Goal: Task Accomplishment & Management: Manage account settings

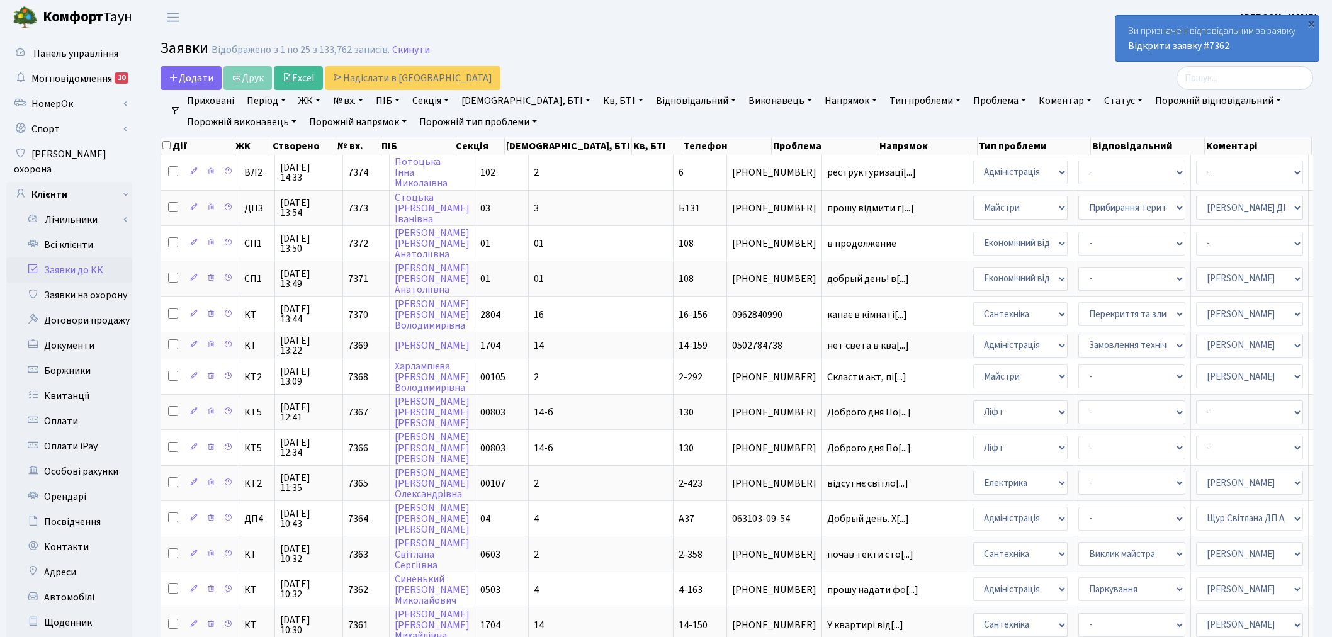
select select "25"
click at [754, 45] on h2 "Заявки Відображено з 1 по 25 з 133,762 записів. Скинути" at bounding box center [737, 50] width 1153 height 21
click at [63, 585] on link "Автомобілі" at bounding box center [69, 597] width 126 height 25
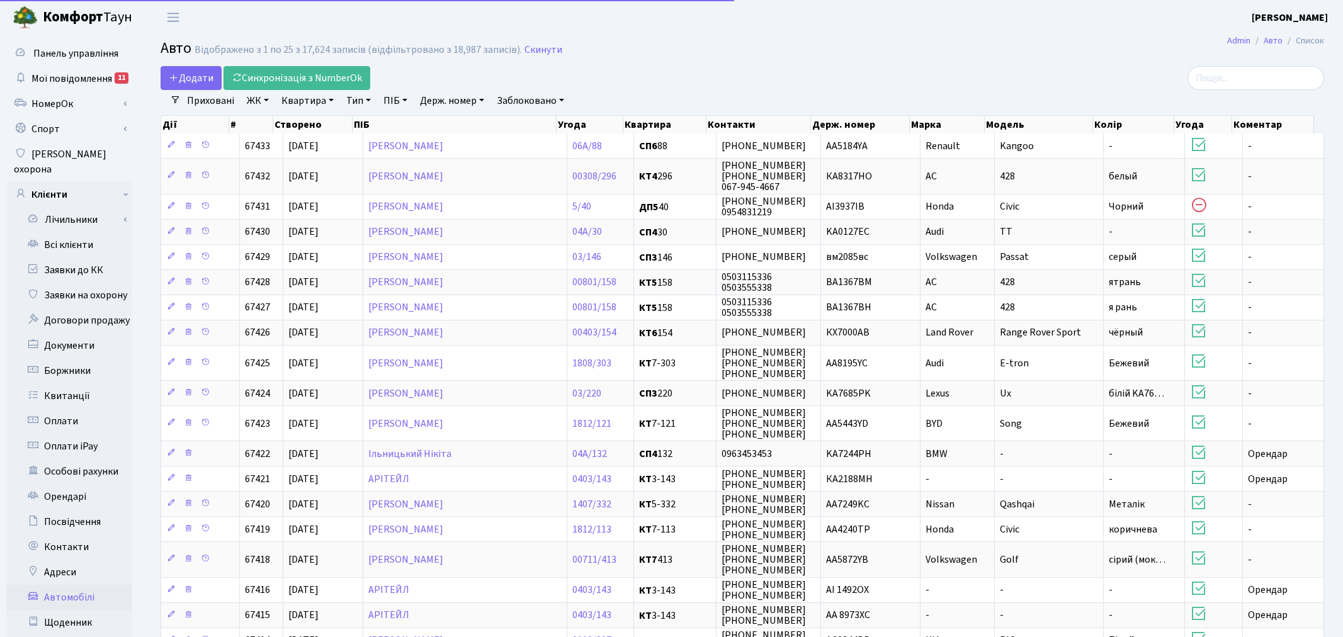
select select "25"
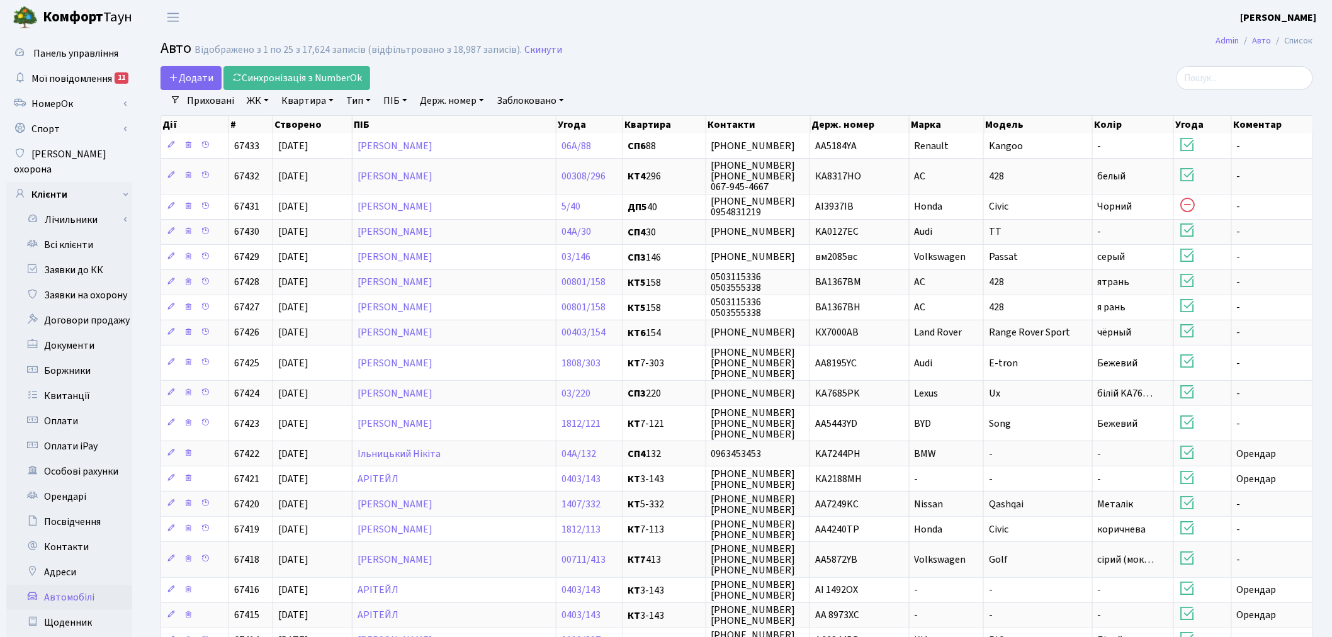
click at [463, 101] on link "Держ. номер" at bounding box center [452, 100] width 74 height 21
type input "5"
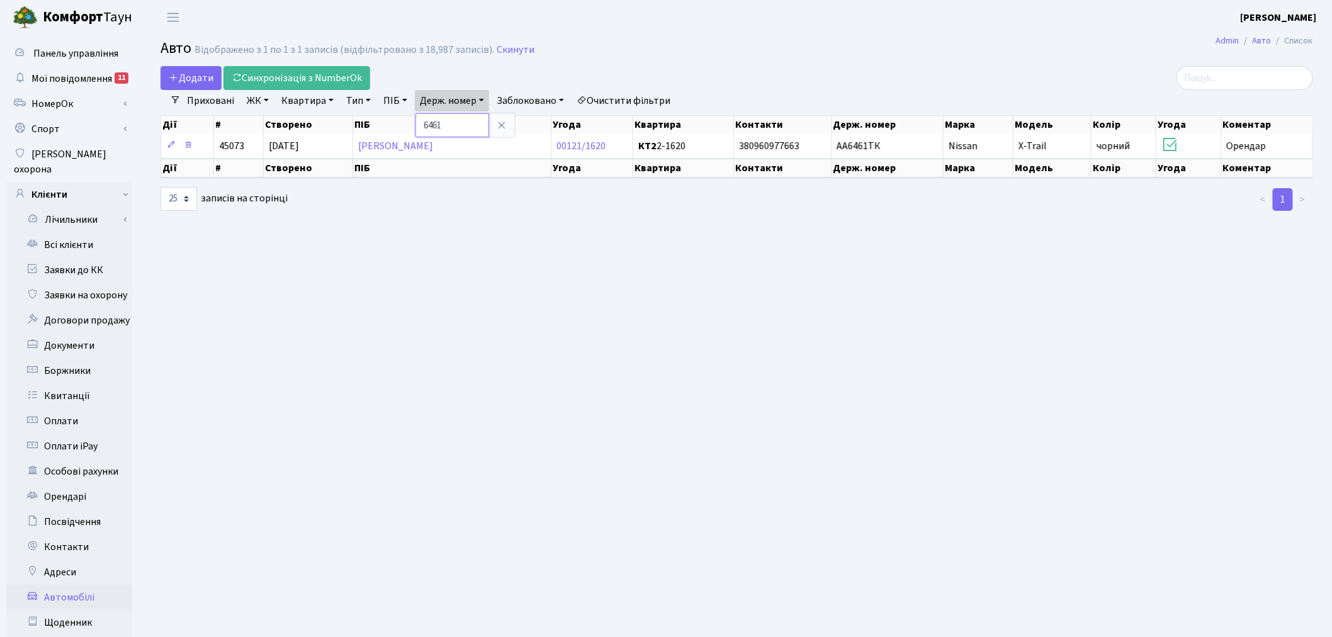
drag, startPoint x: 463, startPoint y: 127, endPoint x: 422, endPoint y: 128, distance: 40.9
click at [422, 128] on input "6461" at bounding box center [453, 125] width 74 height 24
type input "5665"
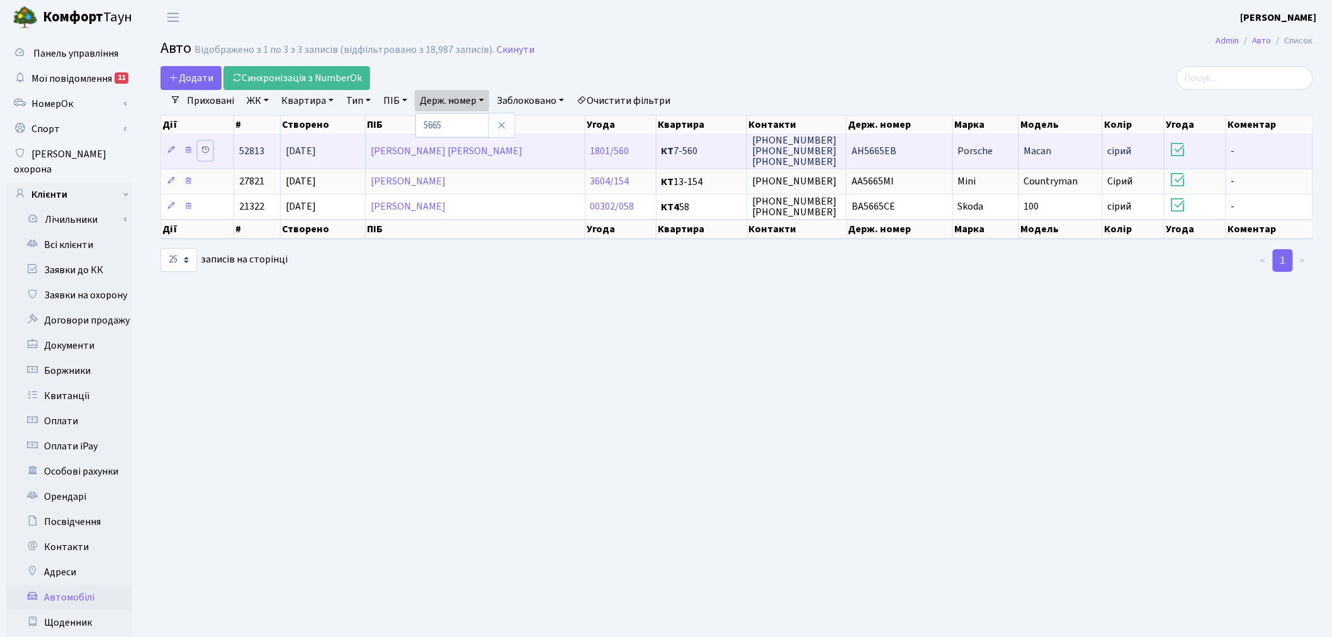
click at [205, 148] on icon at bounding box center [205, 149] width 9 height 9
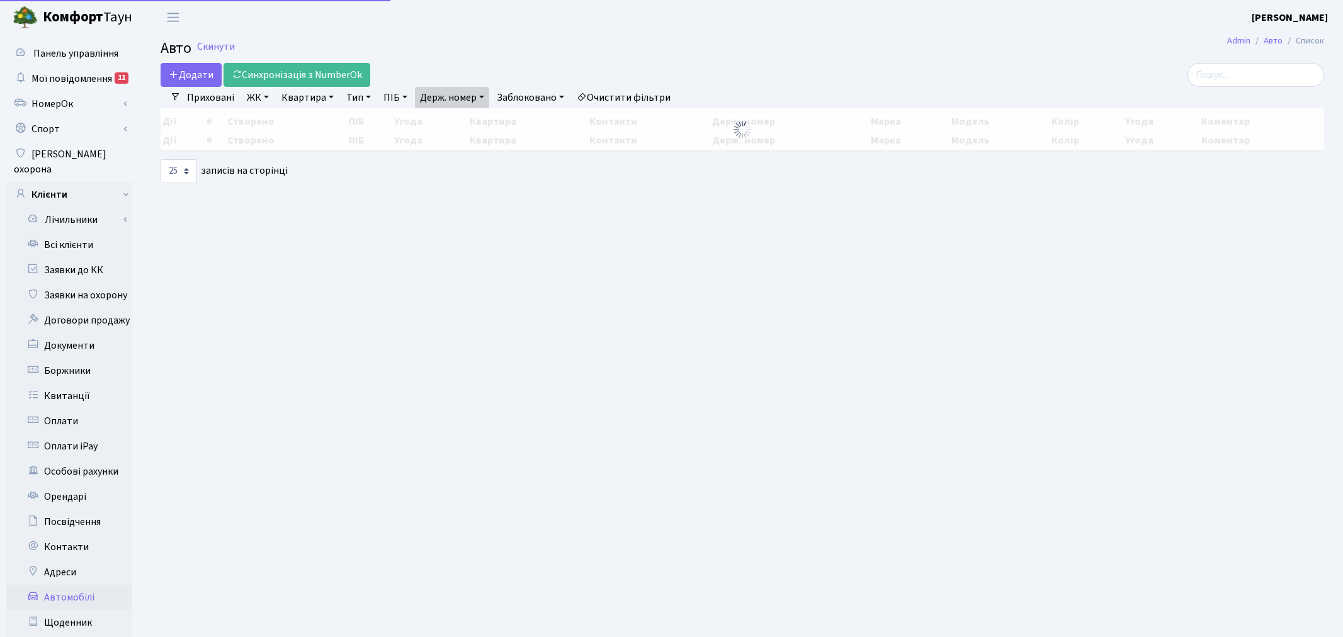
select select "25"
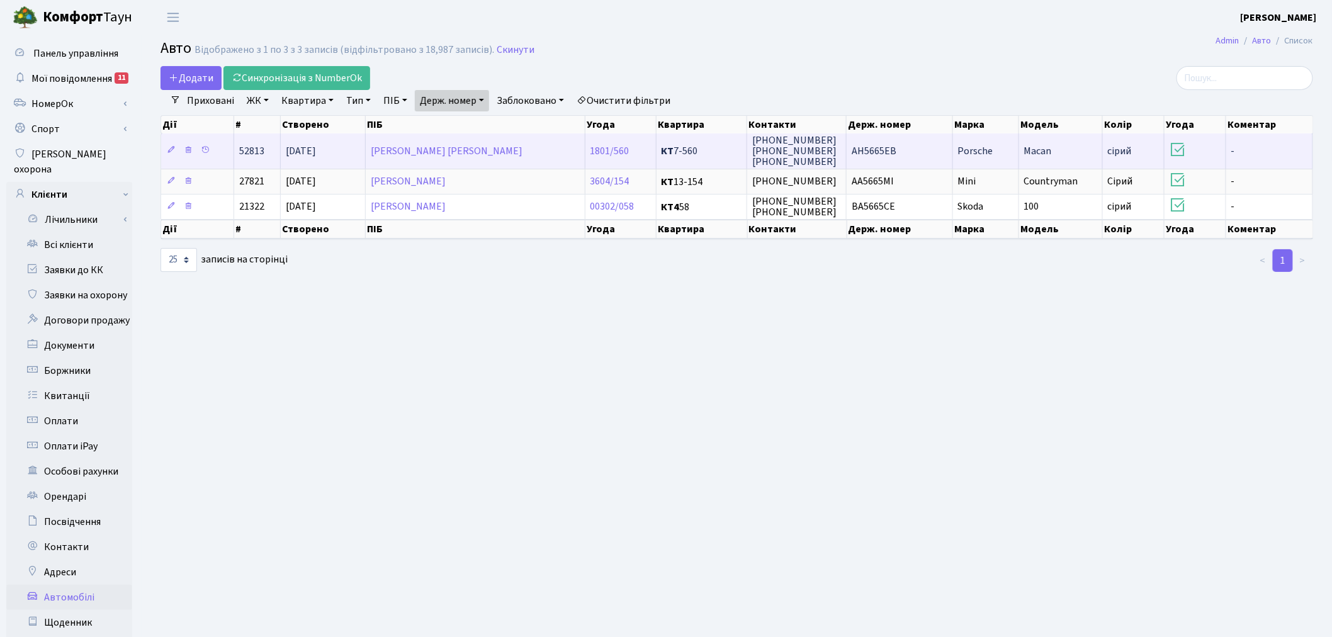
click at [908, 146] on td "AH5665EB" at bounding box center [900, 150] width 106 height 35
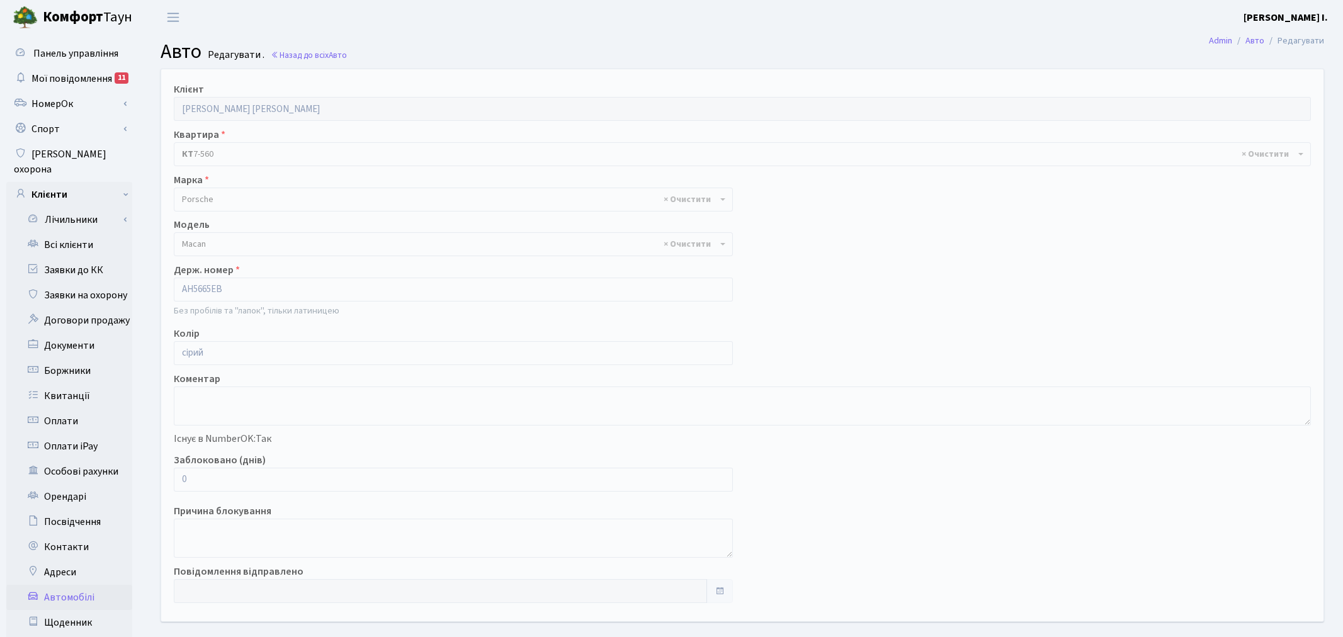
select select "1965"
drag, startPoint x: 229, startPoint y: 480, endPoint x: 178, endPoint y: 477, distance: 51.1
click at [178, 477] on input "0" at bounding box center [451, 480] width 554 height 24
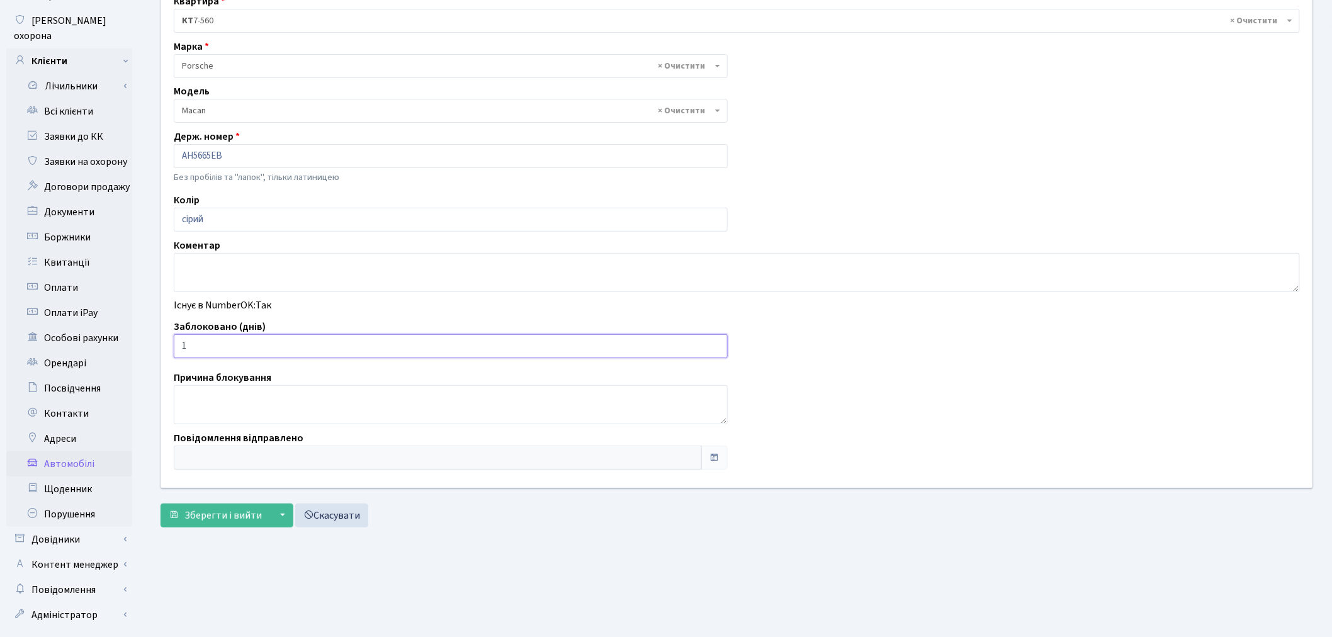
scroll to position [140, 0]
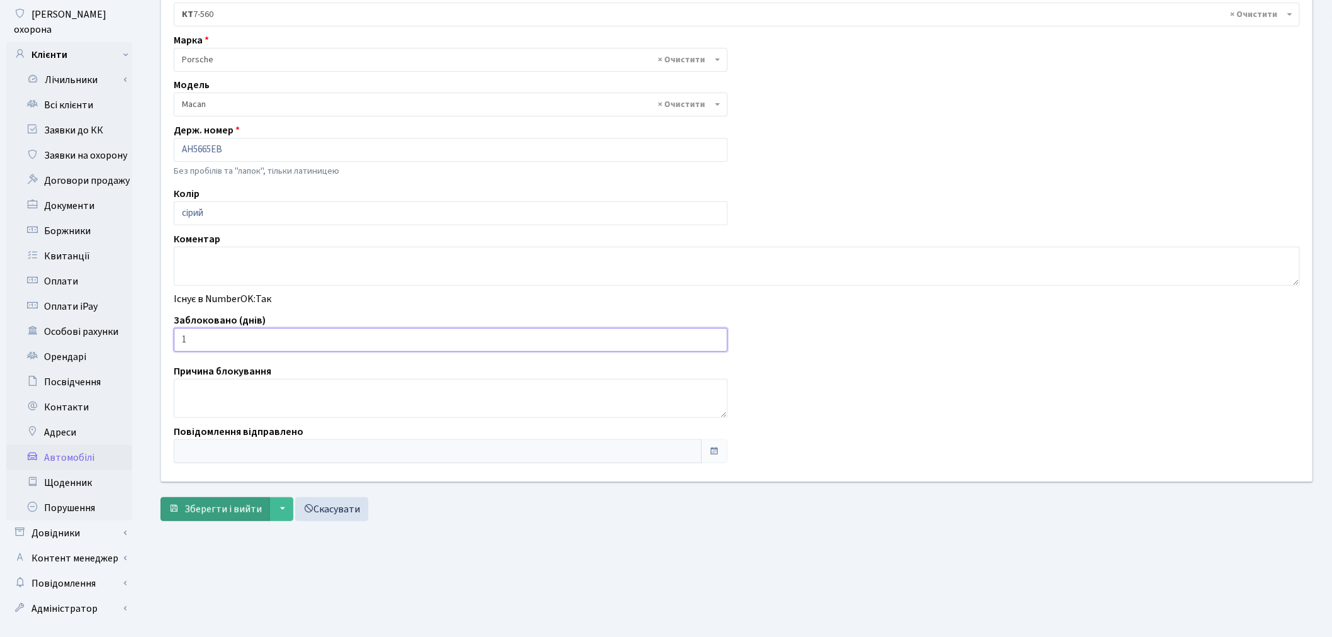
type input "1"
click at [197, 507] on span "Зберегти і вийти" at bounding box center [222, 509] width 77 height 14
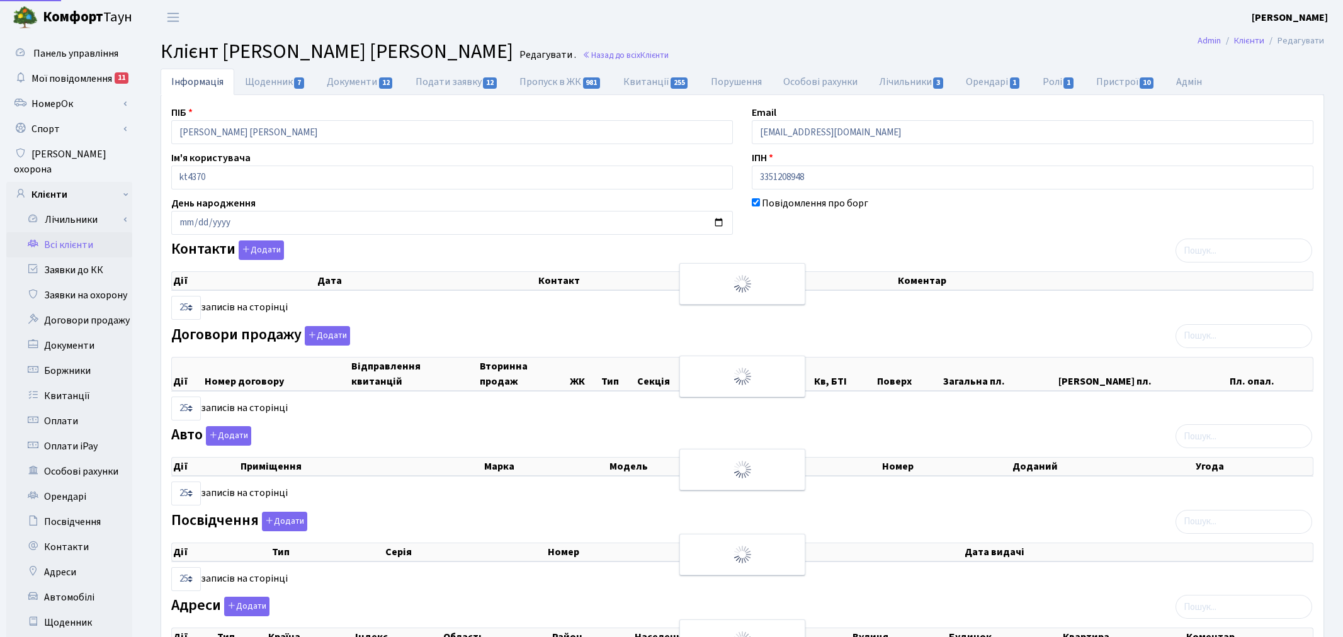
select select "25"
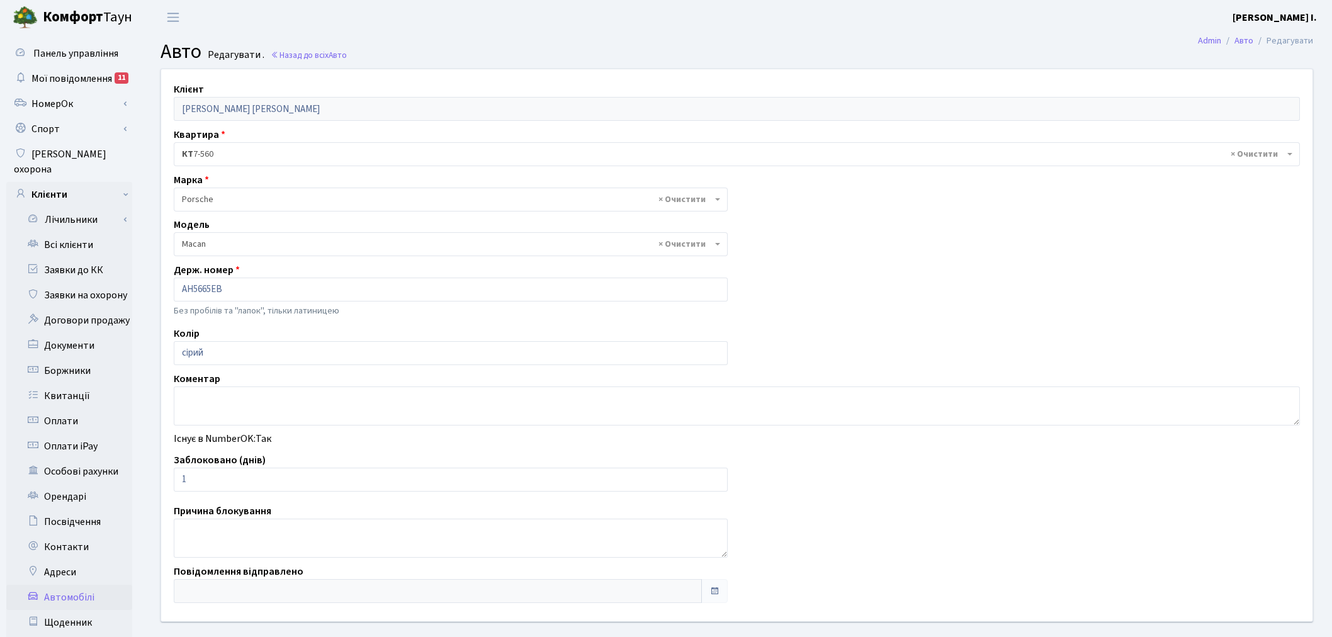
select select "1965"
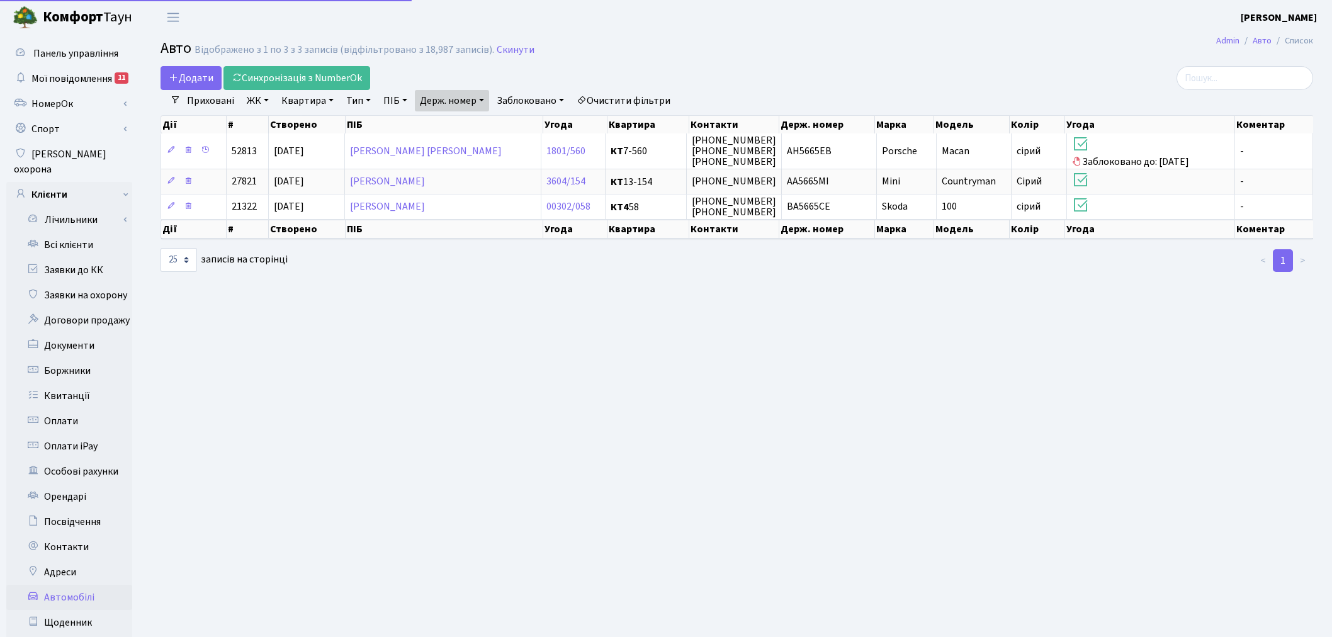
select select "25"
click at [467, 96] on link "Держ. номер" at bounding box center [452, 100] width 74 height 21
drag, startPoint x: 479, startPoint y: 127, endPoint x: 405, endPoint y: 116, distance: 74.3
click at [405, 116] on div "Додати Синхронізація з NumberOk Фільтри Приховані ЖК - ТХ, вул. Ділова, 1/2 КТ,…" at bounding box center [737, 169] width 1172 height 207
click at [457, 97] on link "Держ. номер" at bounding box center [452, 100] width 74 height 21
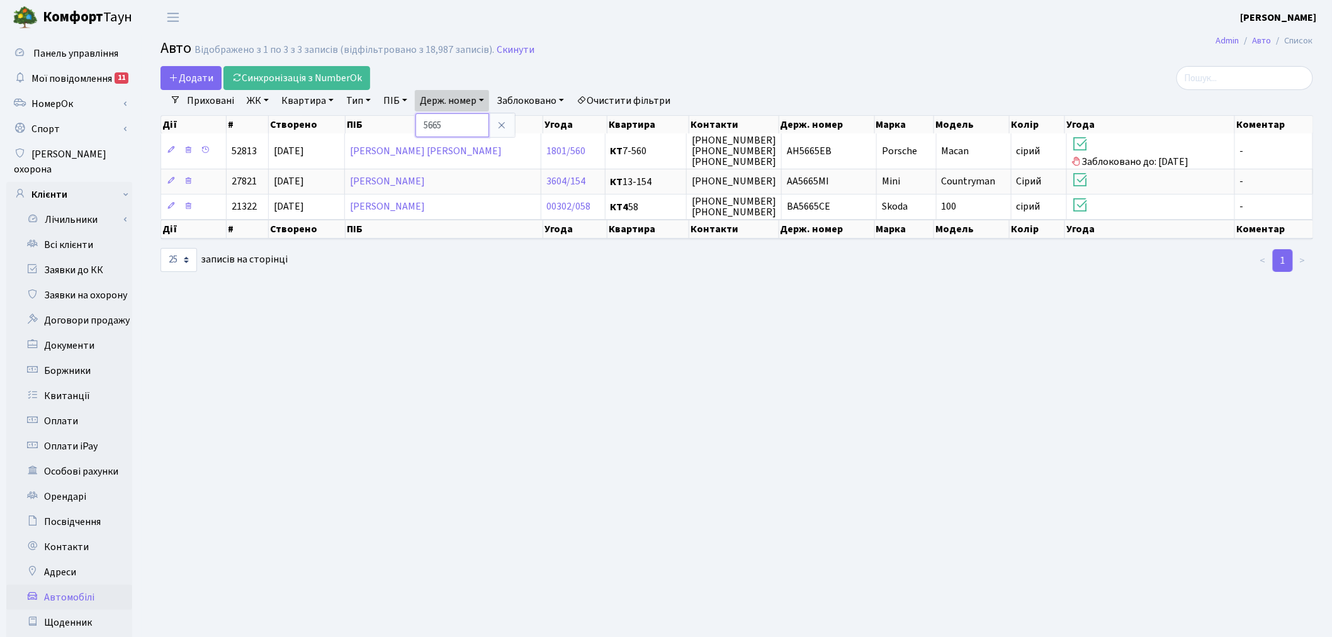
click at [467, 122] on input "5665" at bounding box center [453, 125] width 74 height 24
type input "7273"
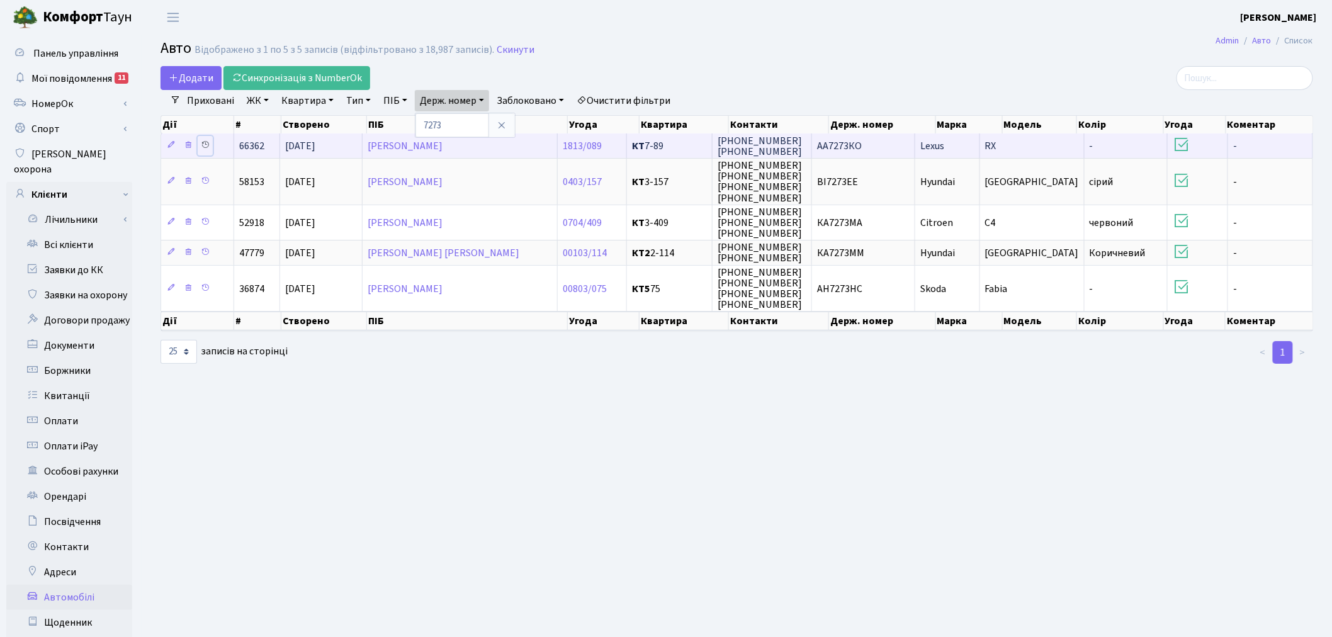
click at [208, 145] on icon at bounding box center [205, 144] width 9 height 9
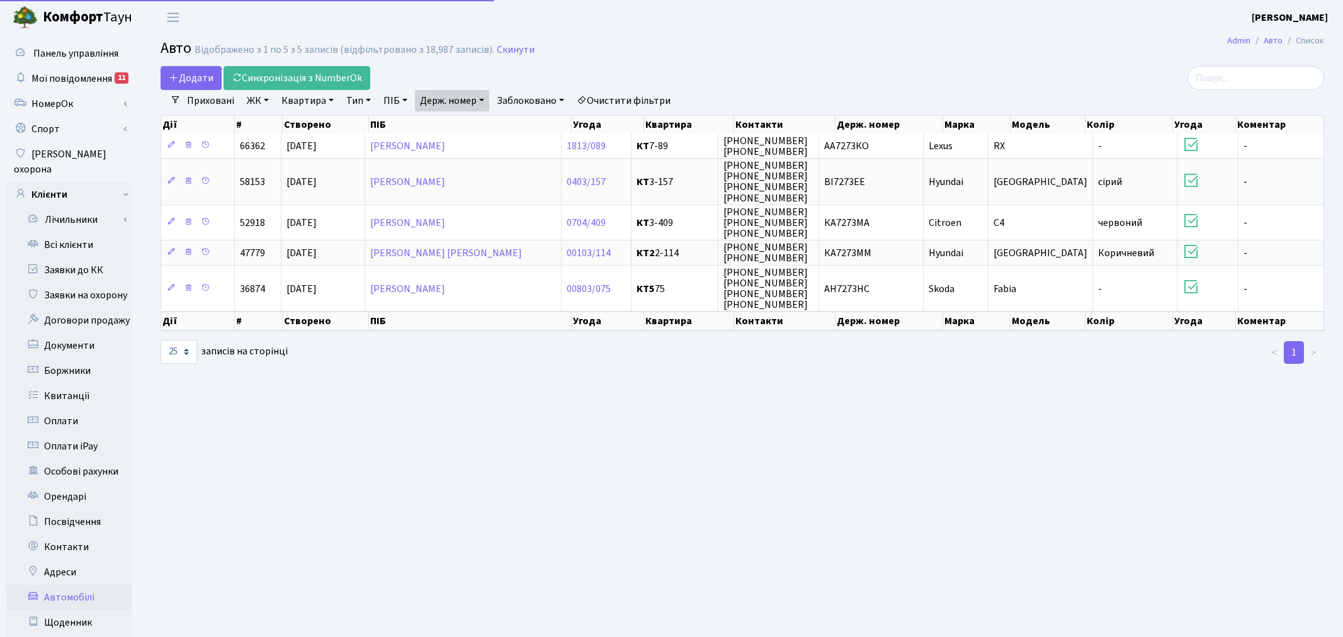
select select "25"
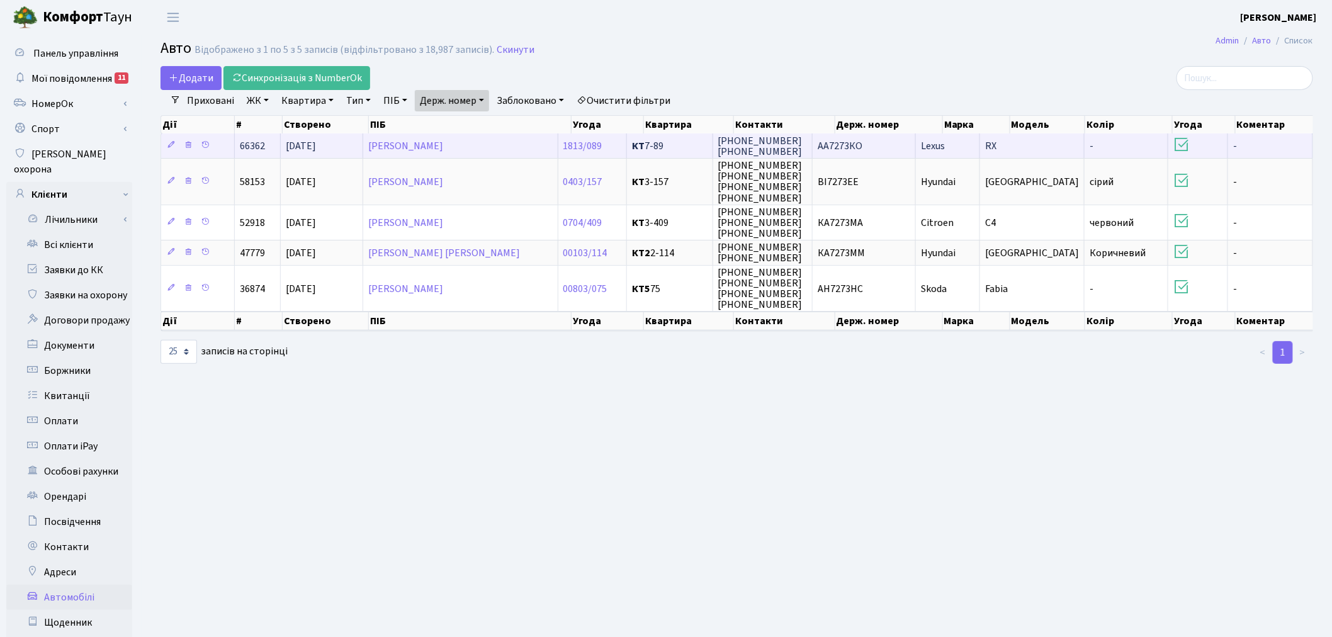
click at [891, 144] on td "AA7273КО" at bounding box center [864, 145] width 103 height 25
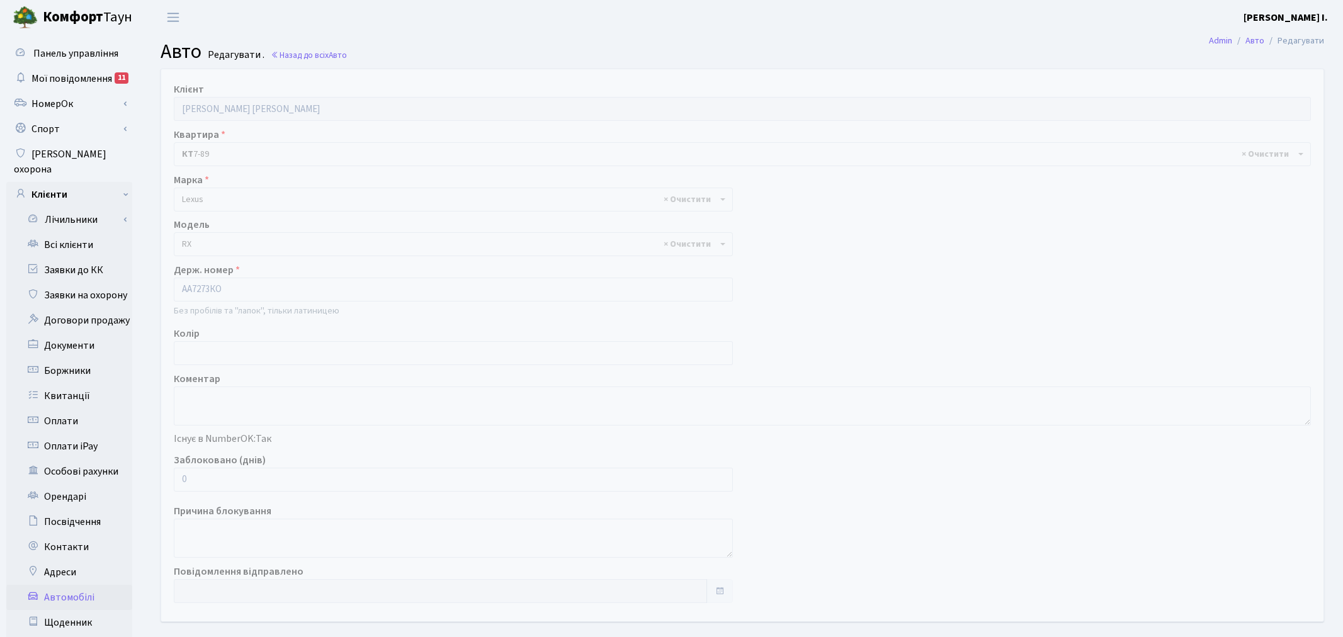
select select "1284"
drag, startPoint x: 210, startPoint y: 477, endPoint x: 164, endPoint y: 479, distance: 45.4
click at [164, 479] on div "Заблоковано (днів) 0" at bounding box center [450, 472] width 573 height 39
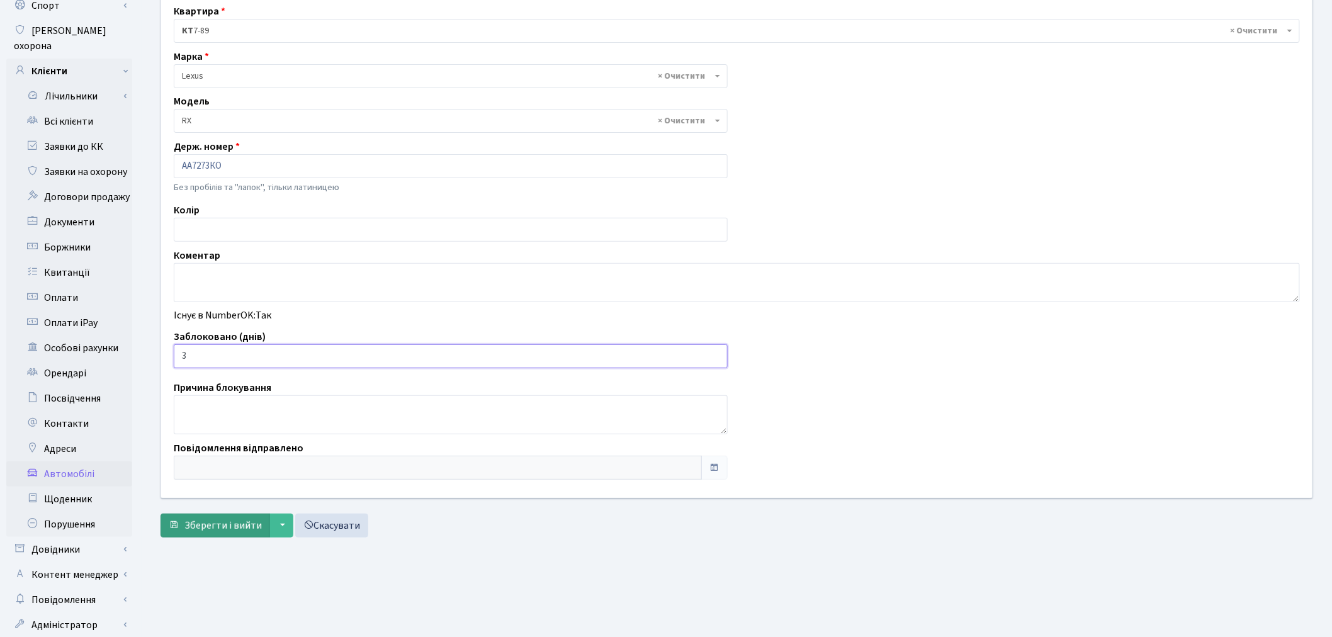
scroll to position [146, 0]
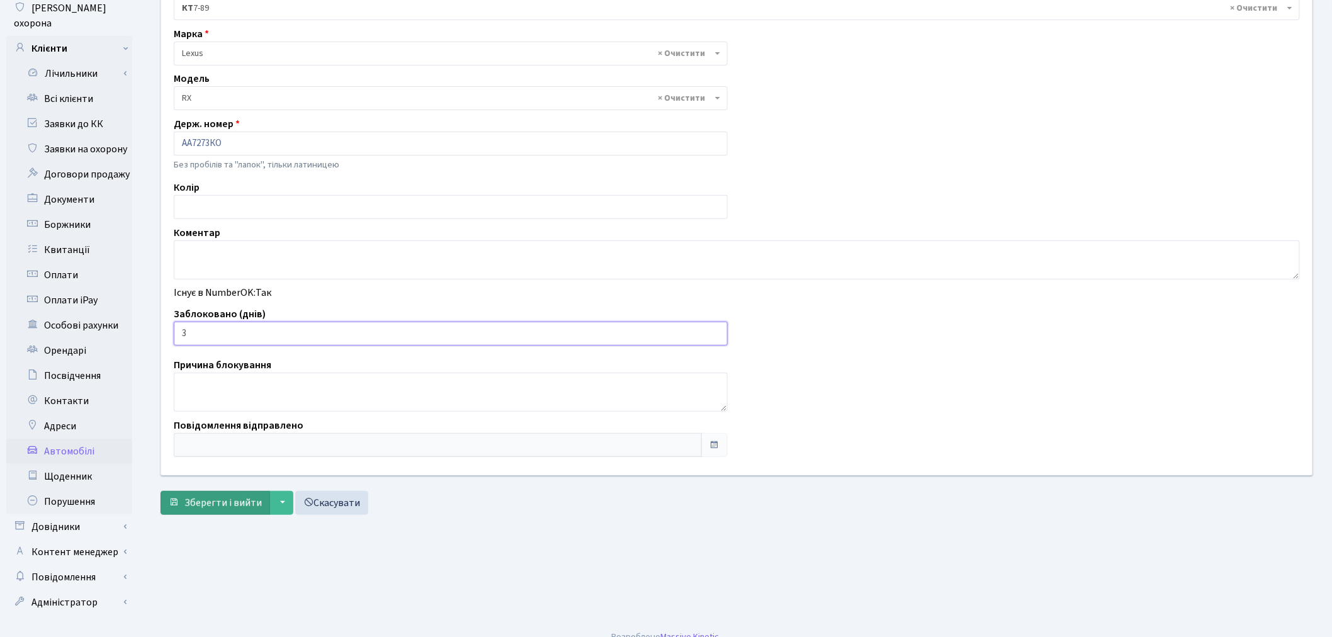
type input "3"
click at [202, 502] on span "Зберегти і вийти" at bounding box center [222, 503] width 77 height 14
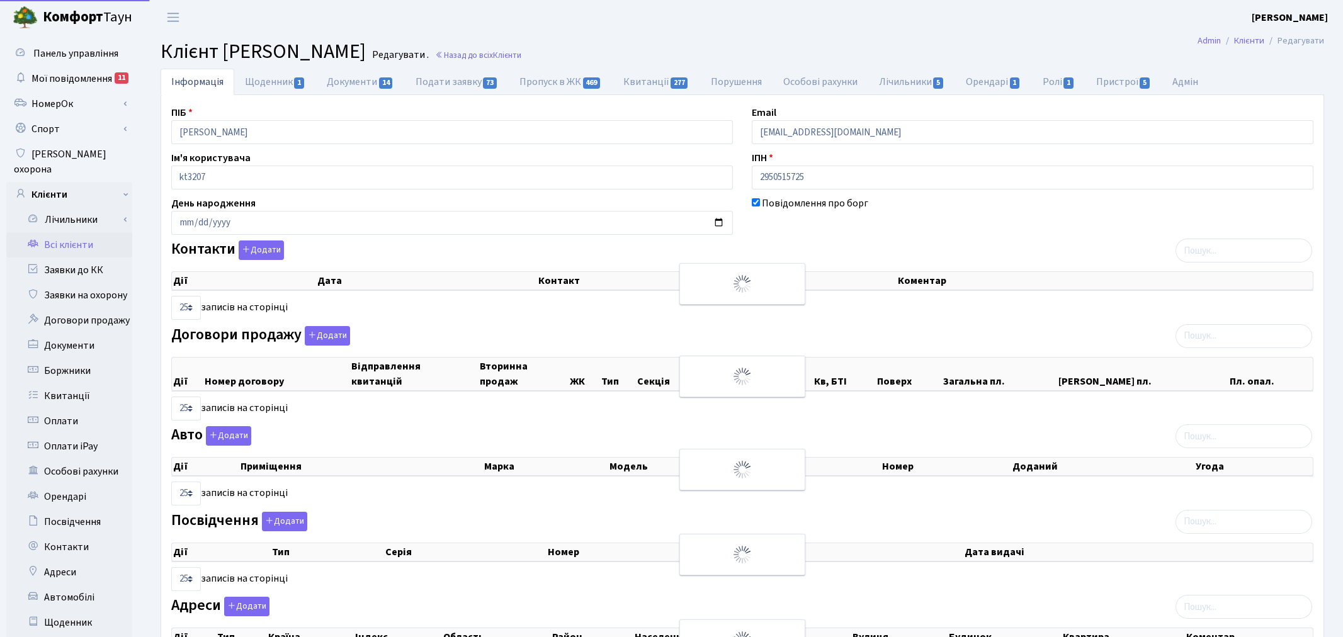
select select "25"
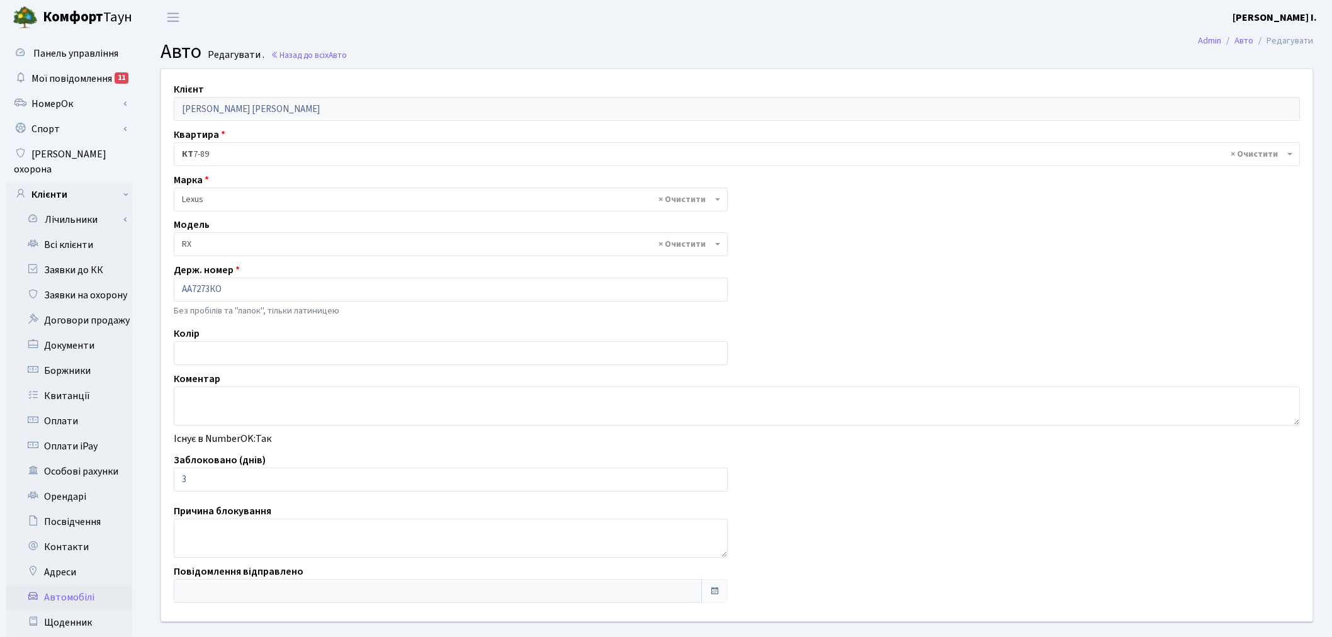
select select "1284"
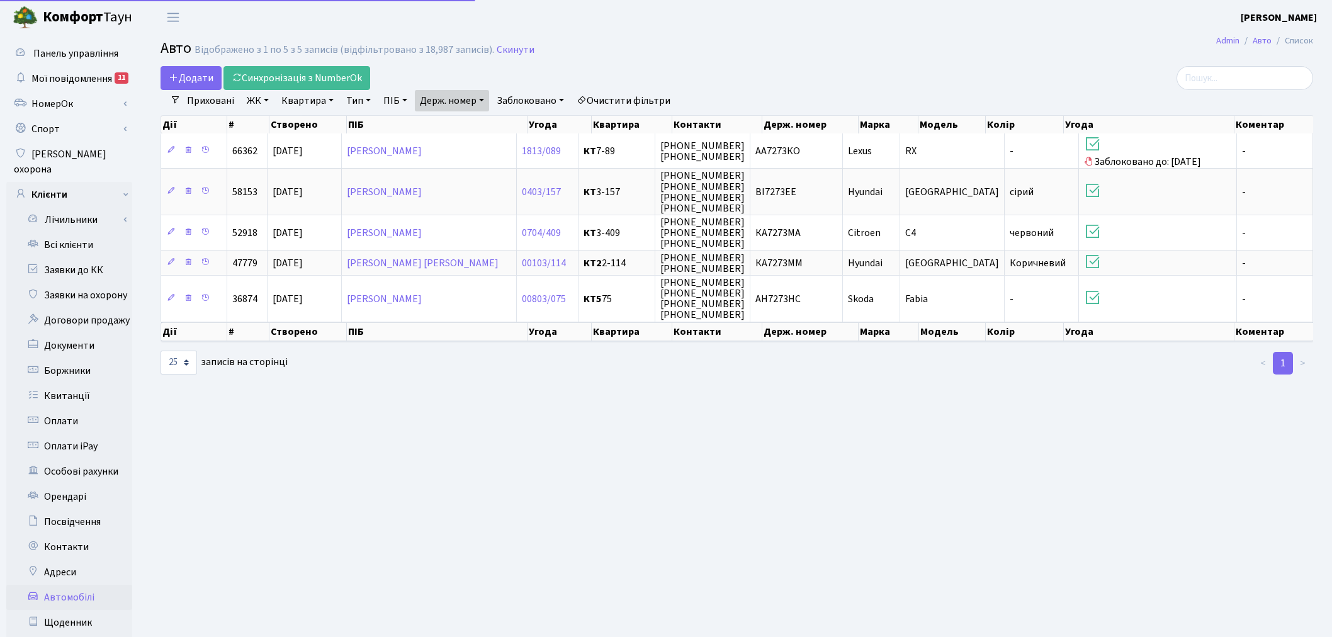
select select "25"
click at [460, 103] on link "Держ. номер" at bounding box center [452, 100] width 74 height 21
drag, startPoint x: 464, startPoint y: 126, endPoint x: 411, endPoint y: 126, distance: 52.9
click at [411, 126] on div "Додати Синхронізація з NumberOk Фільтри Приховані ЖК - ТХ, вул. Ділова, 1/2 КТ,…" at bounding box center [737, 220] width 1172 height 309
click at [457, 111] on div "Дії # Створено ПІБ Угода Квартира Контакти Держ. номер Марка Модель Колір Угода…" at bounding box center [737, 122] width 1153 height 22
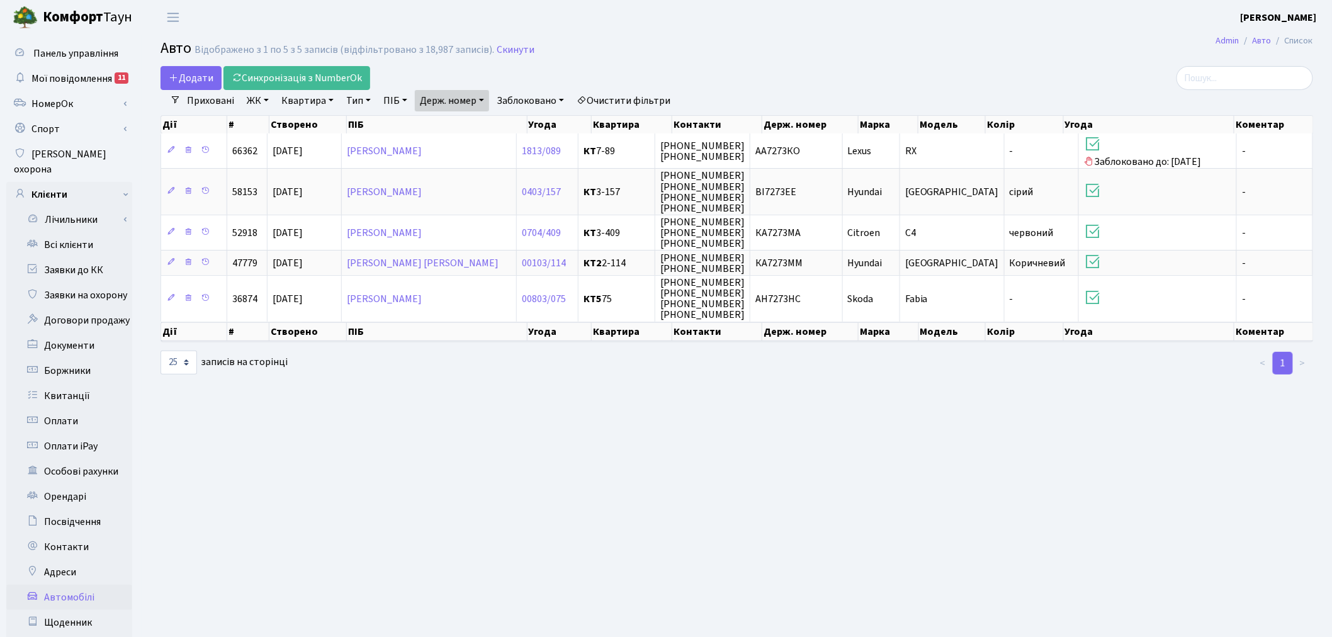
click at [463, 101] on link "Держ. номер" at bounding box center [452, 100] width 74 height 21
type input "5197"
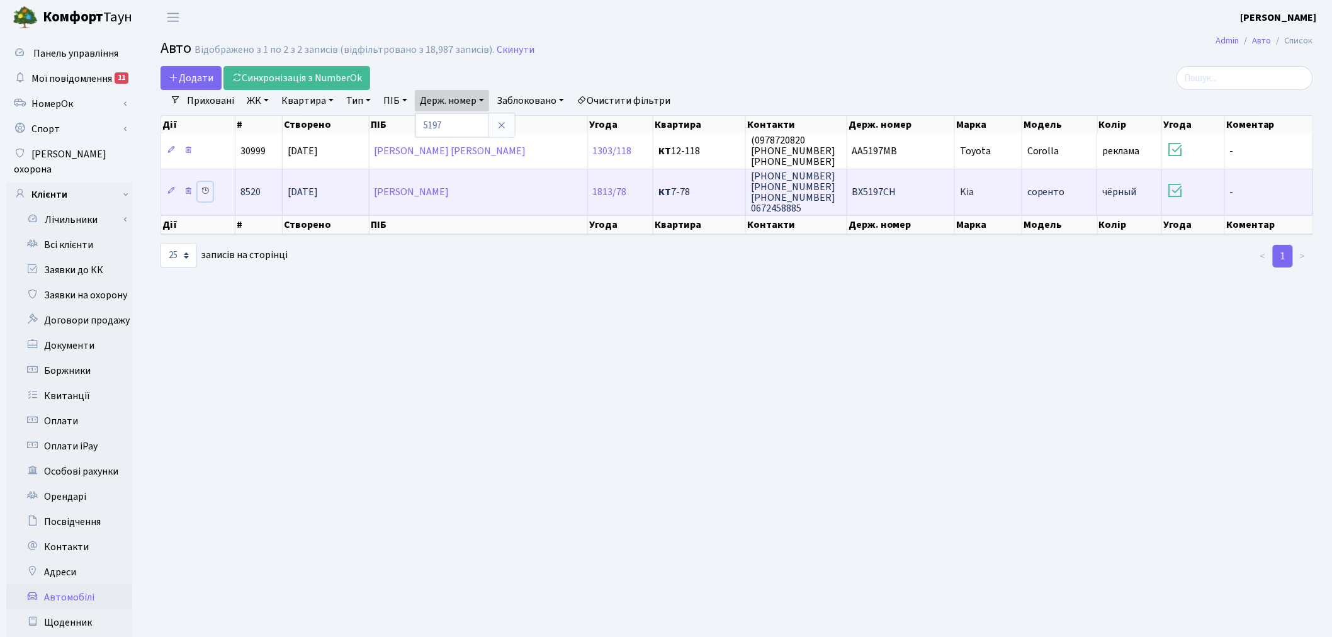
click at [207, 186] on icon at bounding box center [205, 190] width 9 height 9
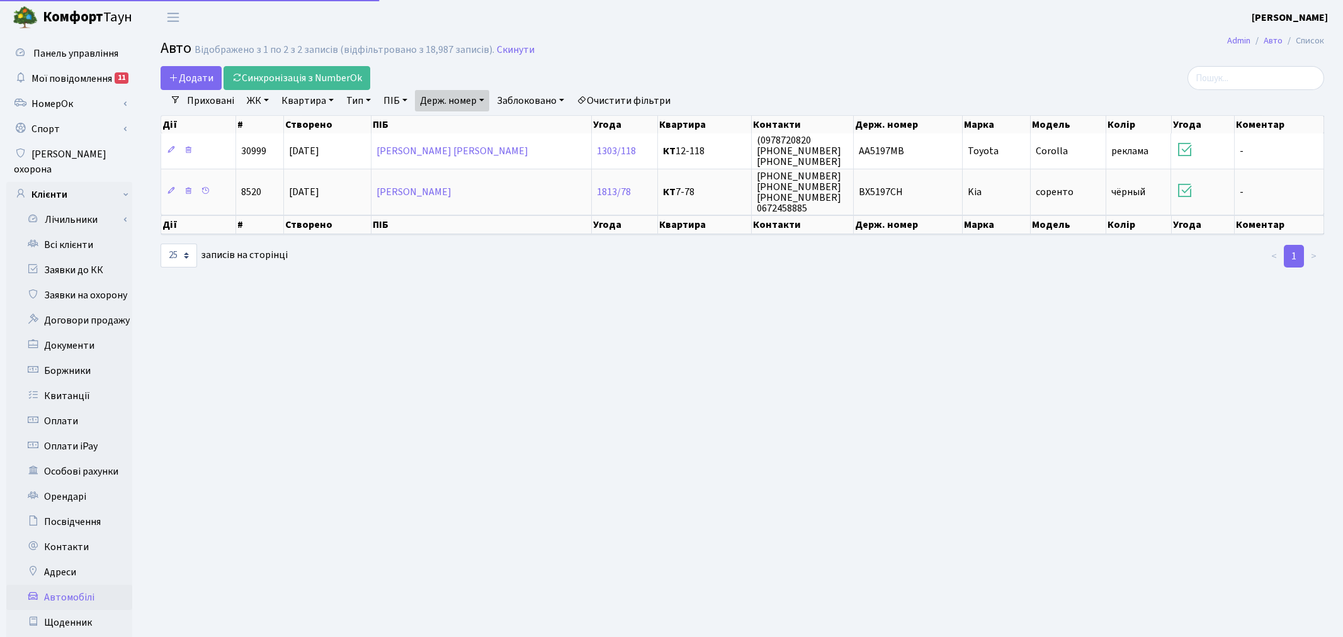
select select "25"
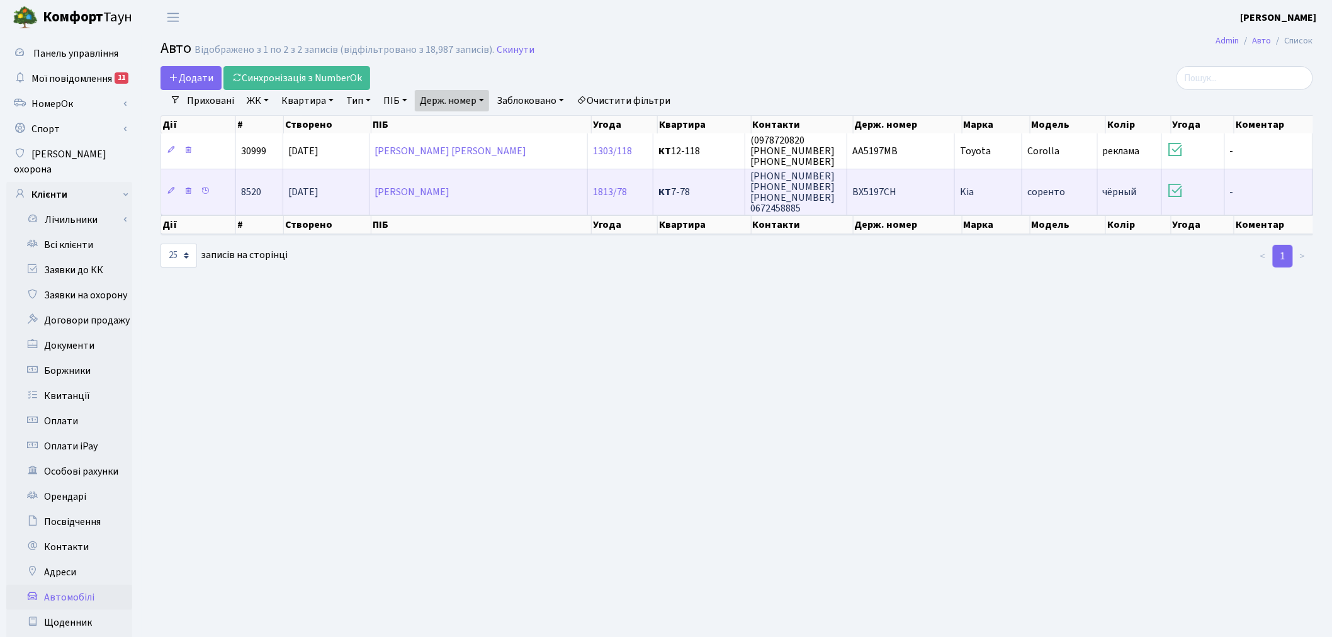
click at [839, 193] on td "(067) 295-24-91 (095) 271-89-09 097-393-07-92 0672458885" at bounding box center [796, 192] width 102 height 46
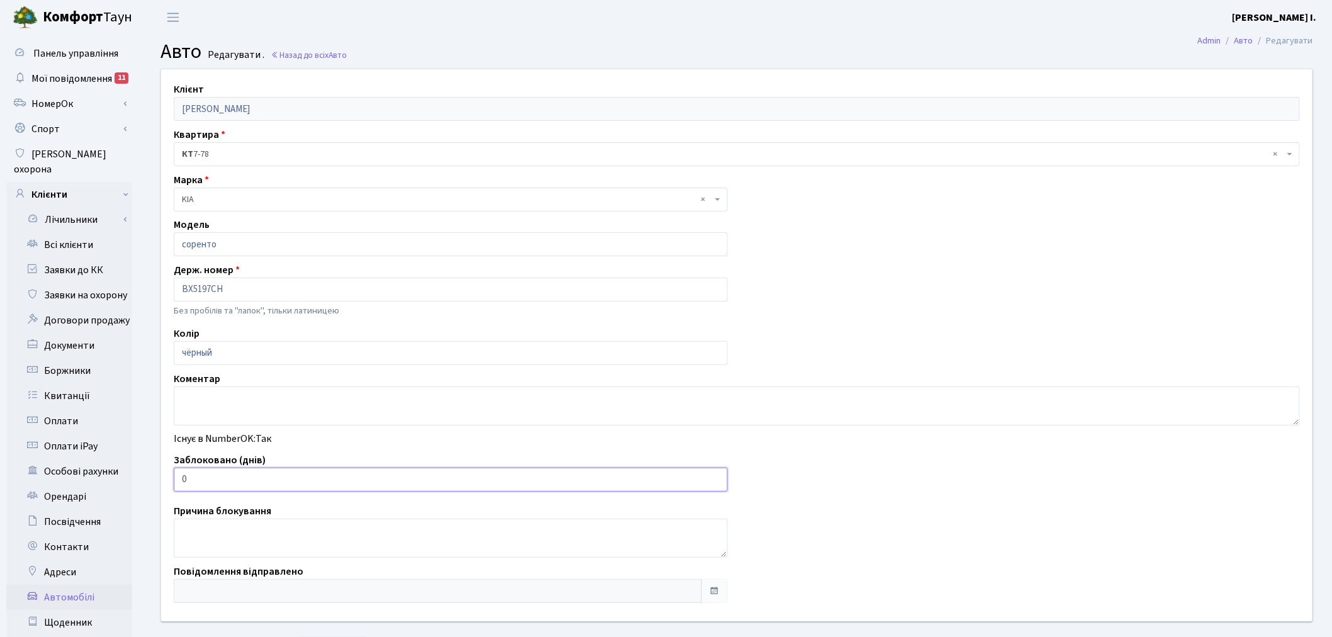
drag, startPoint x: 205, startPoint y: 473, endPoint x: 178, endPoint y: 480, distance: 27.3
click at [179, 480] on input "0" at bounding box center [451, 480] width 554 height 24
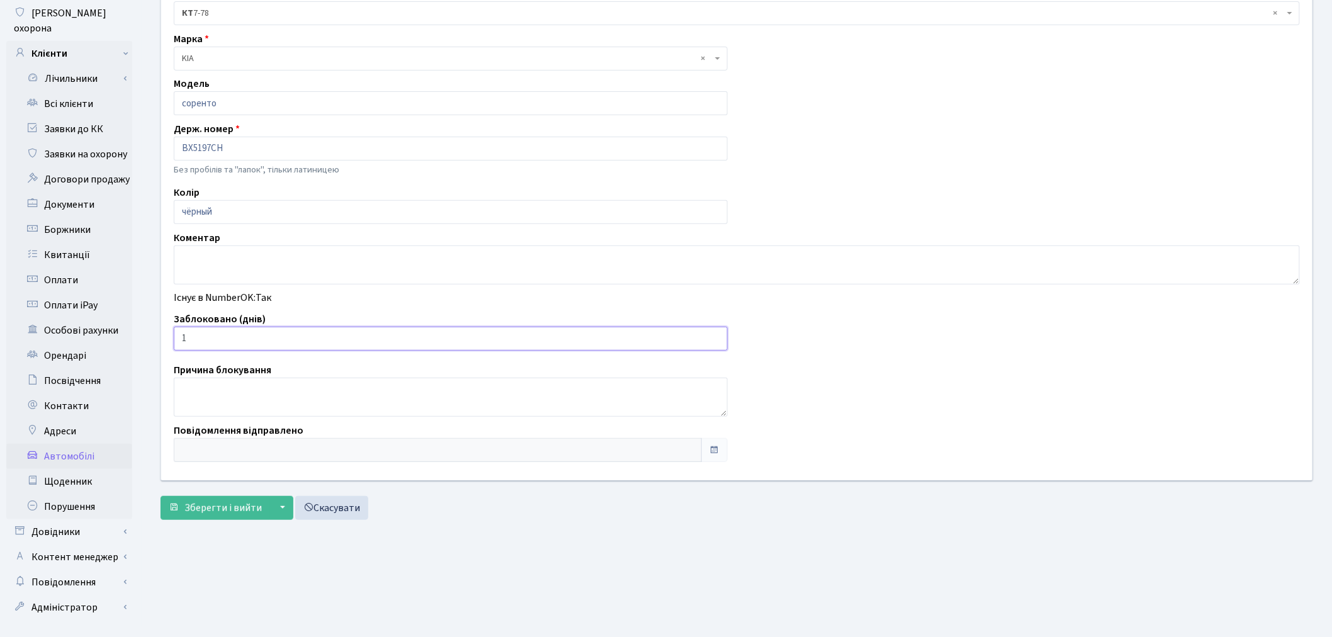
scroll to position [146, 0]
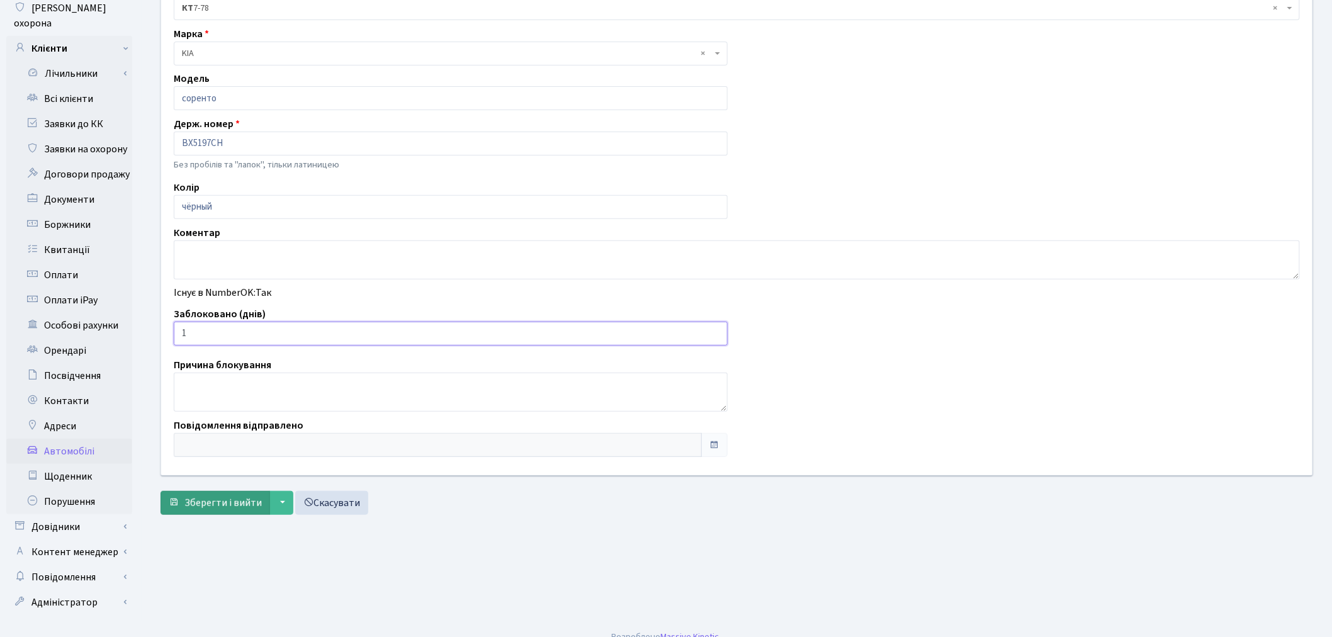
type input "1"
click at [217, 507] on span "Зберегти і вийти" at bounding box center [222, 503] width 77 height 14
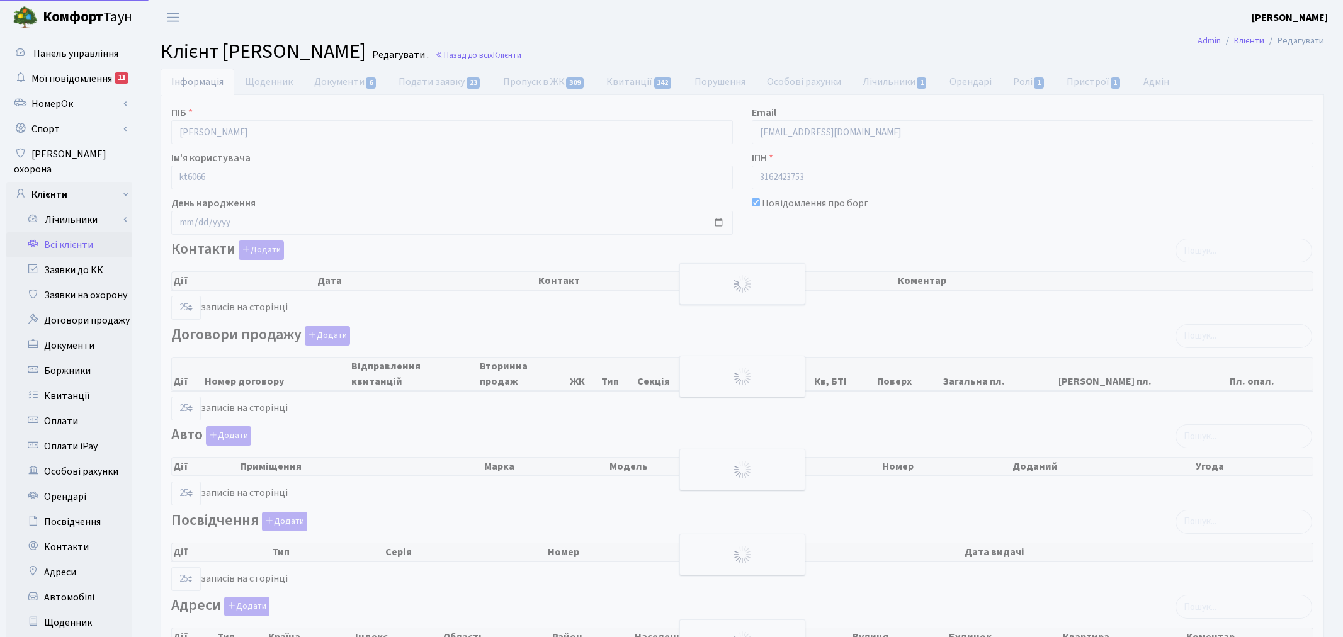
select select "25"
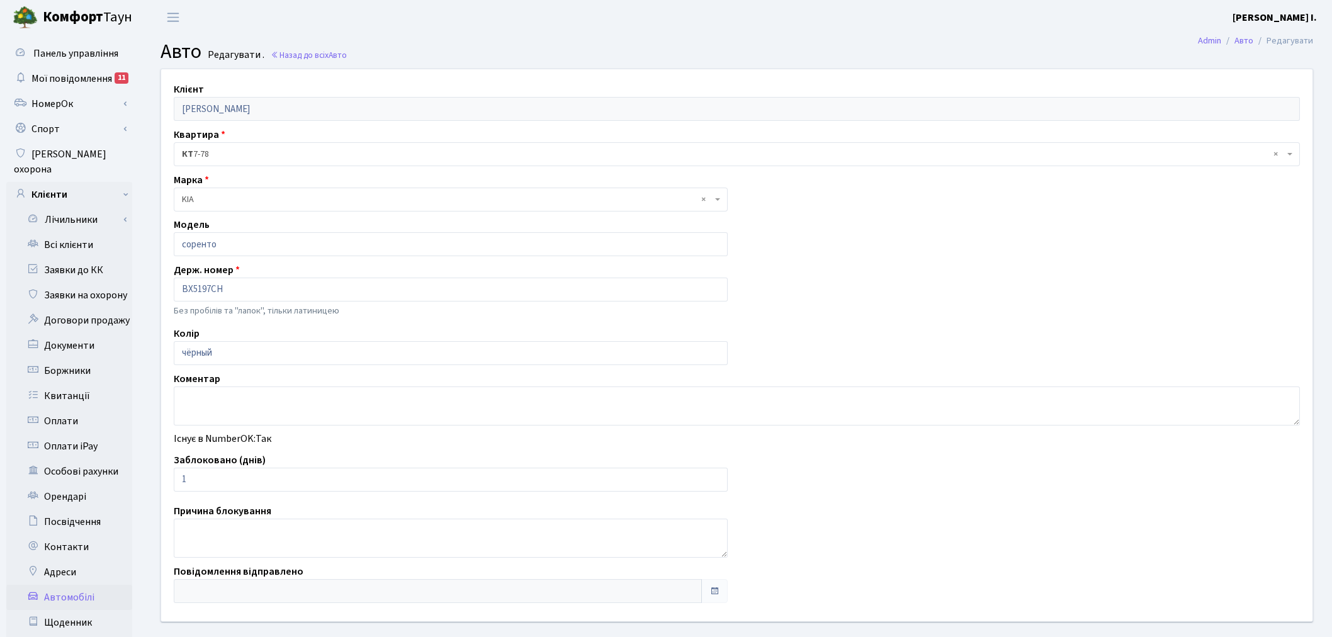
scroll to position [146, 0]
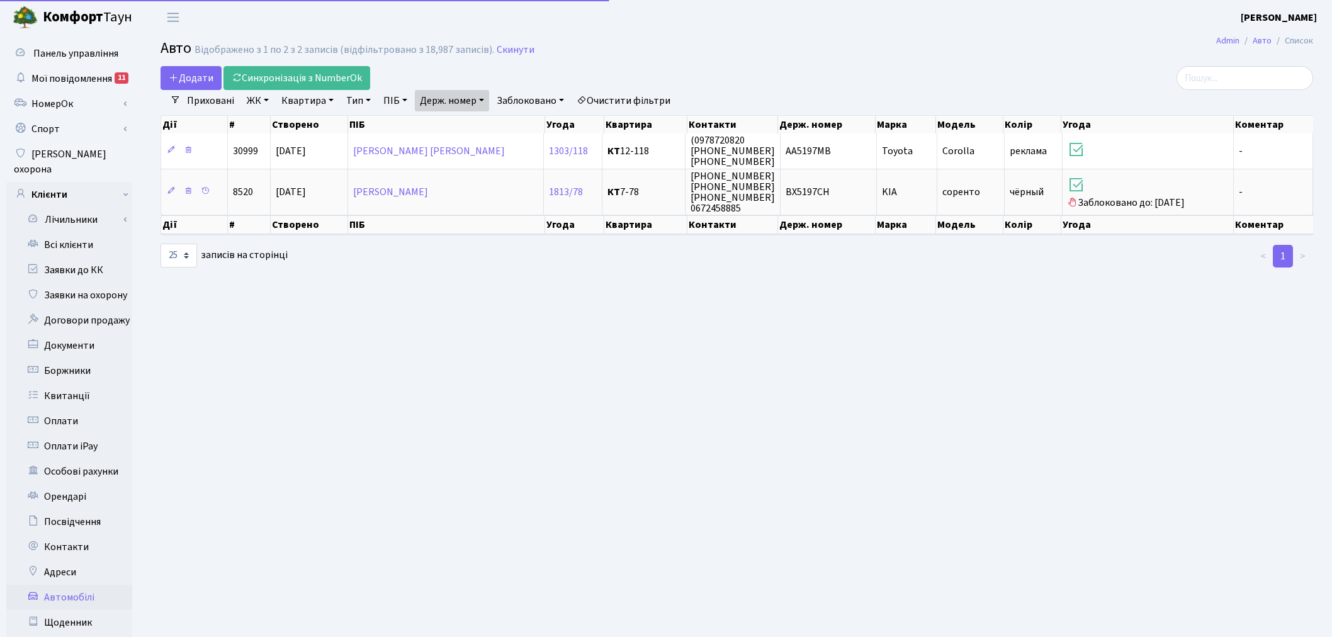
select select "25"
click at [458, 96] on link "Держ. номер" at bounding box center [452, 100] width 74 height 21
drag, startPoint x: 470, startPoint y: 127, endPoint x: 402, endPoint y: 118, distance: 69.2
click at [402, 118] on div "Додати Синхронізація з NumberOk Фільтри Приховані ЖК - ТХ, вул. Ділова, 1/2 КТ,…" at bounding box center [737, 167] width 1172 height 203
click at [458, 101] on link "Держ. номер" at bounding box center [452, 100] width 74 height 21
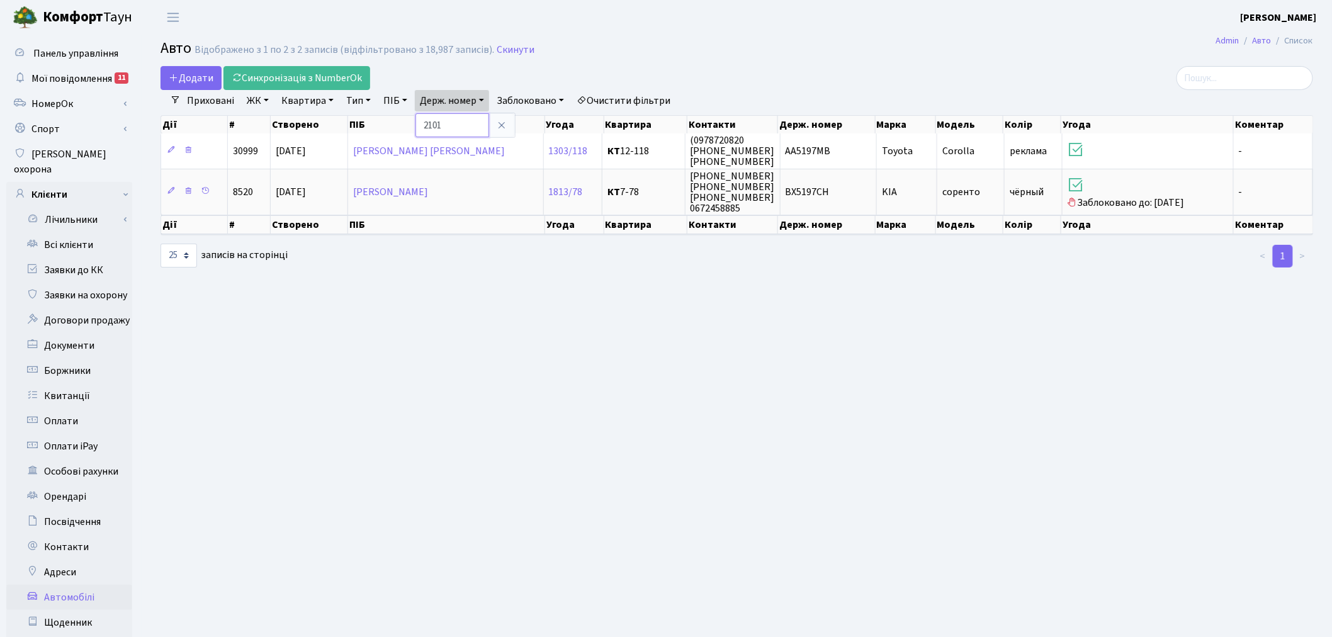
type input "2101"
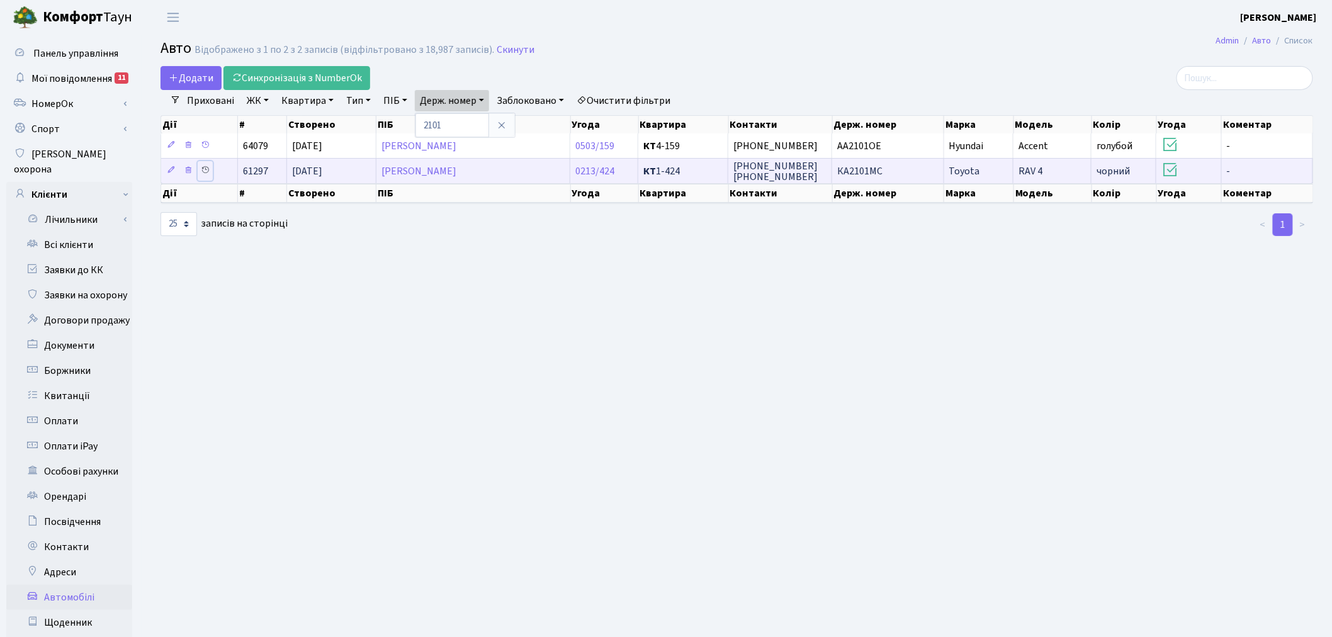
click at [207, 170] on icon at bounding box center [205, 170] width 9 height 9
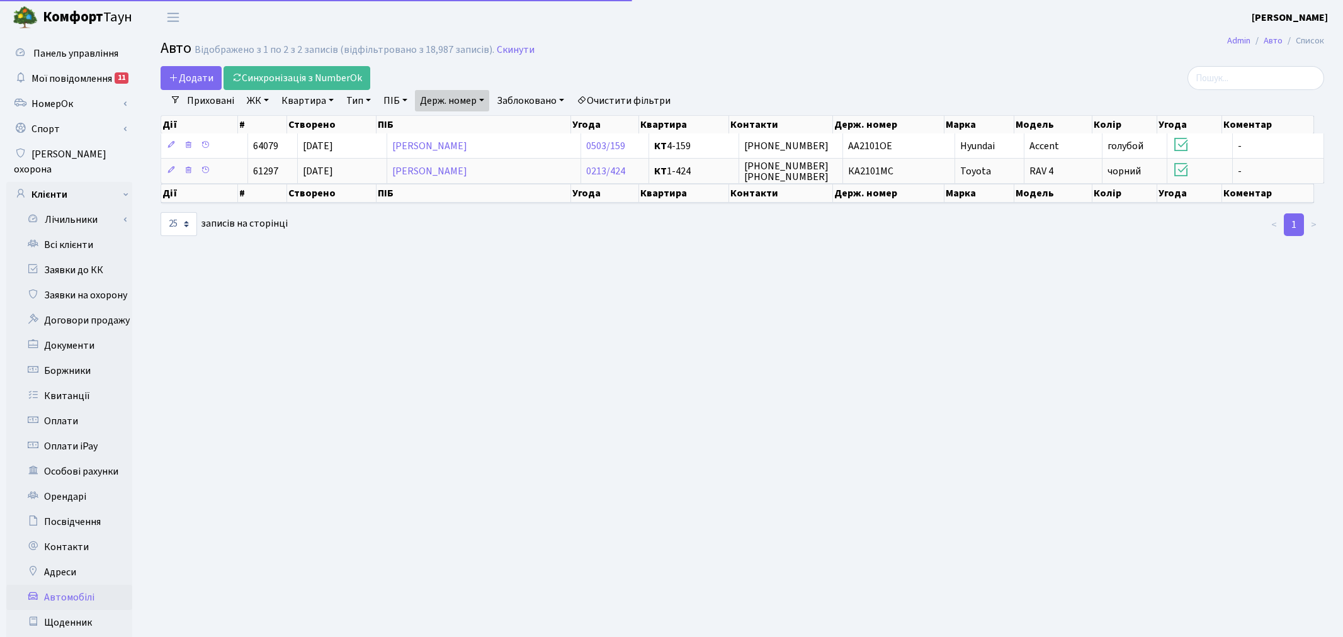
select select "25"
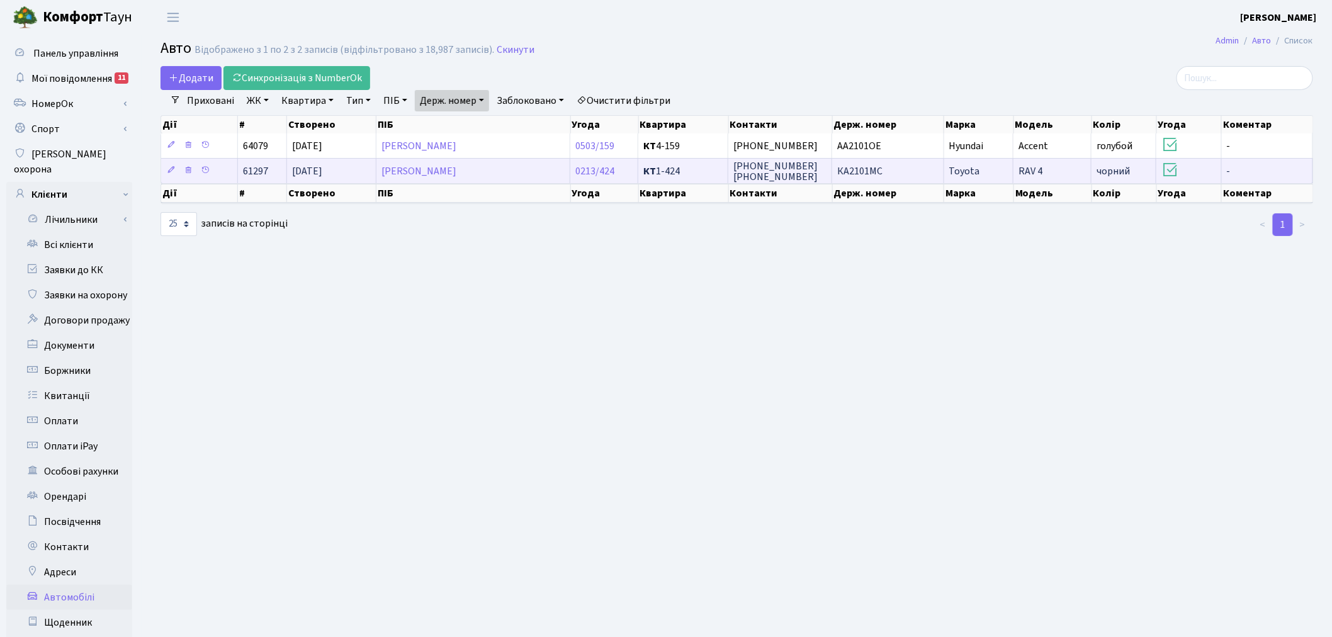
click at [787, 172] on span "[PHONE_NUMBER] [PHONE_NUMBER]" at bounding box center [775, 171] width 84 height 25
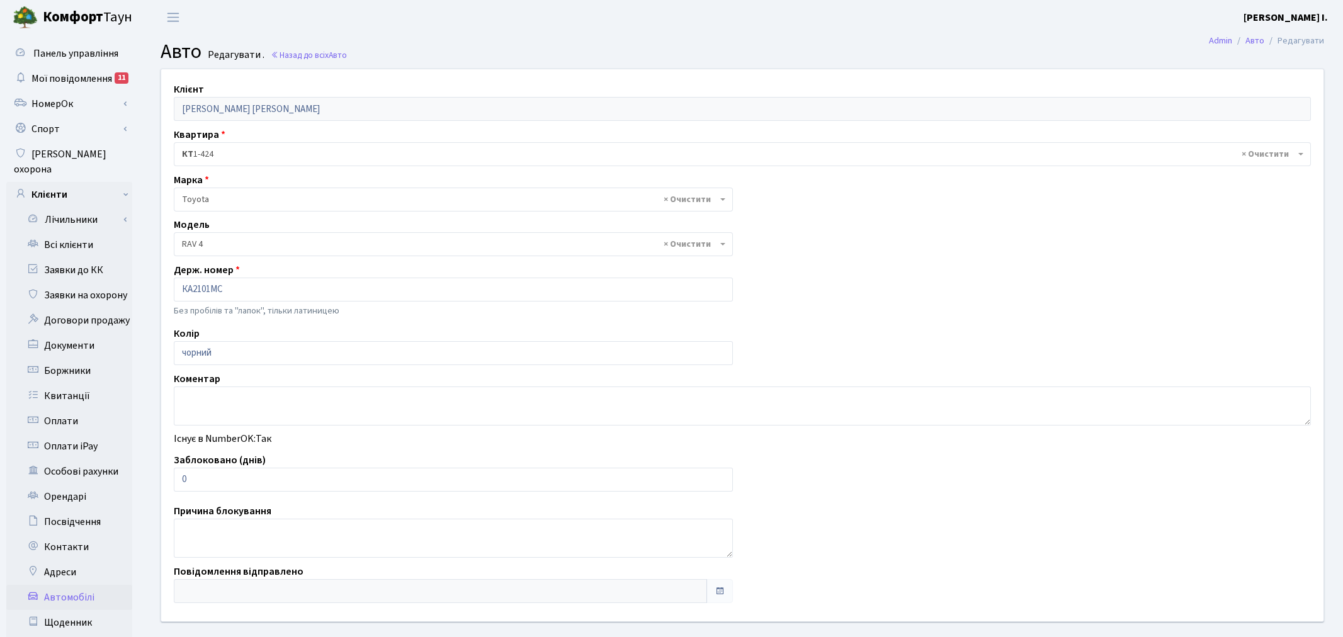
select select "2369"
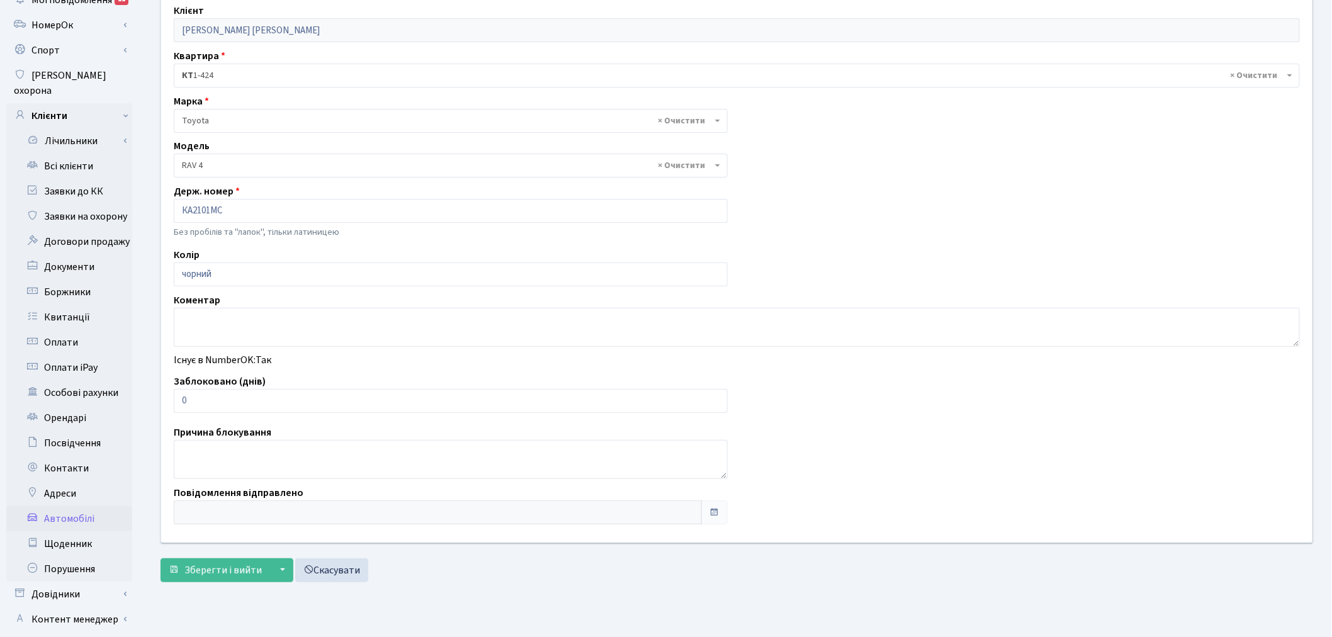
scroll to position [140, 0]
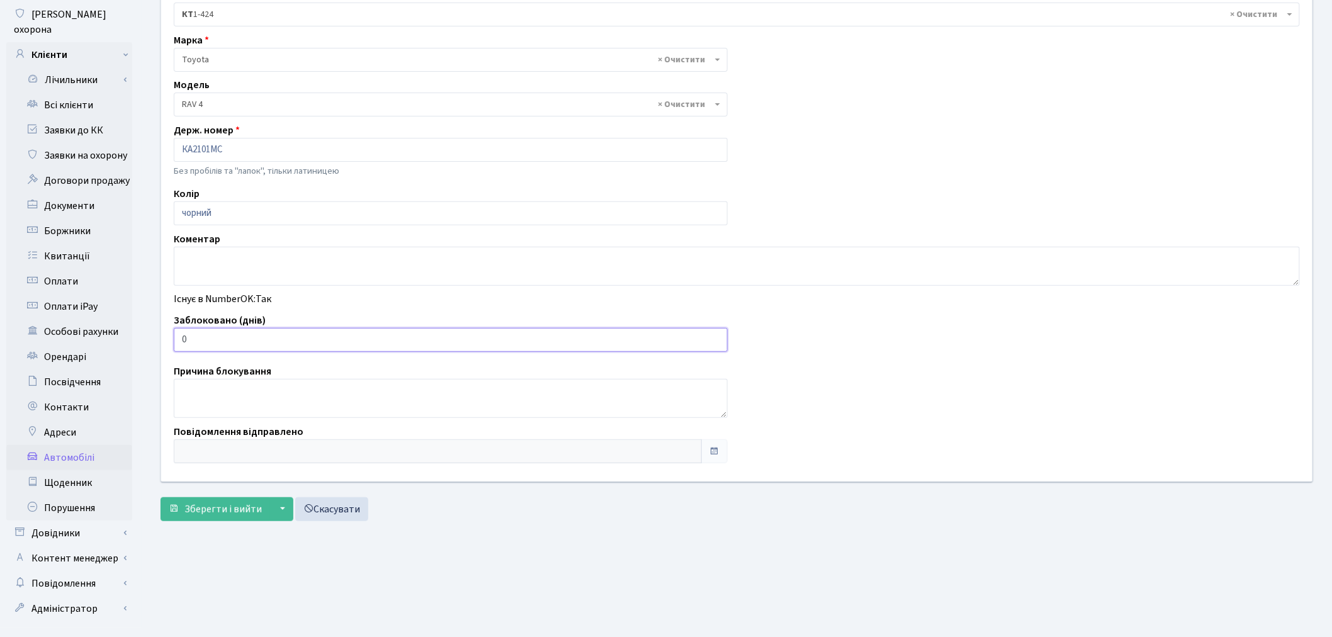
drag, startPoint x: 207, startPoint y: 336, endPoint x: 173, endPoint y: 340, distance: 34.3
click at [173, 340] on div "Заблоковано (днів) 0" at bounding box center [450, 332] width 573 height 39
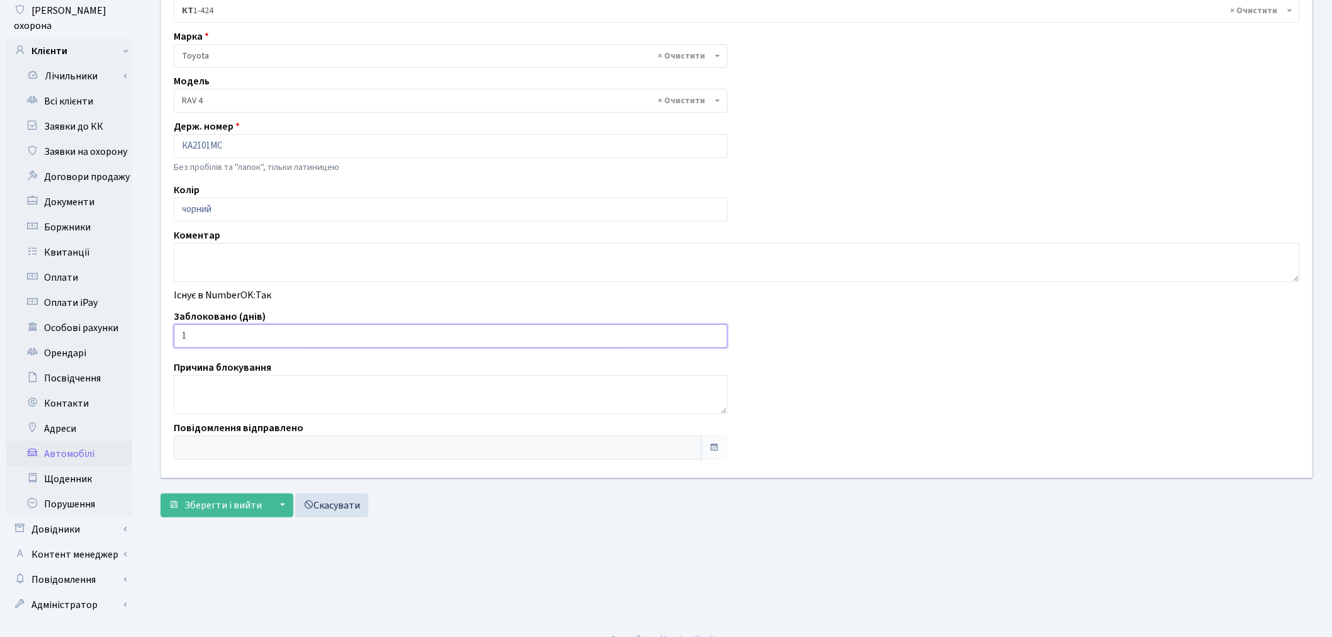
scroll to position [146, 0]
type input "1"
click at [218, 494] on button "Зберегти і вийти" at bounding box center [216, 503] width 110 height 24
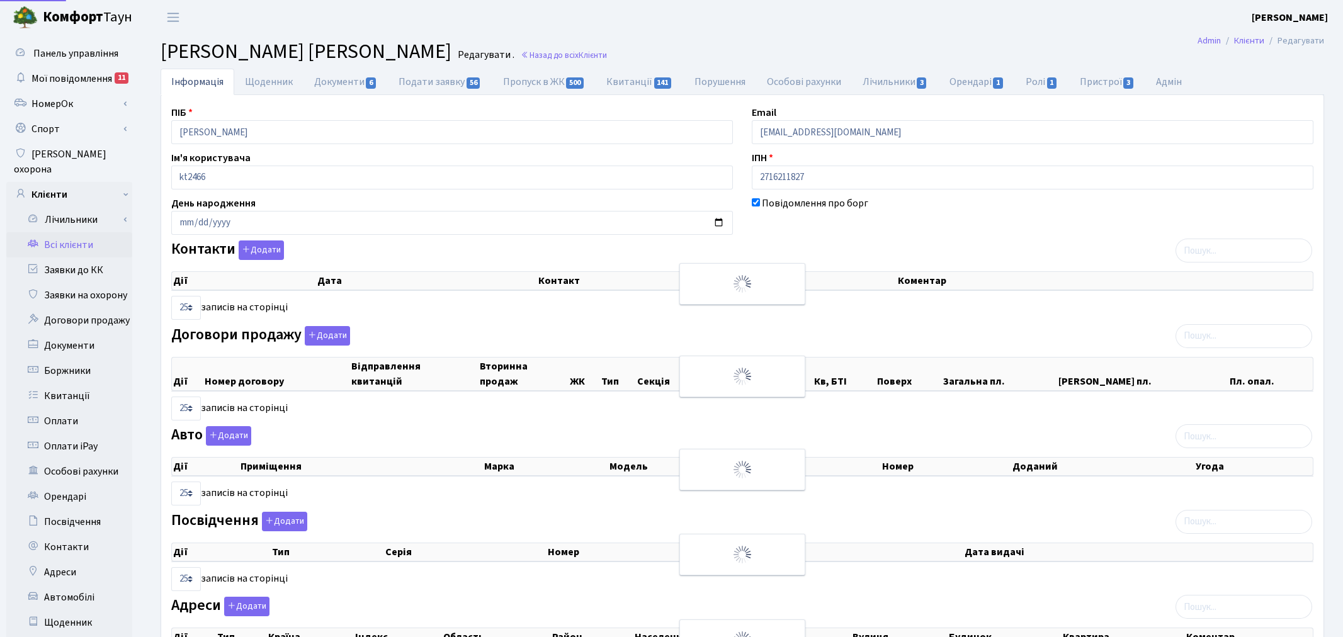
select select "25"
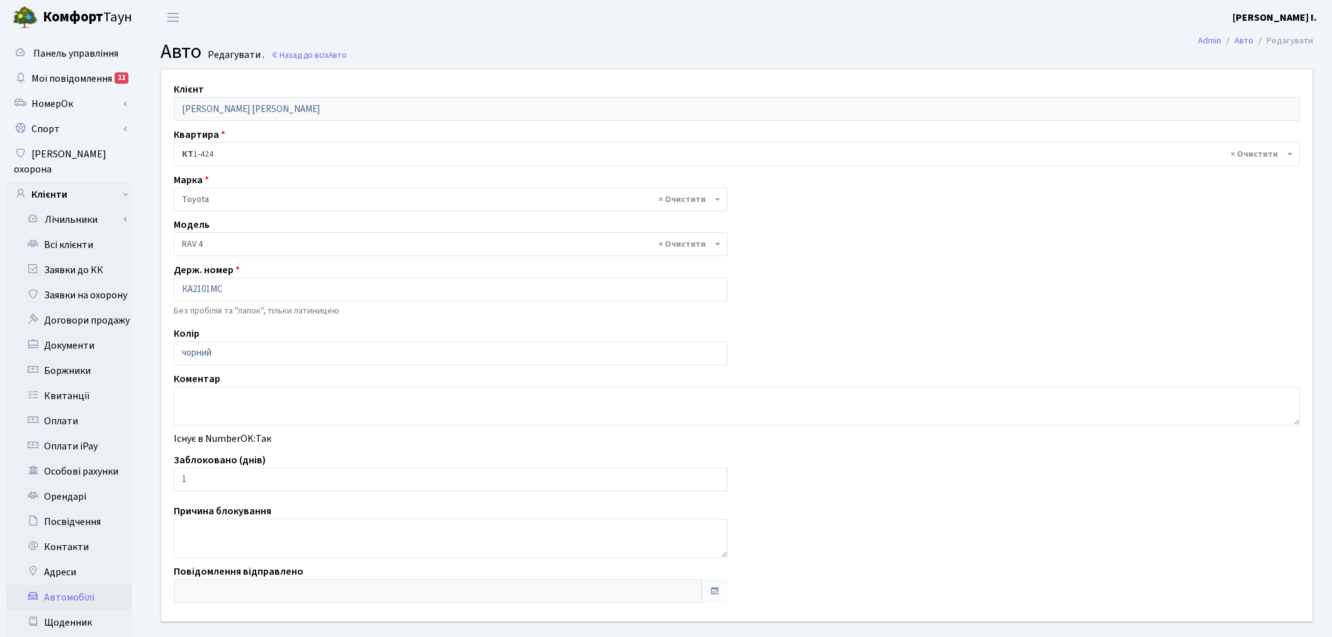
select select "2369"
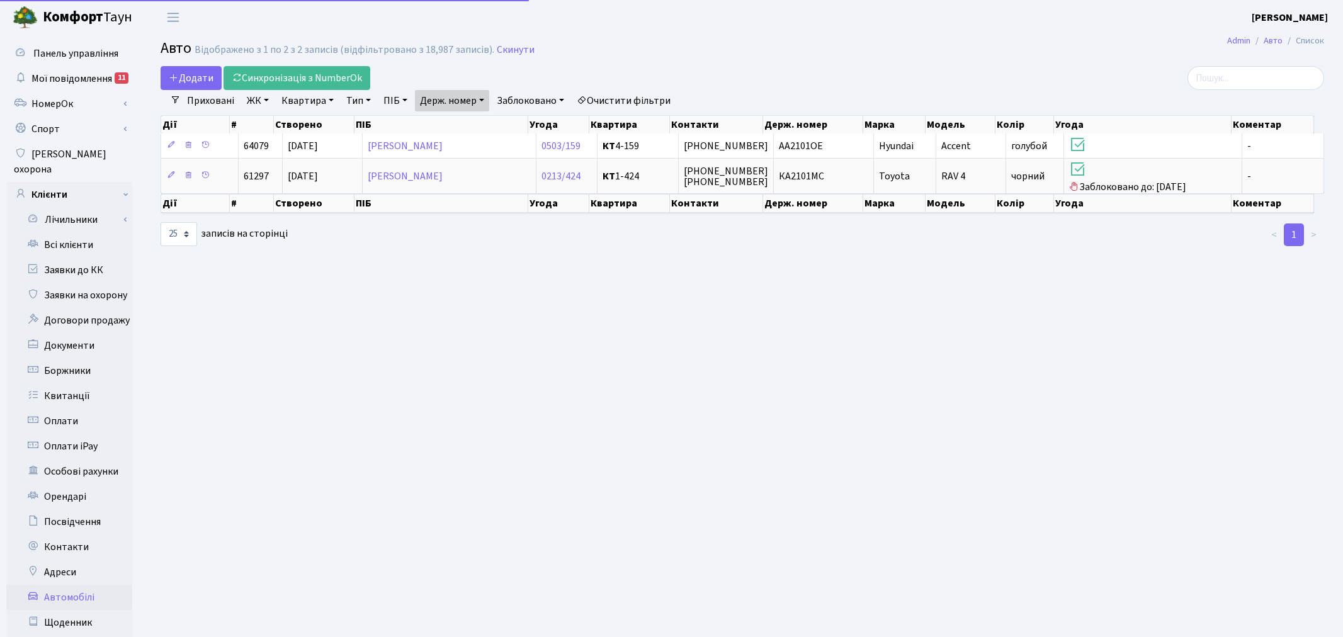
select select "25"
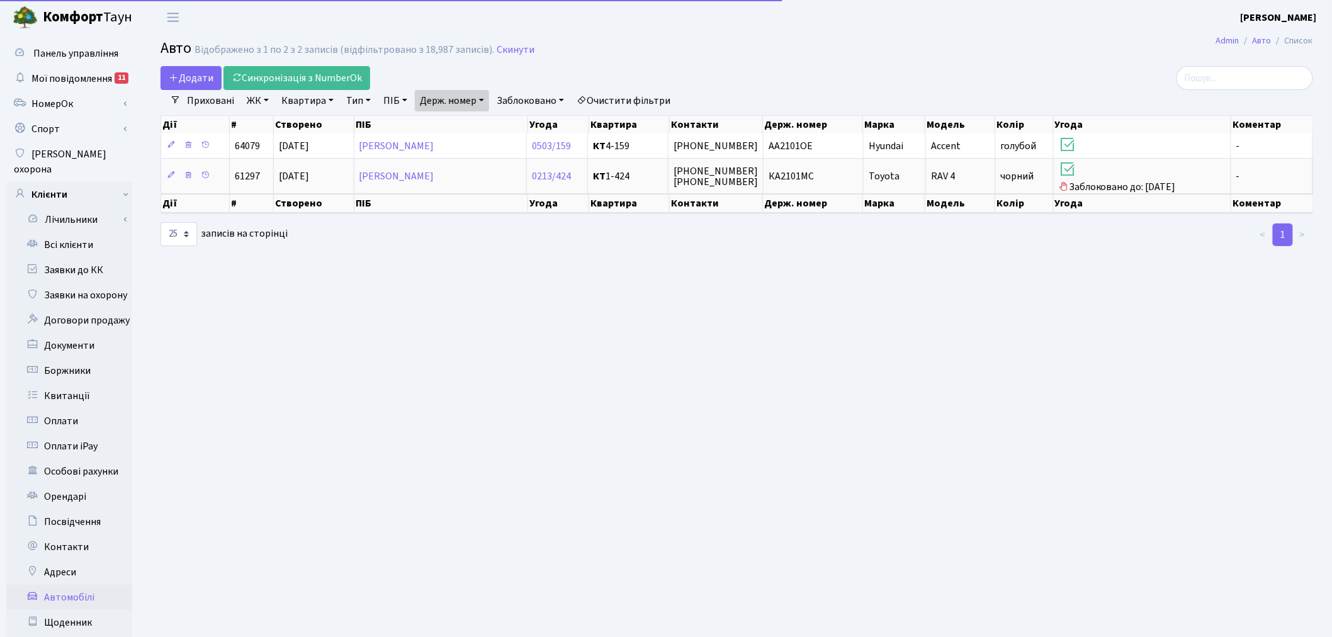
click at [441, 98] on link "Держ. номер" at bounding box center [452, 100] width 74 height 21
drag, startPoint x: 461, startPoint y: 121, endPoint x: 422, endPoint y: 120, distance: 38.4
click at [422, 120] on input "2101" at bounding box center [453, 125] width 74 height 24
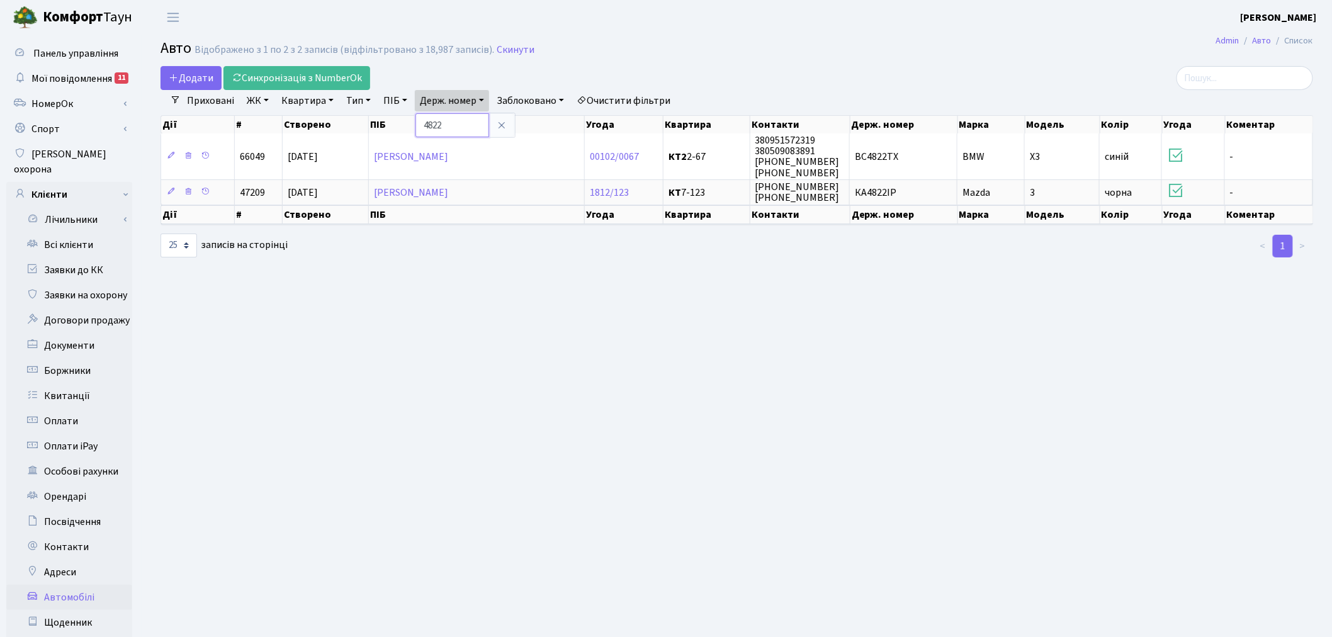
drag, startPoint x: 463, startPoint y: 120, endPoint x: 422, endPoint y: 123, distance: 41.7
click at [418, 122] on div "Додати Синхронізація з NumberOk Фільтри Приховані ЖК - ТХ, вул. Ділова, 1/2 КТ,…" at bounding box center [737, 162] width 1172 height 192
click at [443, 102] on link "Держ. номер" at bounding box center [452, 100] width 74 height 21
type input "1324"
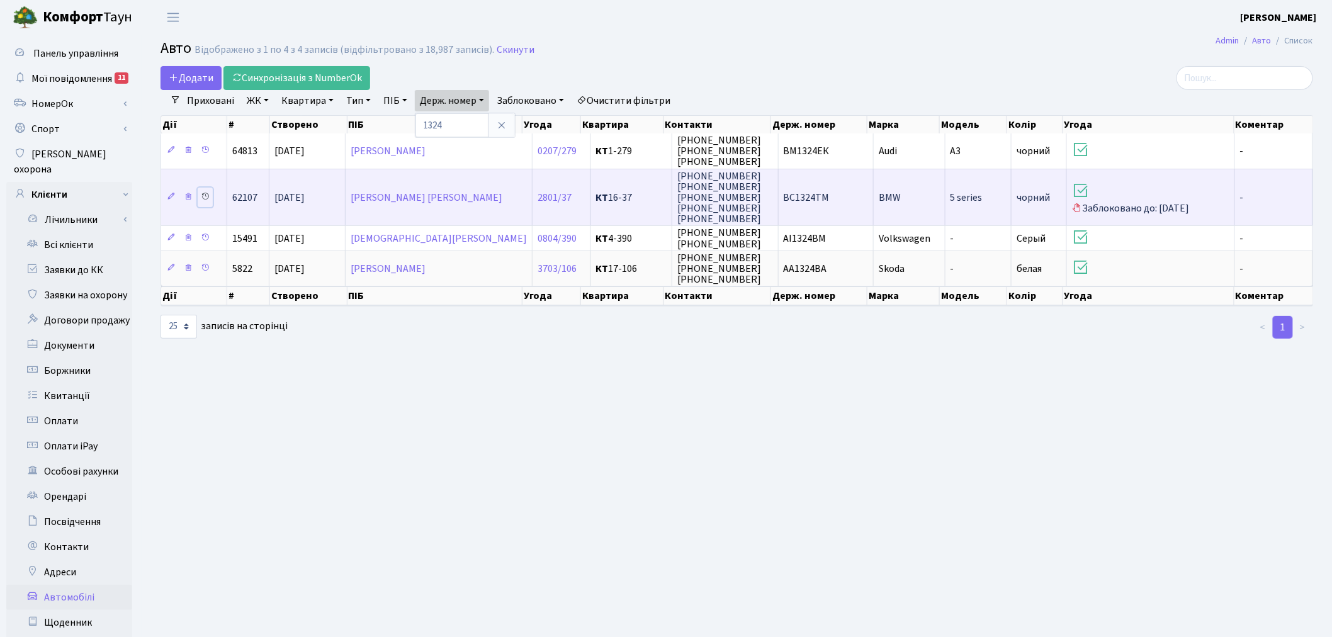
click at [208, 192] on icon at bounding box center [205, 196] width 9 height 9
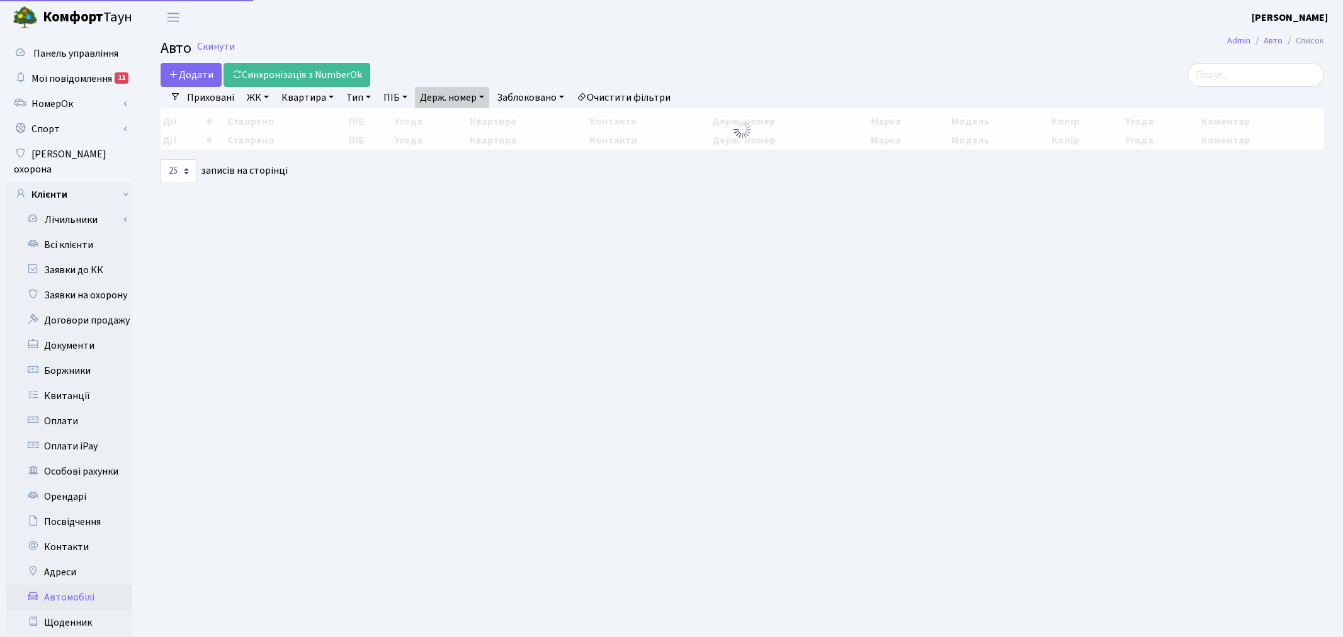
select select "25"
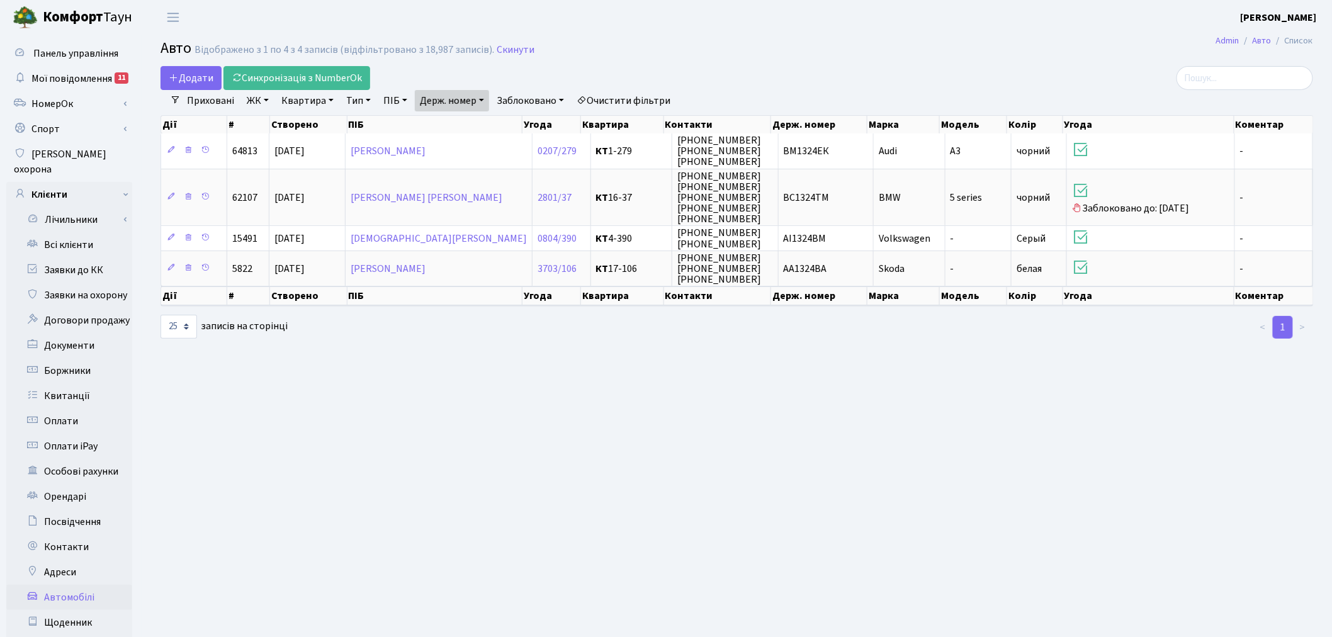
click at [441, 98] on link "Держ. номер" at bounding box center [452, 100] width 74 height 21
drag, startPoint x: 473, startPoint y: 130, endPoint x: 422, endPoint y: 123, distance: 51.5
click at [422, 123] on input "1324" at bounding box center [453, 125] width 74 height 24
type input "3475"
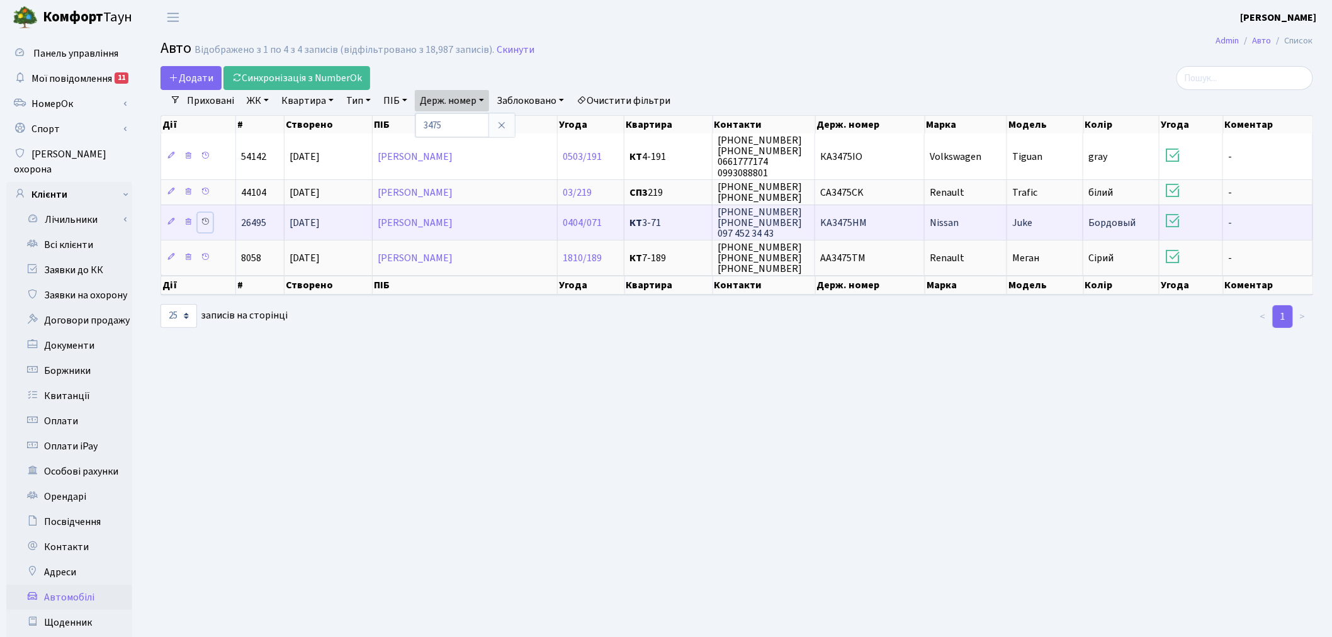
click at [203, 218] on icon at bounding box center [205, 221] width 9 height 9
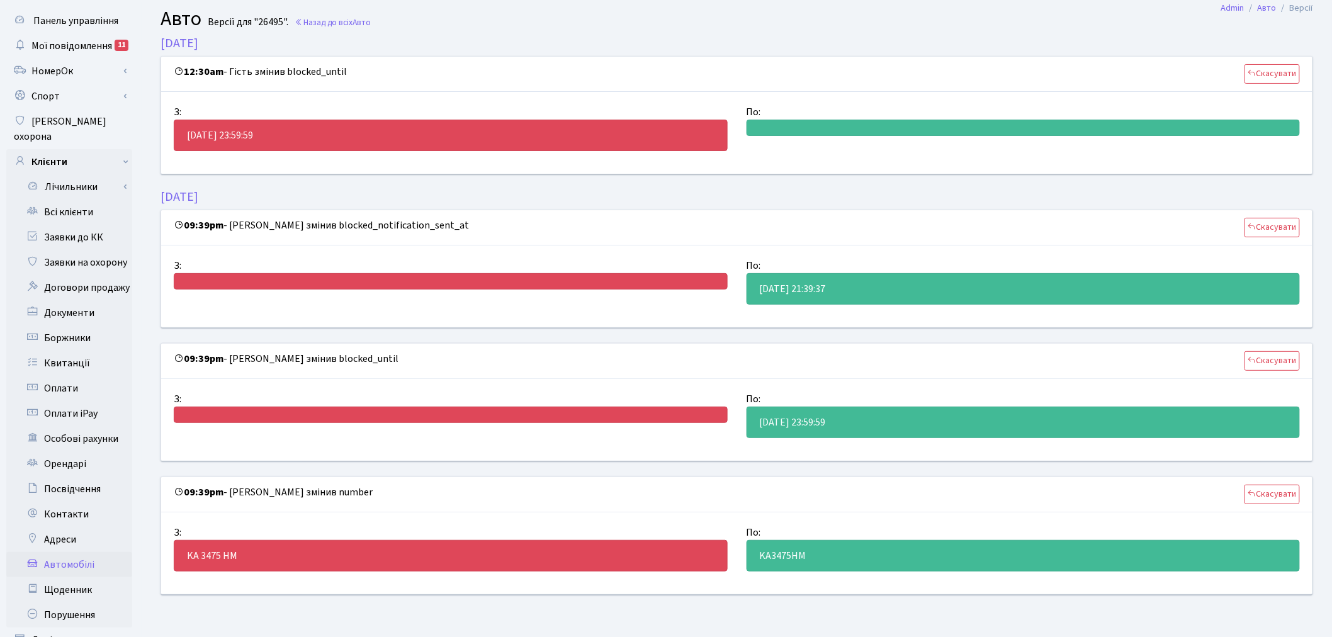
scroll to position [6, 0]
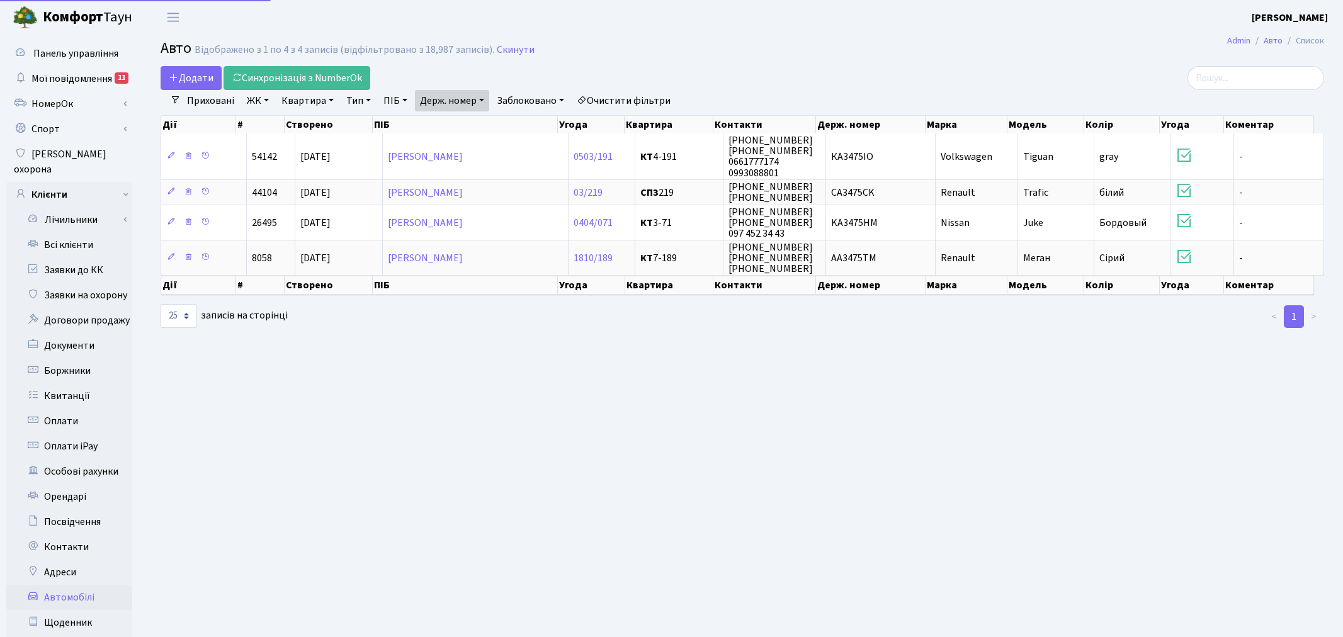
select select "25"
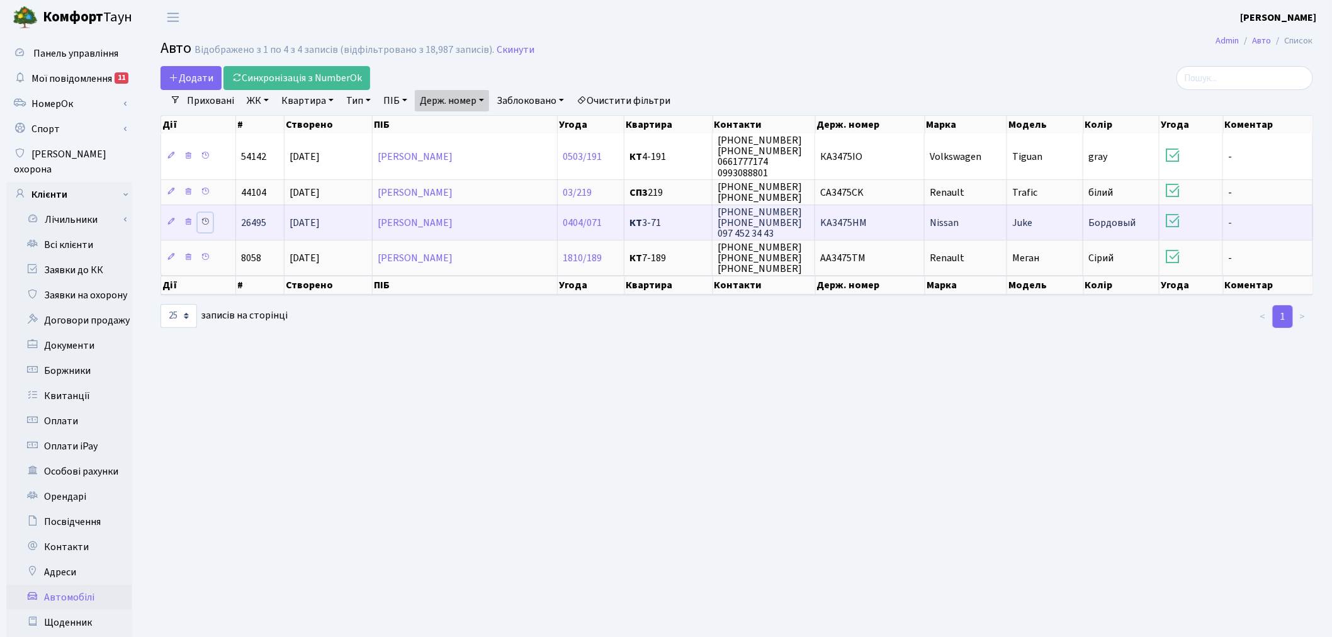
click at [208, 218] on icon at bounding box center [205, 221] width 9 height 9
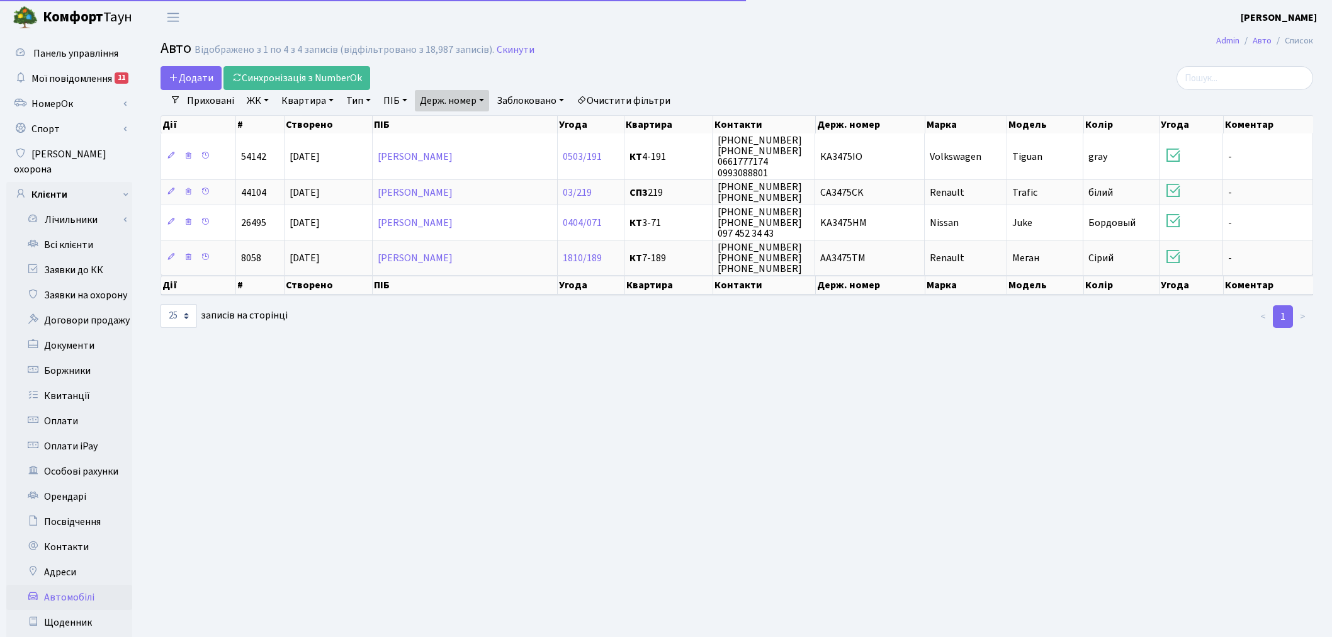
select select "25"
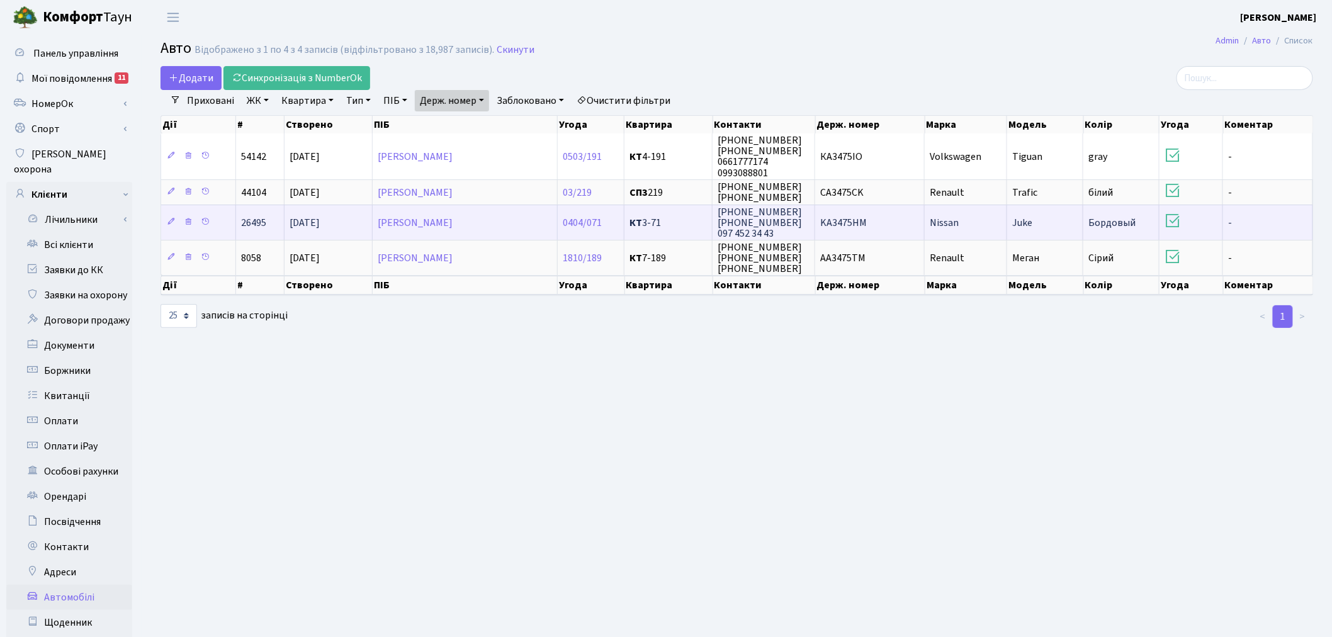
click at [857, 227] on span "KA3475HM" at bounding box center [843, 223] width 47 height 14
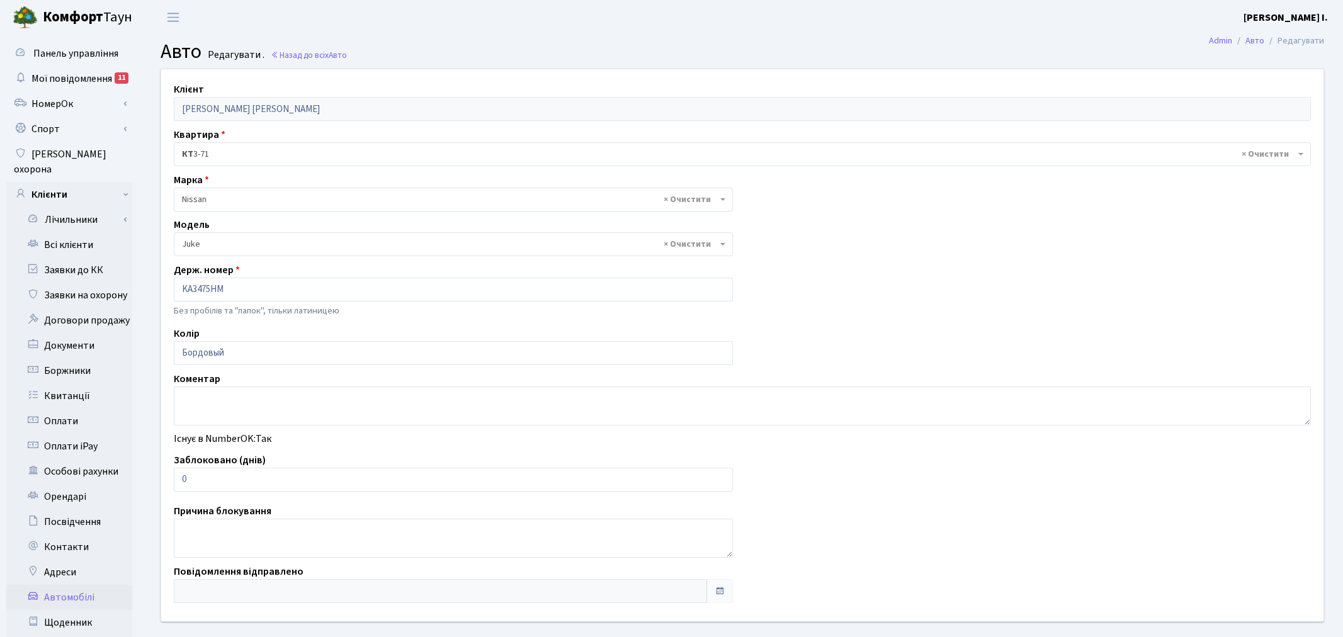
select select "1691"
drag, startPoint x: 240, startPoint y: 477, endPoint x: 172, endPoint y: 480, distance: 68.7
click at [172, 480] on div "Заблоковано (днів) 0" at bounding box center [450, 472] width 573 height 39
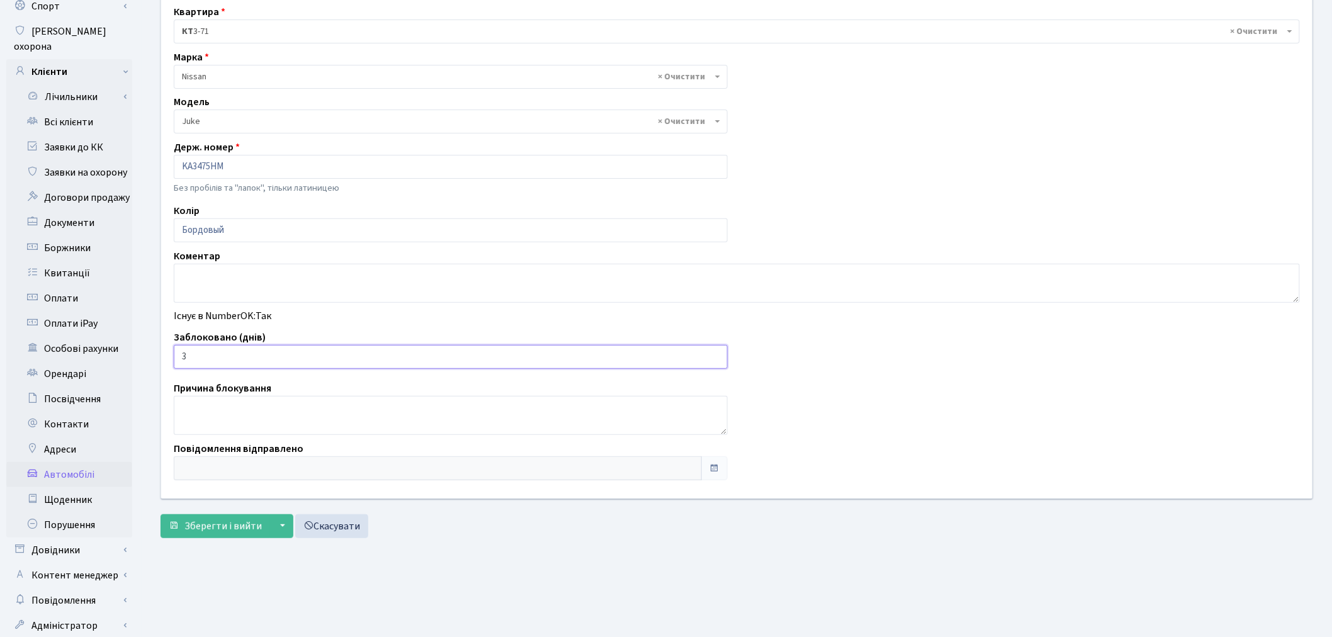
scroll to position [146, 0]
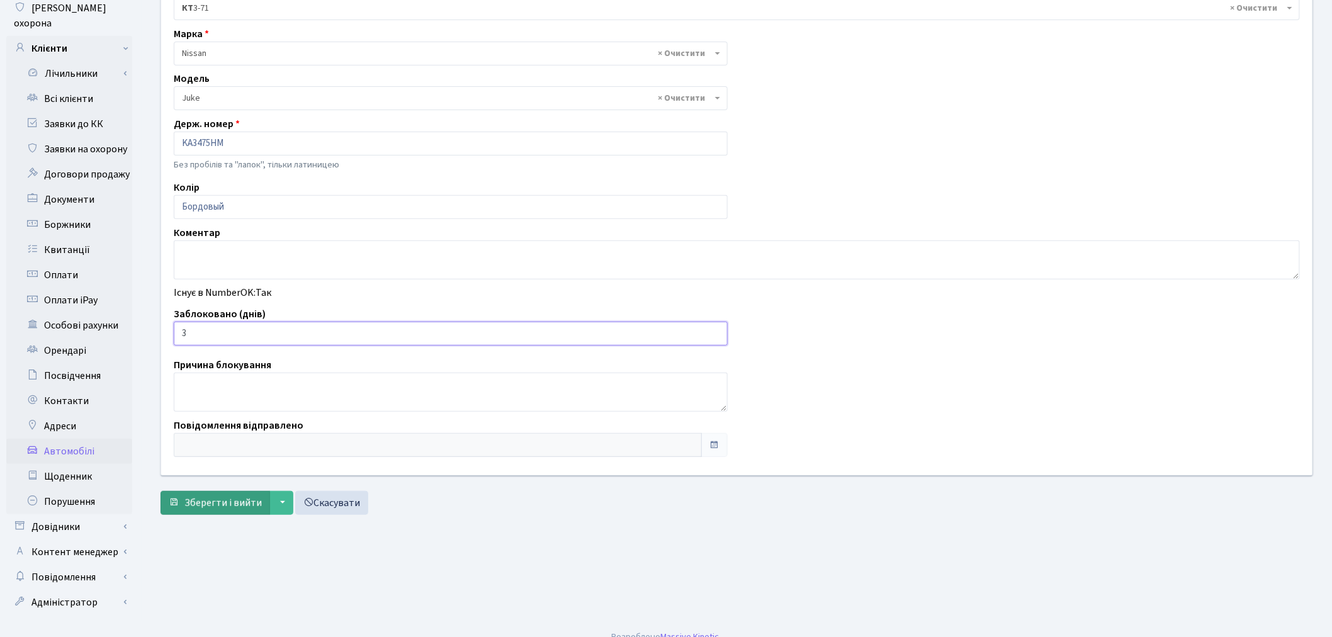
type input "3"
click at [205, 512] on button "Зберегти і вийти" at bounding box center [216, 503] width 110 height 24
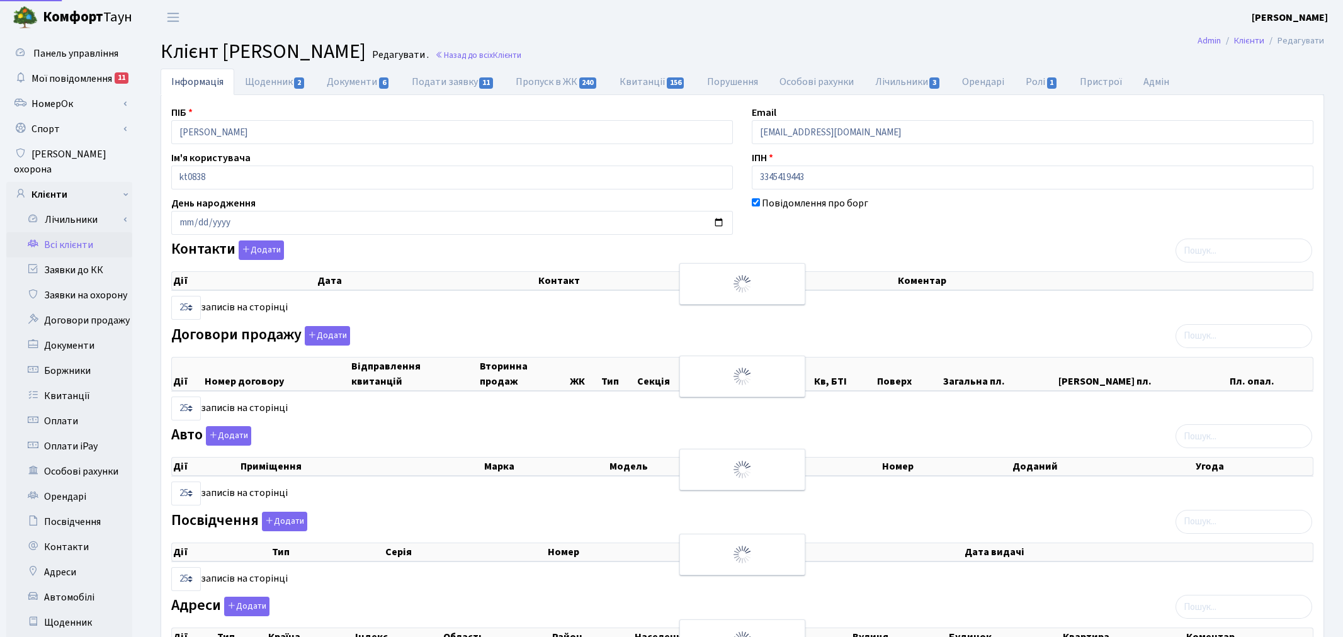
select select "25"
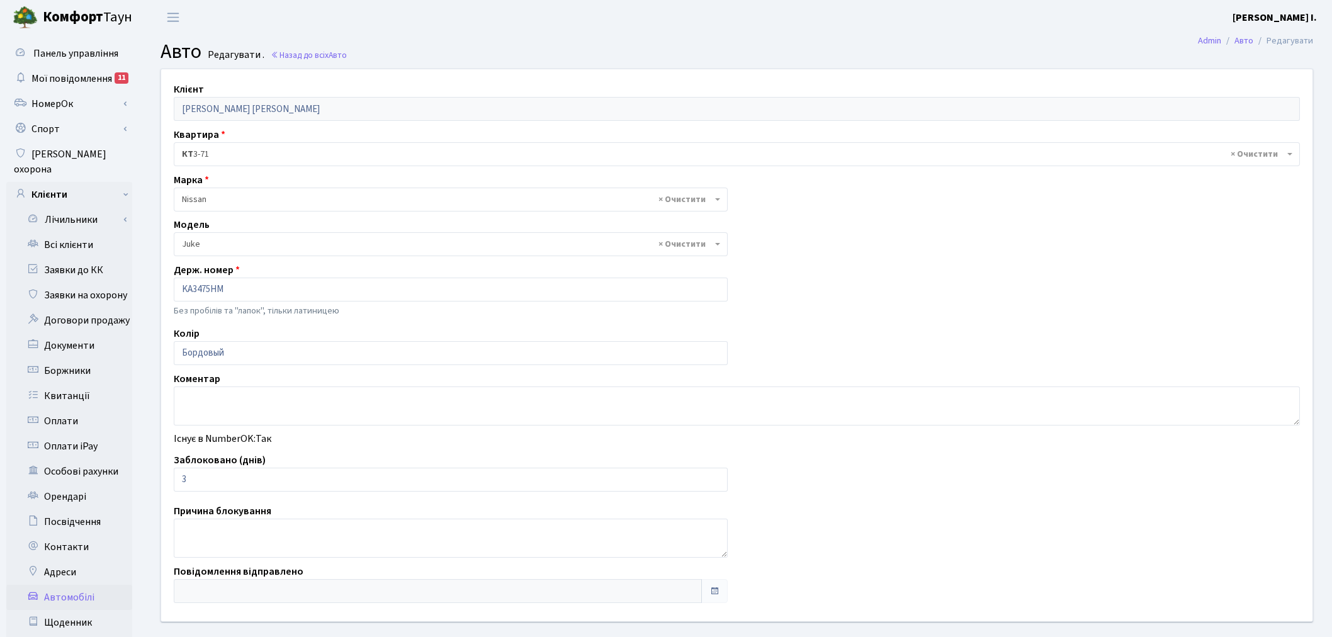
select select "1691"
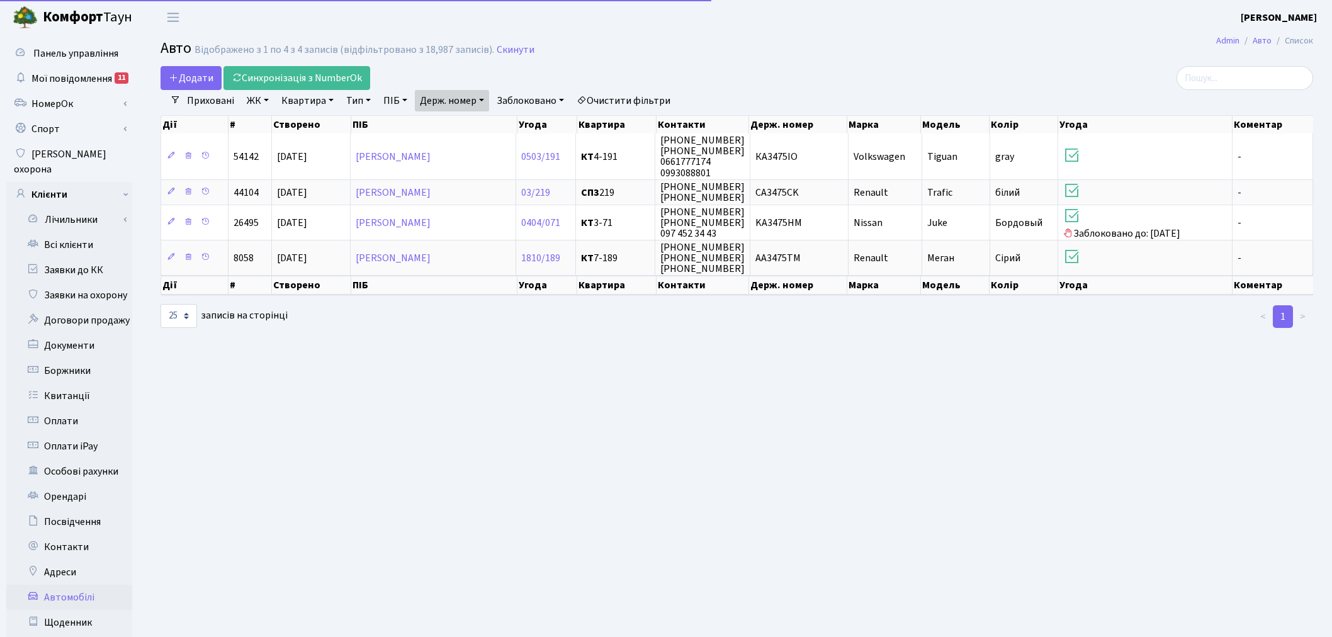
select select "25"
click at [483, 99] on link "Держ. номер" at bounding box center [452, 100] width 74 height 21
click at [473, 130] on input "3475" at bounding box center [453, 125] width 74 height 24
type input "3"
type input "5756"
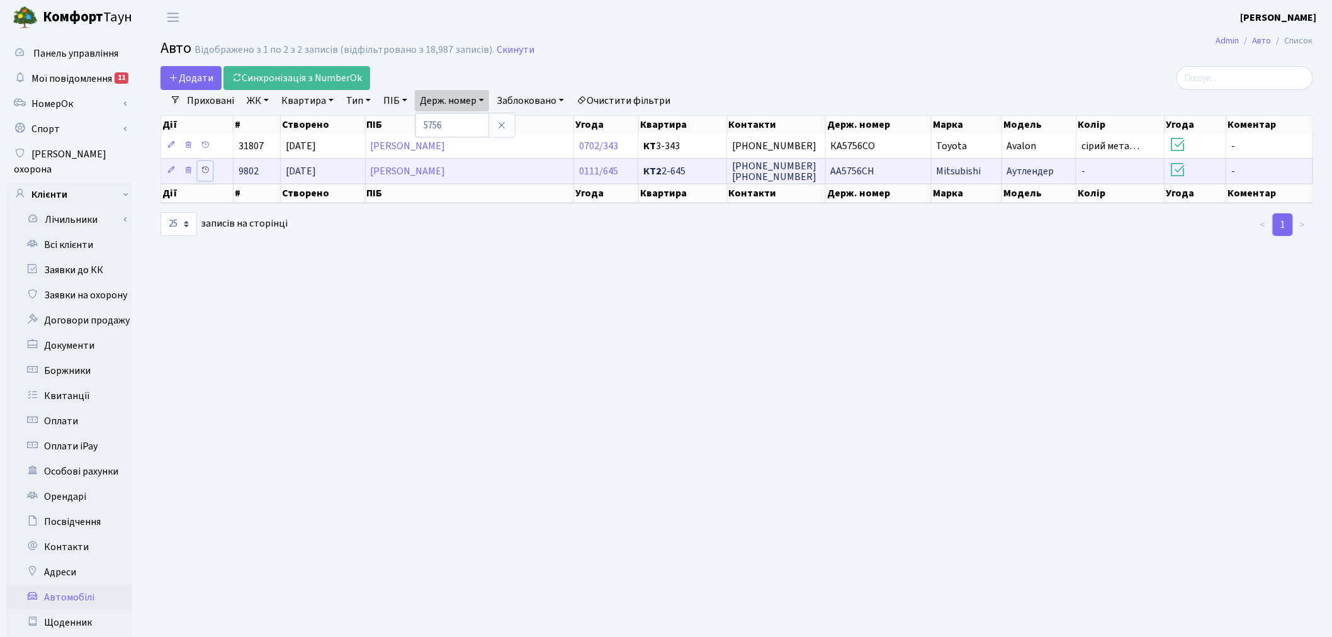
click at [206, 172] on icon at bounding box center [205, 170] width 9 height 9
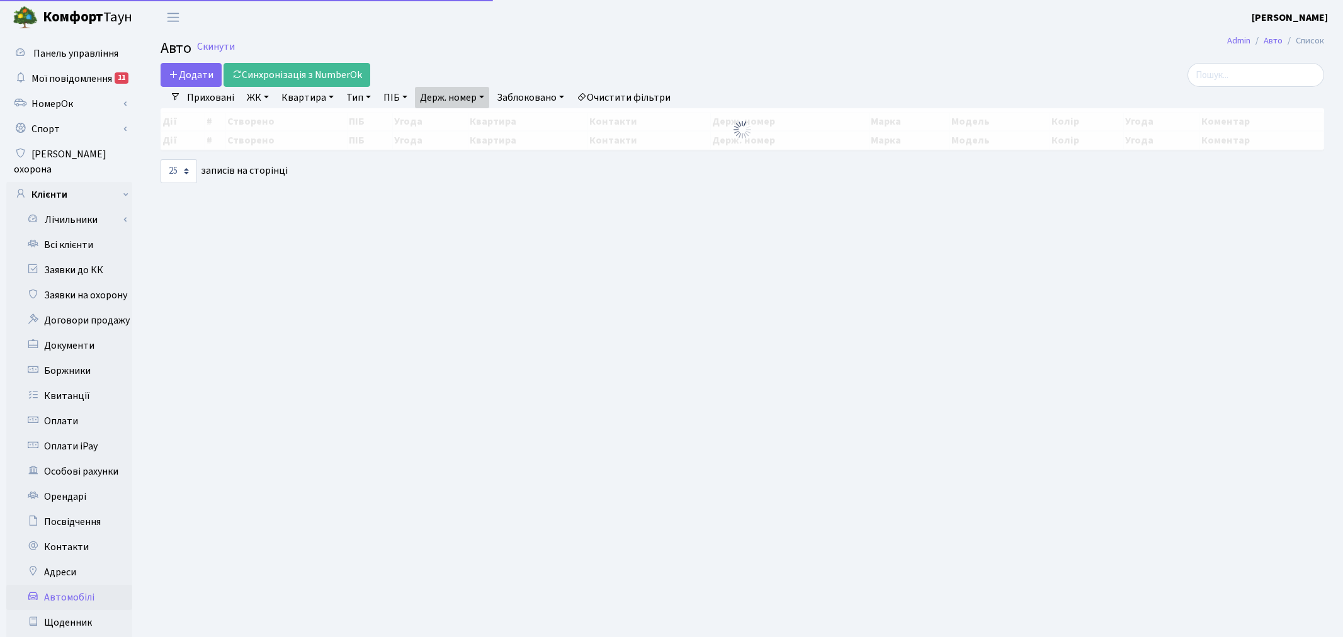
select select "25"
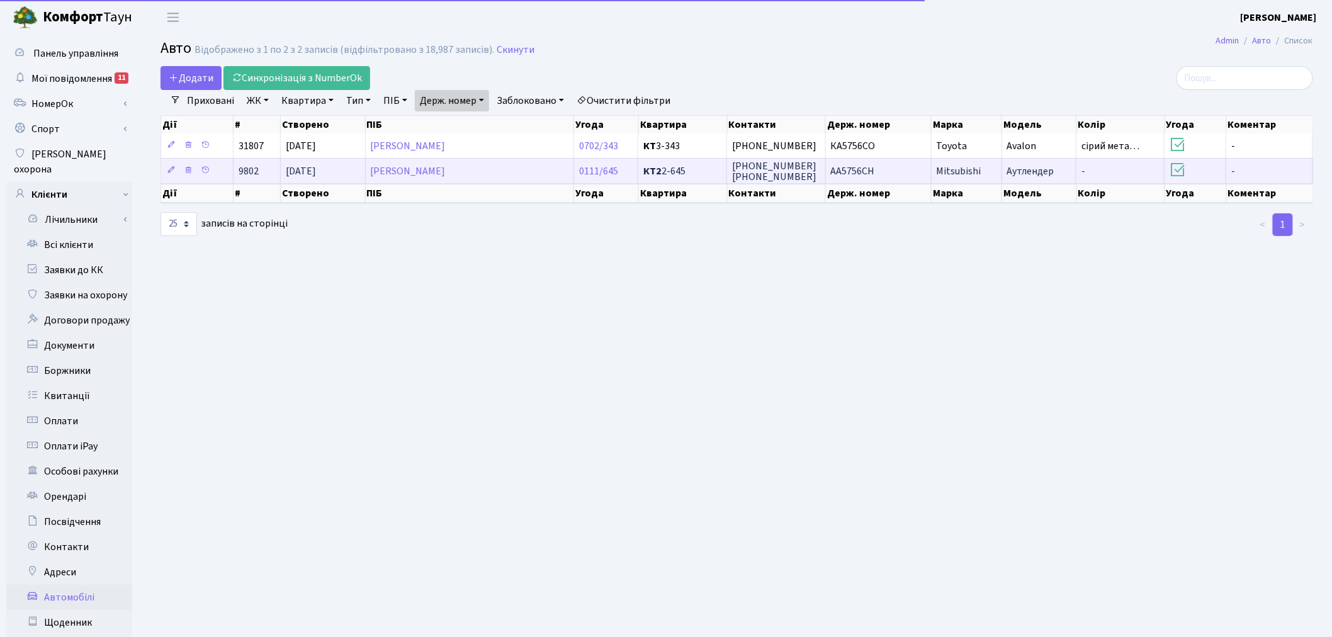
click at [898, 168] on td "АА5756СН" at bounding box center [879, 170] width 106 height 25
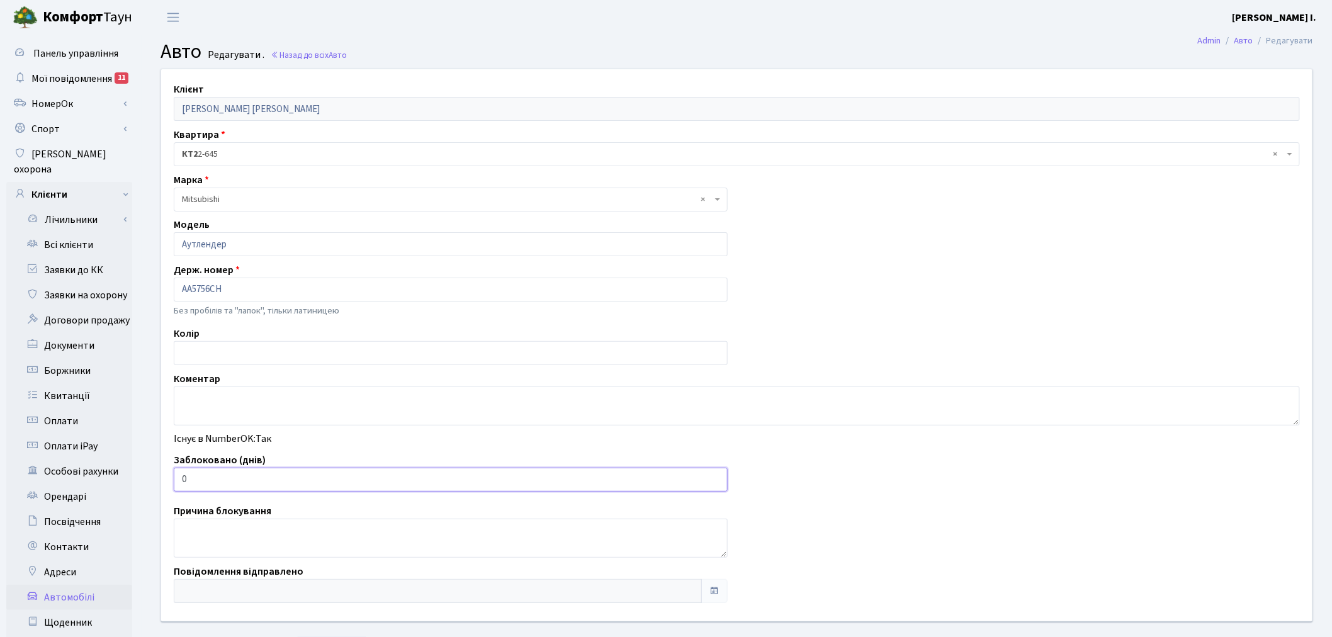
drag, startPoint x: 218, startPoint y: 477, endPoint x: 176, endPoint y: 482, distance: 41.8
click at [176, 482] on input "0" at bounding box center [451, 480] width 554 height 24
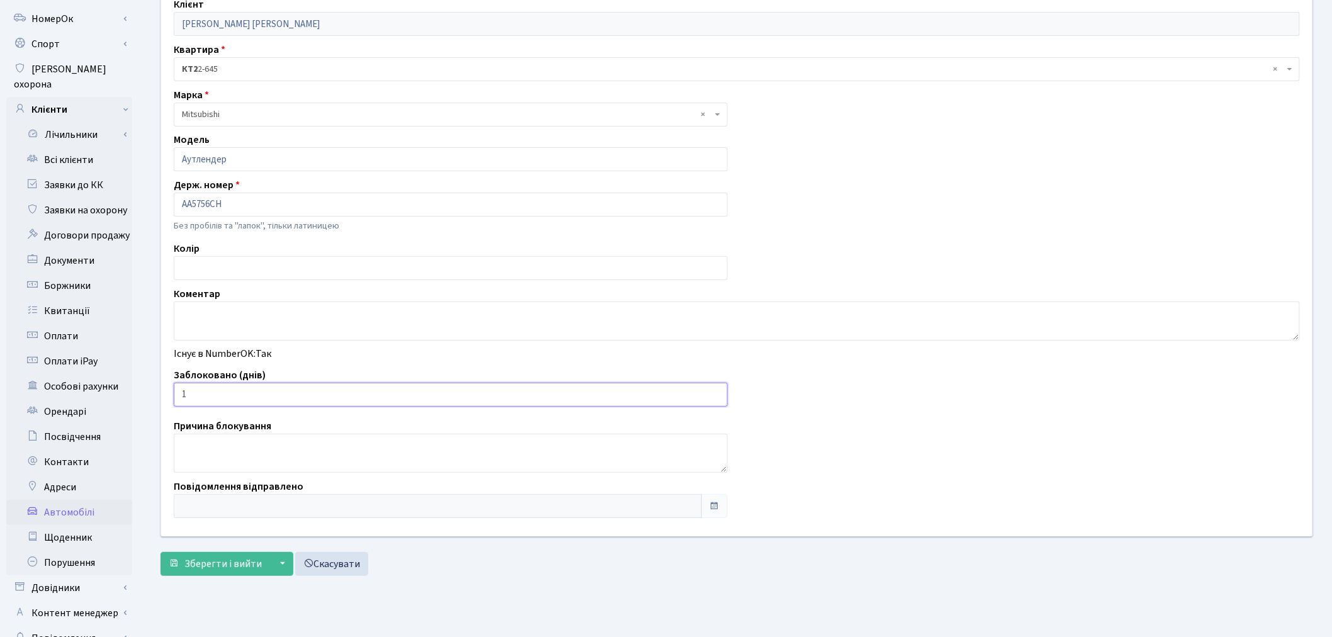
scroll to position [140, 0]
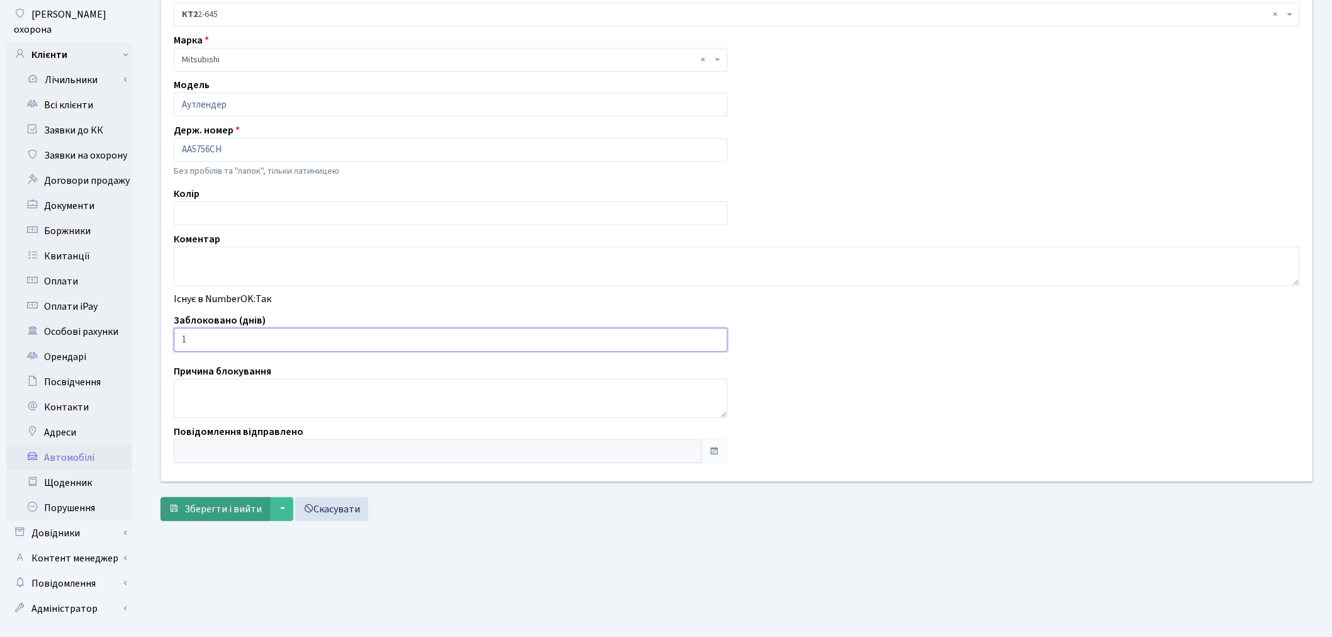
type input "1"
click at [203, 518] on button "Зберегти і вийти" at bounding box center [216, 509] width 110 height 24
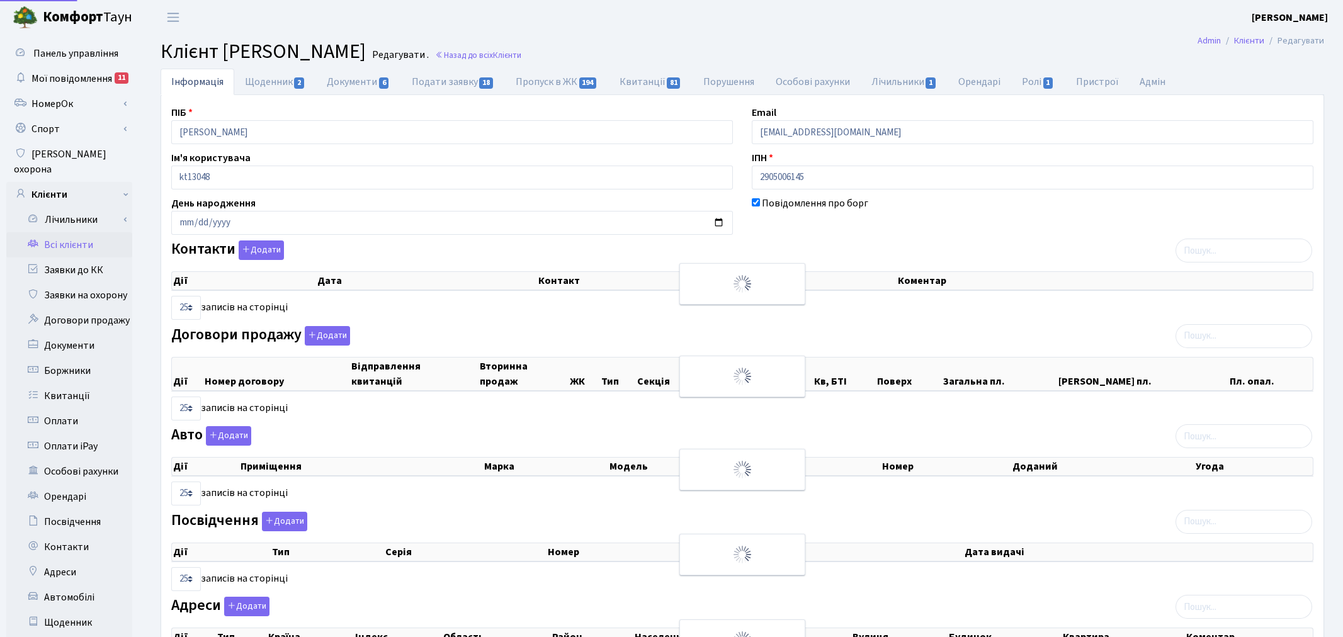
select select "25"
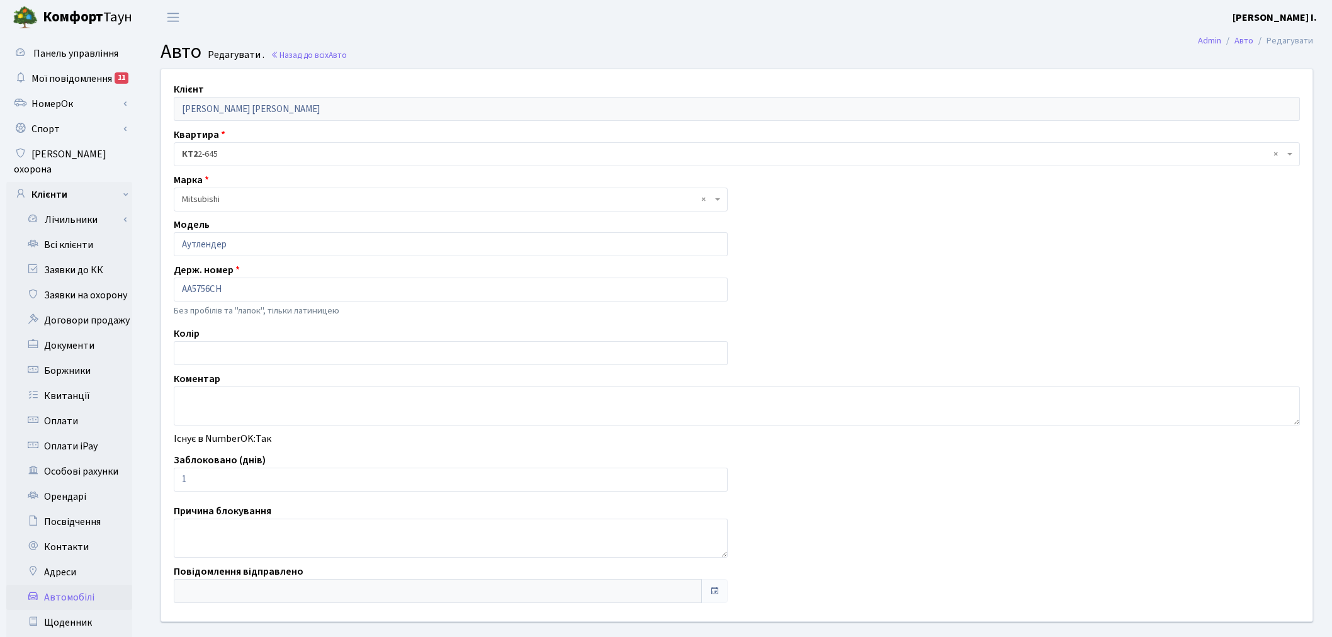
scroll to position [140, 0]
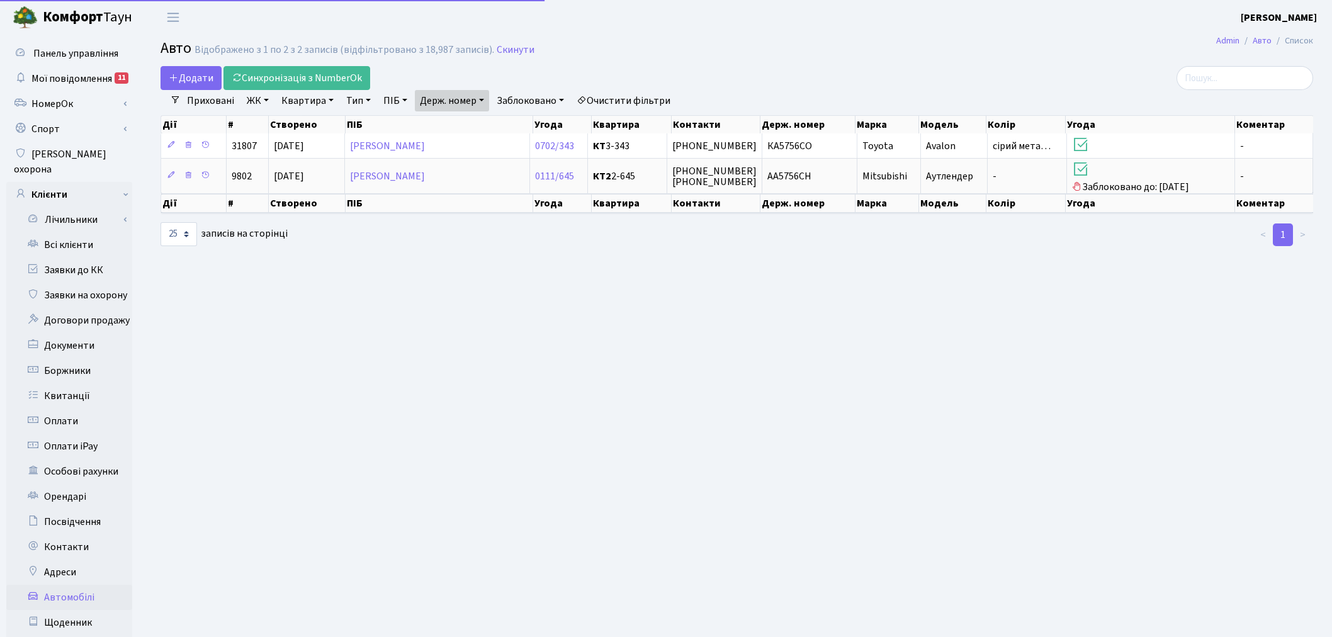
select select "25"
click at [462, 103] on link "Держ. номер" at bounding box center [452, 100] width 74 height 21
click at [470, 122] on input "5756" at bounding box center [453, 125] width 74 height 24
type input "5"
type input "1120"
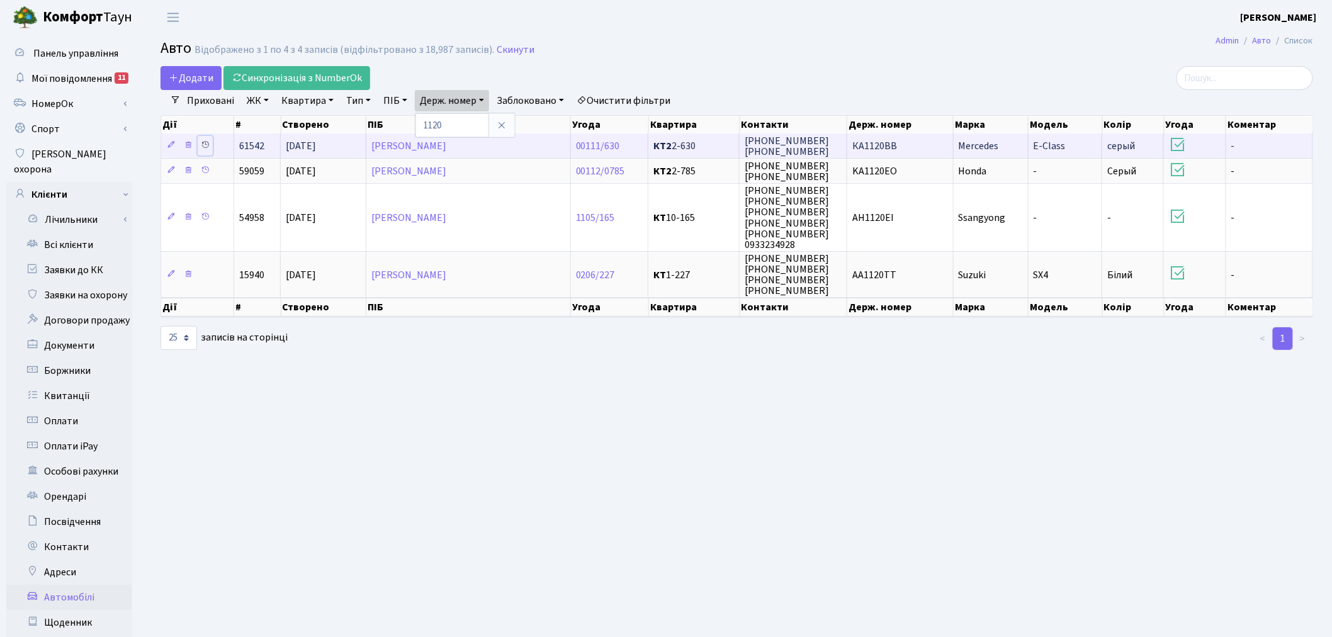
click at [208, 145] on icon at bounding box center [205, 144] width 9 height 9
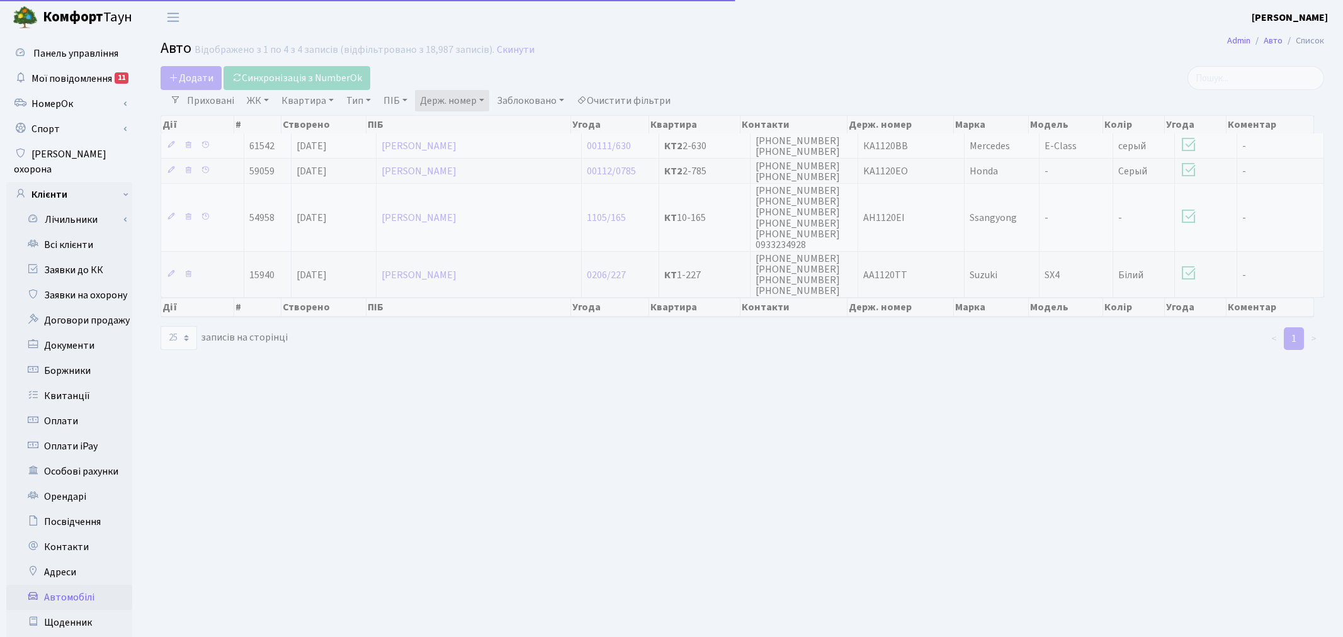
select select "25"
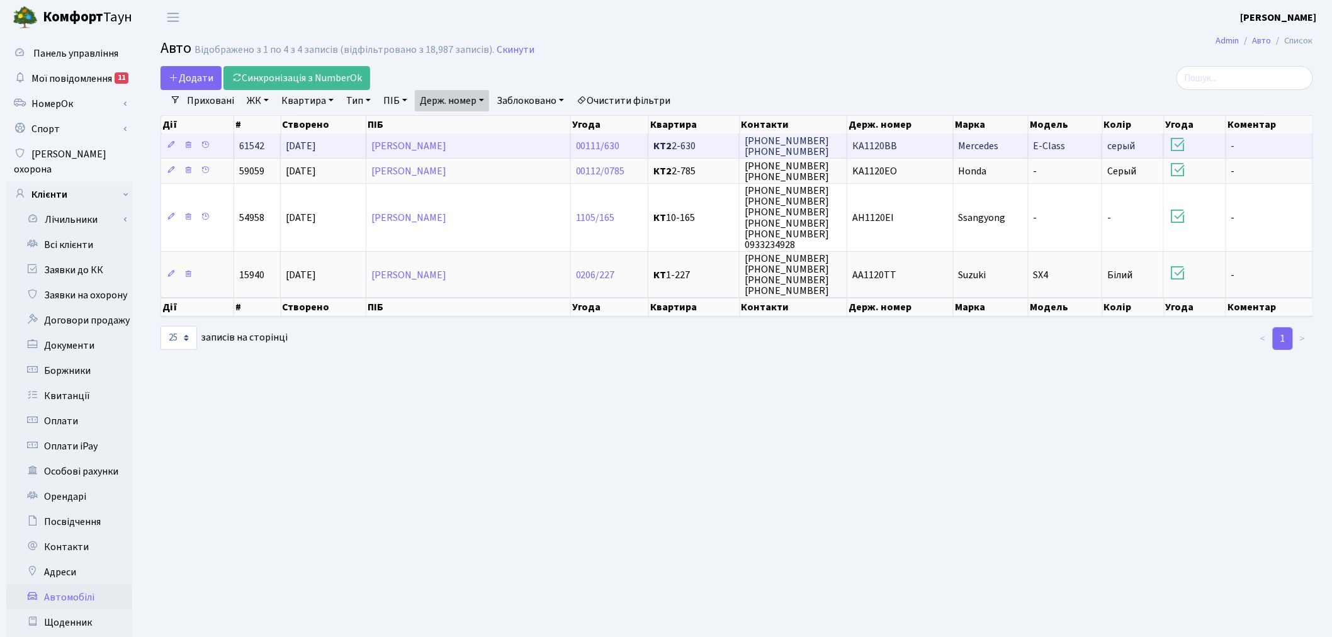
click at [927, 148] on td "КА1120ВВ" at bounding box center [900, 145] width 106 height 25
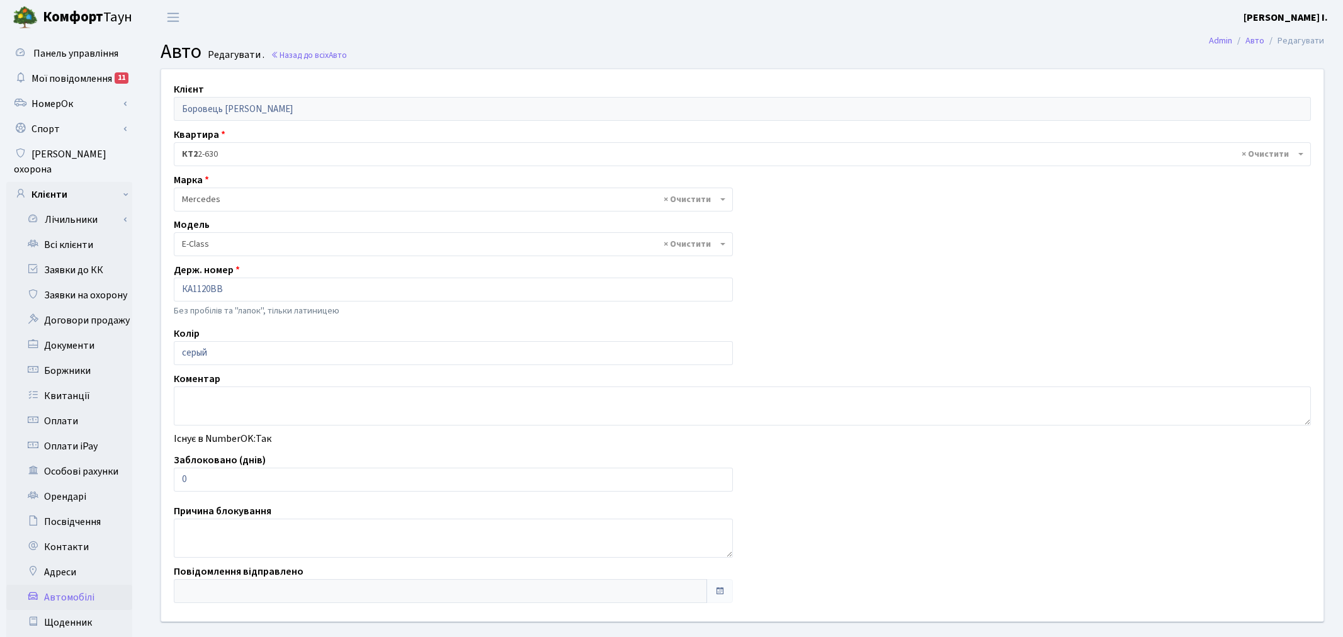
select select "1488"
drag, startPoint x: 204, startPoint y: 478, endPoint x: 177, endPoint y: 478, distance: 27.1
click at [177, 478] on input "0" at bounding box center [451, 480] width 554 height 24
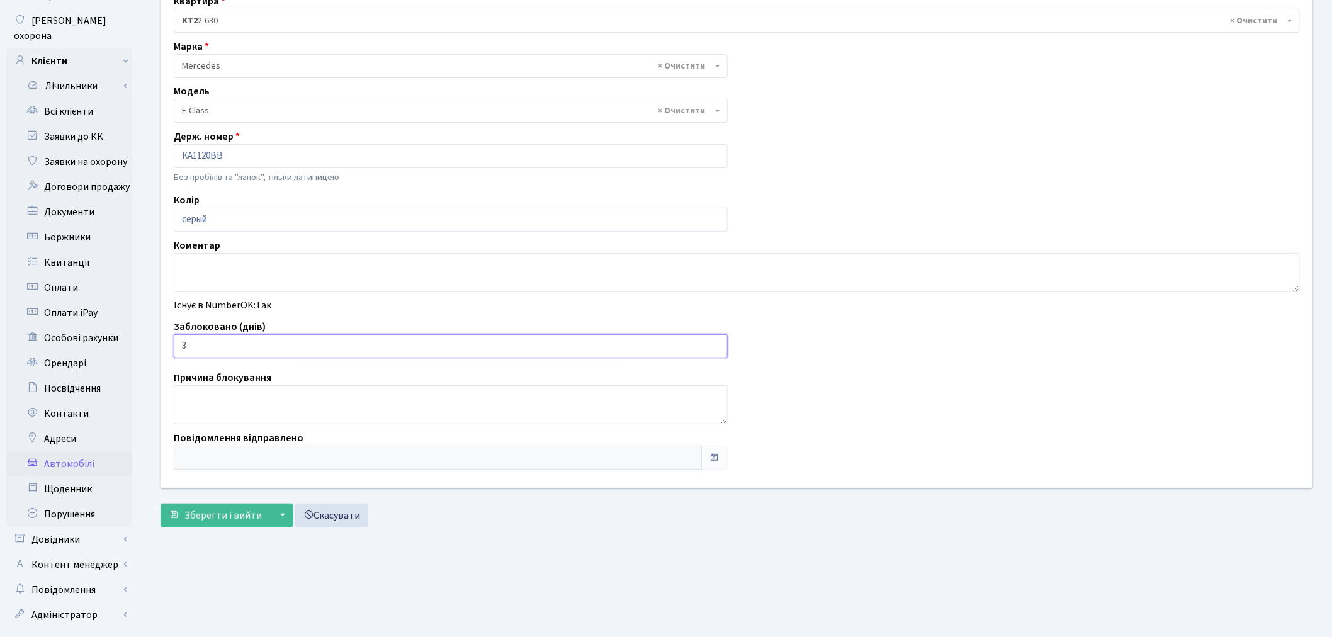
scroll to position [140, 0]
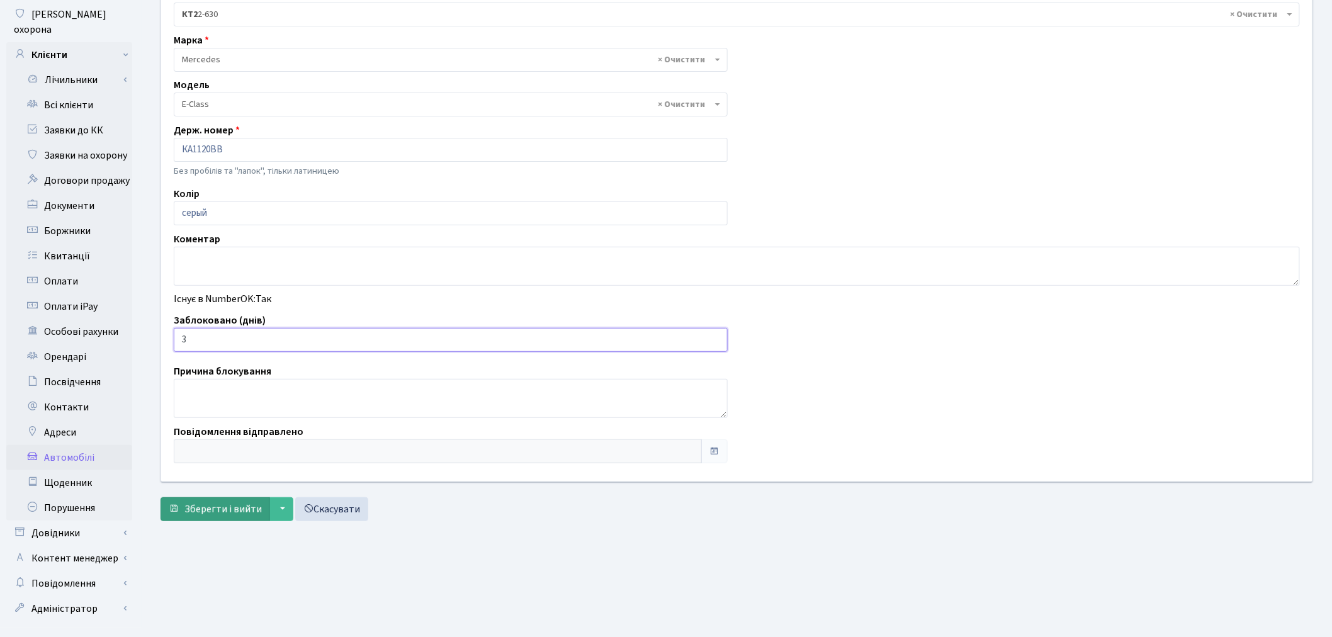
type input "3"
click at [205, 504] on span "Зберегти і вийти" at bounding box center [222, 509] width 77 height 14
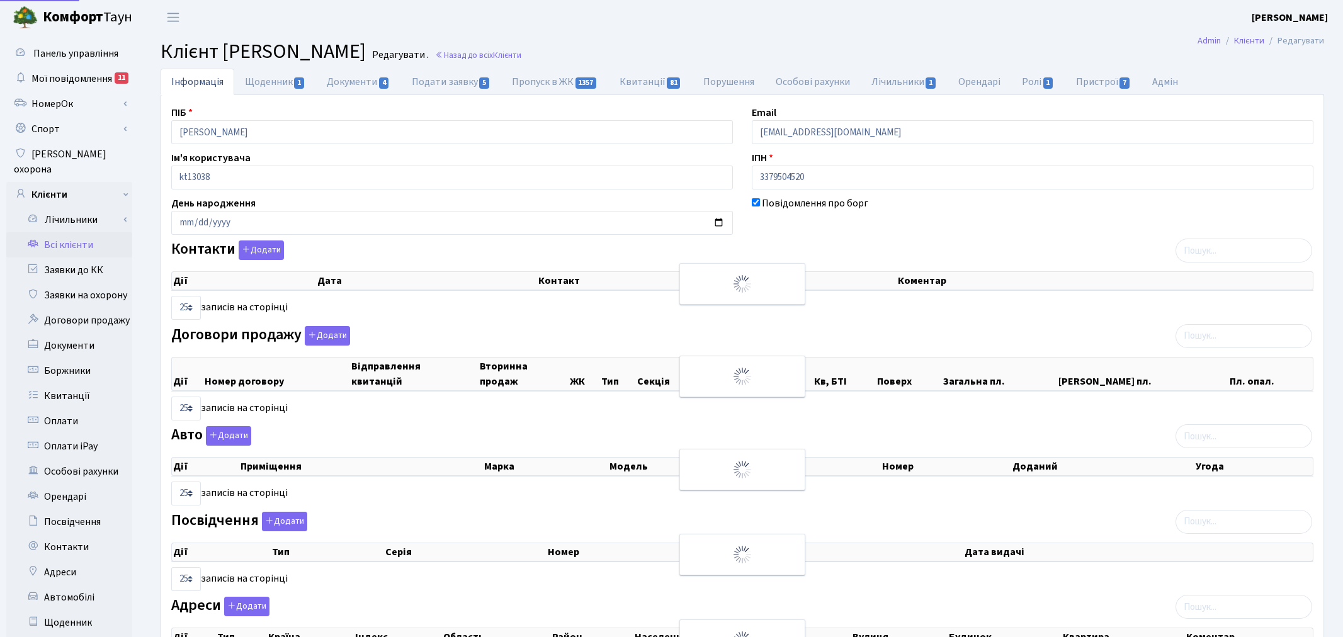
select select "25"
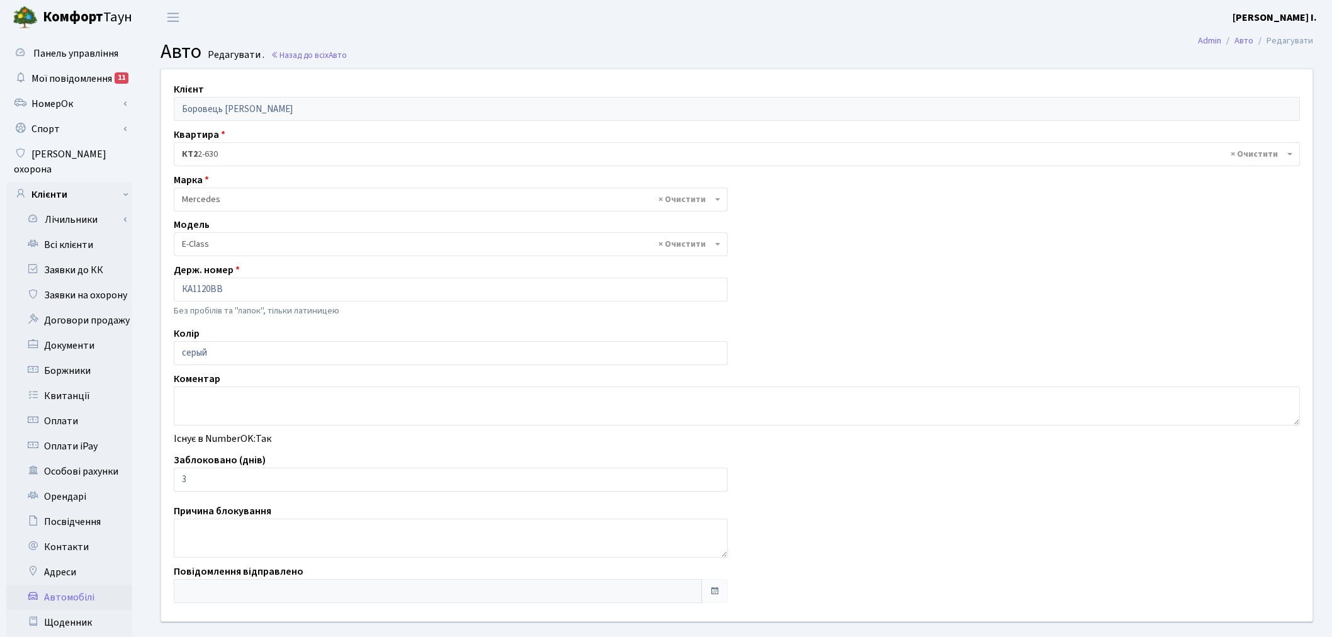
select select "1488"
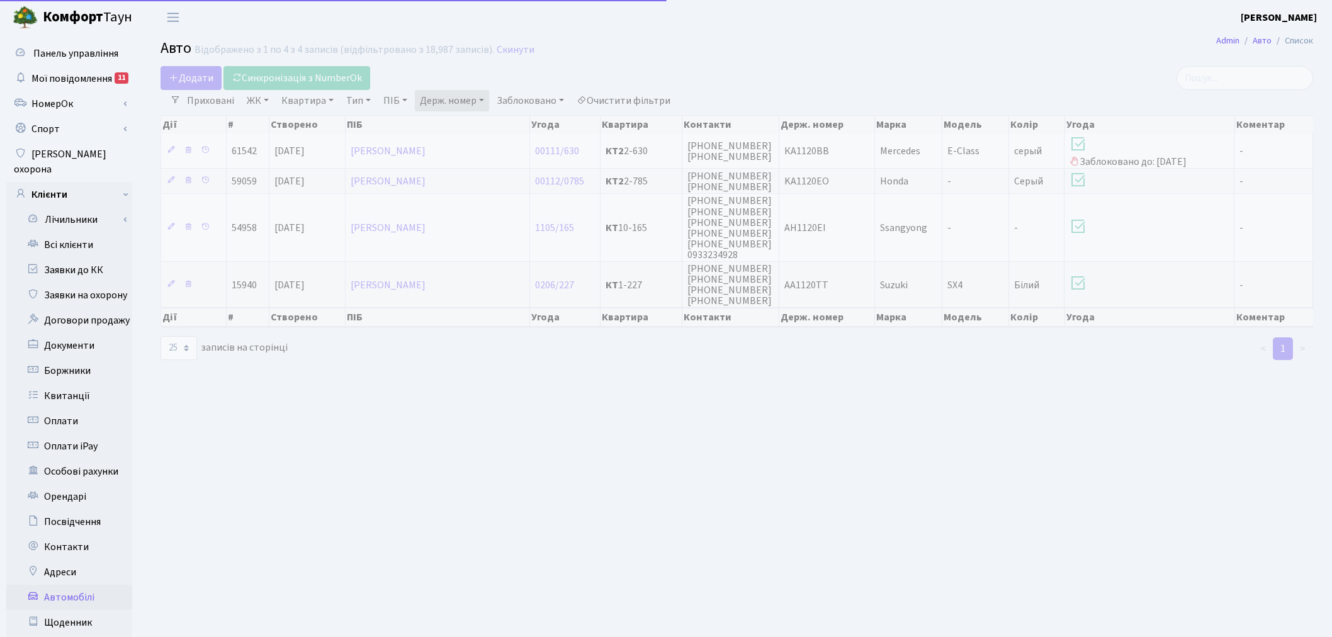
select select "25"
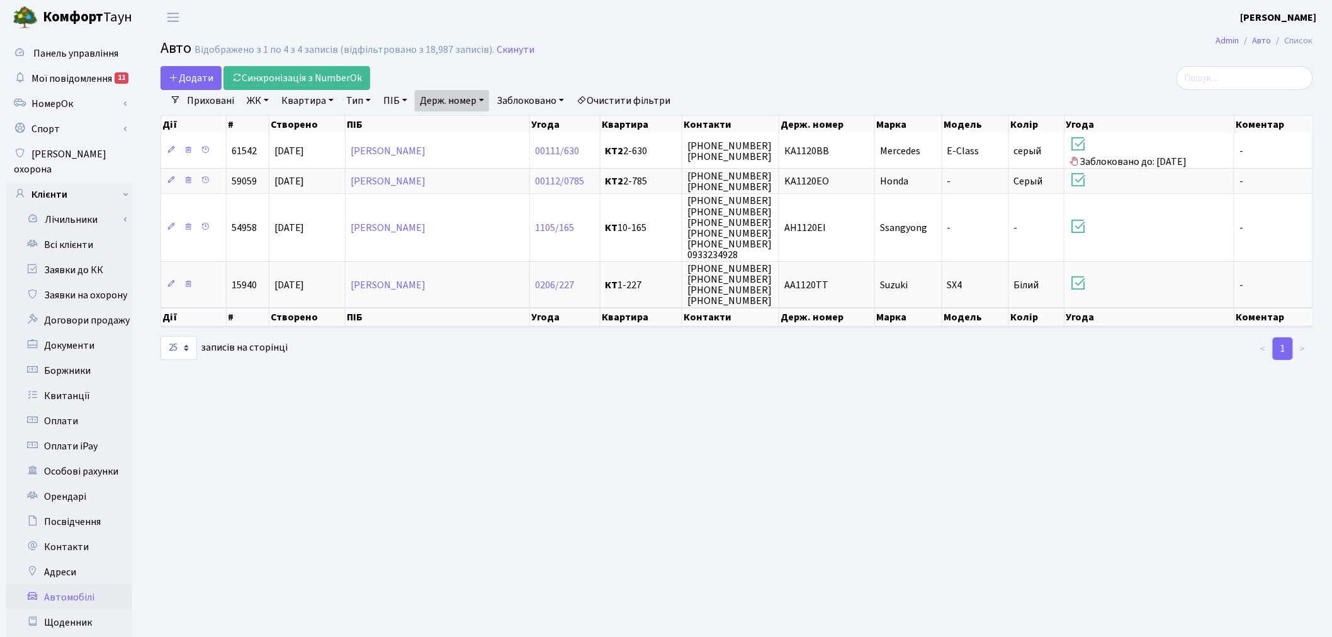
click at [477, 98] on link "Держ. номер" at bounding box center [452, 100] width 74 height 21
click at [470, 120] on input "1120" at bounding box center [453, 125] width 74 height 24
type input "1"
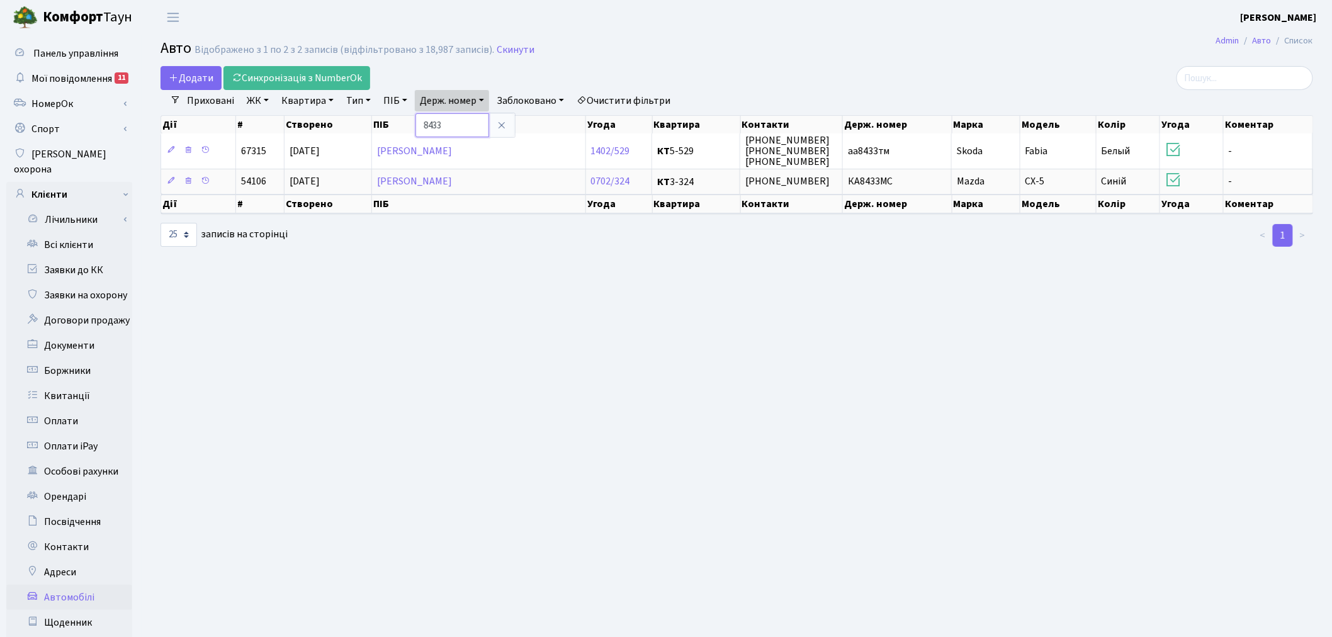
drag, startPoint x: 467, startPoint y: 118, endPoint x: 417, endPoint y: 123, distance: 50.0
click at [417, 123] on div "Додати Синхронізація з NumberOk Фільтри Приховані ЖК - ТХ, вул. Ділова, 1/2 КТ,…" at bounding box center [737, 156] width 1172 height 181
click at [438, 92] on link "Держ. номер" at bounding box center [452, 100] width 74 height 21
type input "5001"
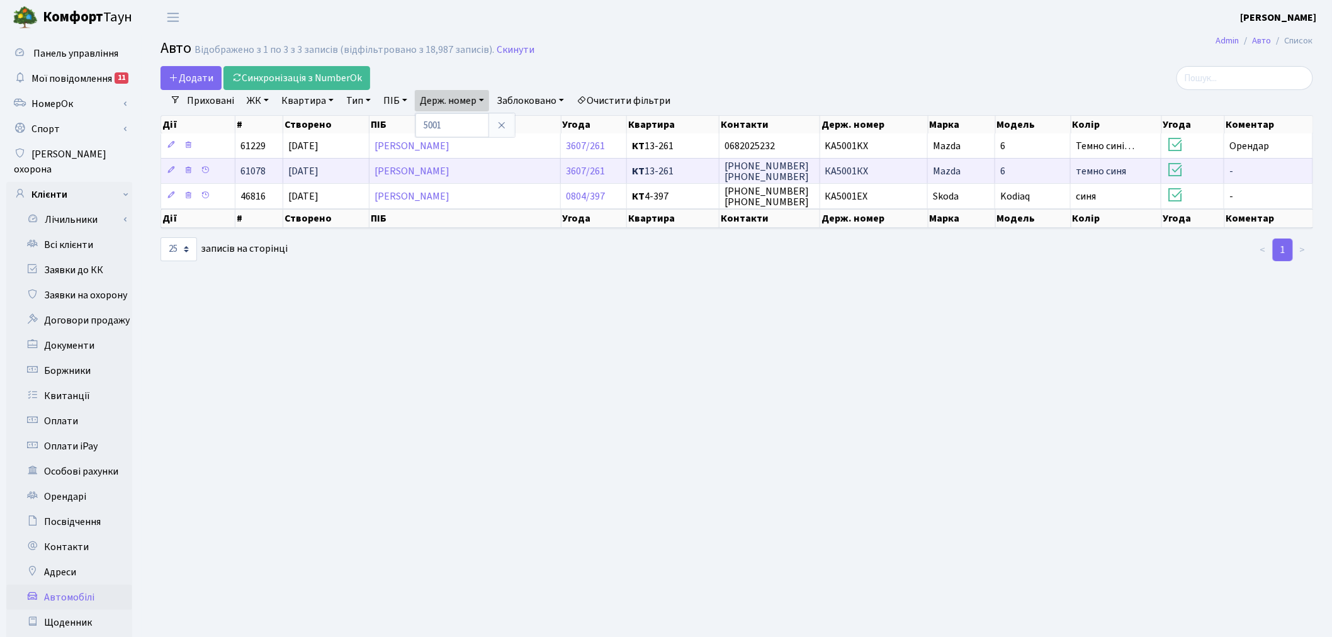
click at [885, 171] on td "КА5001КХ" at bounding box center [874, 170] width 108 height 25
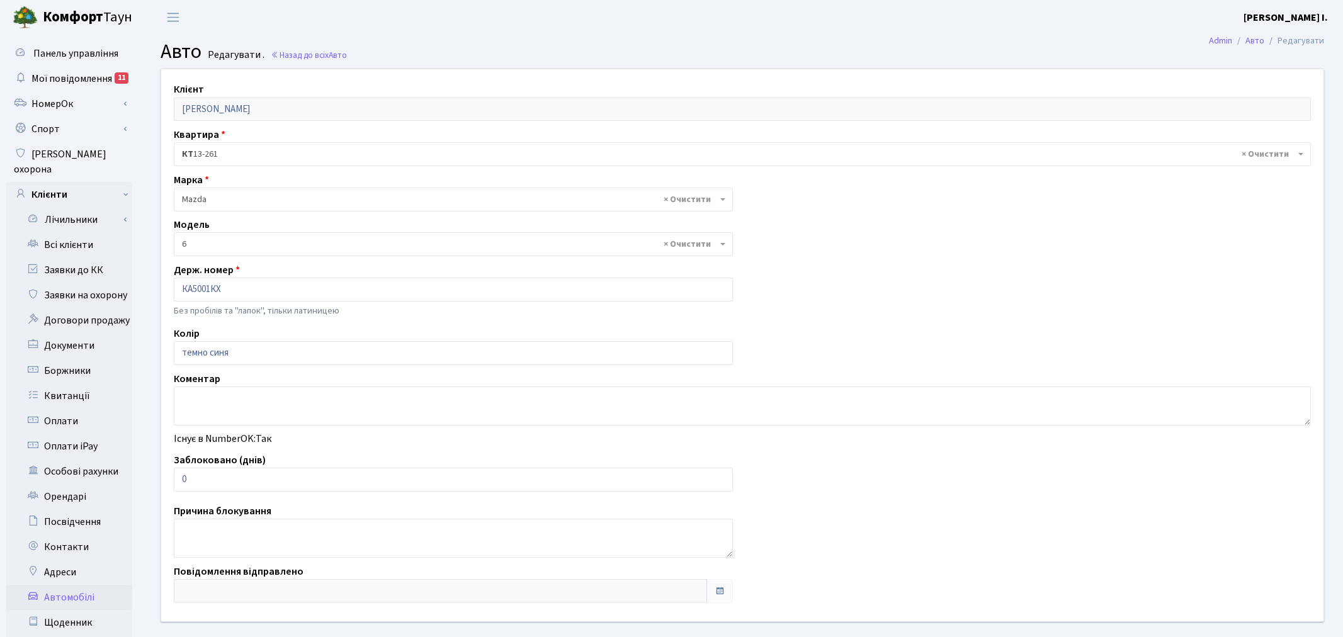
select select "55"
drag, startPoint x: 207, startPoint y: 475, endPoint x: 171, endPoint y: 477, distance: 35.3
click at [171, 477] on div "Заблоковано (днів) 0" at bounding box center [450, 472] width 573 height 39
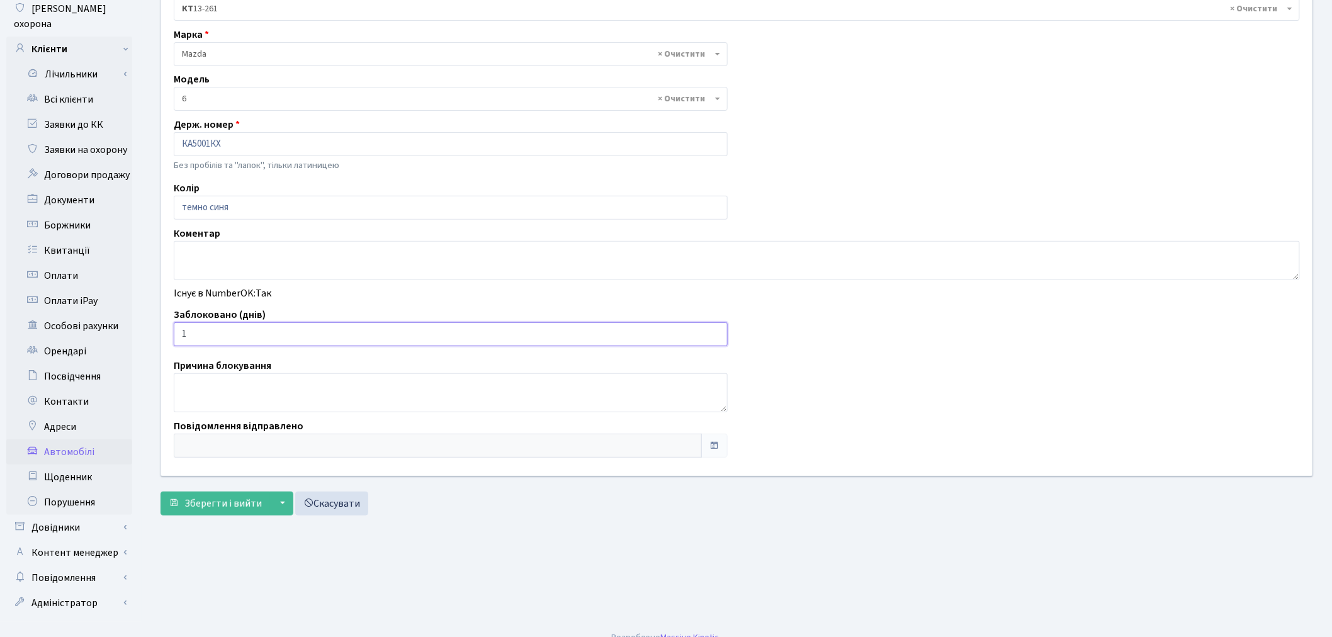
scroll to position [146, 0]
type input "1"
click at [203, 506] on span "Зберегти і вийти" at bounding box center [222, 503] width 77 height 14
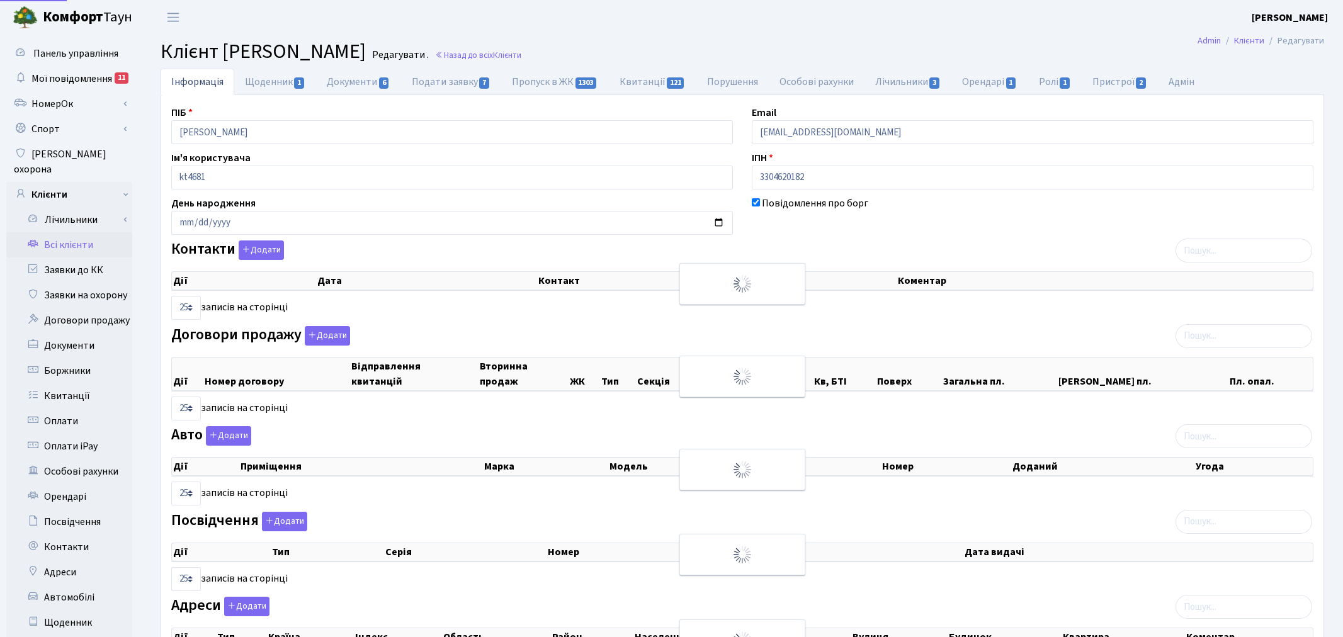
select select "25"
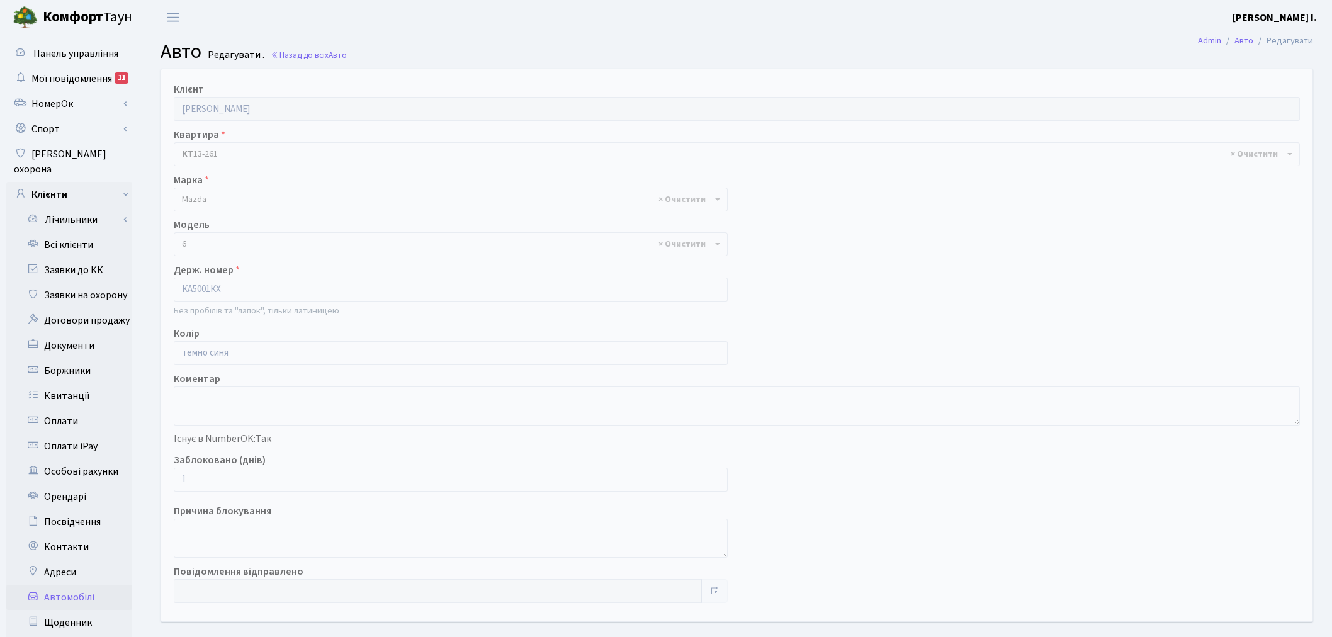
select select "55"
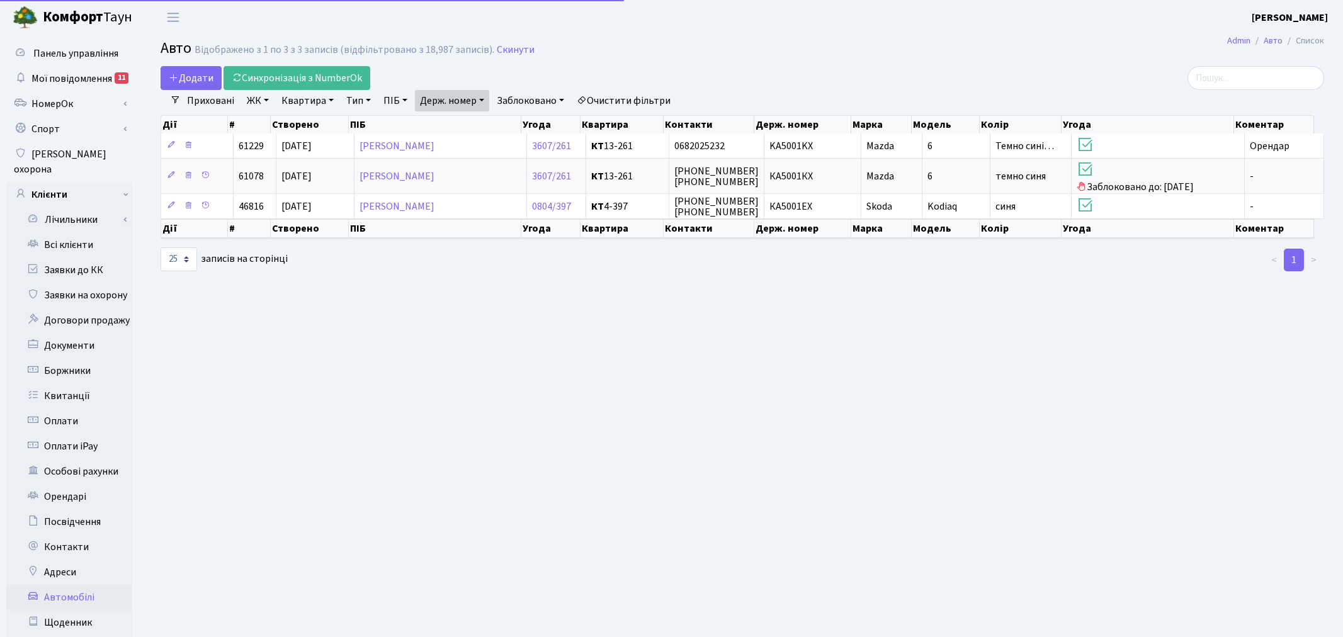
select select "25"
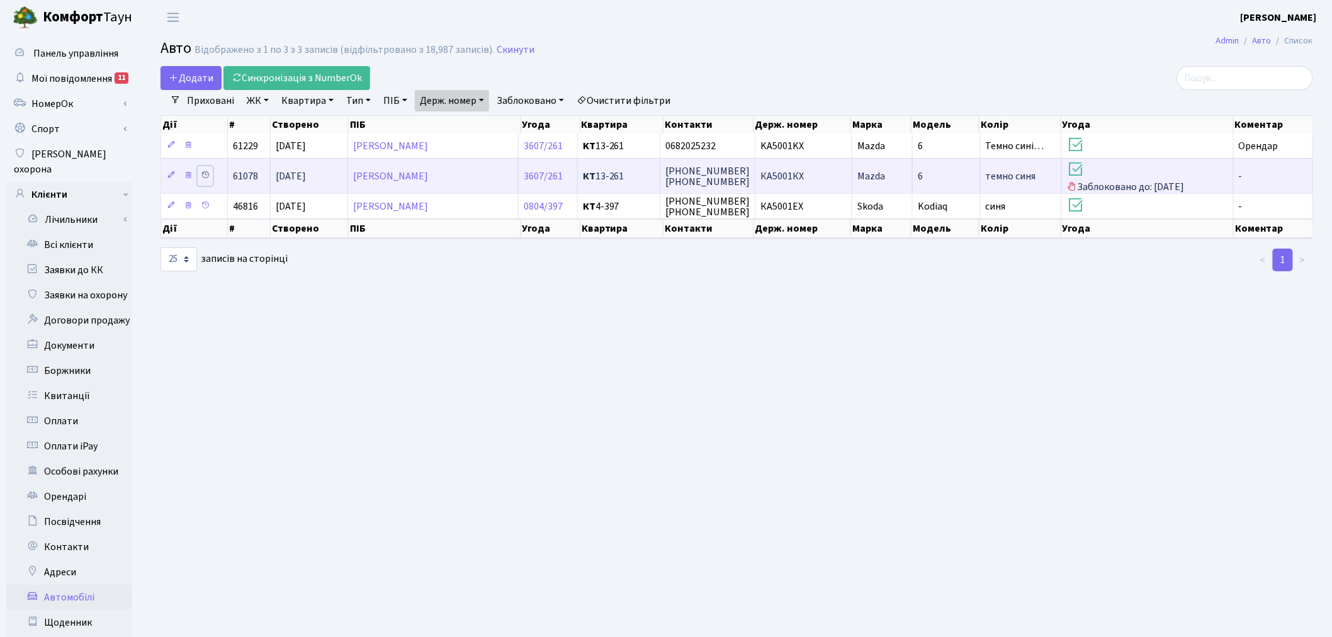
click at [203, 173] on icon at bounding box center [205, 175] width 9 height 9
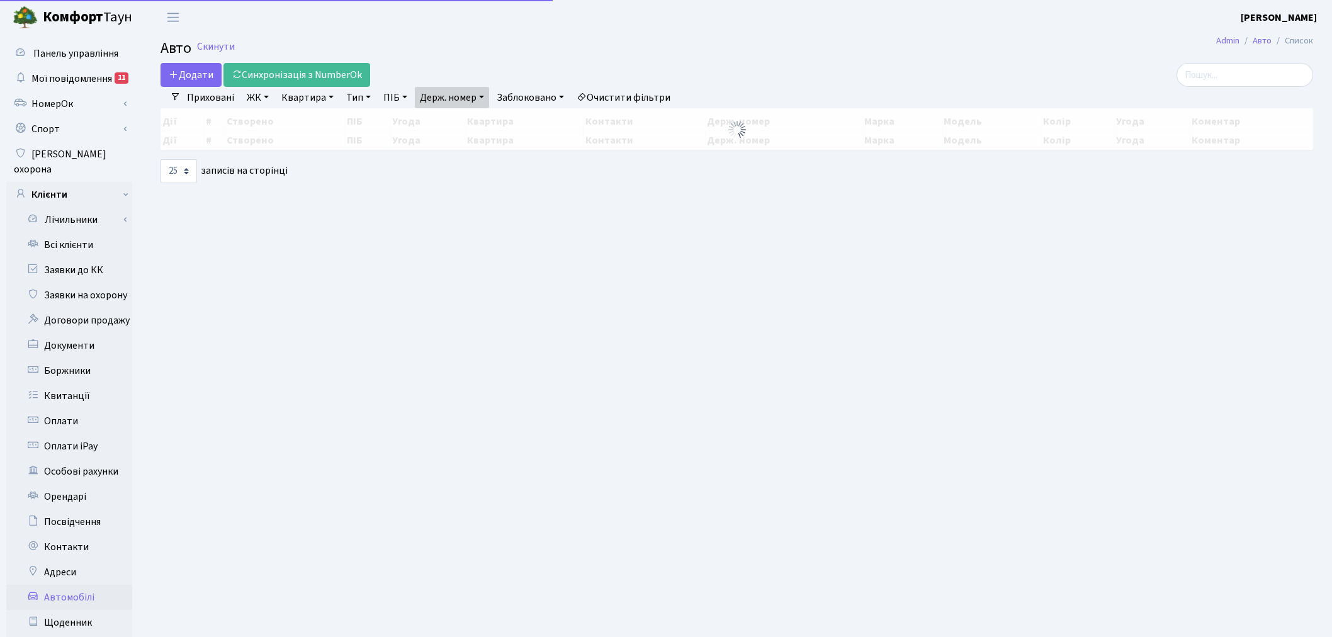
select select "25"
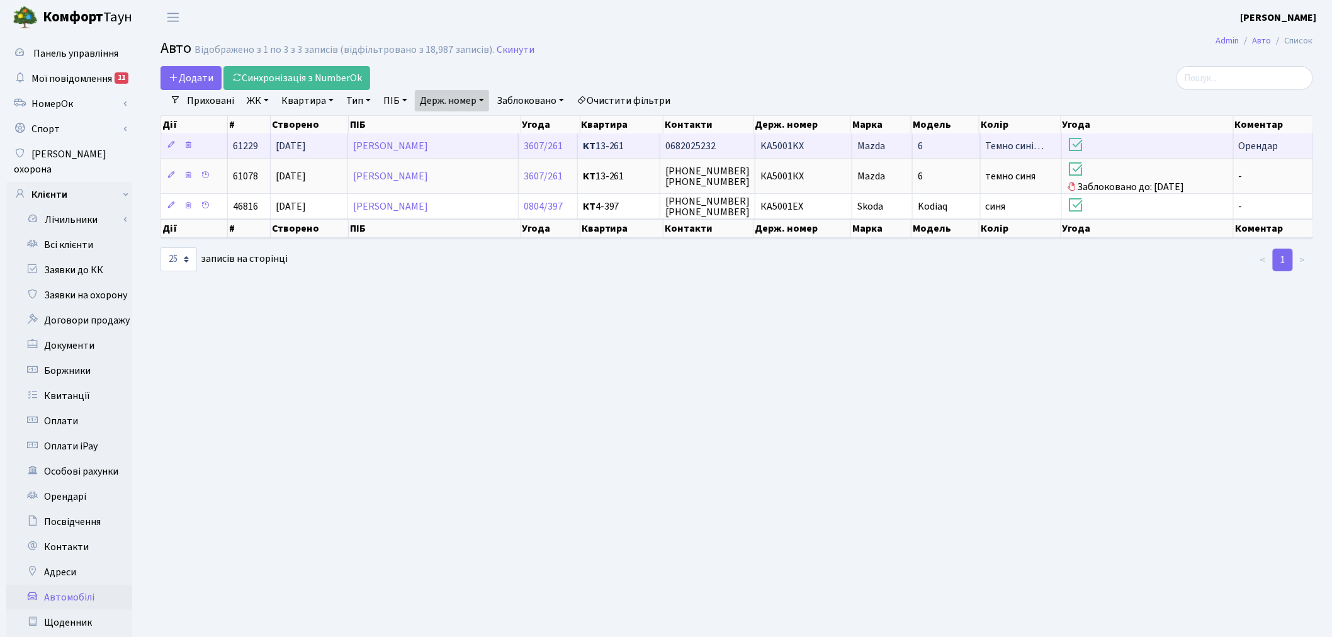
click at [949, 140] on td "6" at bounding box center [946, 145] width 67 height 25
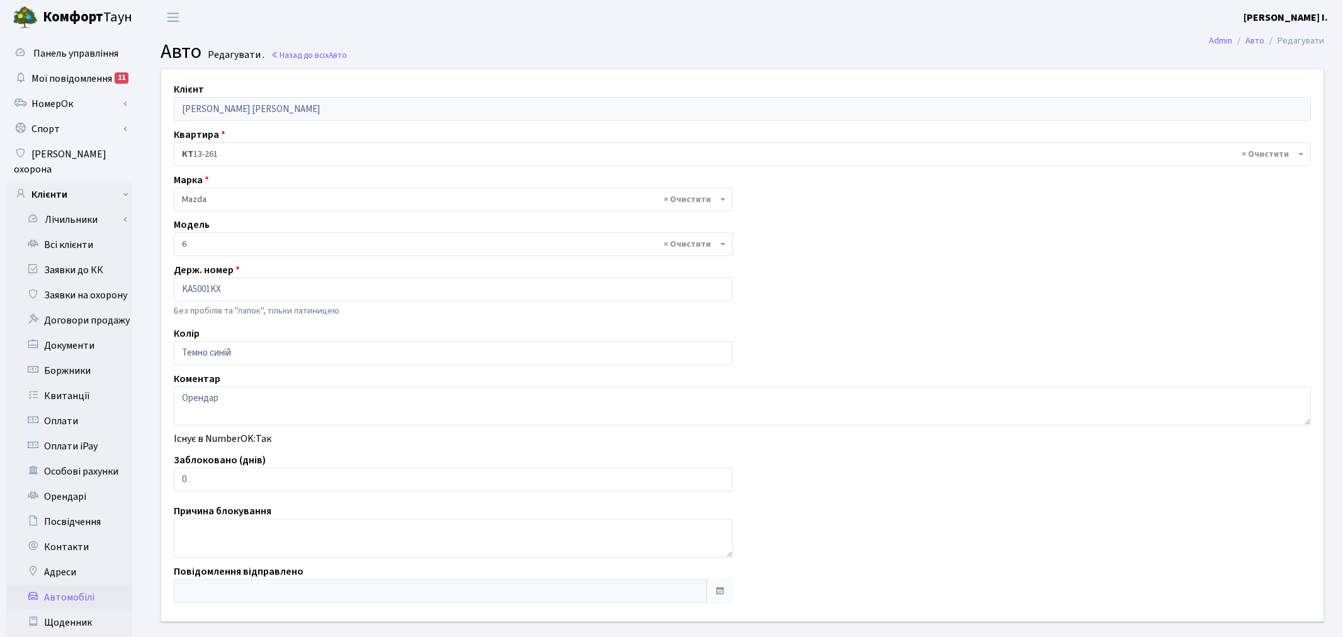
select select "55"
drag, startPoint x: 218, startPoint y: 482, endPoint x: 180, endPoint y: 480, distance: 38.5
click at [180, 480] on input "0" at bounding box center [451, 480] width 554 height 24
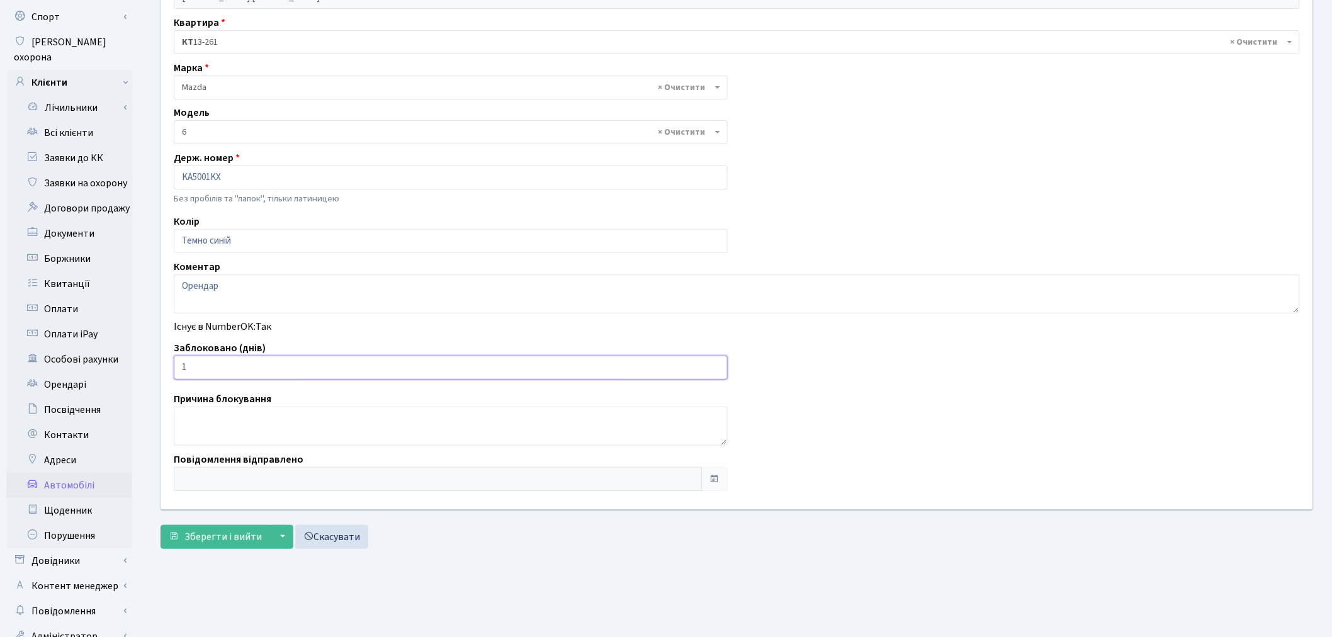
scroll to position [146, 0]
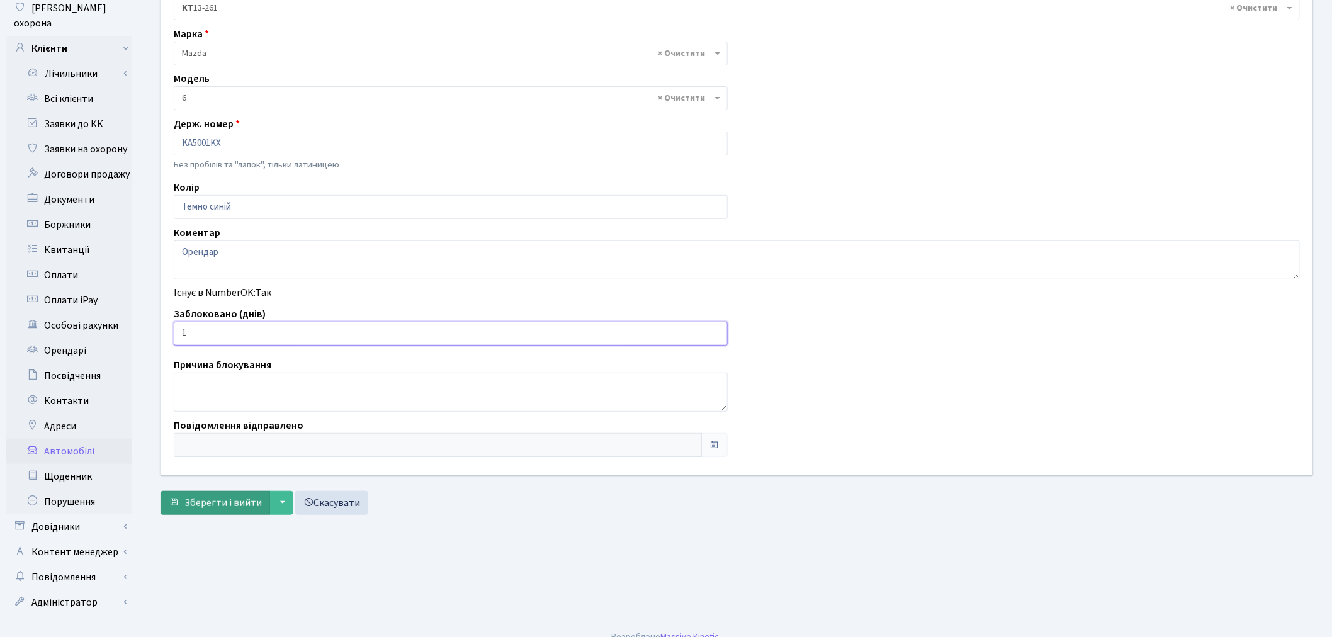
type input "1"
click at [210, 499] on span "Зберегти і вийти" at bounding box center [222, 503] width 77 height 14
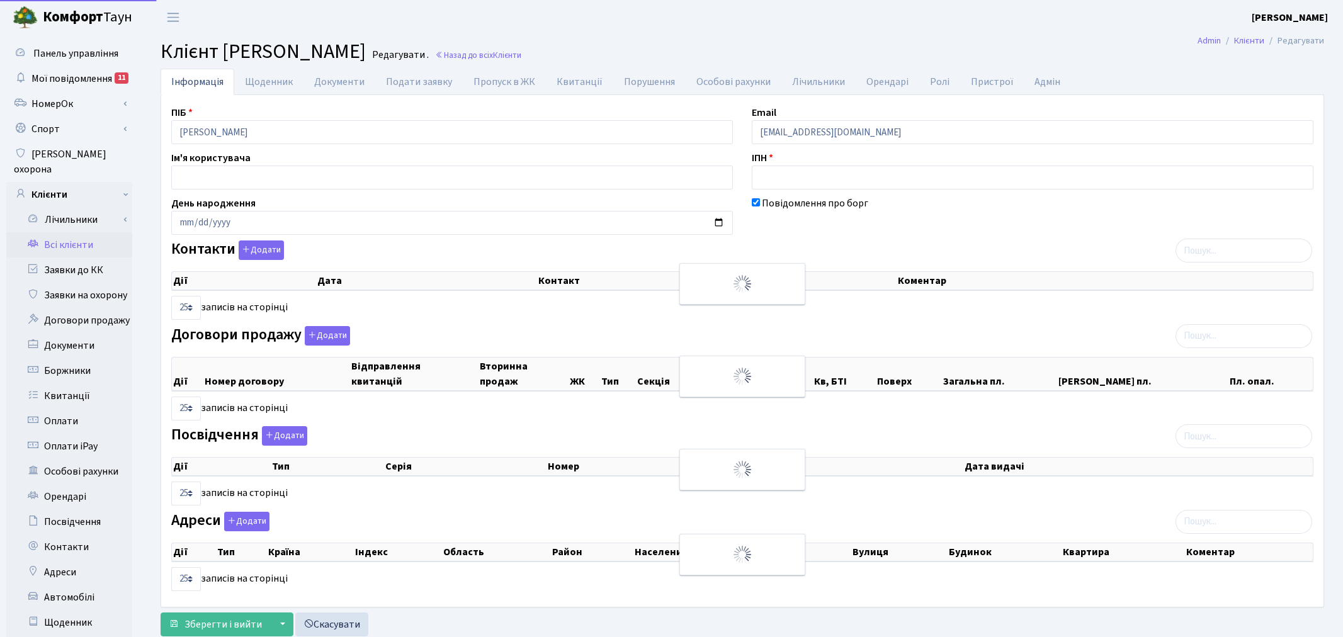
select select "25"
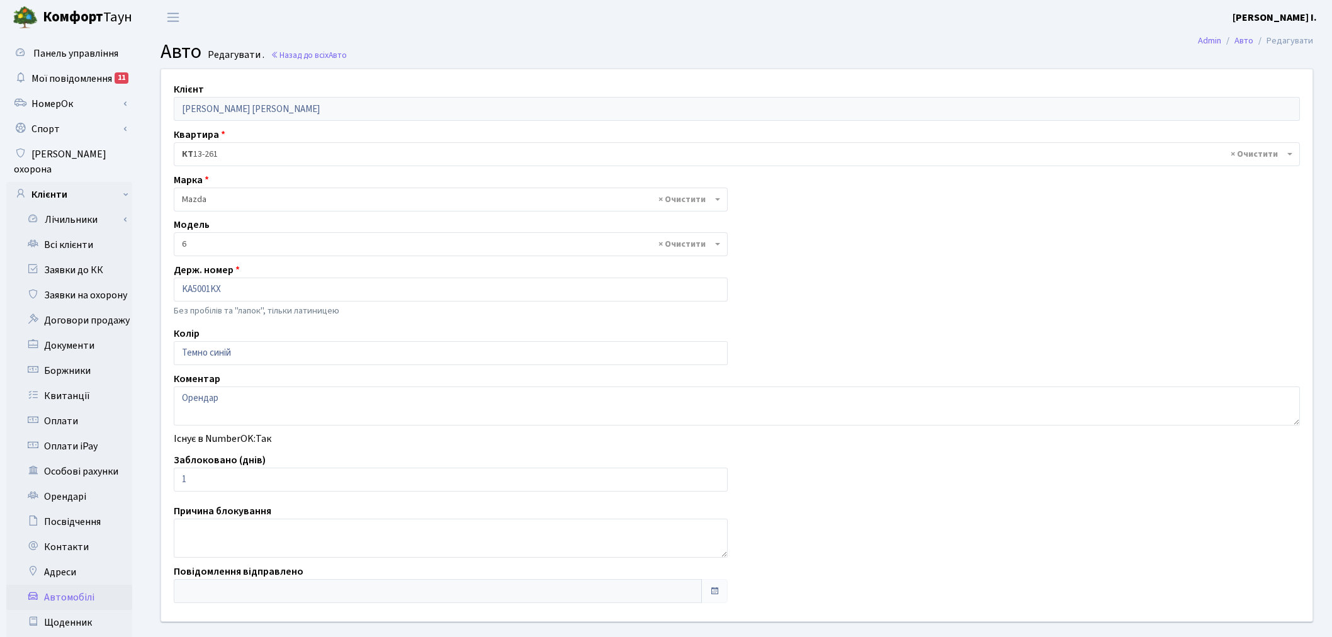
select select "55"
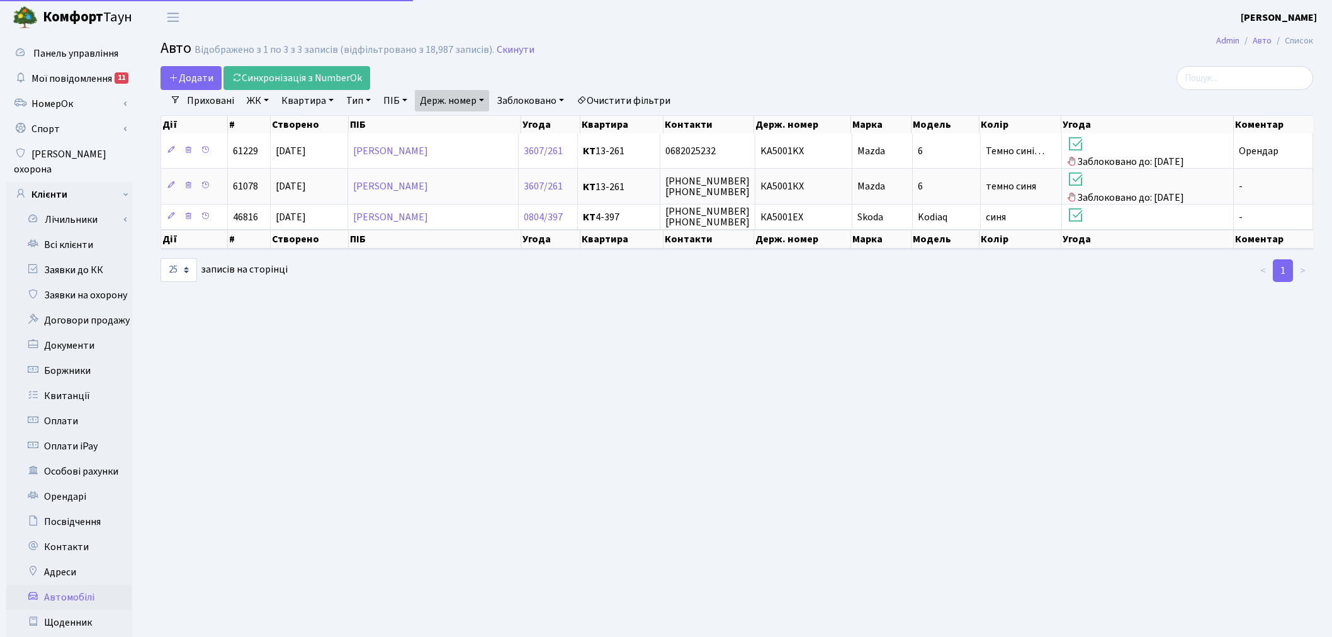
select select "25"
click at [435, 101] on link "Держ. номер" at bounding box center [452, 100] width 74 height 21
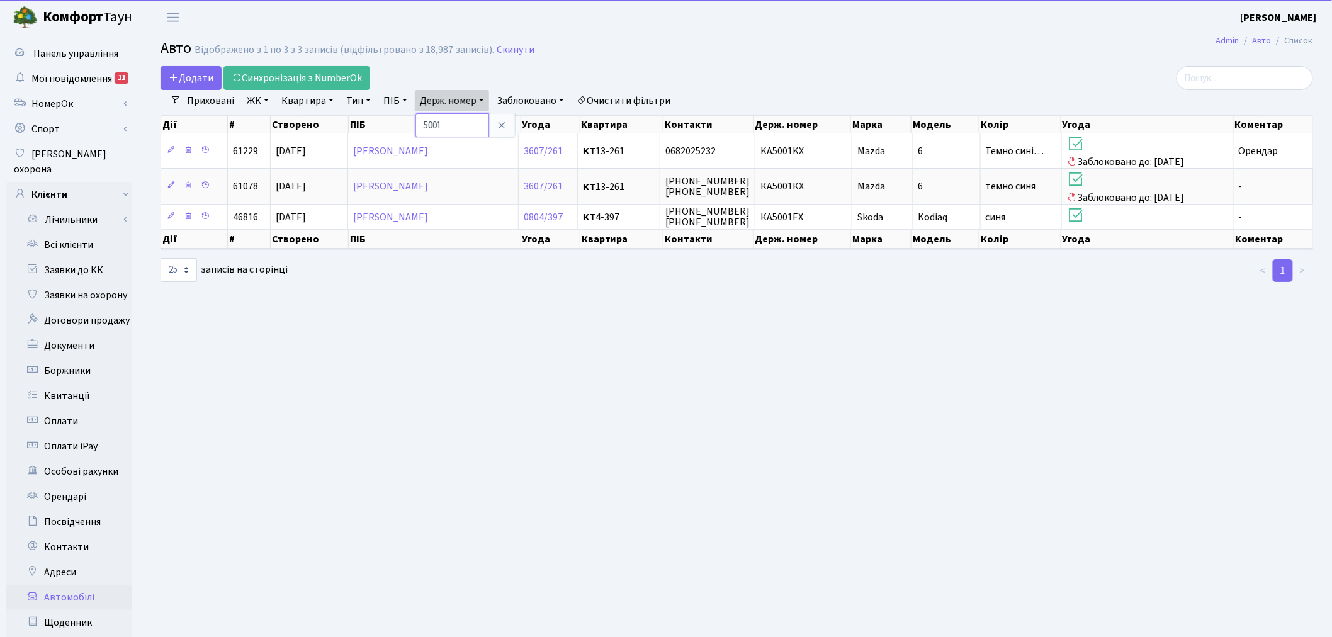
click at [448, 126] on input "5001" at bounding box center [453, 125] width 74 height 24
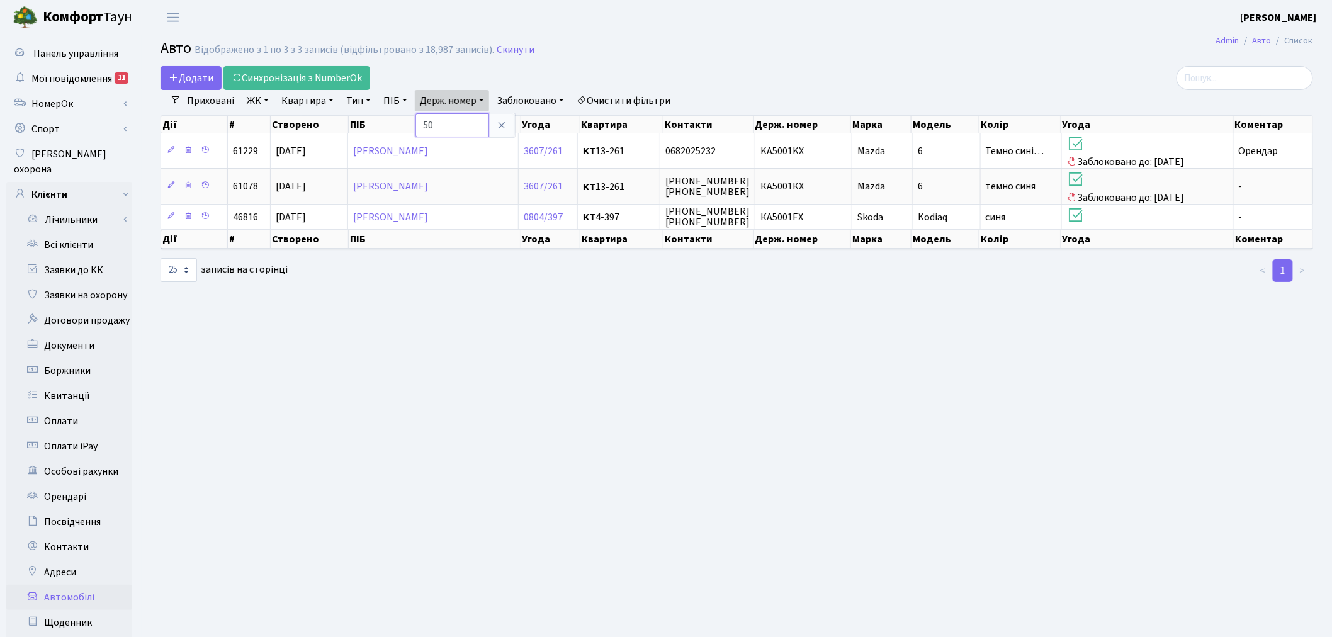
type input "5"
type input "1202"
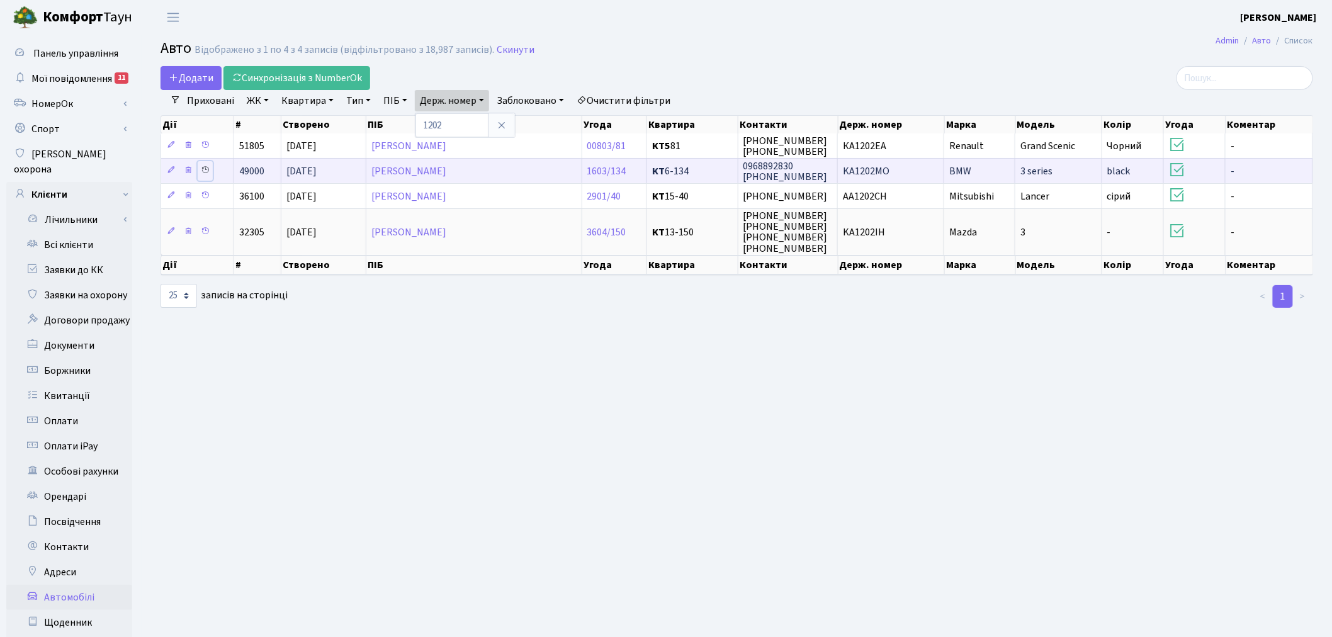
click at [206, 170] on icon at bounding box center [205, 170] width 9 height 9
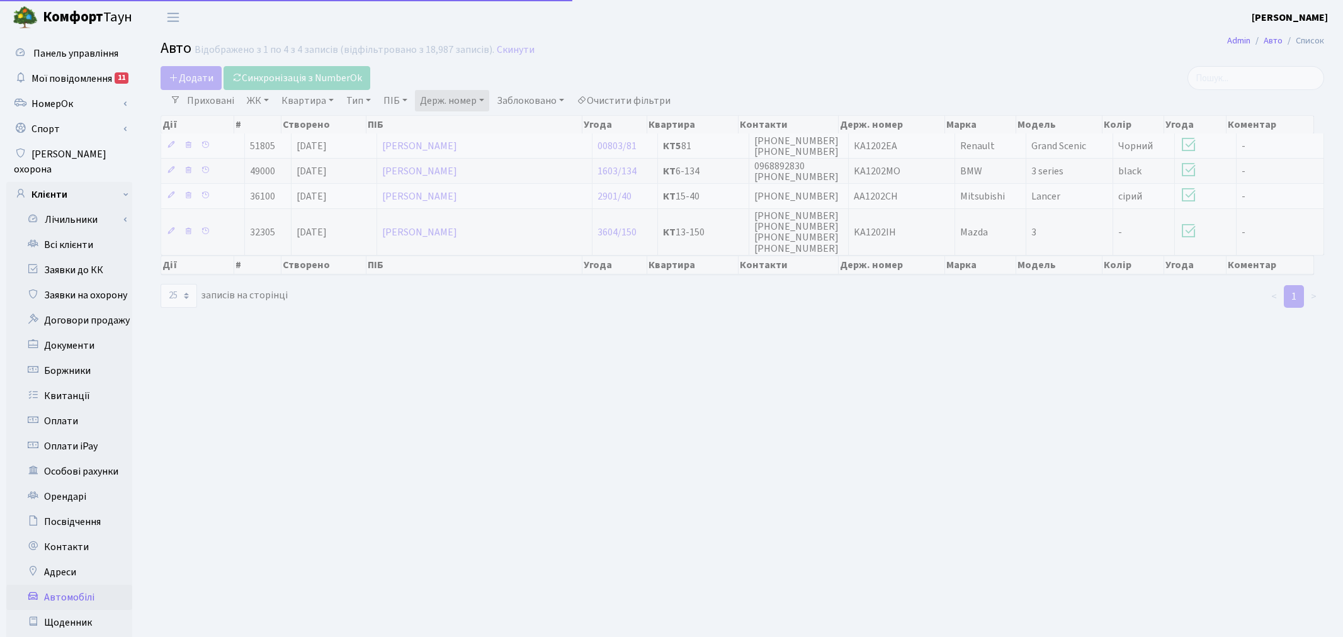
select select "25"
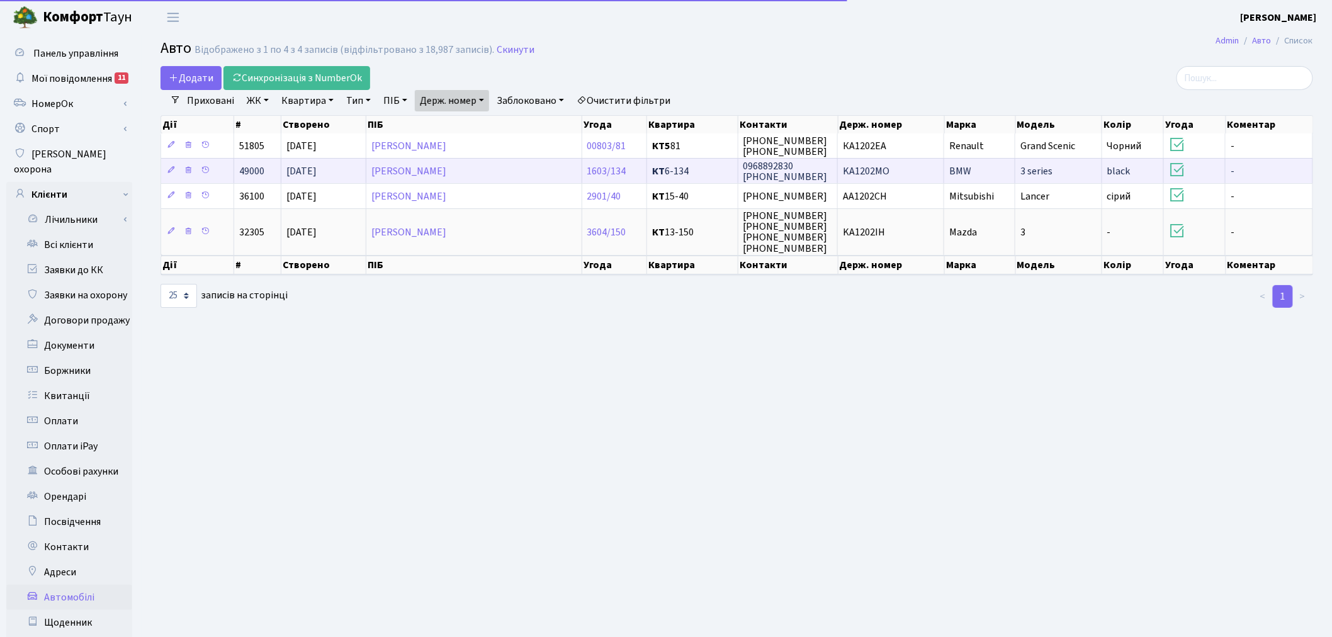
click at [864, 177] on span "KA1202MO" at bounding box center [866, 171] width 47 height 14
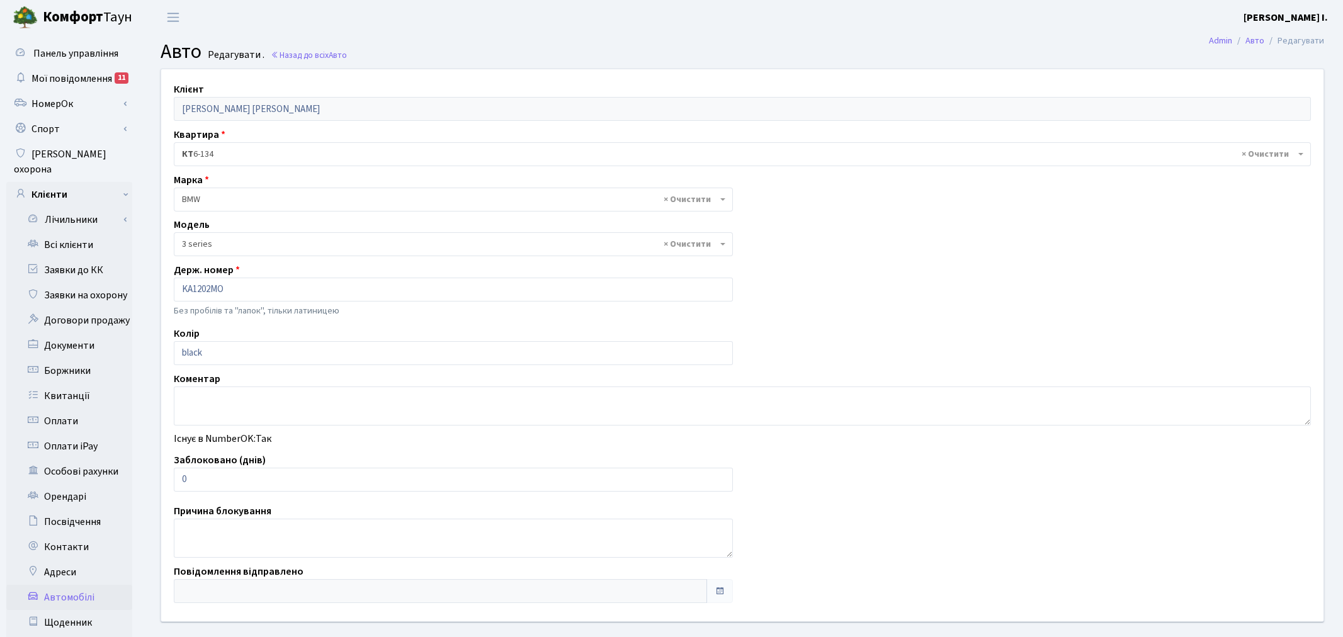
select select "4556"
drag, startPoint x: 203, startPoint y: 484, endPoint x: 175, endPoint y: 480, distance: 28.6
click at [178, 480] on input "0" at bounding box center [451, 480] width 554 height 24
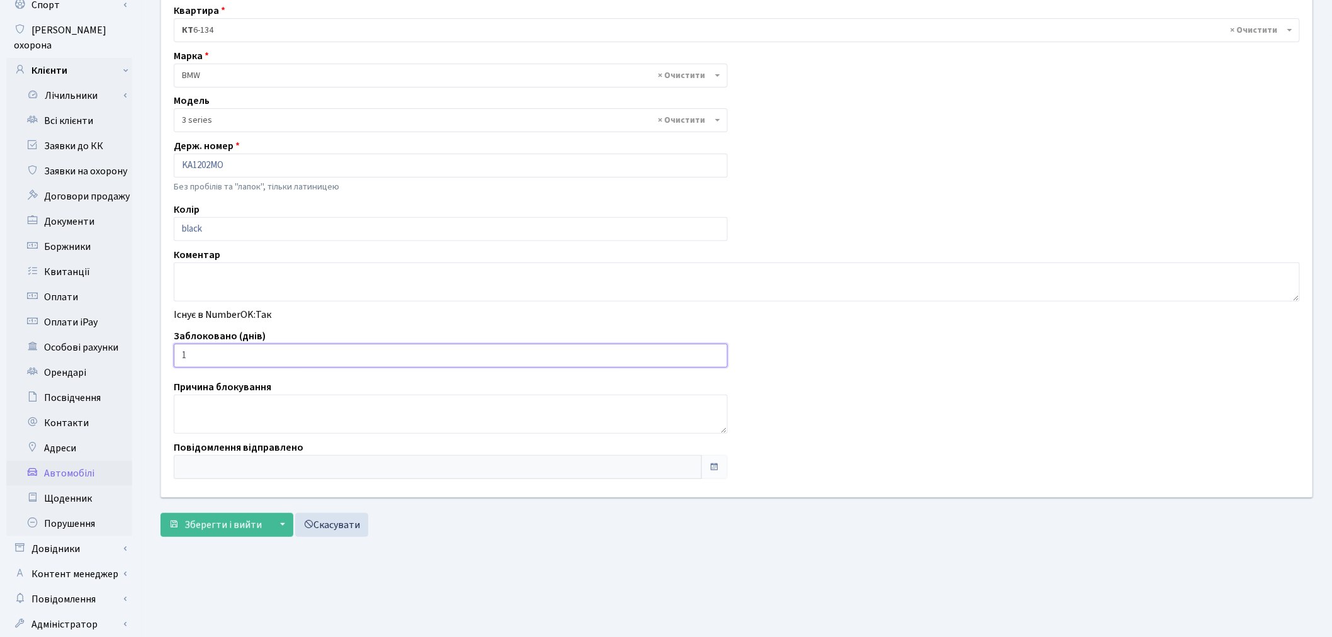
scroll to position [140, 0]
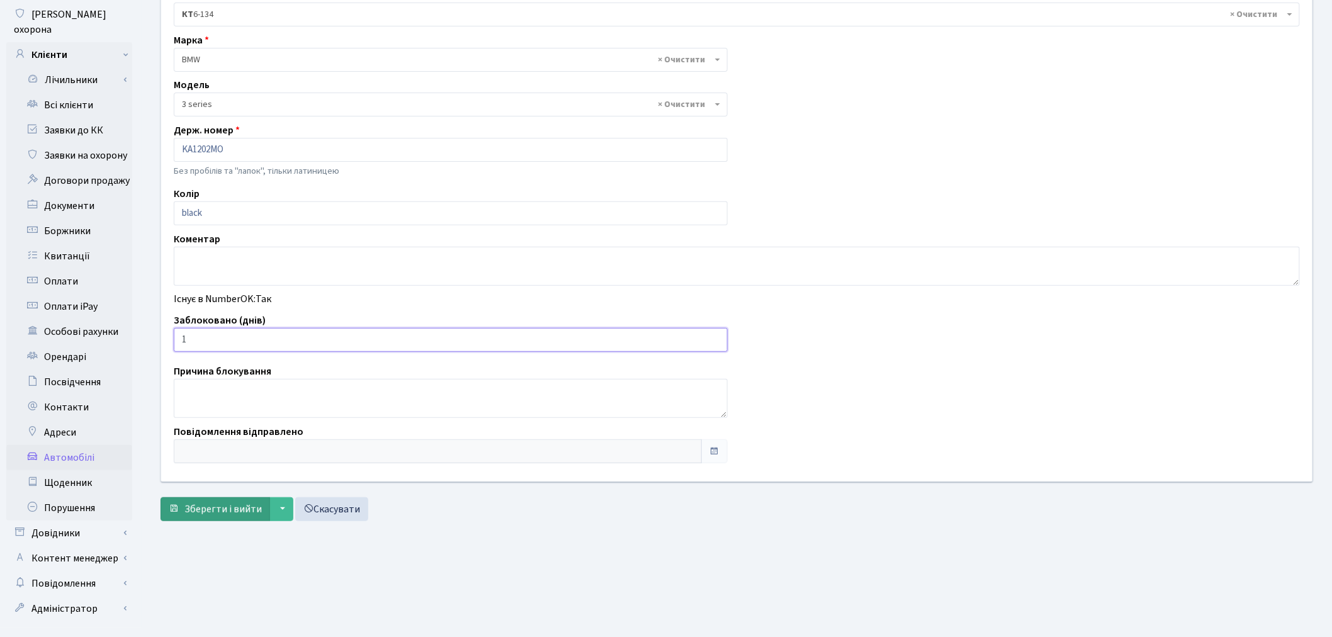
type input "1"
click at [205, 509] on span "Зберегти і вийти" at bounding box center [222, 509] width 77 height 14
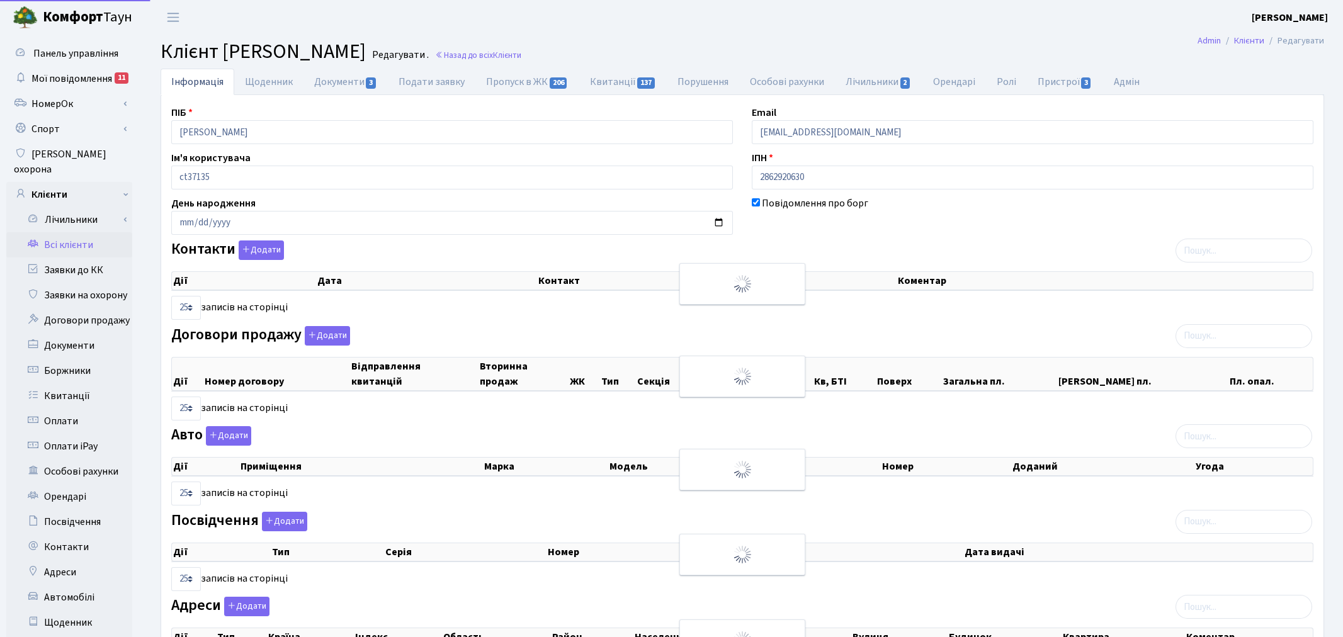
select select "25"
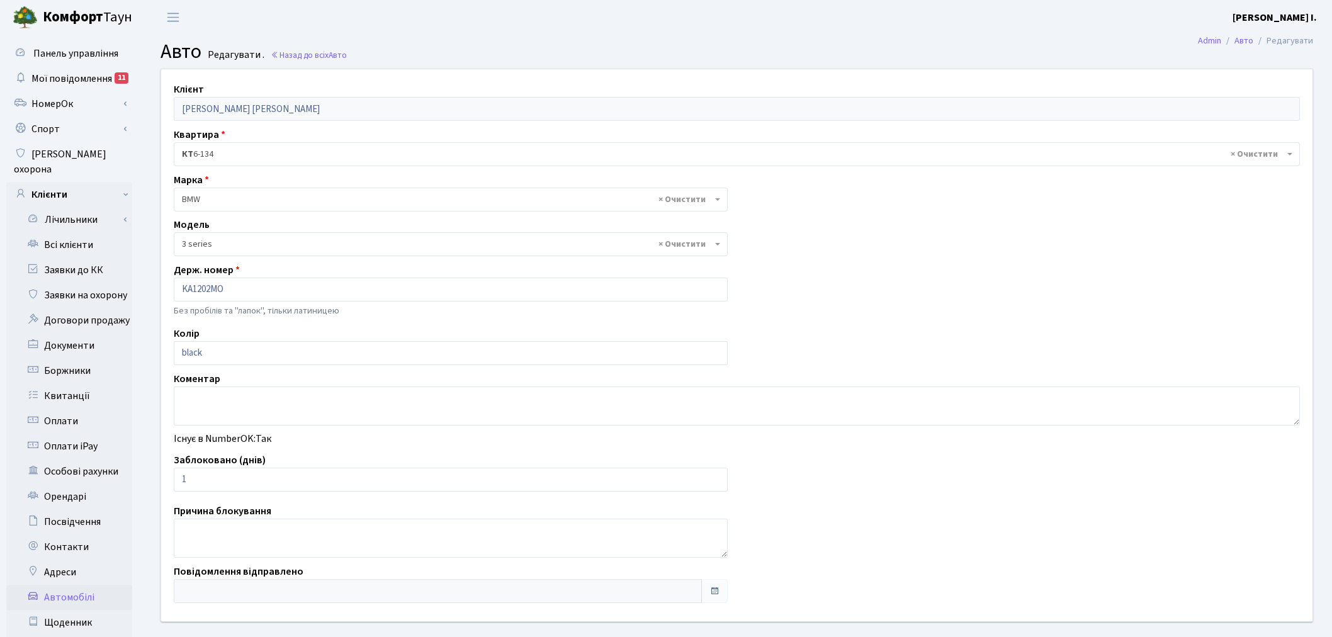
select select "4556"
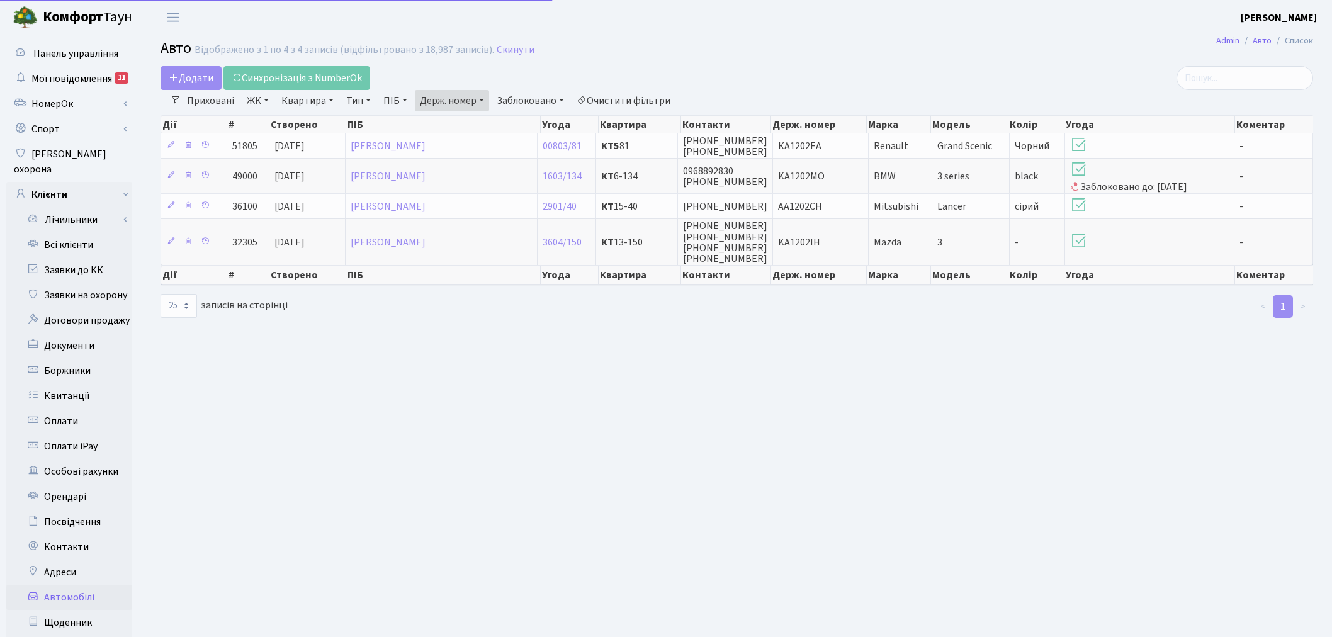
select select "25"
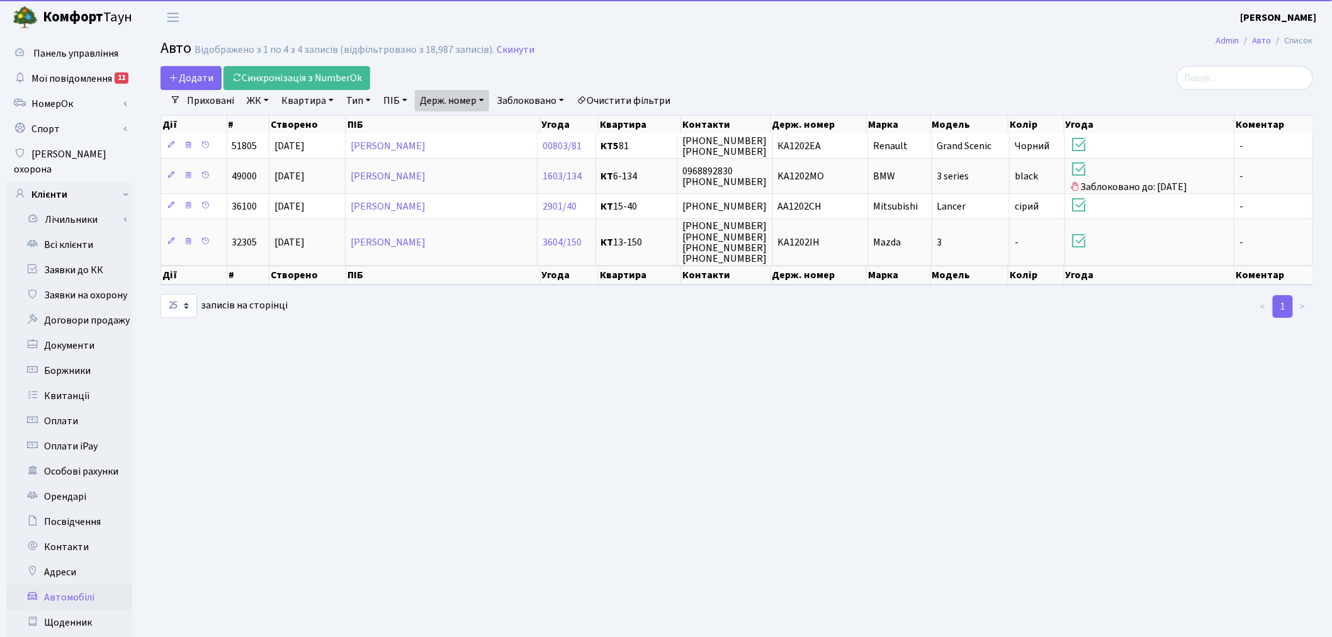
click at [448, 107] on link "Держ. номер" at bounding box center [452, 100] width 74 height 21
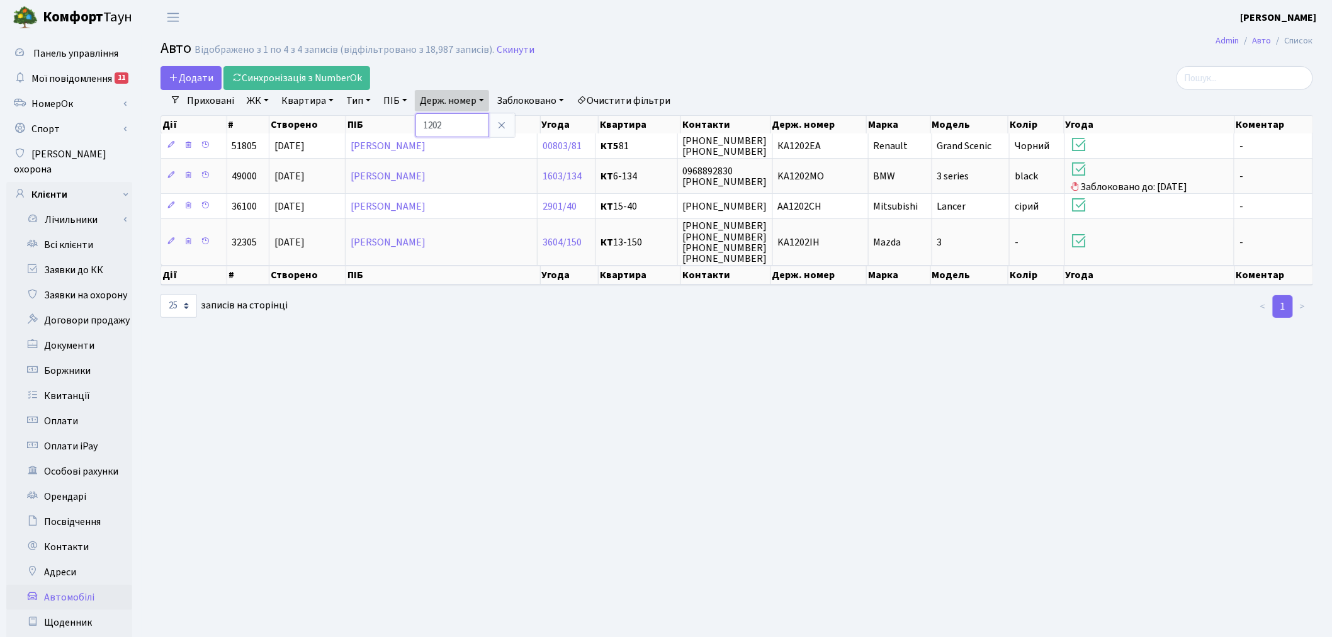
click at [470, 129] on input "1202" at bounding box center [453, 125] width 74 height 24
type input "1018"
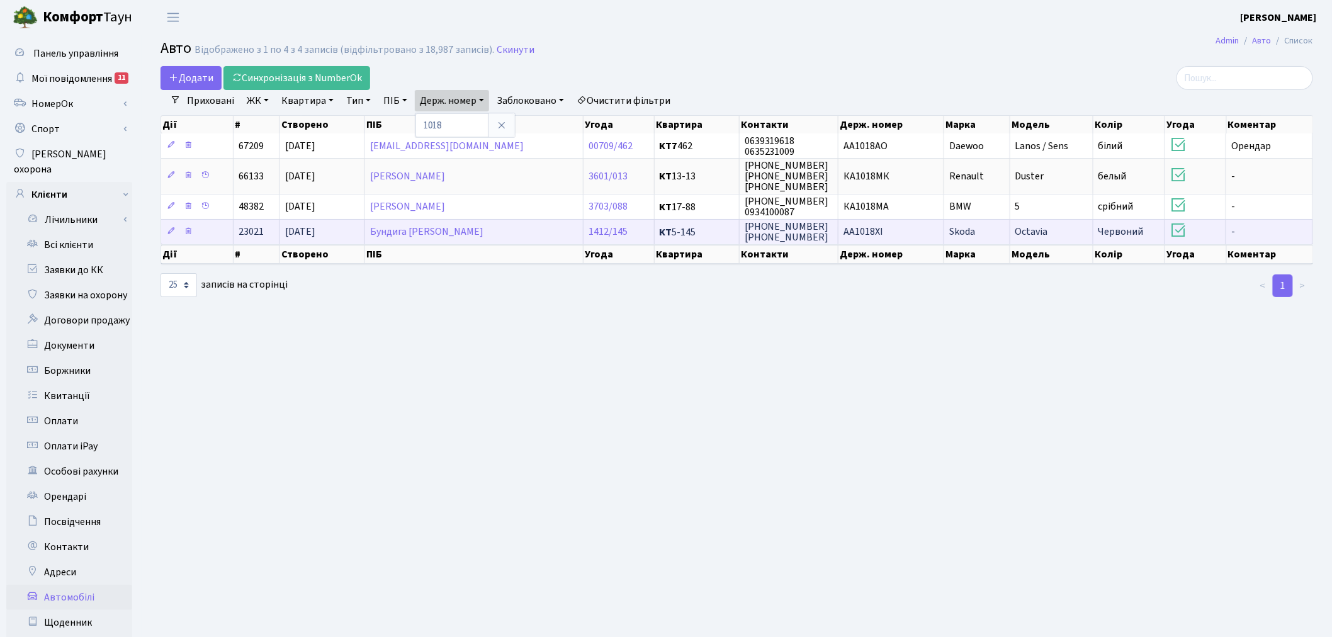
click at [873, 232] on span "AA1018ХІ" at bounding box center [864, 232] width 40 height 14
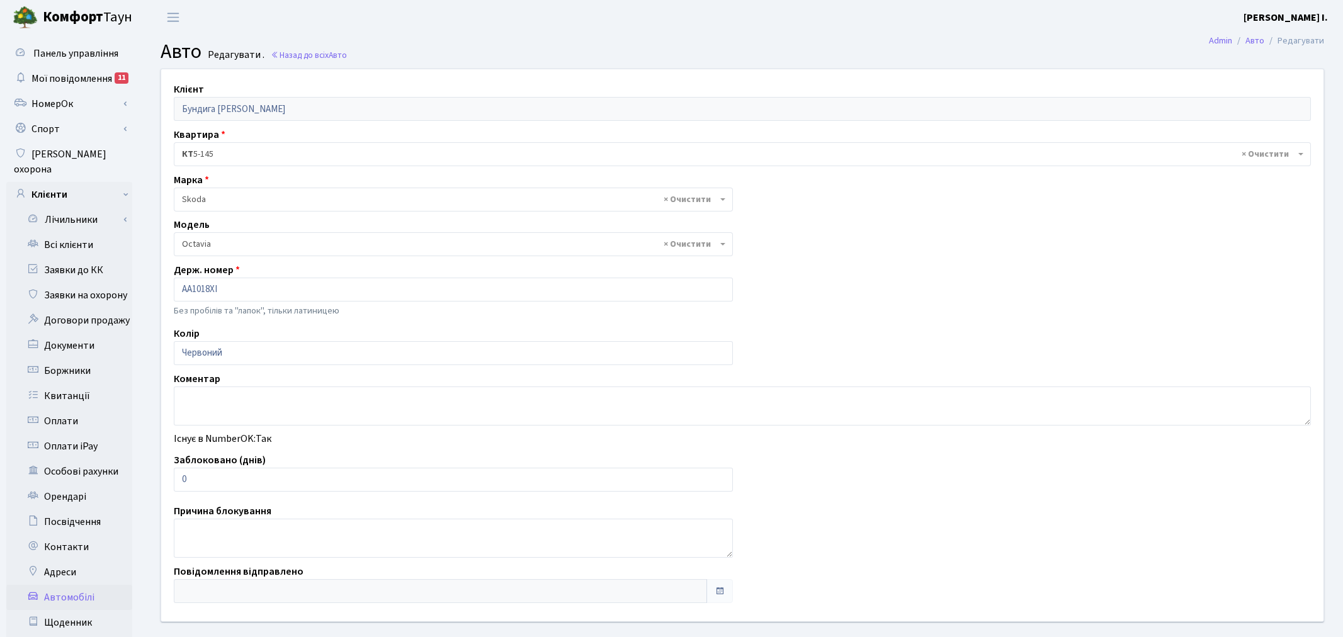
select select "2142"
drag, startPoint x: 198, startPoint y: 477, endPoint x: 173, endPoint y: 484, distance: 26.0
click at [174, 484] on input "0" at bounding box center [451, 480] width 554 height 24
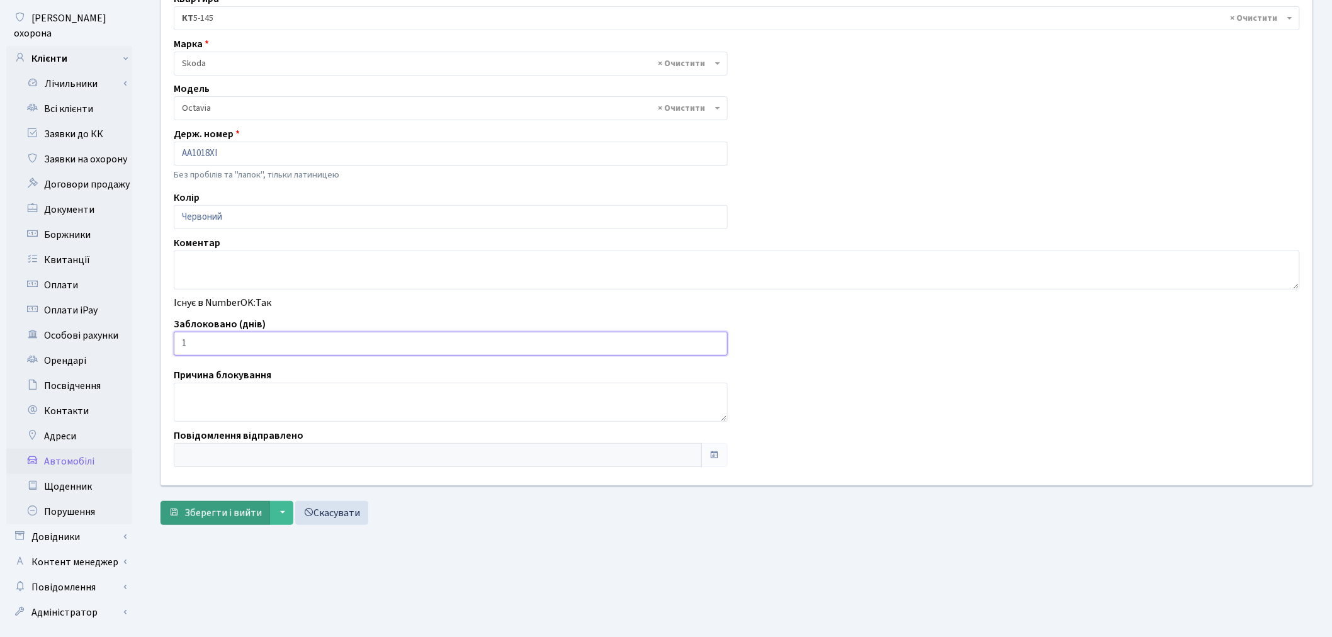
scroll to position [140, 0]
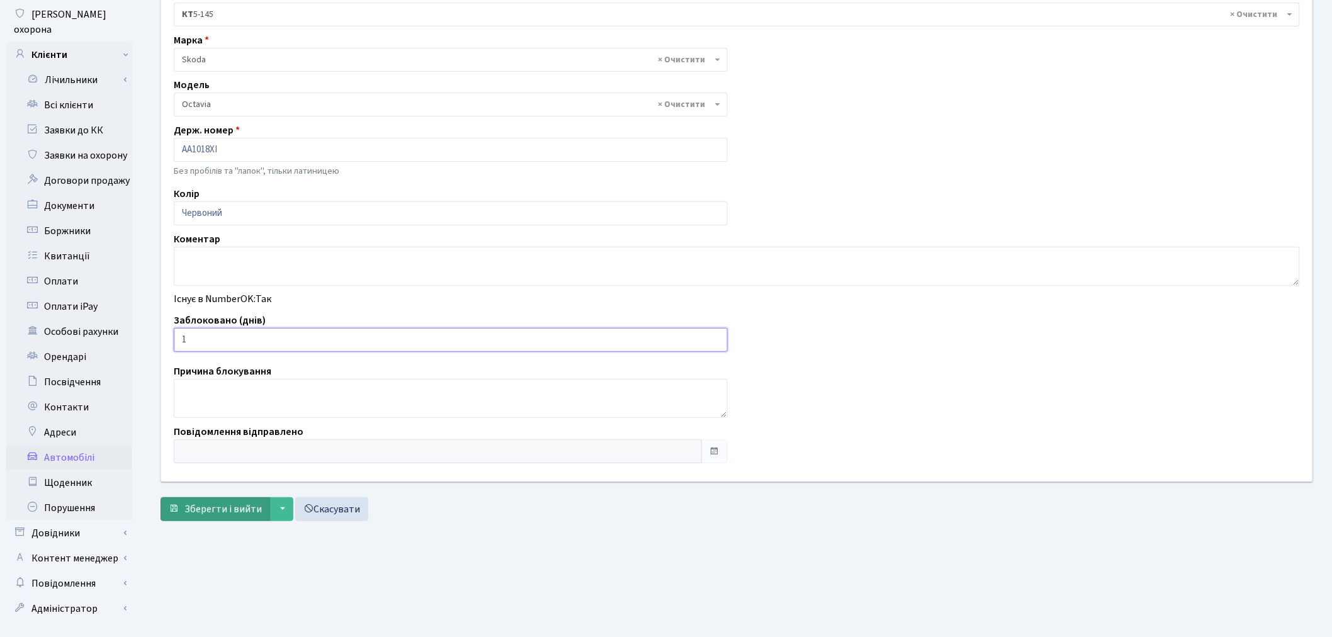
type input "1"
click at [210, 516] on span "Зберегти і вийти" at bounding box center [222, 509] width 77 height 14
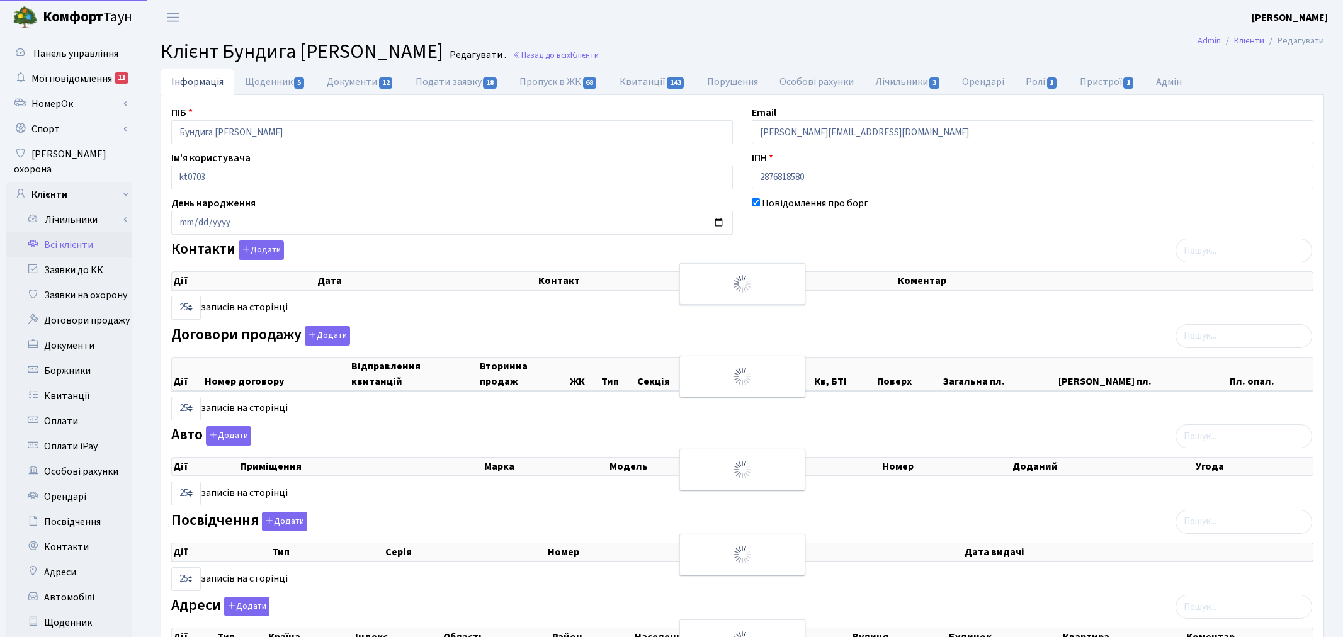
select select "25"
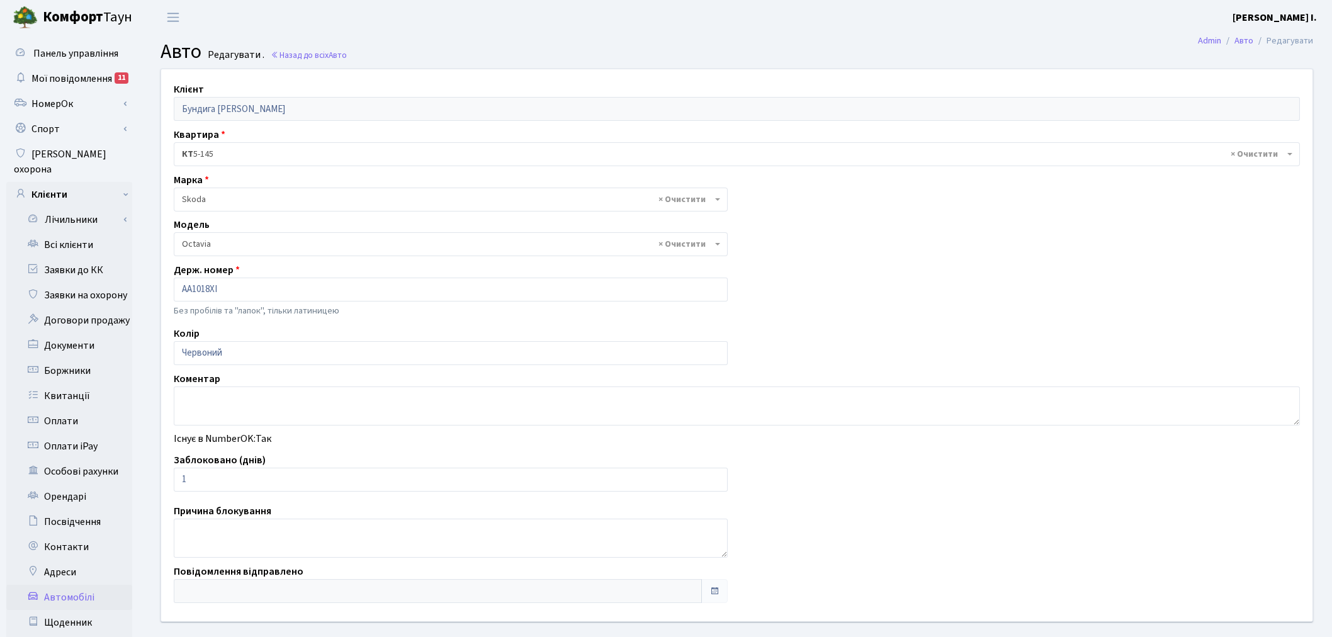
select select "2142"
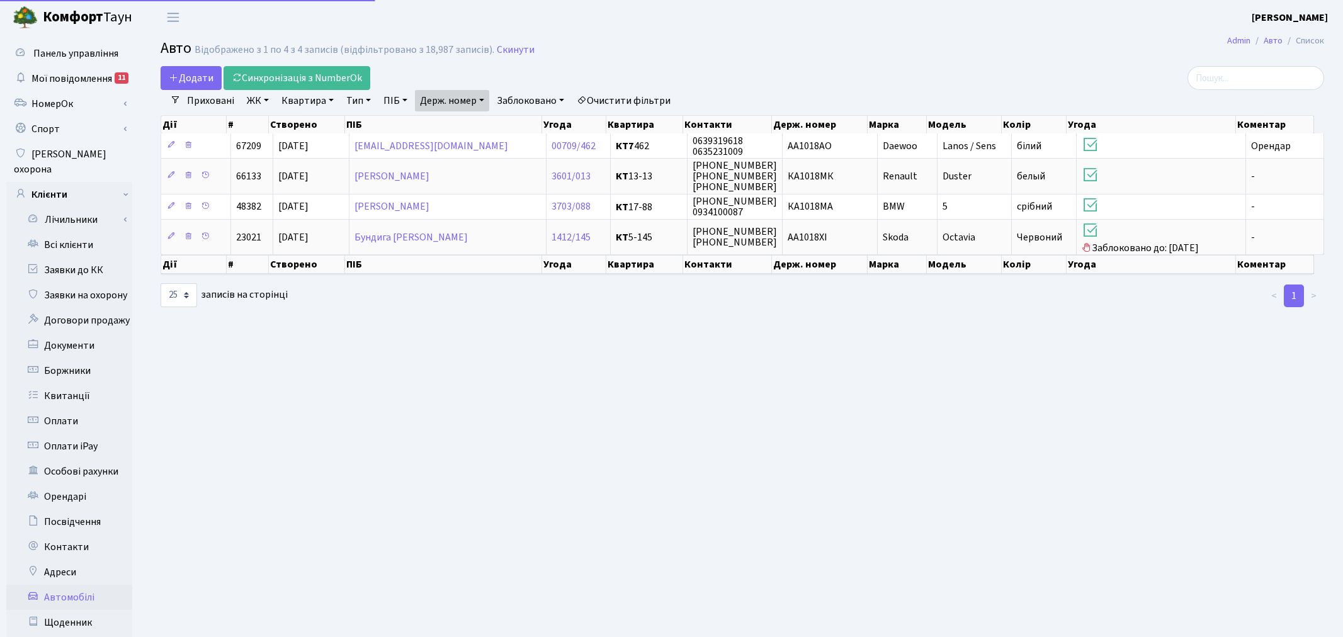
select select "25"
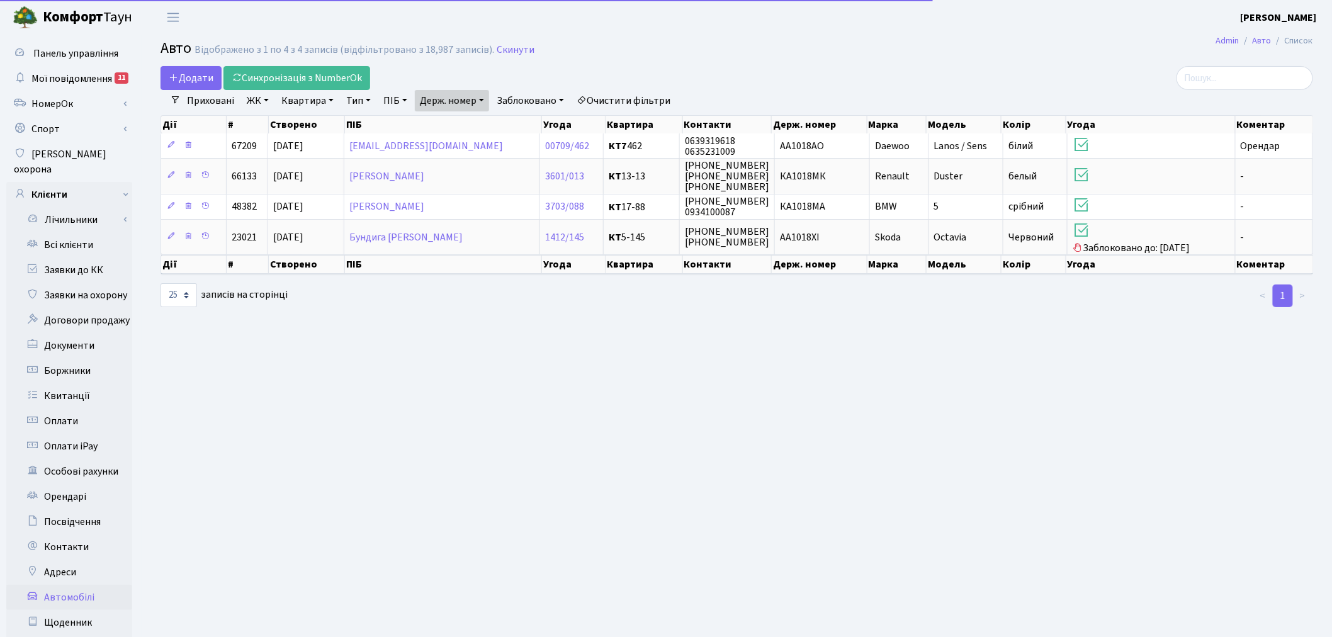
click at [444, 97] on link "Держ. номер" at bounding box center [452, 100] width 74 height 21
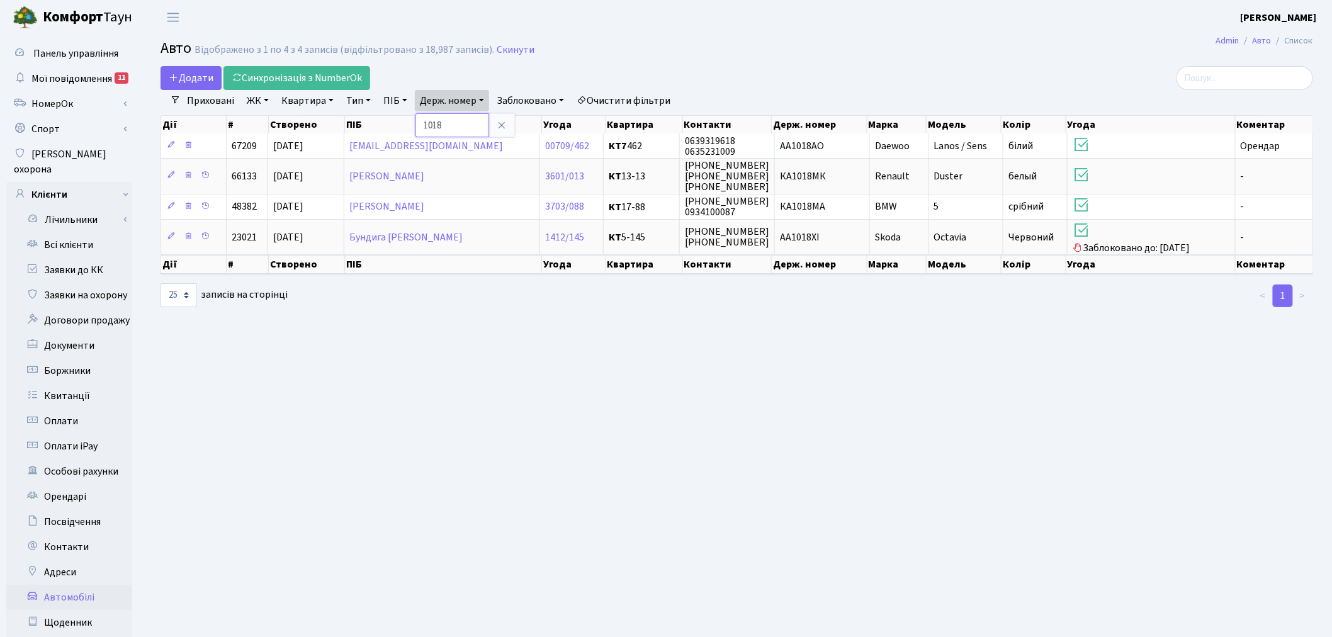
drag, startPoint x: 477, startPoint y: 127, endPoint x: 426, endPoint y: 126, distance: 51.0
click at [426, 126] on input "1018" at bounding box center [453, 125] width 74 height 24
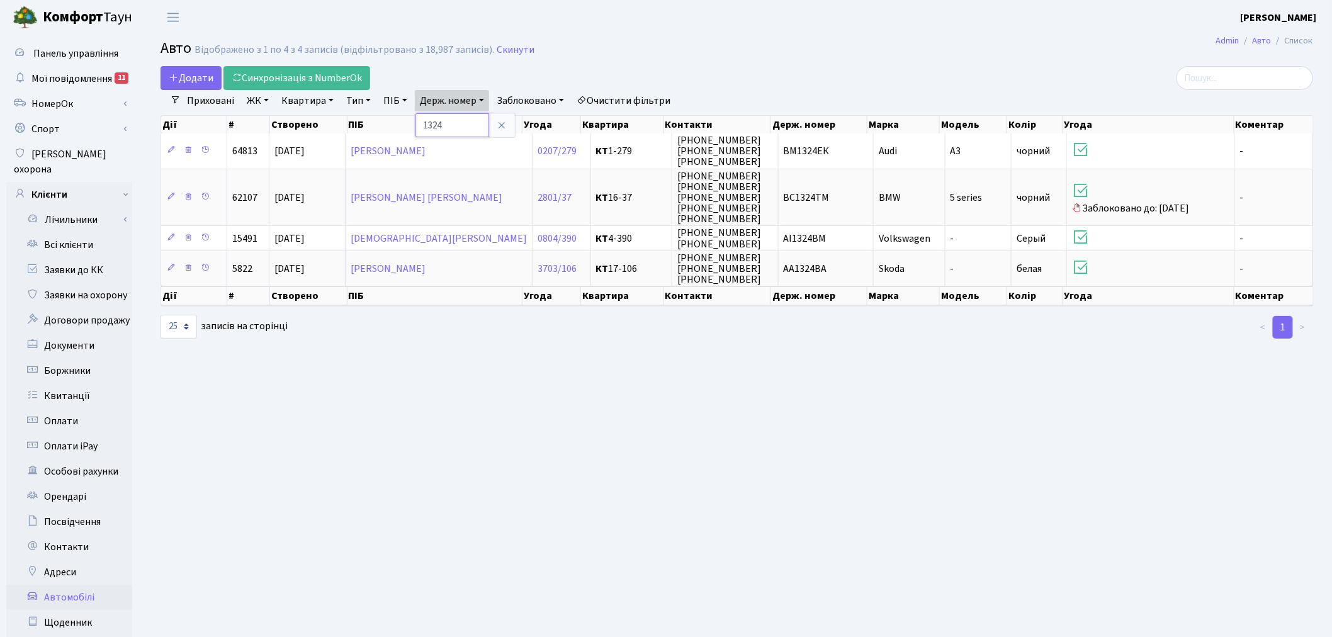
drag, startPoint x: 463, startPoint y: 116, endPoint x: 429, endPoint y: 120, distance: 34.2
click at [429, 120] on input "1324" at bounding box center [453, 125] width 74 height 24
type input "0504"
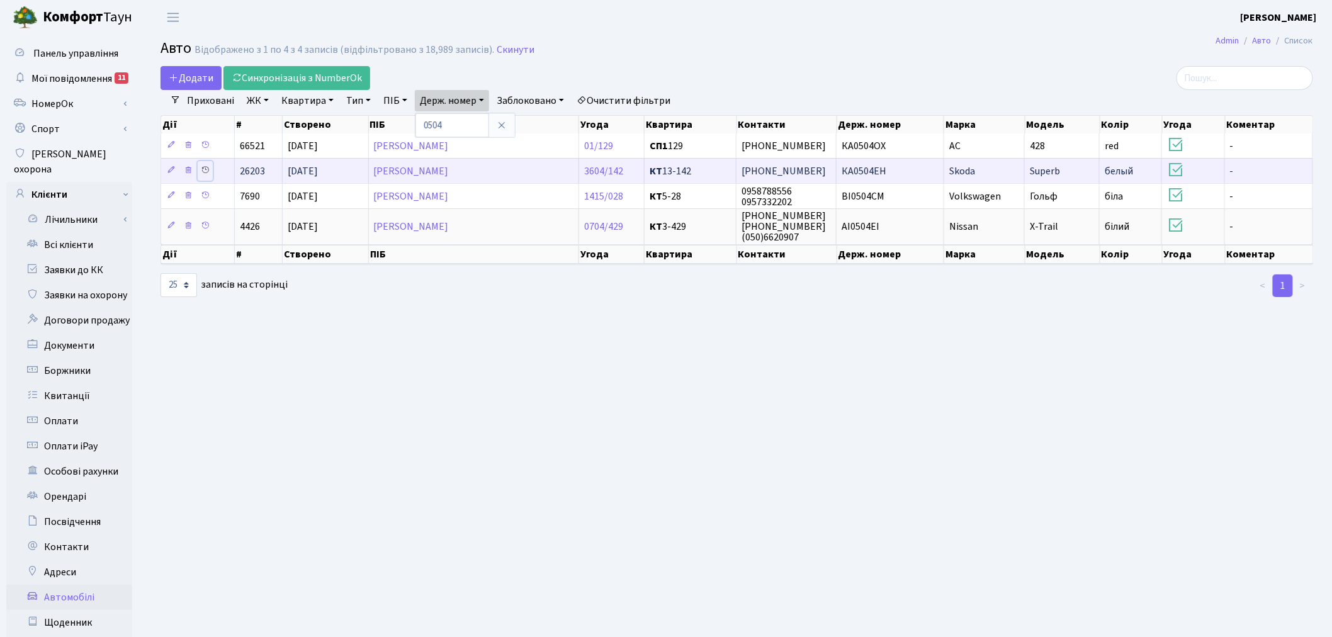
click at [205, 169] on icon at bounding box center [205, 170] width 9 height 9
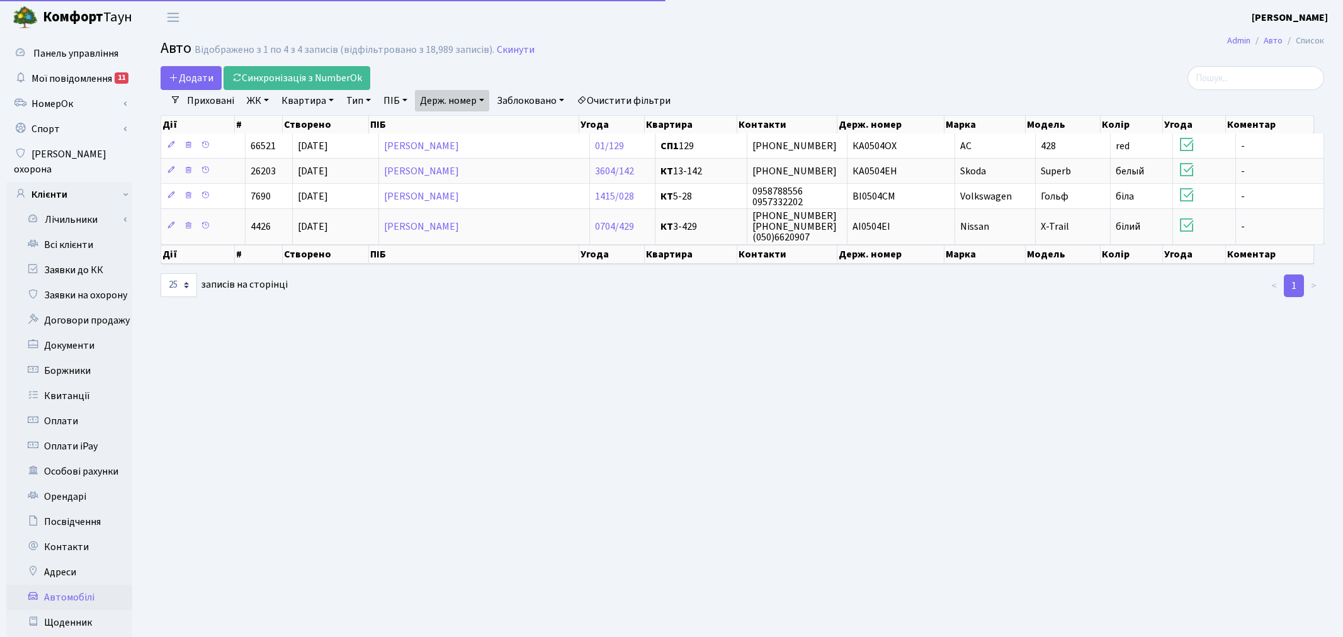
select select "25"
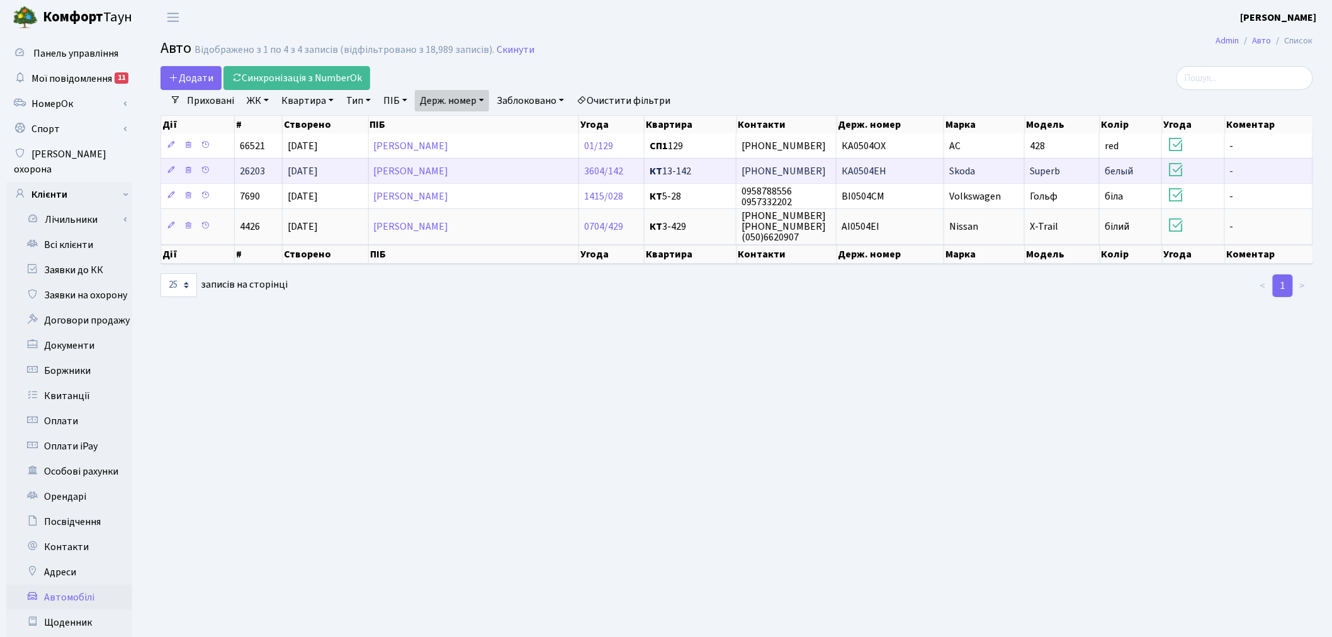
click at [700, 173] on span "КТ 13-142" at bounding box center [690, 171] width 81 height 10
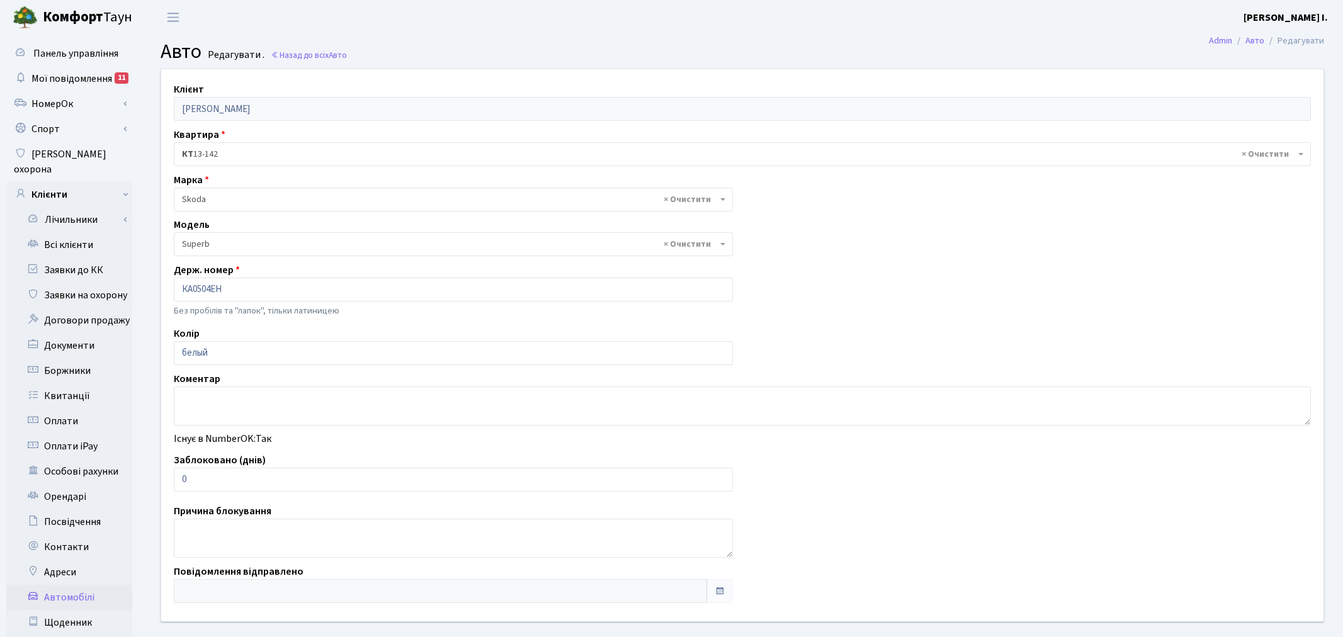
select select "2146"
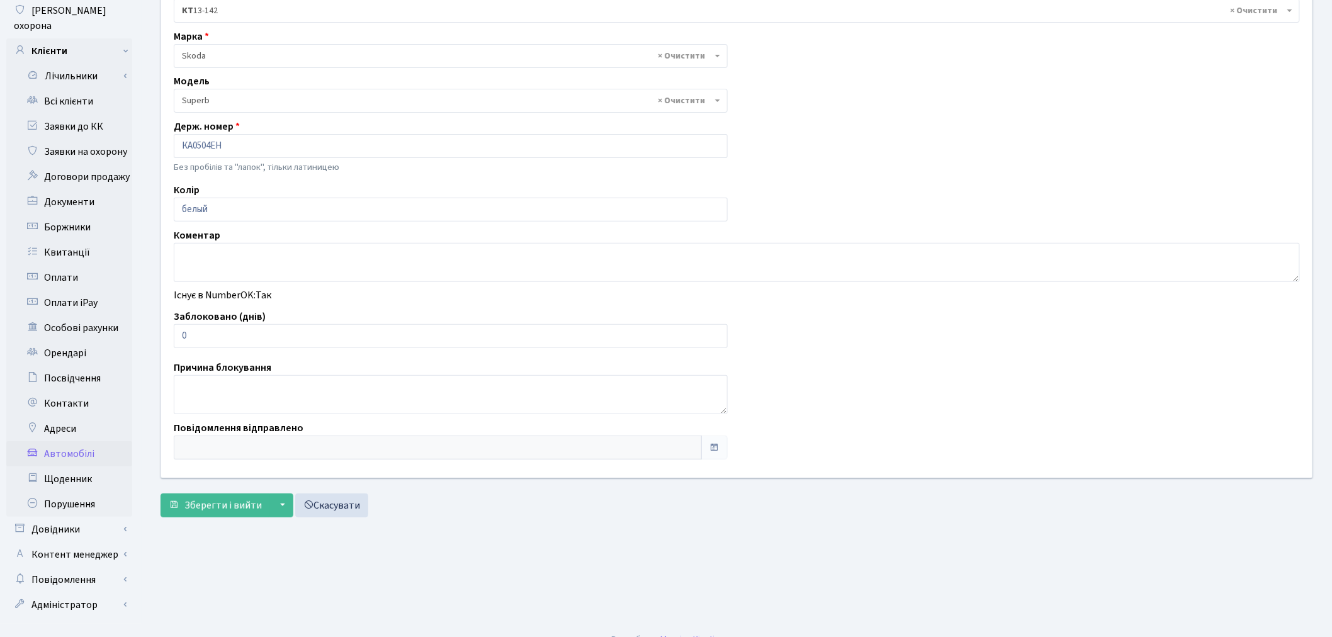
scroll to position [146, 0]
drag, startPoint x: 236, startPoint y: 332, endPoint x: 150, endPoint y: 336, distance: 86.4
click at [152, 336] on div "Клієнт Кругляк Сурен Михайлович Квартира - <b>КТ</b>&nbsp;&nbsp;&nbsp;&nbsp;13-…" at bounding box center [737, 199] width 1170 height 552
type input "7"
click at [224, 502] on span "Зберегти і вийти" at bounding box center [222, 503] width 77 height 14
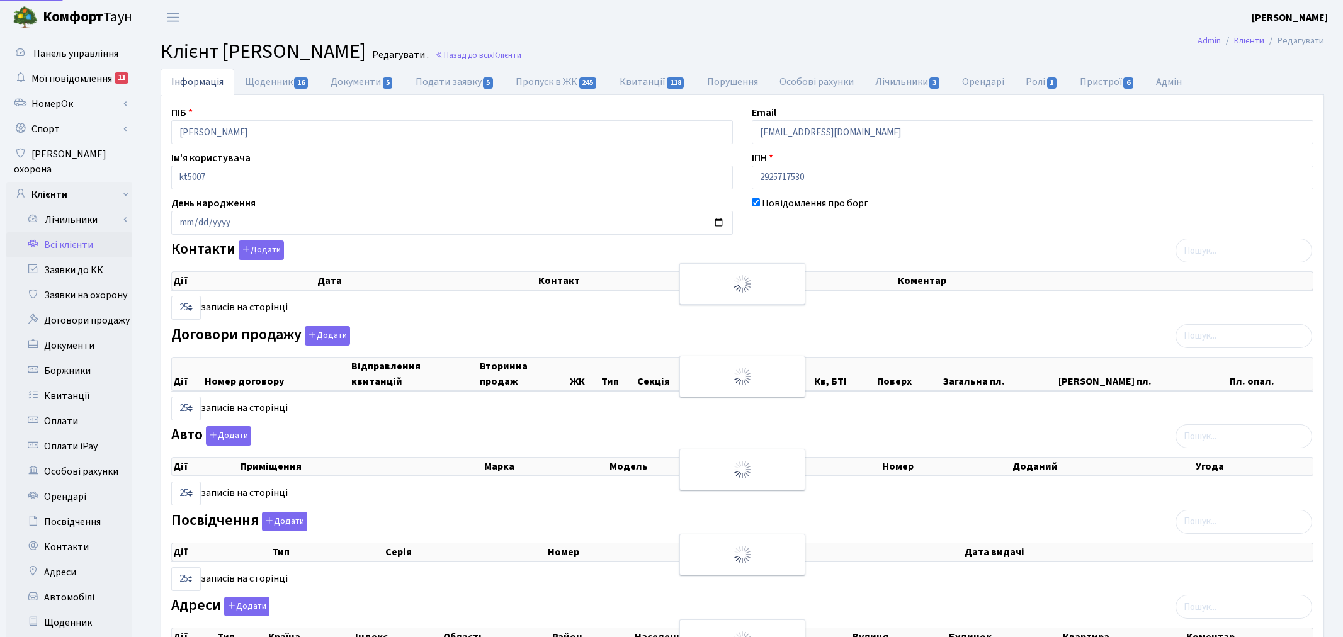
select select "25"
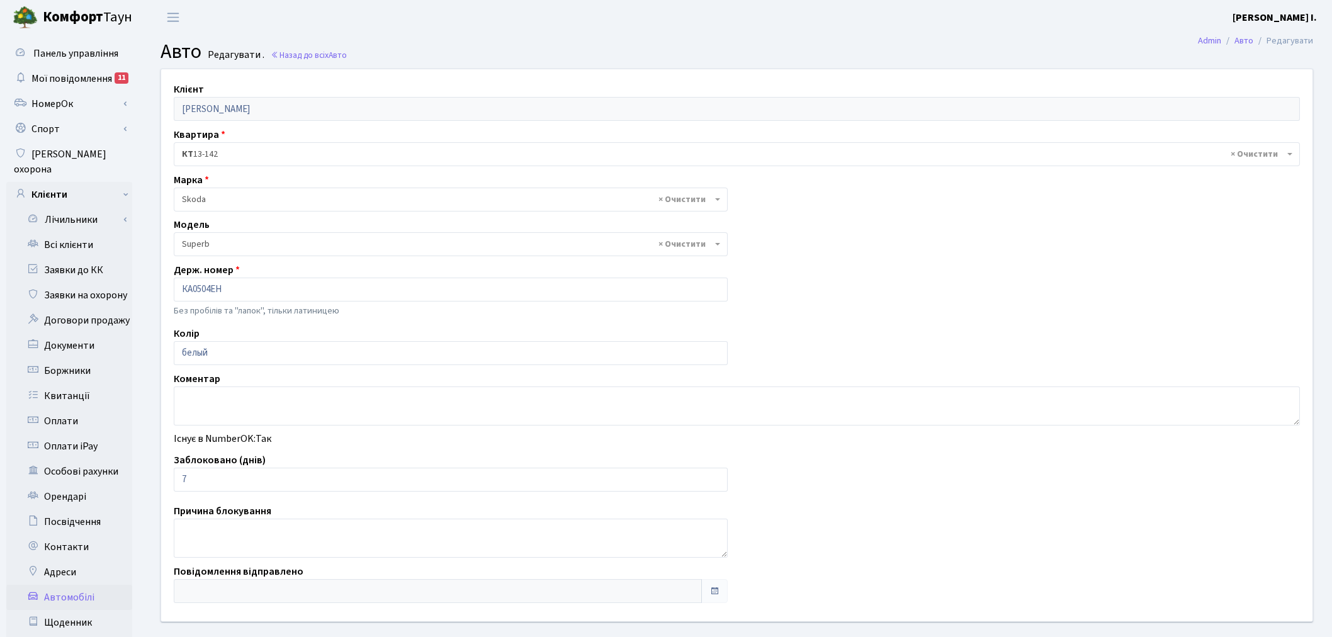
select select "2146"
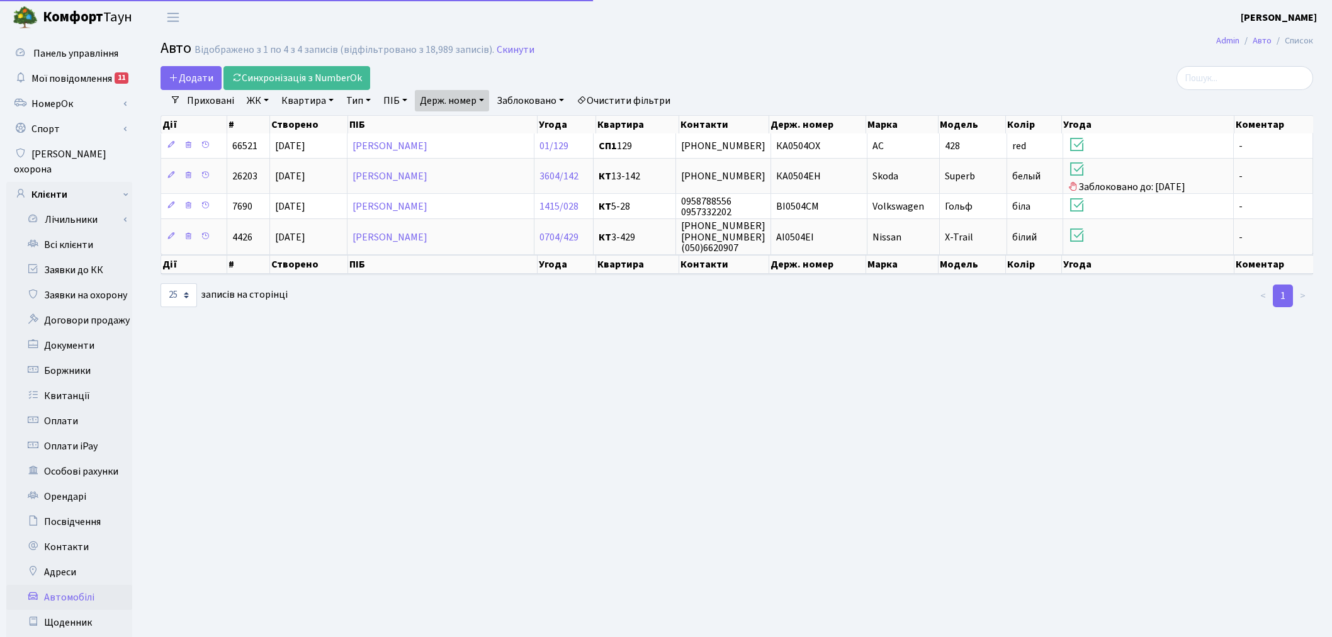
select select "25"
click at [456, 96] on link "Держ. номер" at bounding box center [452, 100] width 74 height 21
click at [466, 129] on input "0504" at bounding box center [453, 125] width 74 height 24
click at [467, 129] on input "0504" at bounding box center [453, 125] width 74 height 24
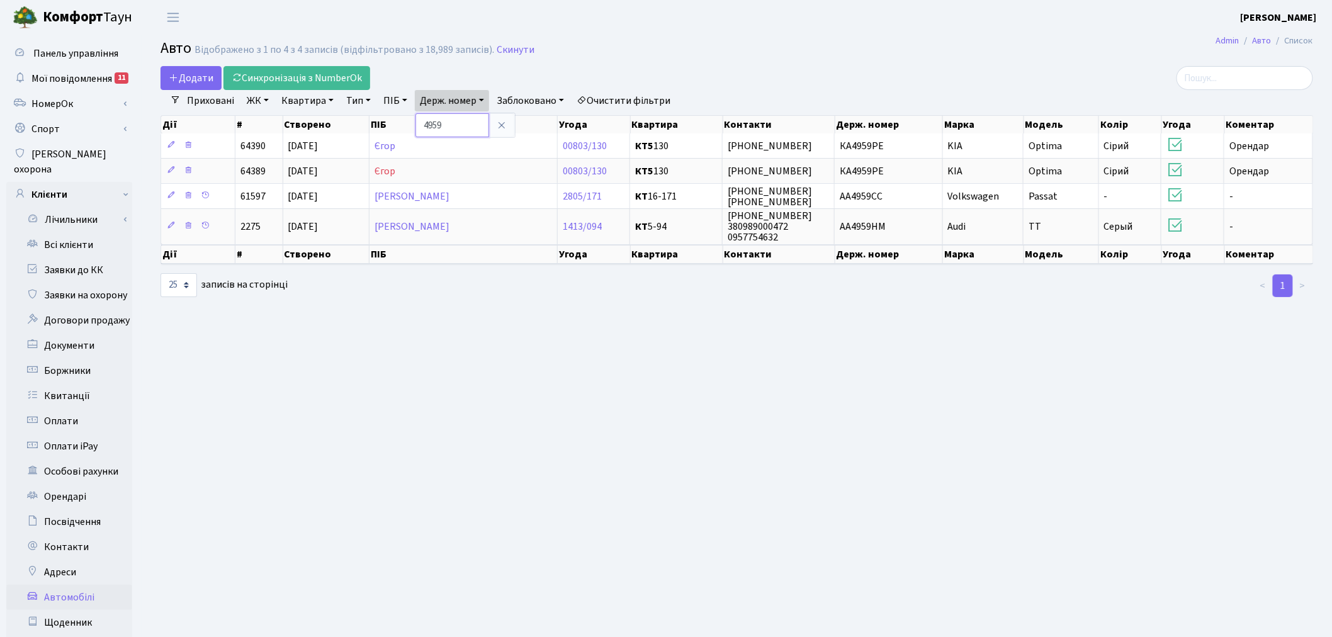
drag, startPoint x: 456, startPoint y: 127, endPoint x: 430, endPoint y: 127, distance: 25.8
click at [430, 127] on input "4959" at bounding box center [453, 125] width 74 height 24
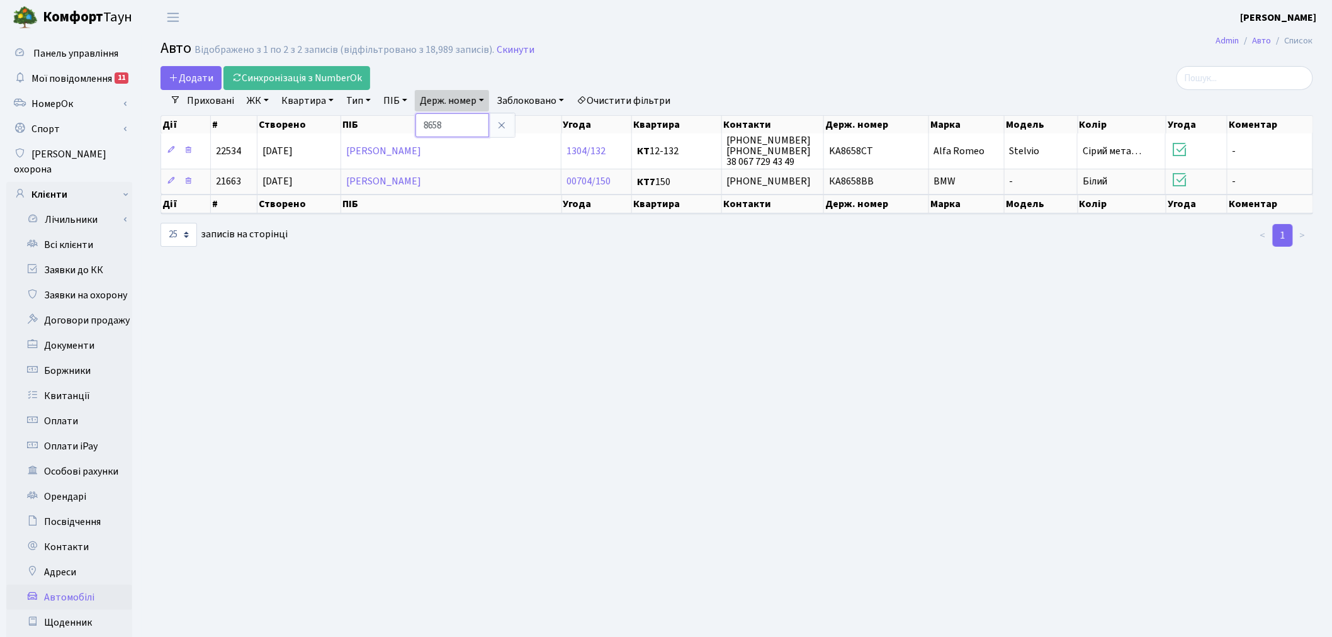
drag, startPoint x: 467, startPoint y: 124, endPoint x: 426, endPoint y: 127, distance: 41.0
click at [426, 127] on input "8658" at bounding box center [453, 125] width 74 height 24
type input "1701"
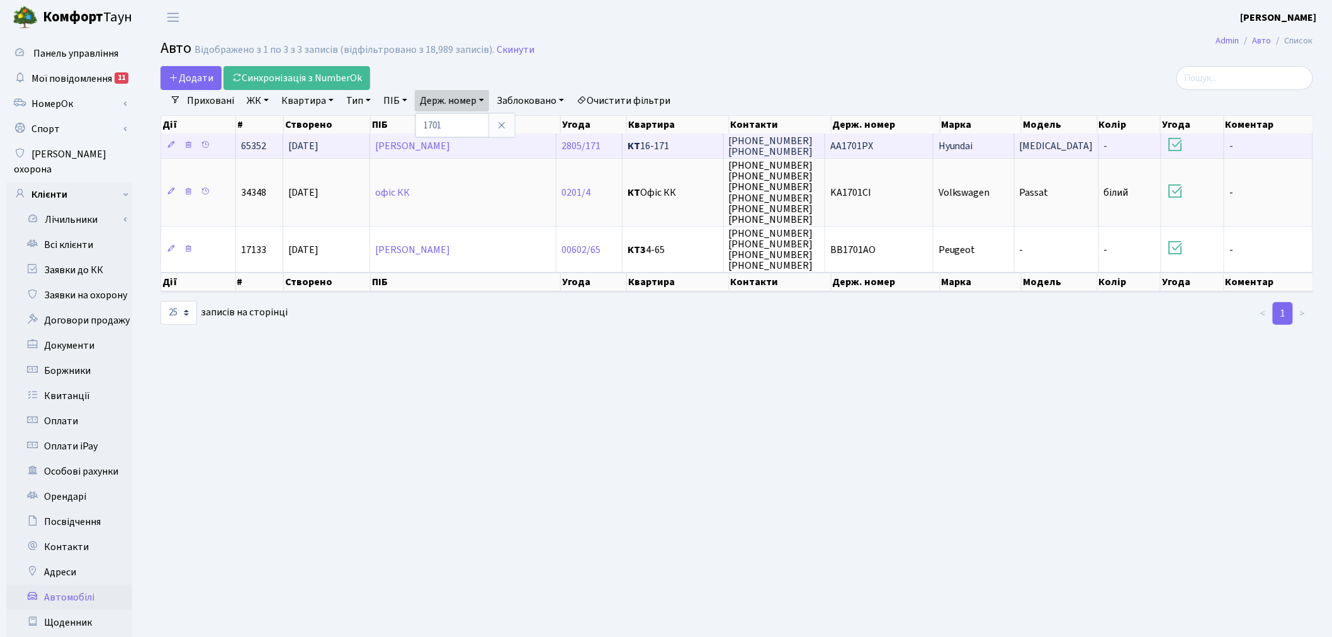
click at [879, 147] on td "АА1701РХ" at bounding box center [879, 145] width 108 height 25
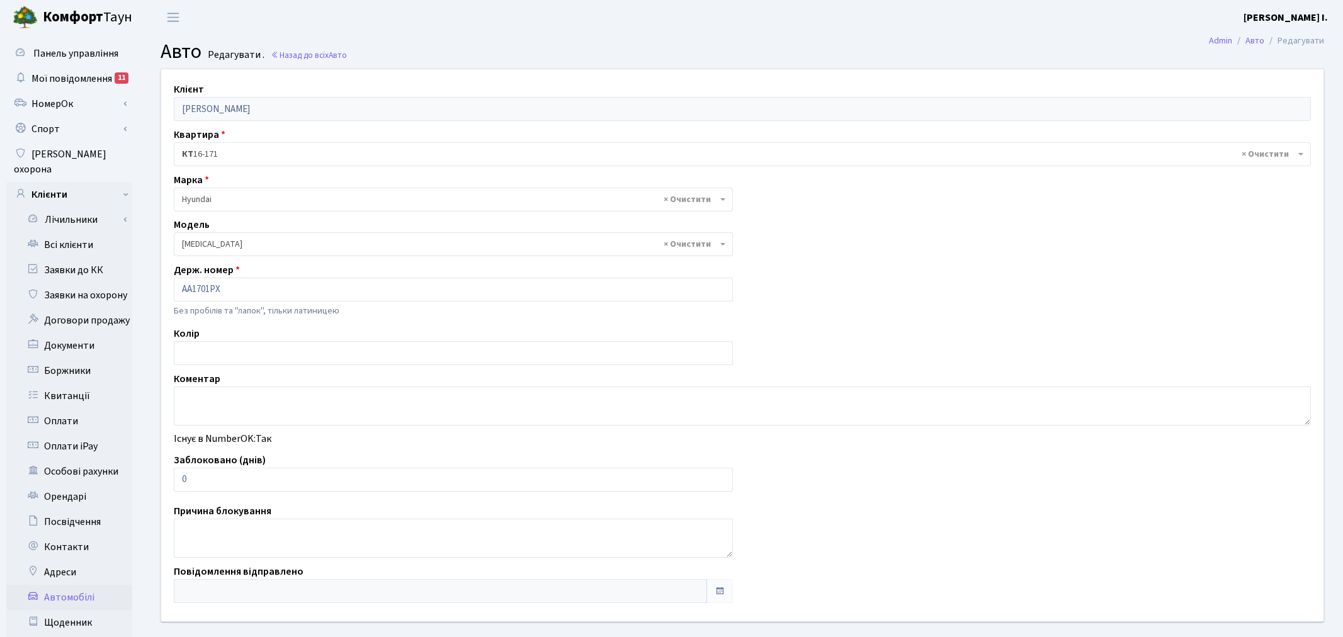
select select "1036"
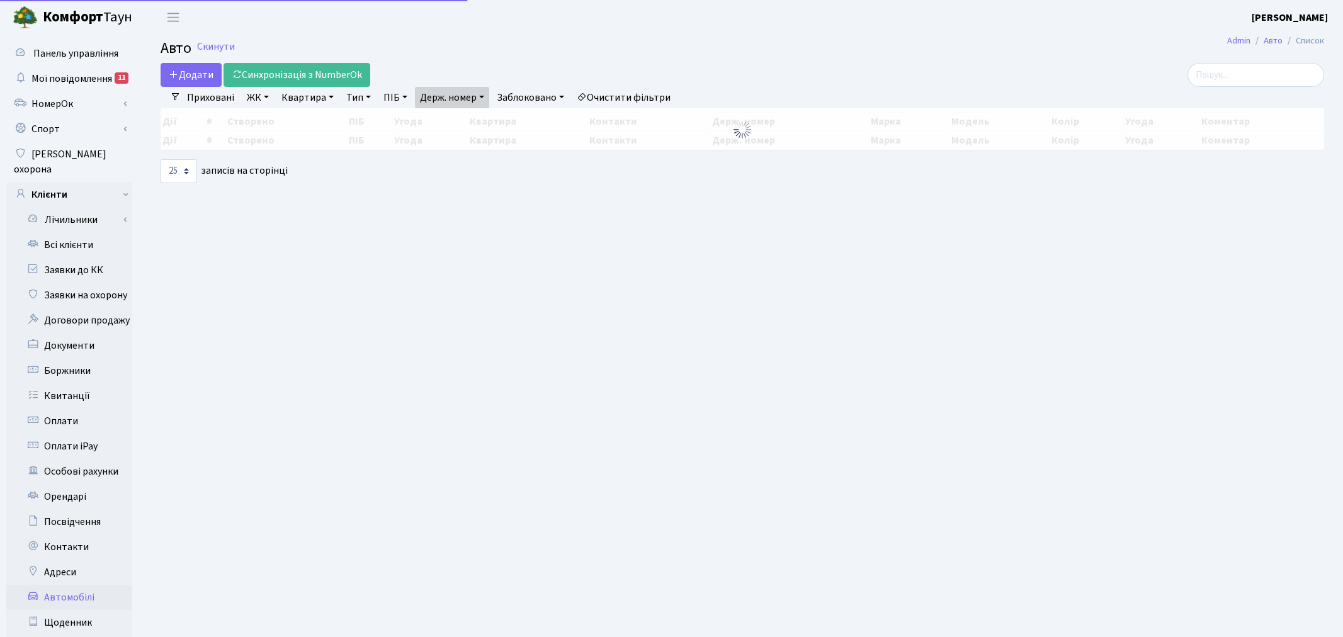
select select "25"
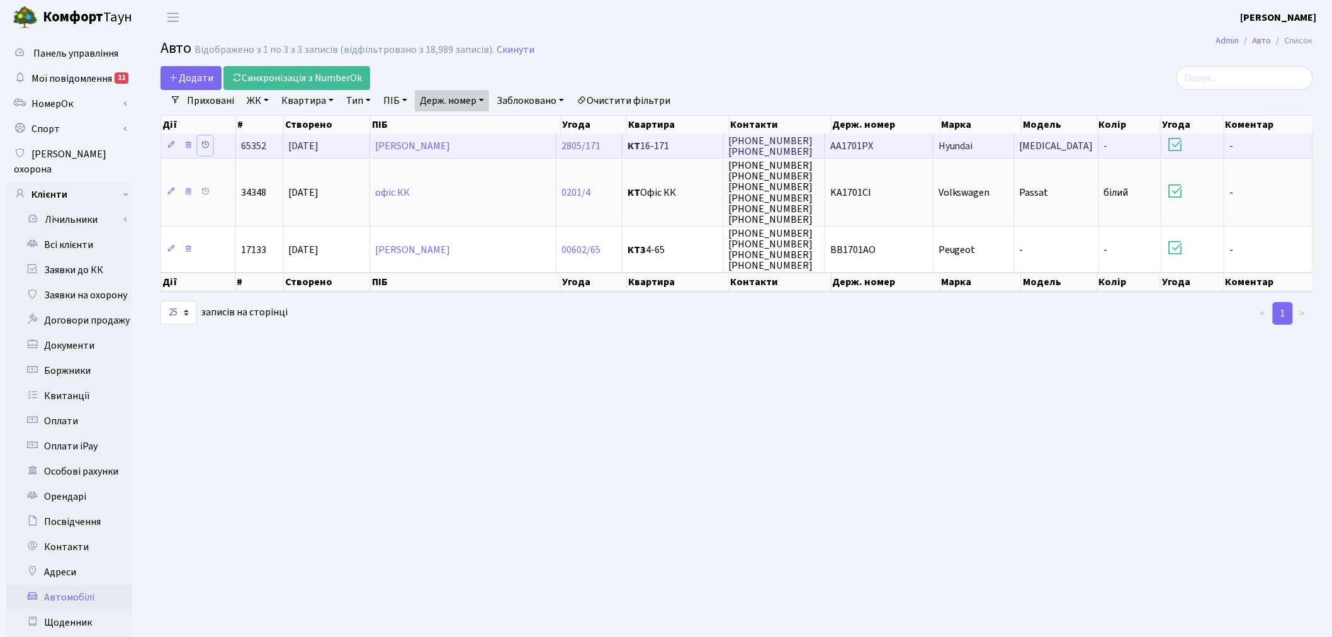
click at [205, 144] on icon at bounding box center [205, 144] width 9 height 9
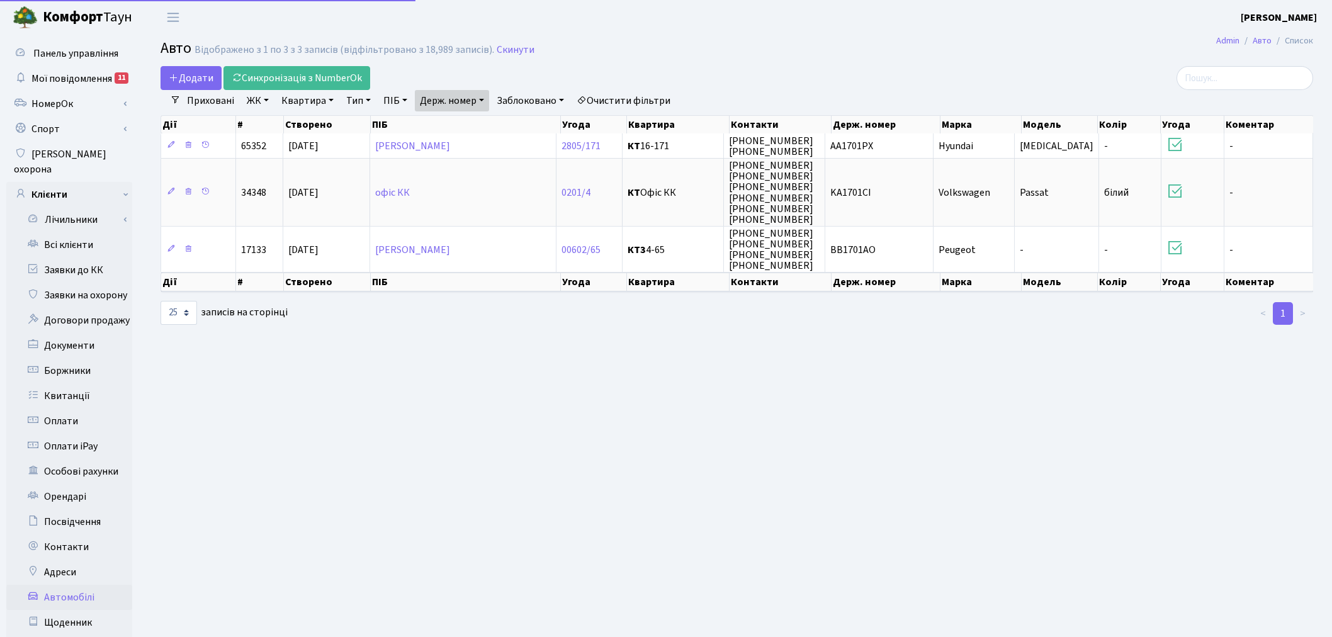
select select "25"
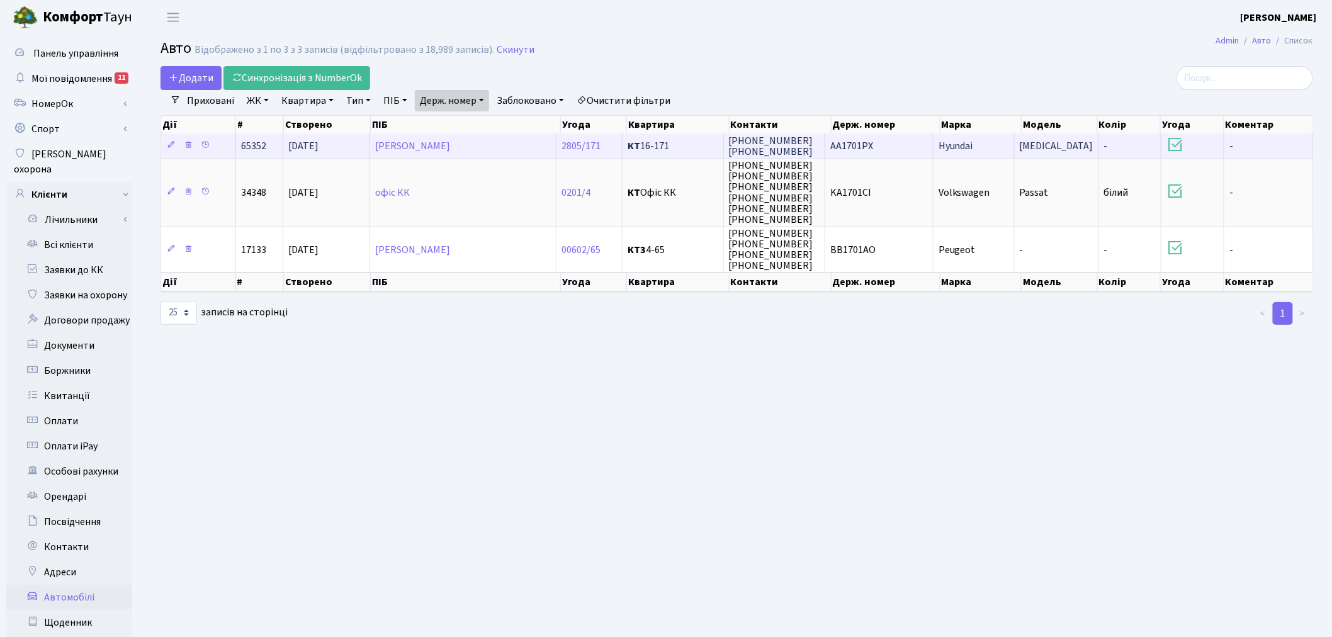
click at [831, 143] on td "АА1701РХ" at bounding box center [879, 145] width 108 height 25
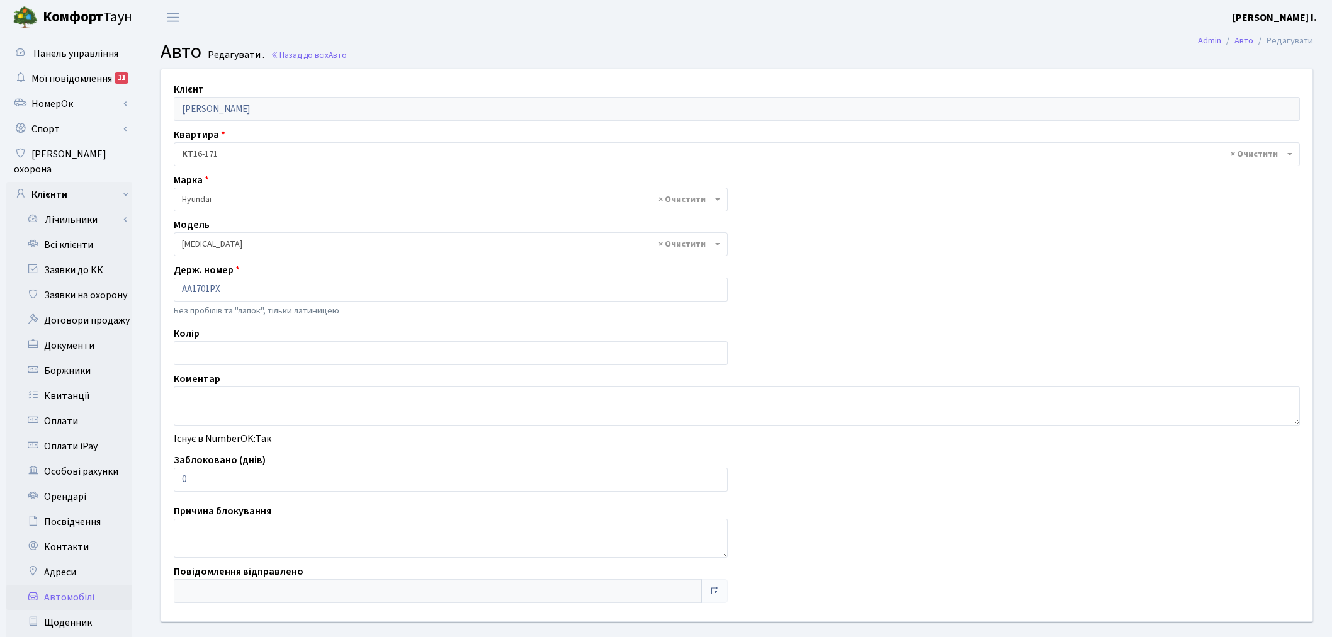
select select "1036"
drag, startPoint x: 210, startPoint y: 480, endPoint x: 184, endPoint y: 480, distance: 26.4
click at [184, 480] on input "0" at bounding box center [451, 480] width 554 height 24
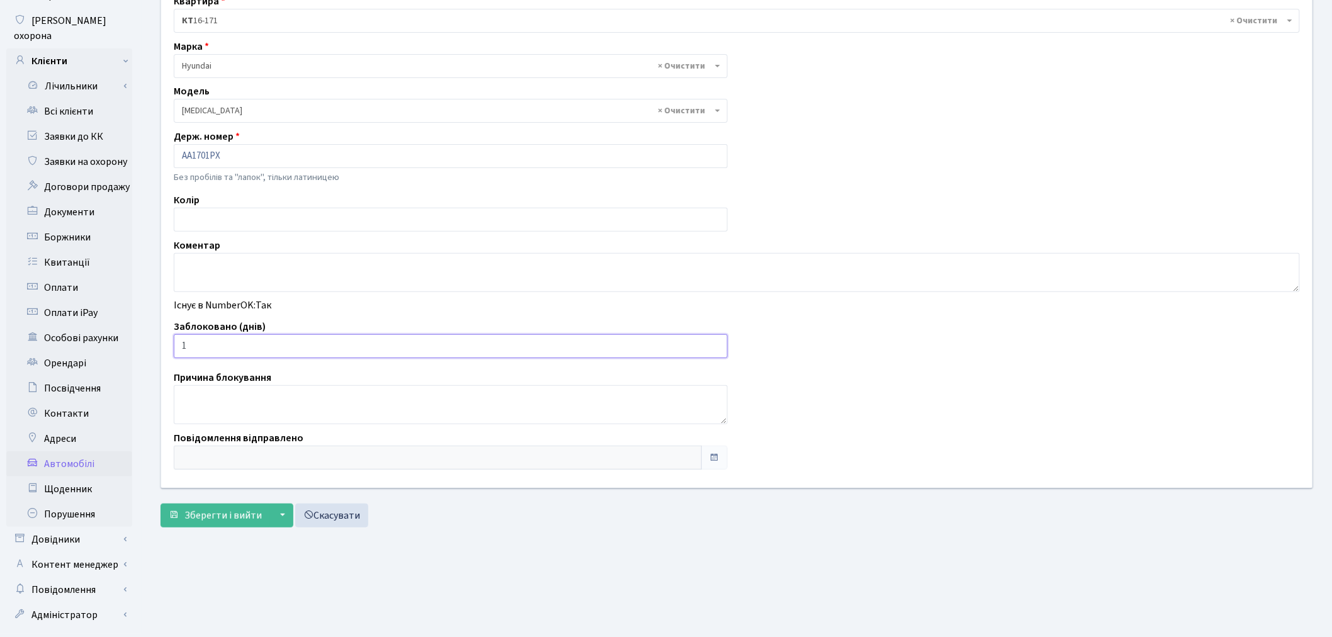
scroll to position [146, 0]
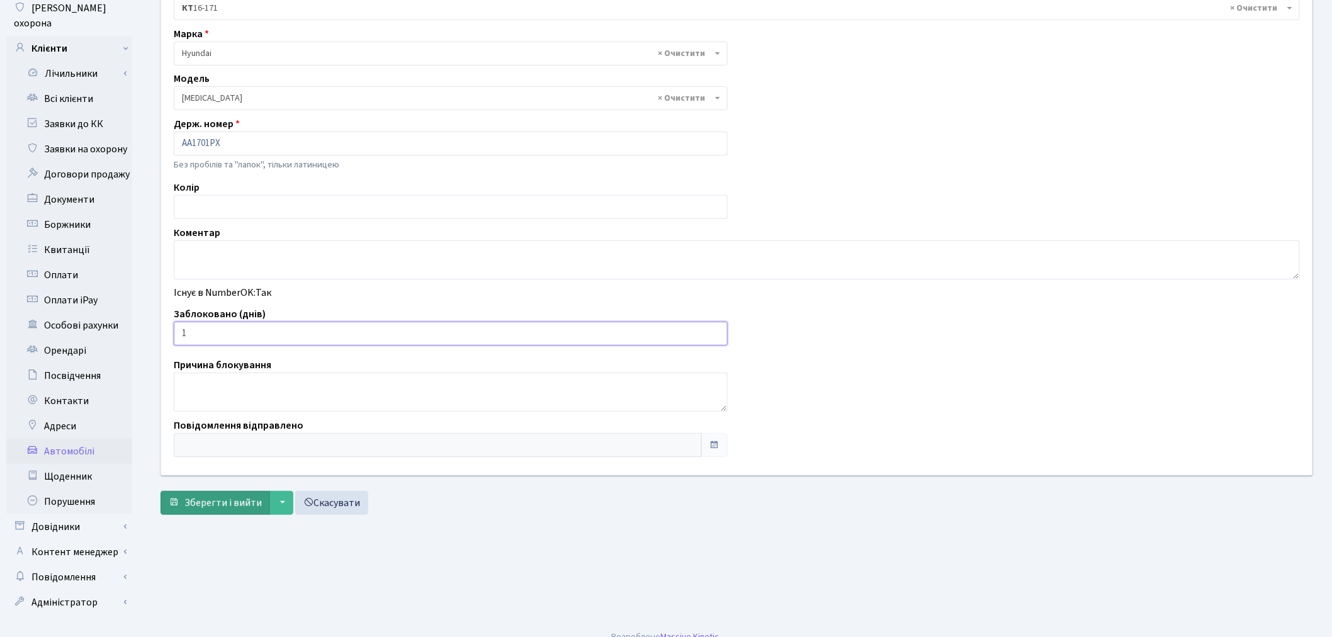
type input "1"
click at [224, 504] on span "Зберегти і вийти" at bounding box center [222, 503] width 77 height 14
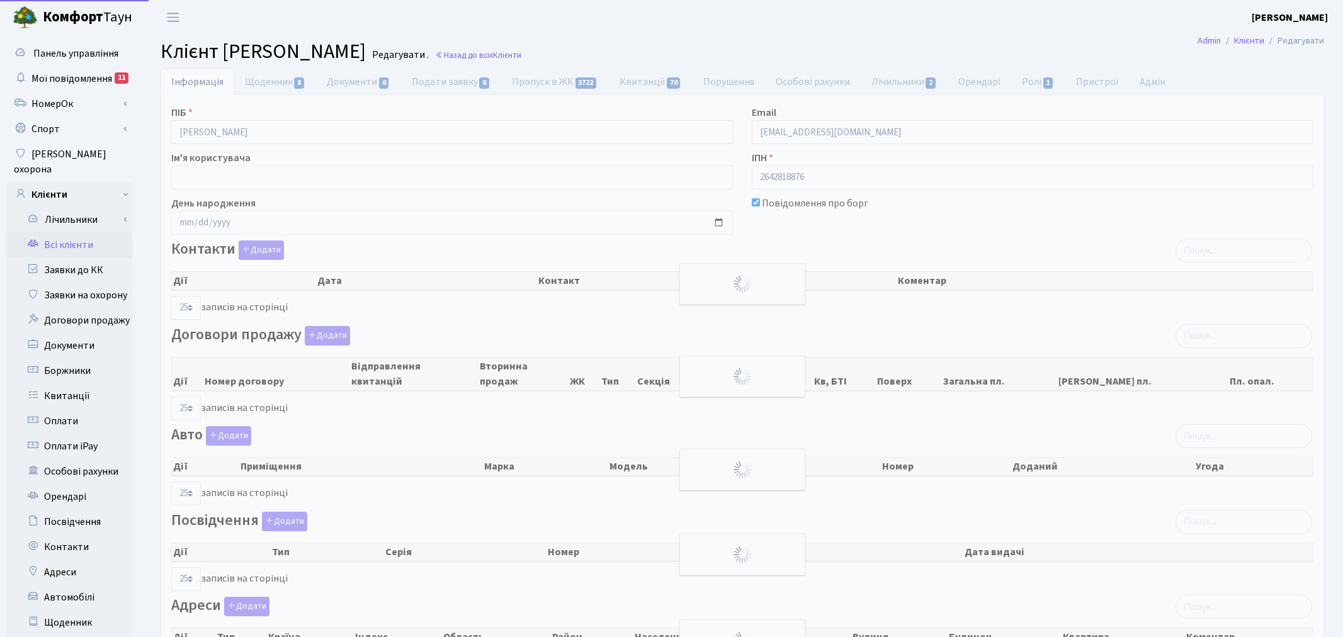
select select "25"
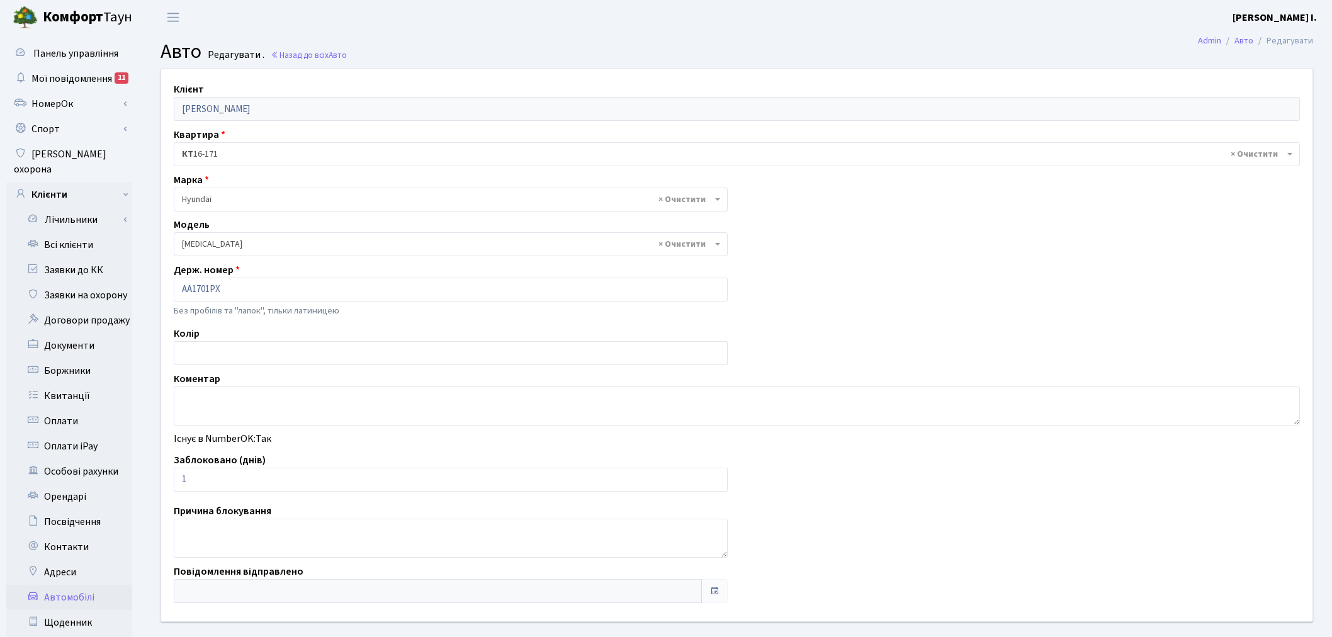
select select "1036"
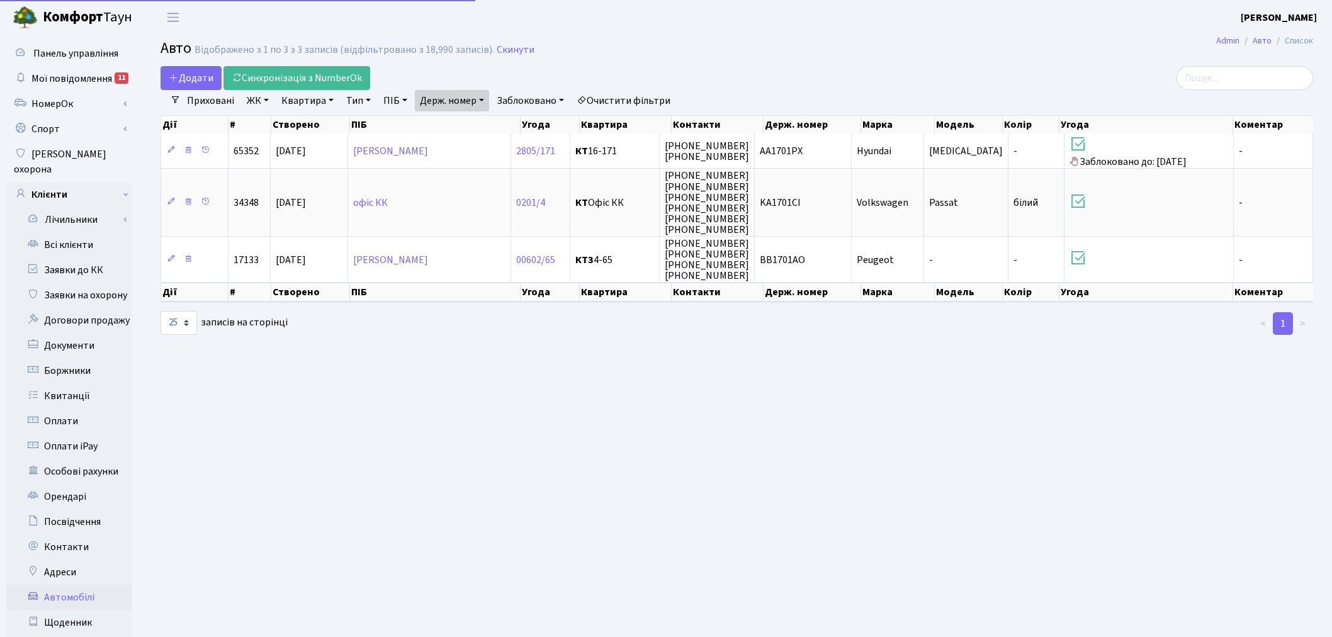
select select "25"
click at [473, 103] on link "Держ. номер" at bounding box center [452, 100] width 74 height 21
click at [467, 120] on input "1701" at bounding box center [453, 125] width 74 height 24
type input "3844"
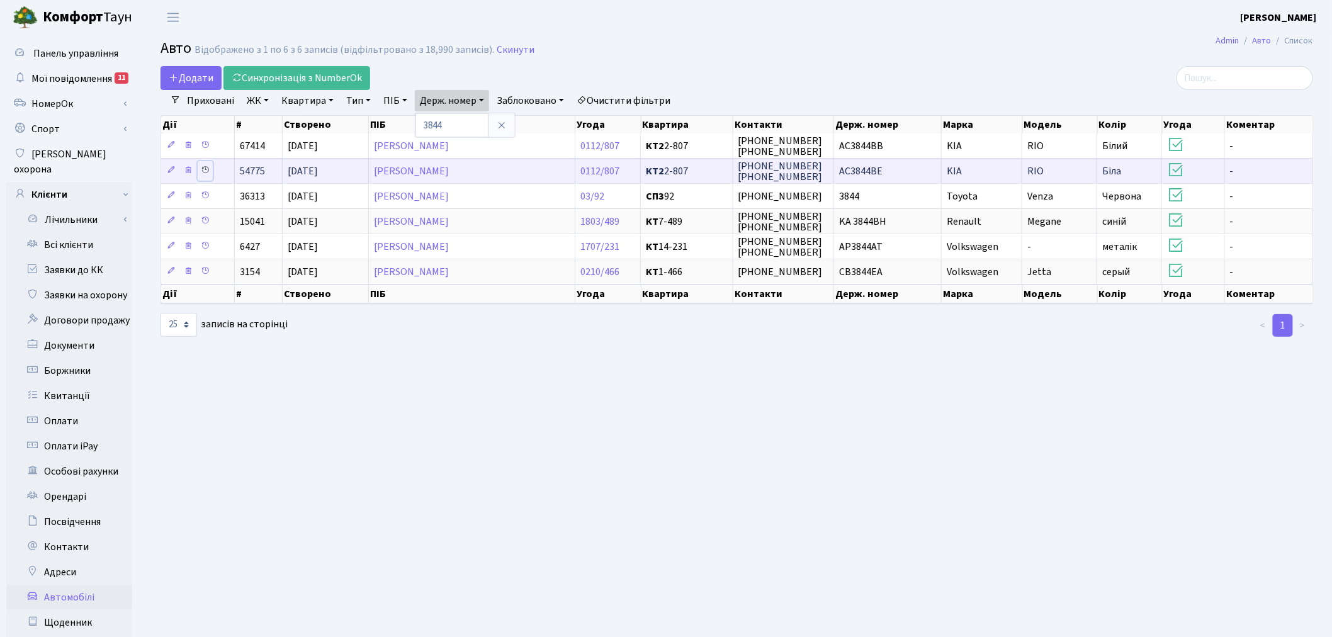
click at [206, 167] on icon at bounding box center [205, 170] width 9 height 9
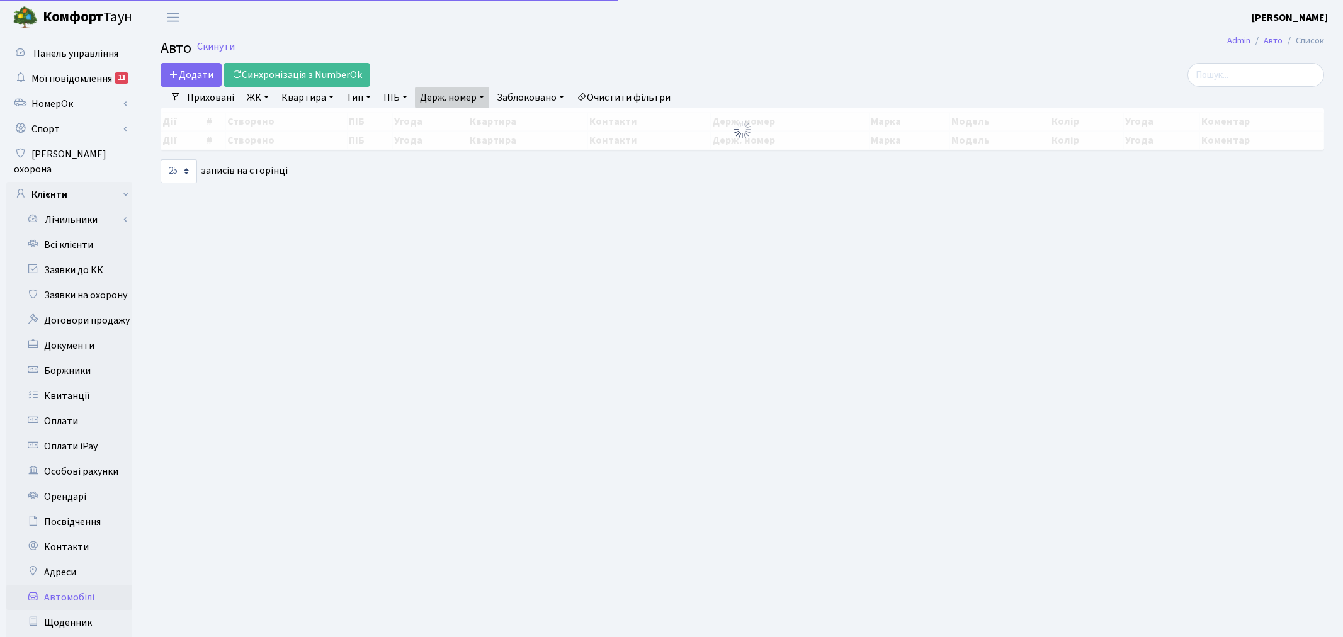
select select "25"
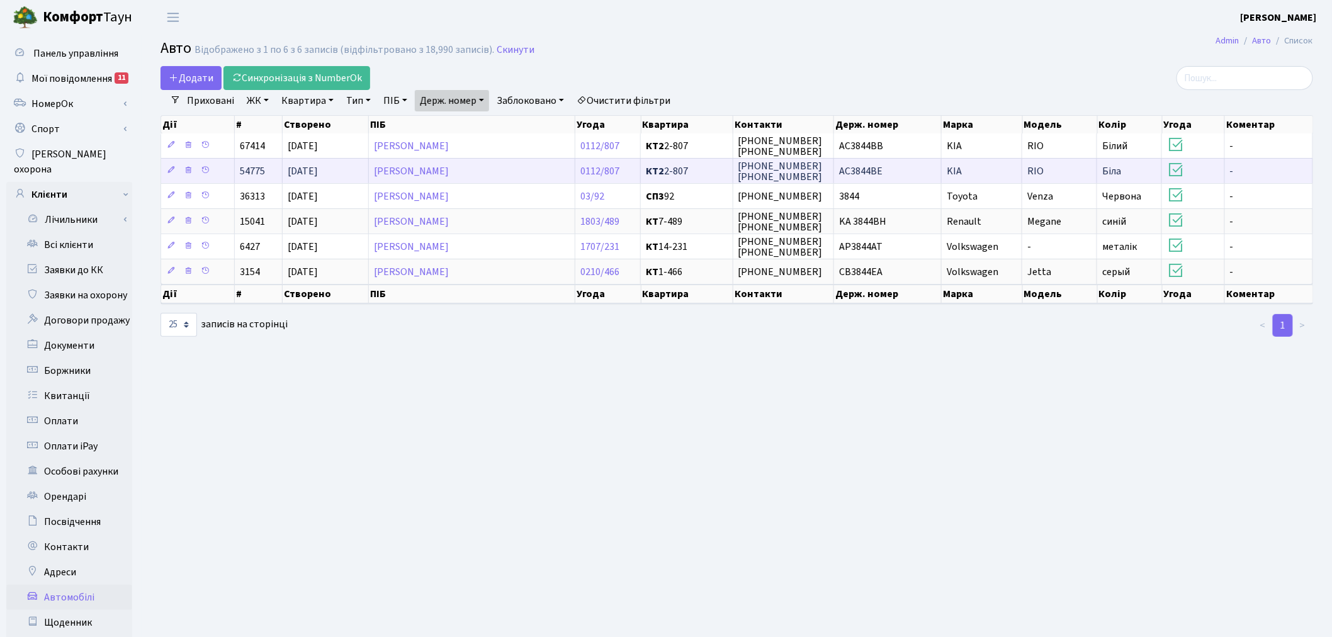
click at [880, 174] on span "AC3844BE" at bounding box center [860, 171] width 43 height 14
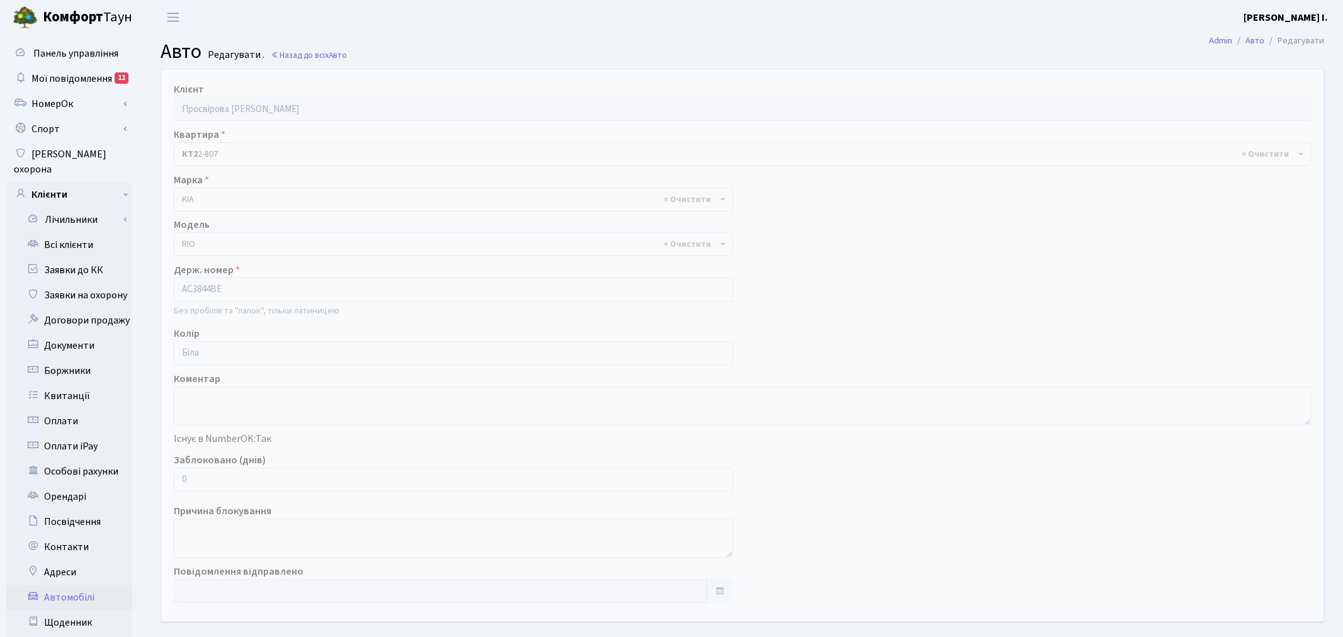
select select "1178"
drag, startPoint x: 201, startPoint y: 473, endPoint x: 171, endPoint y: 484, distance: 32.5
click at [171, 484] on div "Заблоковано (днів) 0" at bounding box center [450, 472] width 573 height 39
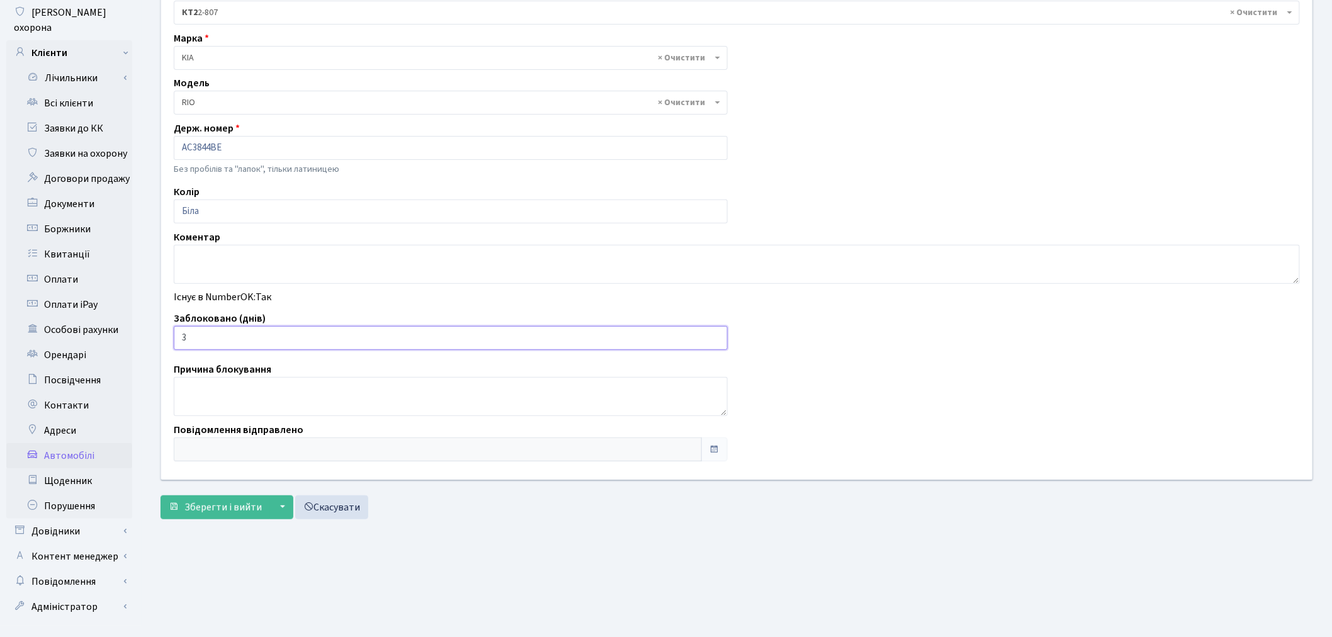
scroll to position [146, 0]
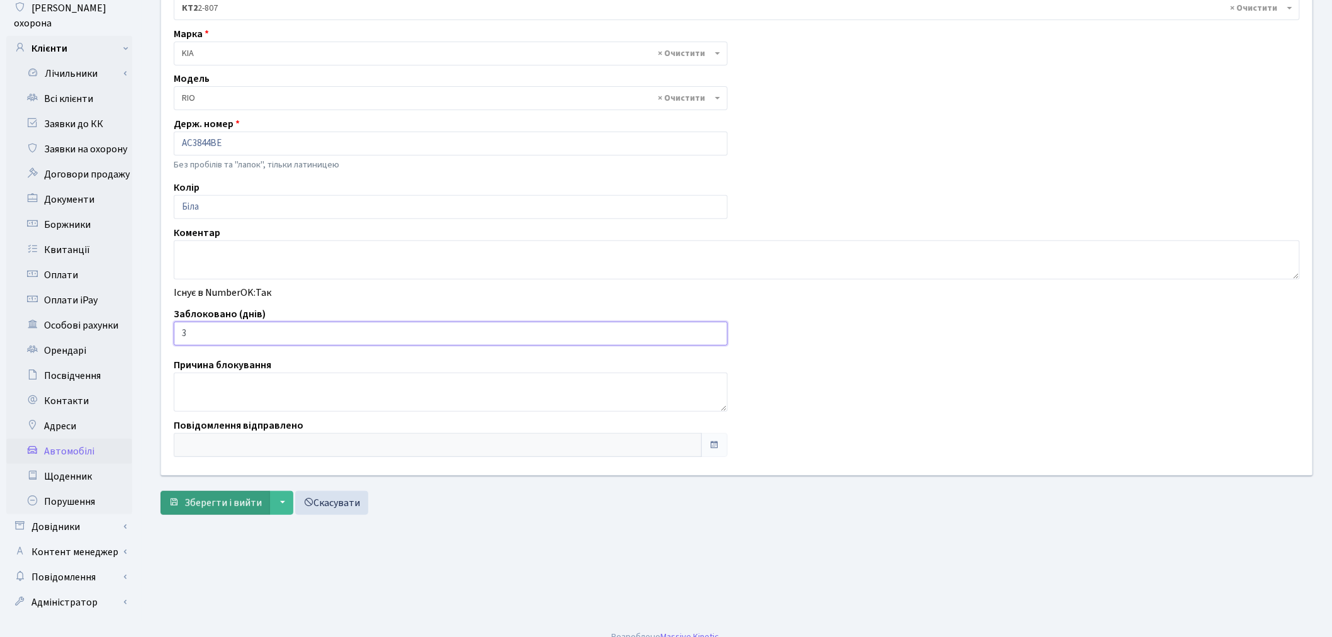
type input "3"
click at [215, 504] on span "Зберегти і вийти" at bounding box center [222, 503] width 77 height 14
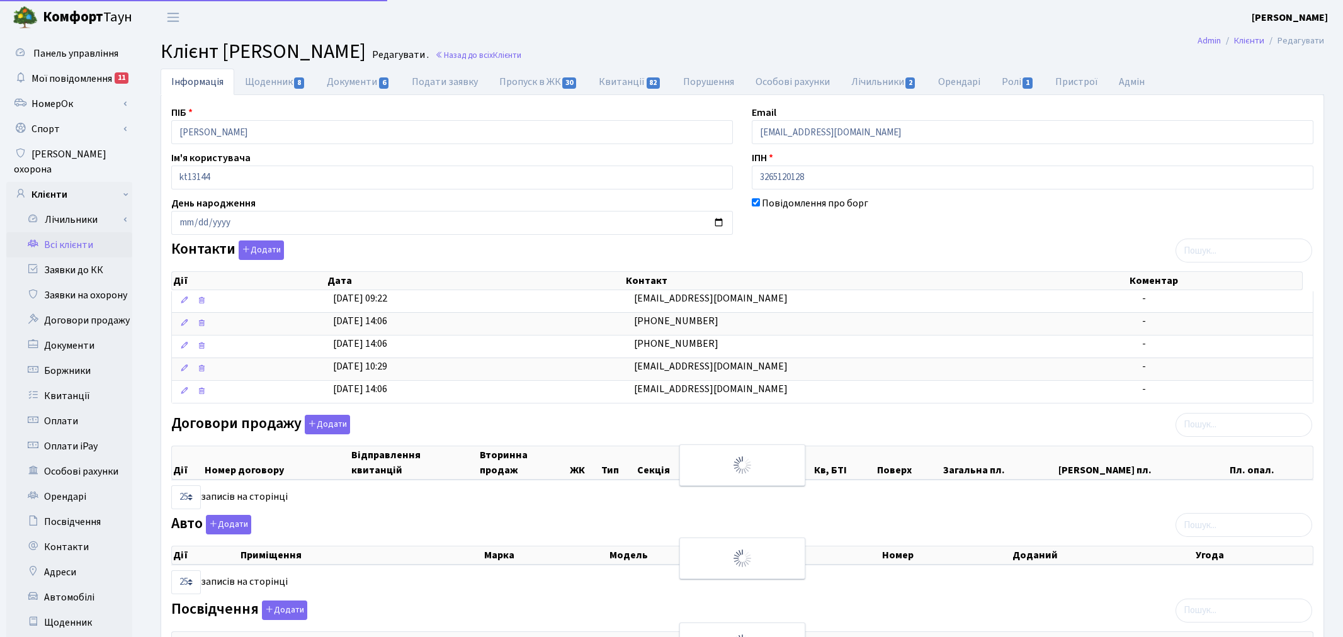
select select "25"
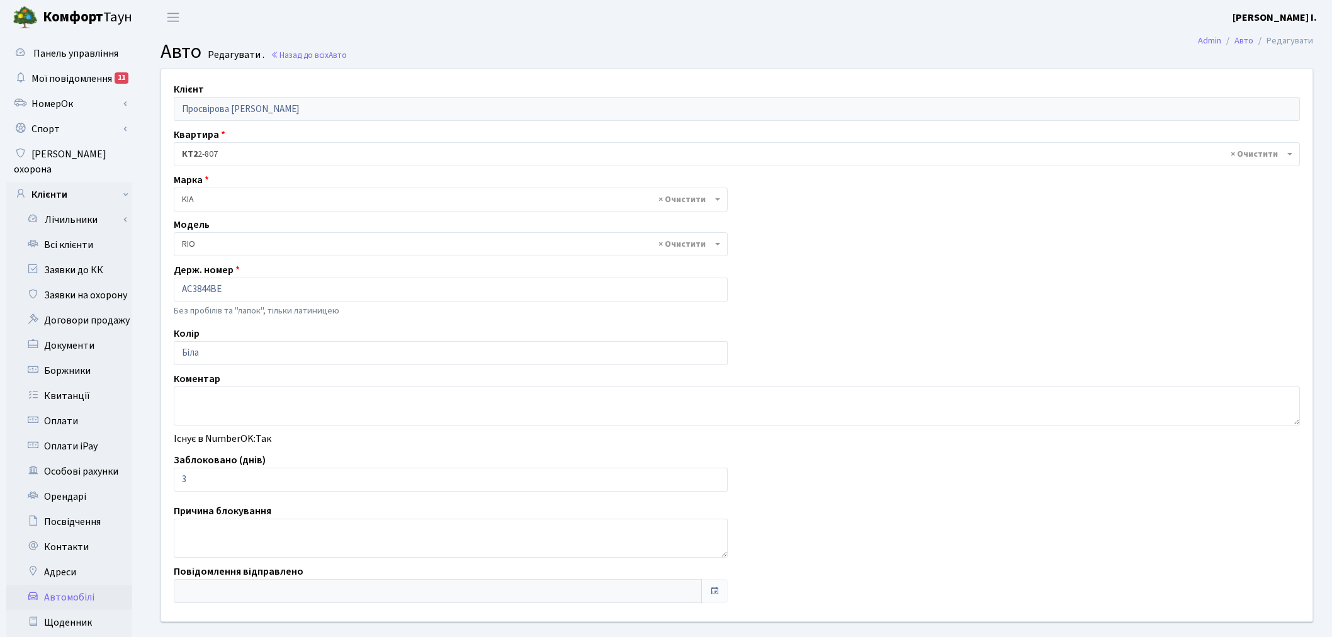
select select "1178"
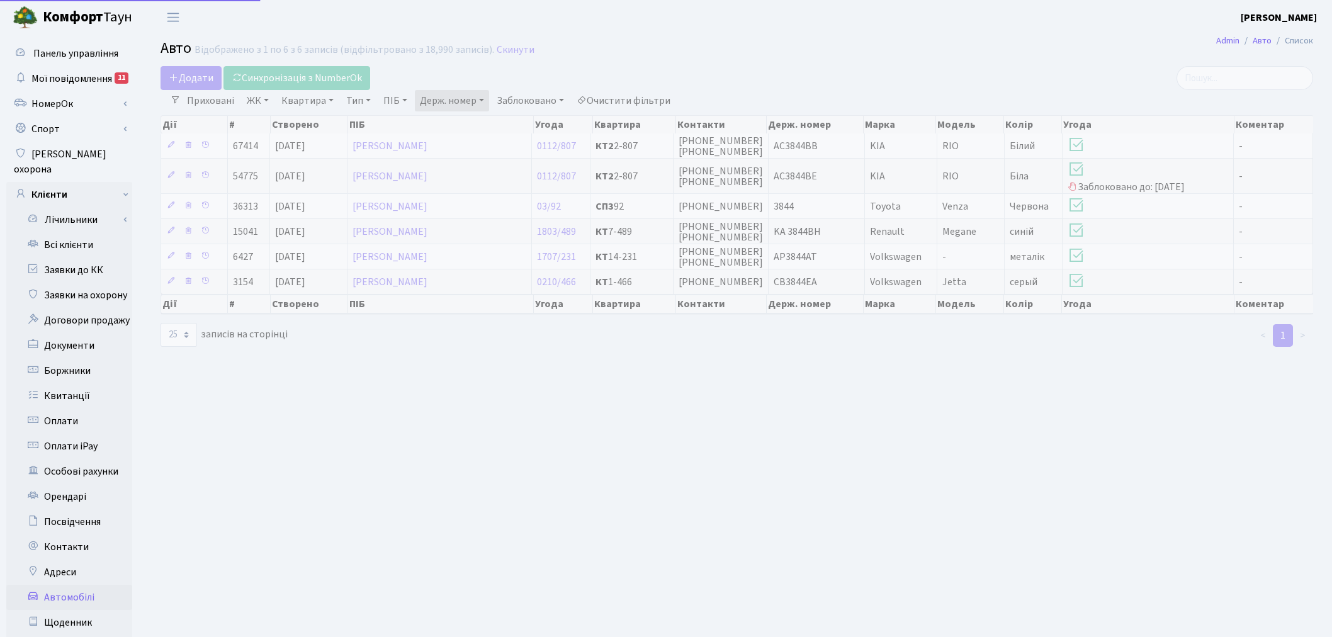
select select "25"
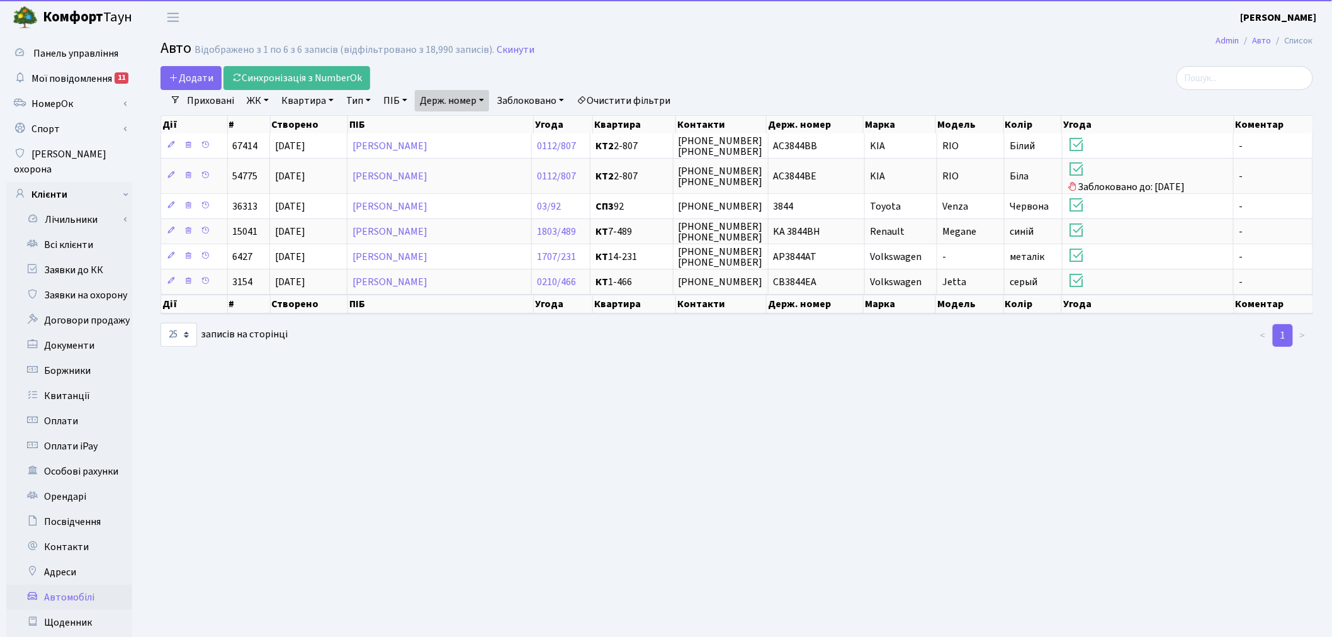
click at [478, 103] on link "Держ. номер" at bounding box center [452, 100] width 74 height 21
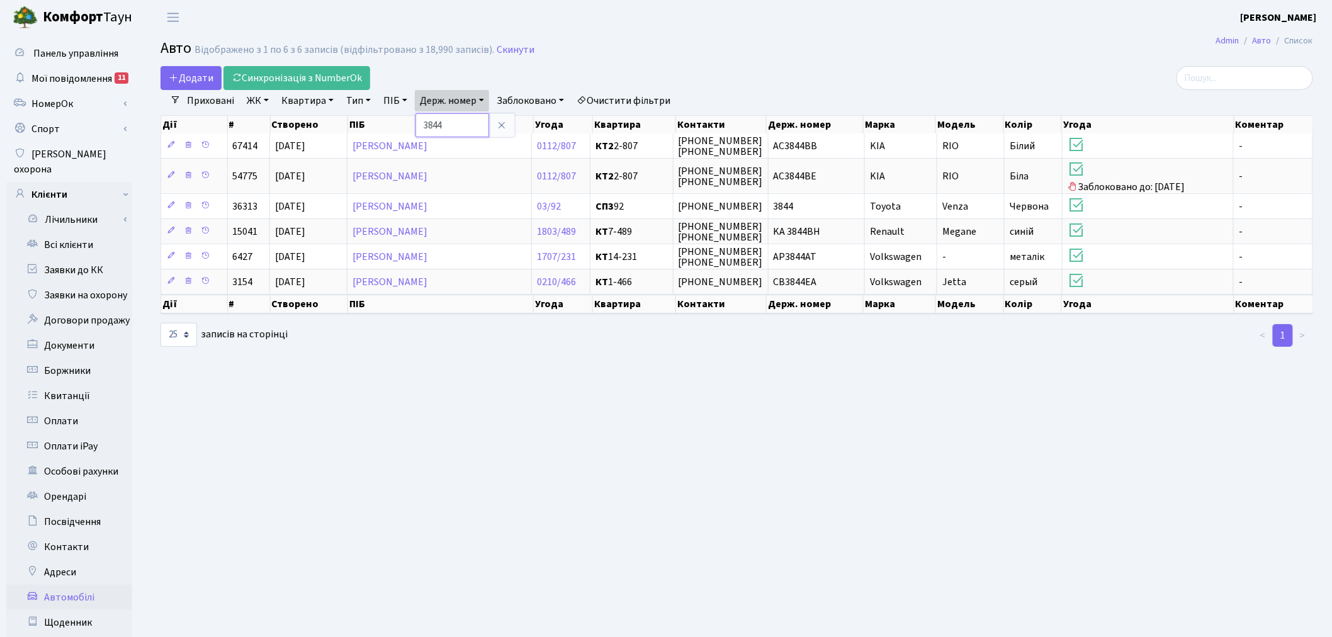
click at [472, 122] on input "3844" at bounding box center [453, 125] width 74 height 24
type input "2464"
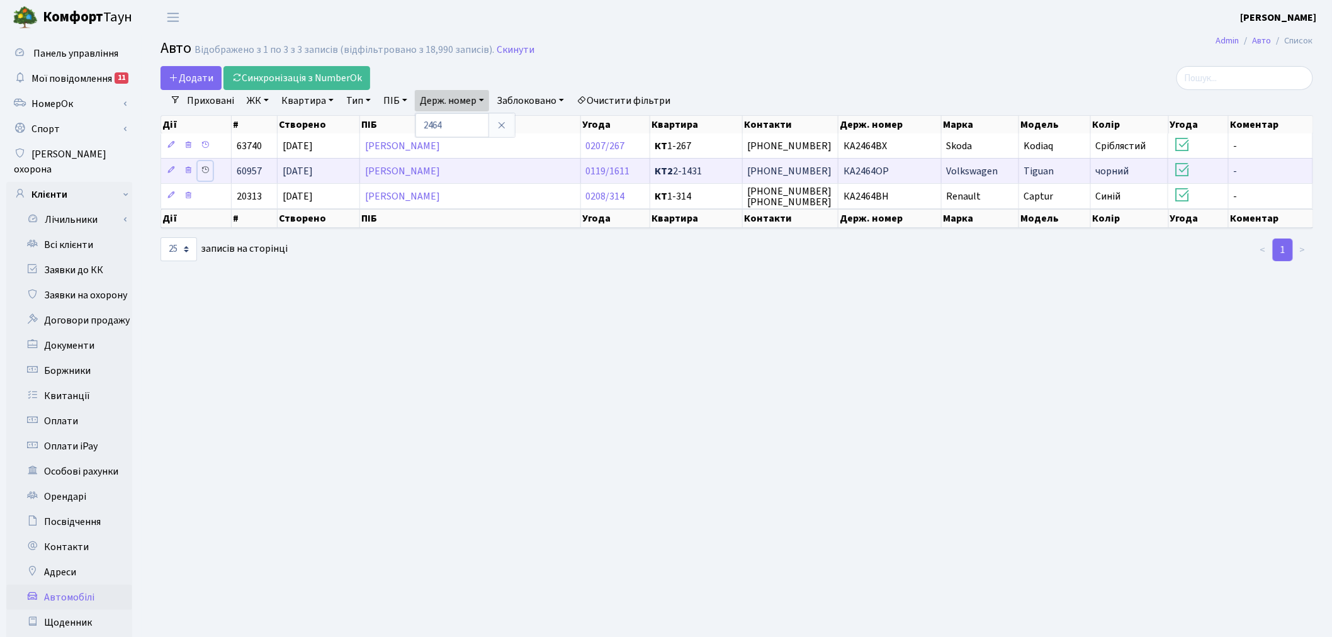
click at [202, 169] on icon at bounding box center [205, 170] width 9 height 9
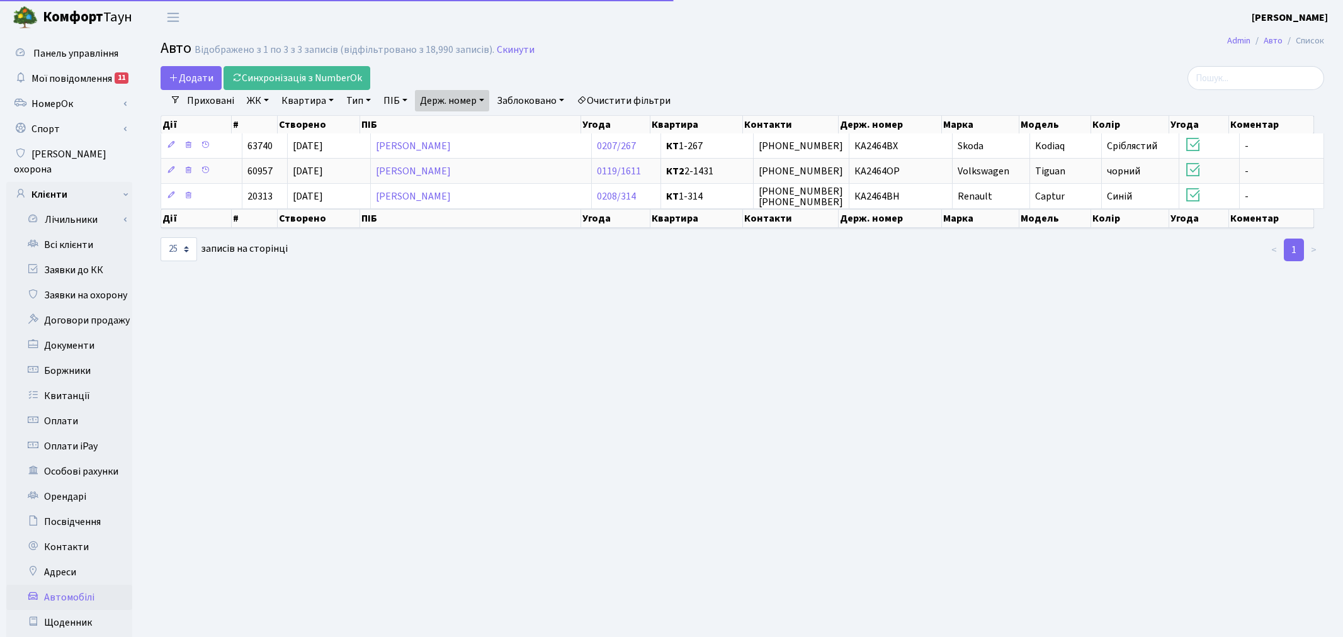
select select "25"
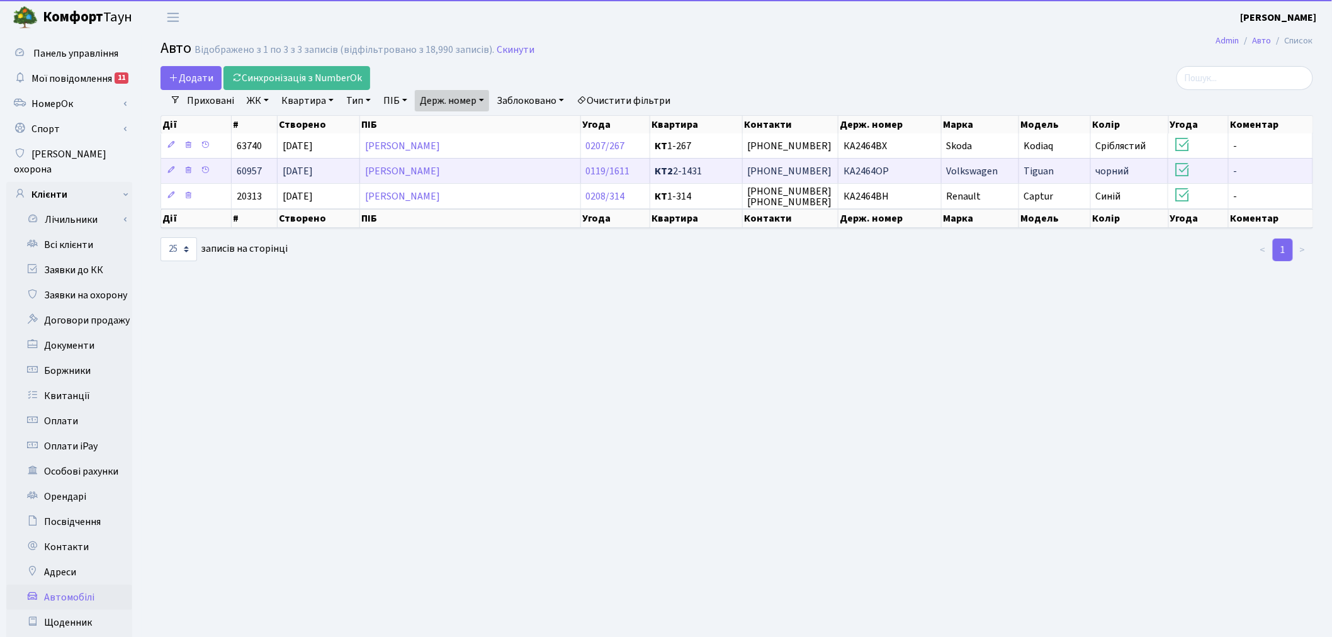
click at [896, 175] on td "КА2464ОР" at bounding box center [890, 170] width 103 height 25
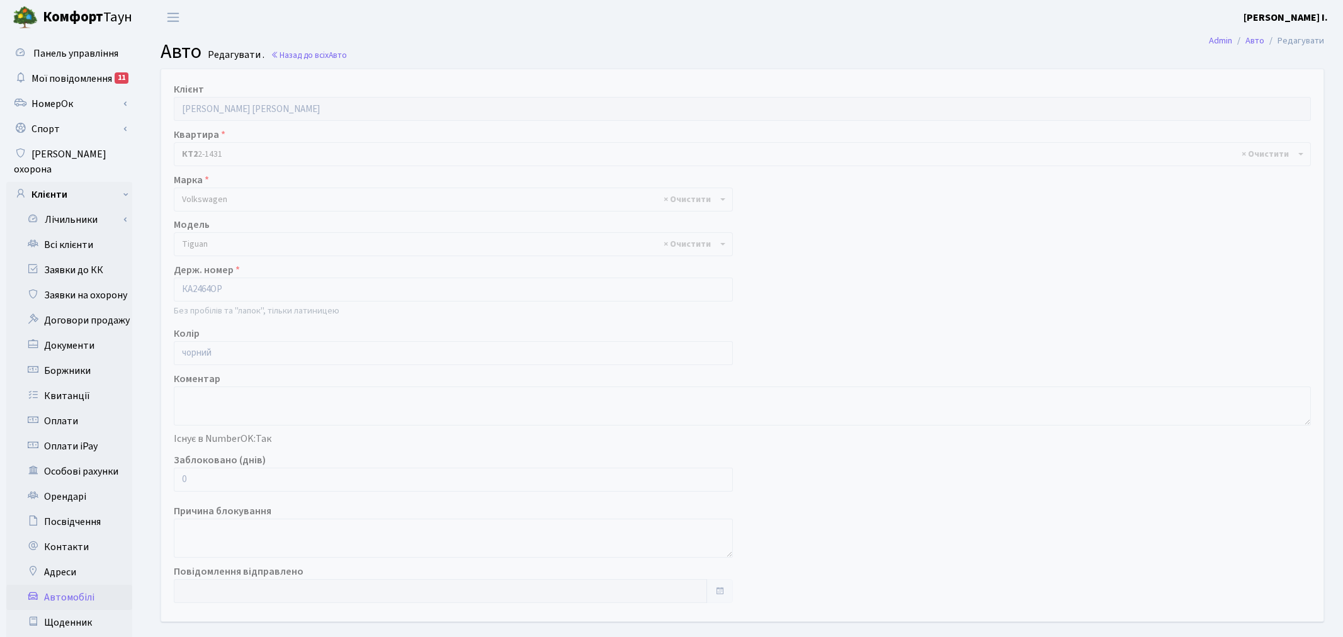
select select "2490"
drag, startPoint x: 210, startPoint y: 476, endPoint x: 183, endPoint y: 481, distance: 28.2
click at [183, 481] on input "0" at bounding box center [451, 480] width 554 height 24
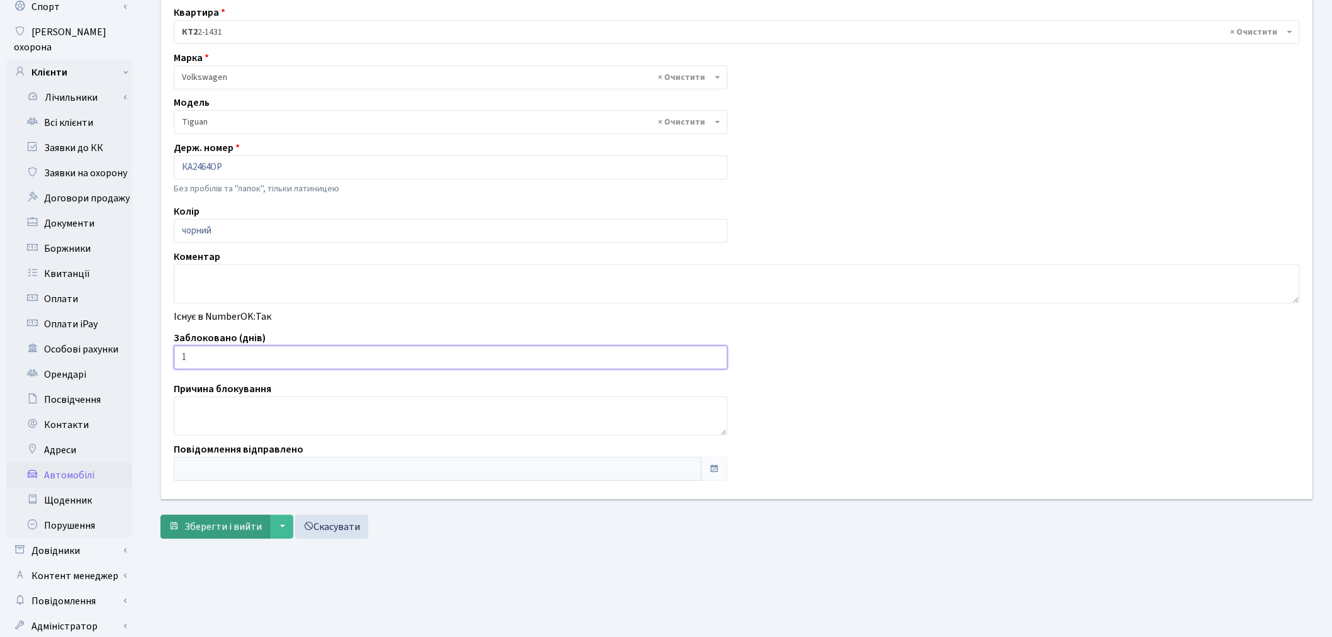
scroll to position [140, 0]
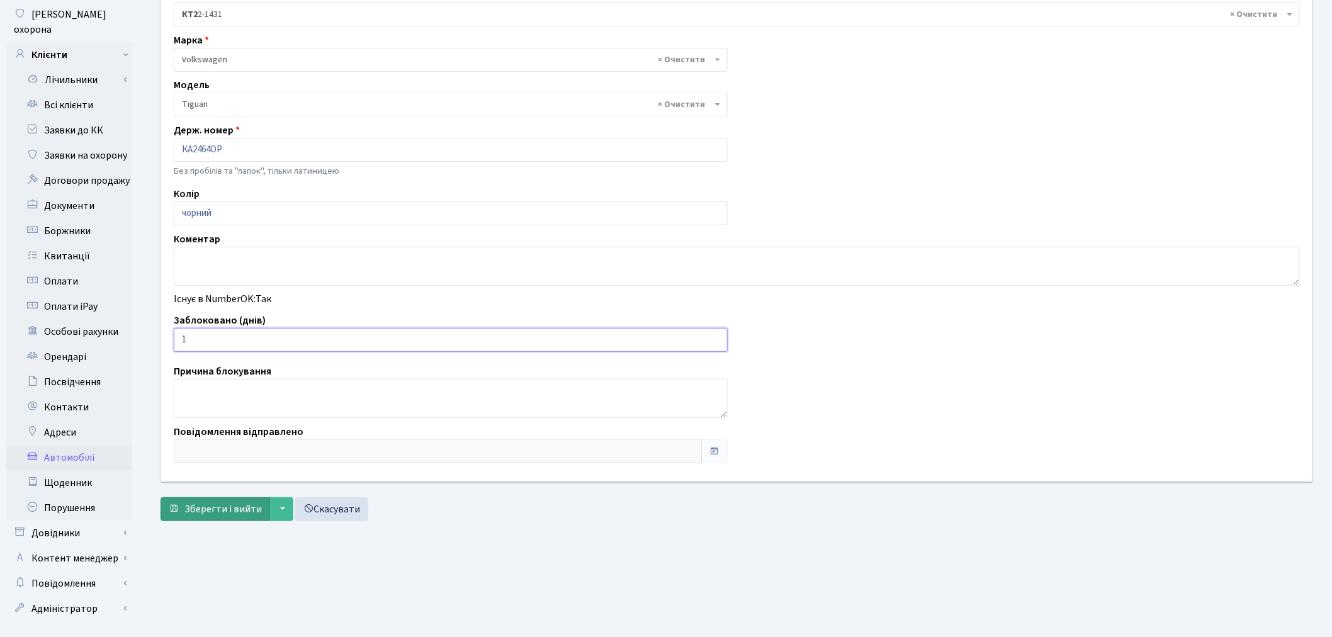
type input "1"
click at [216, 510] on span "Зберегти і вийти" at bounding box center [222, 509] width 77 height 14
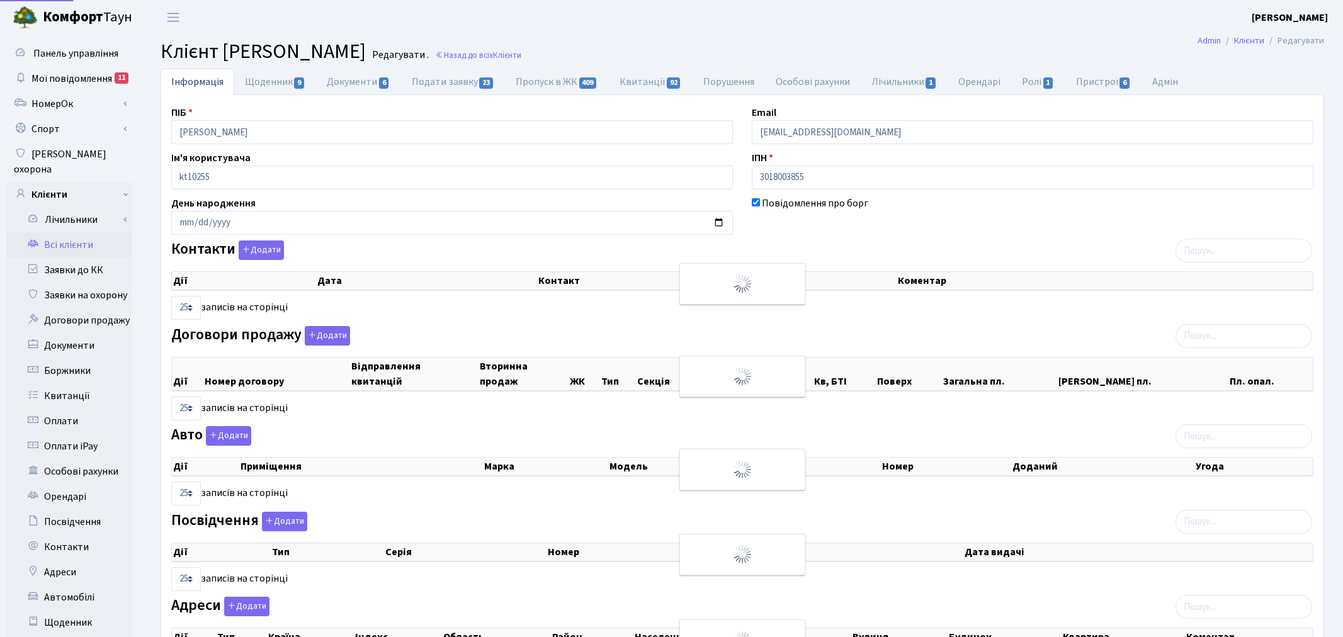
select select "25"
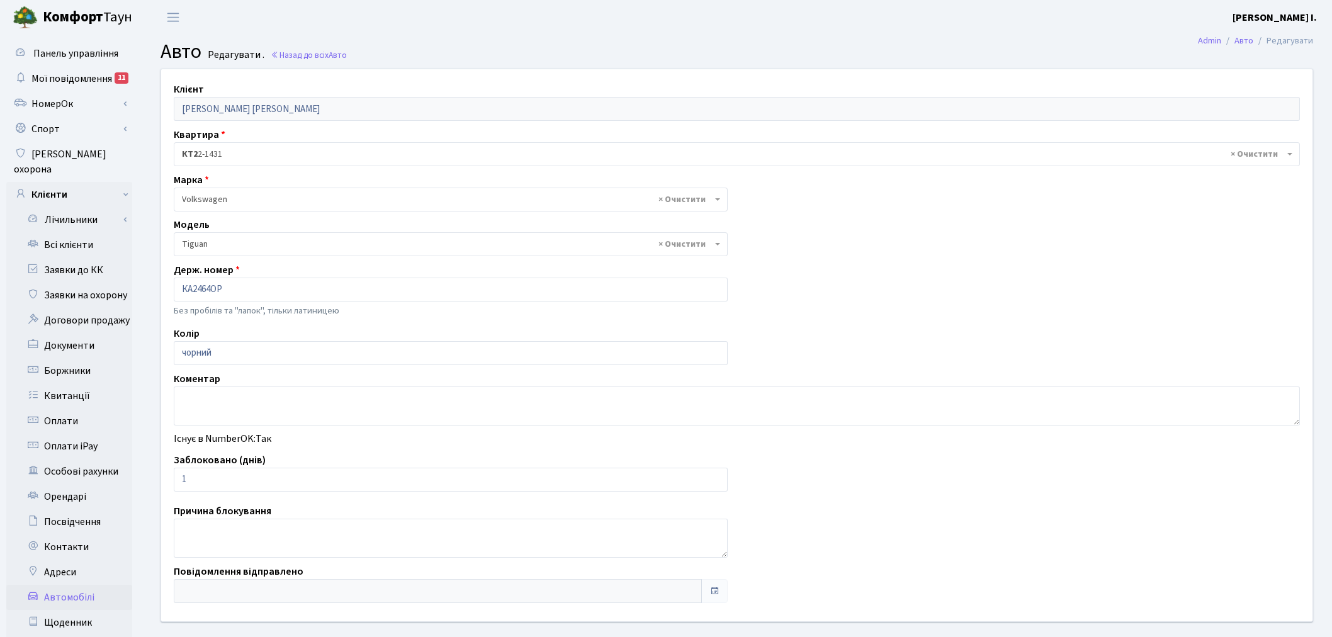
select select "2490"
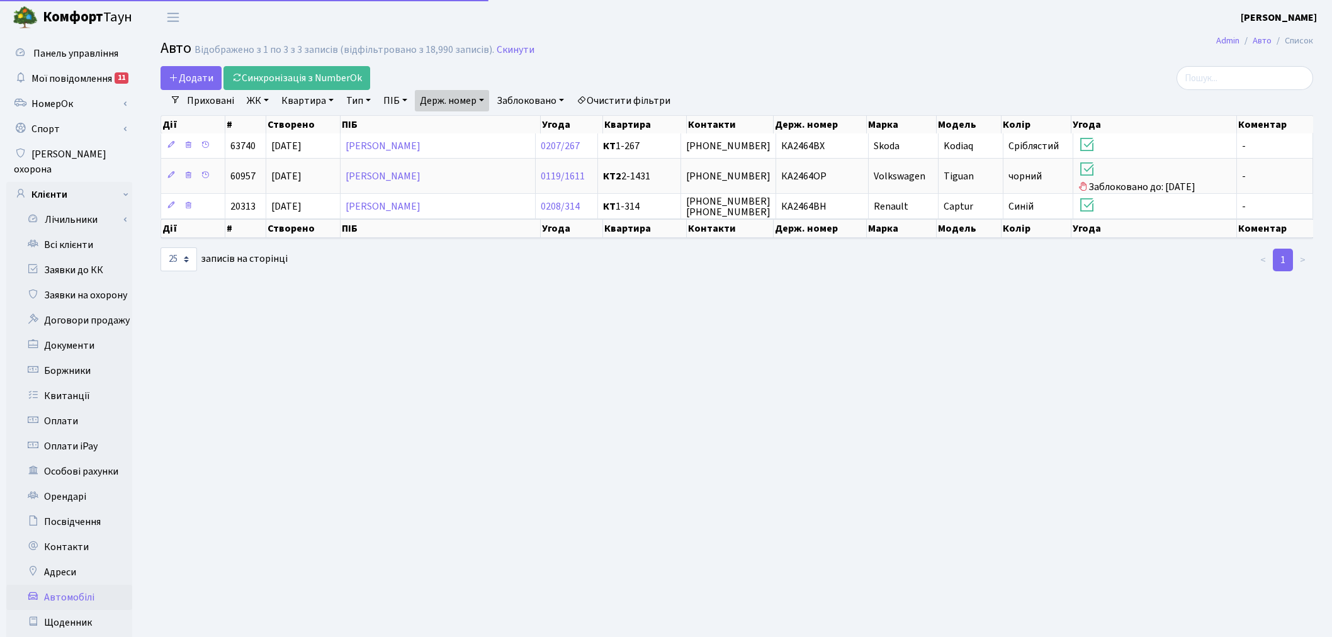
select select "25"
click at [431, 97] on link "Держ. номер" at bounding box center [452, 100] width 74 height 21
click at [419, 121] on input "2464" at bounding box center [453, 125] width 74 height 24
type input "7834"
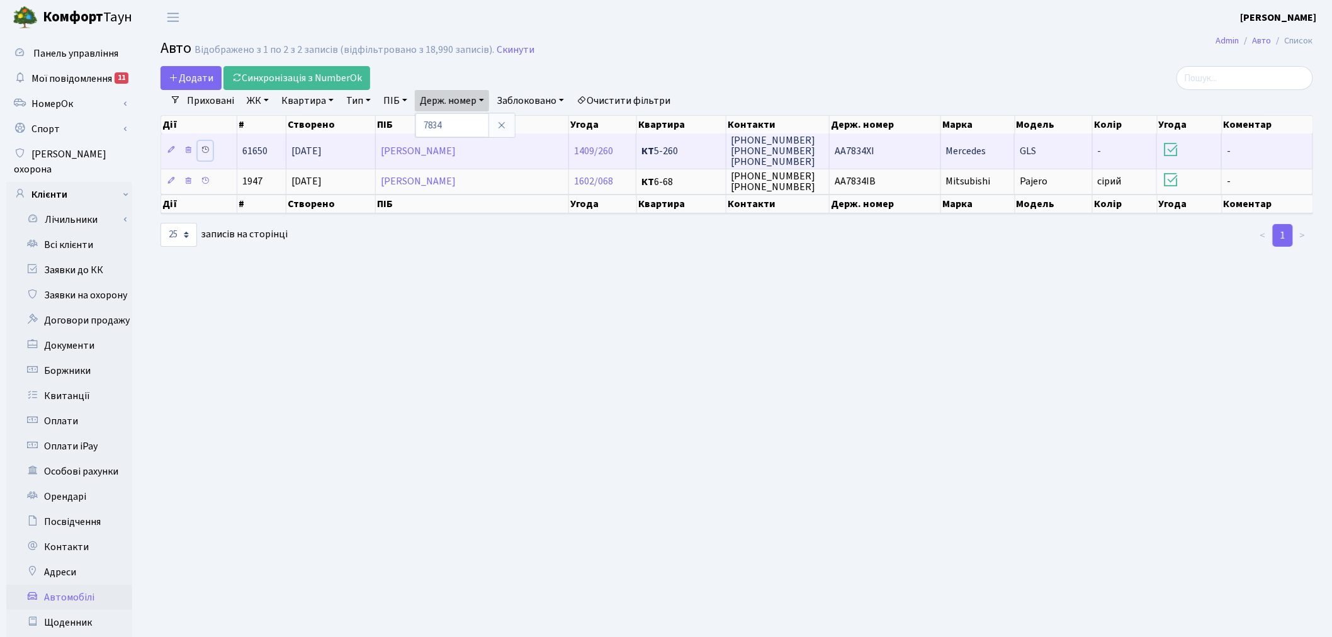
click at [204, 149] on icon at bounding box center [205, 149] width 9 height 9
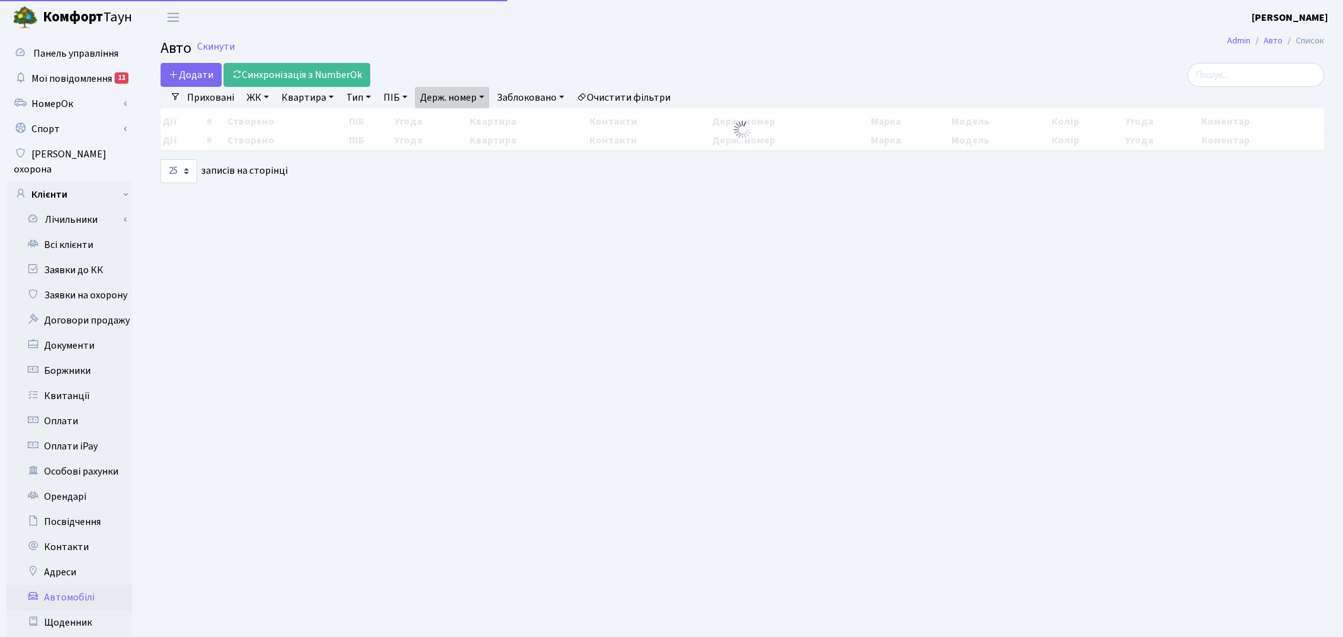
select select "25"
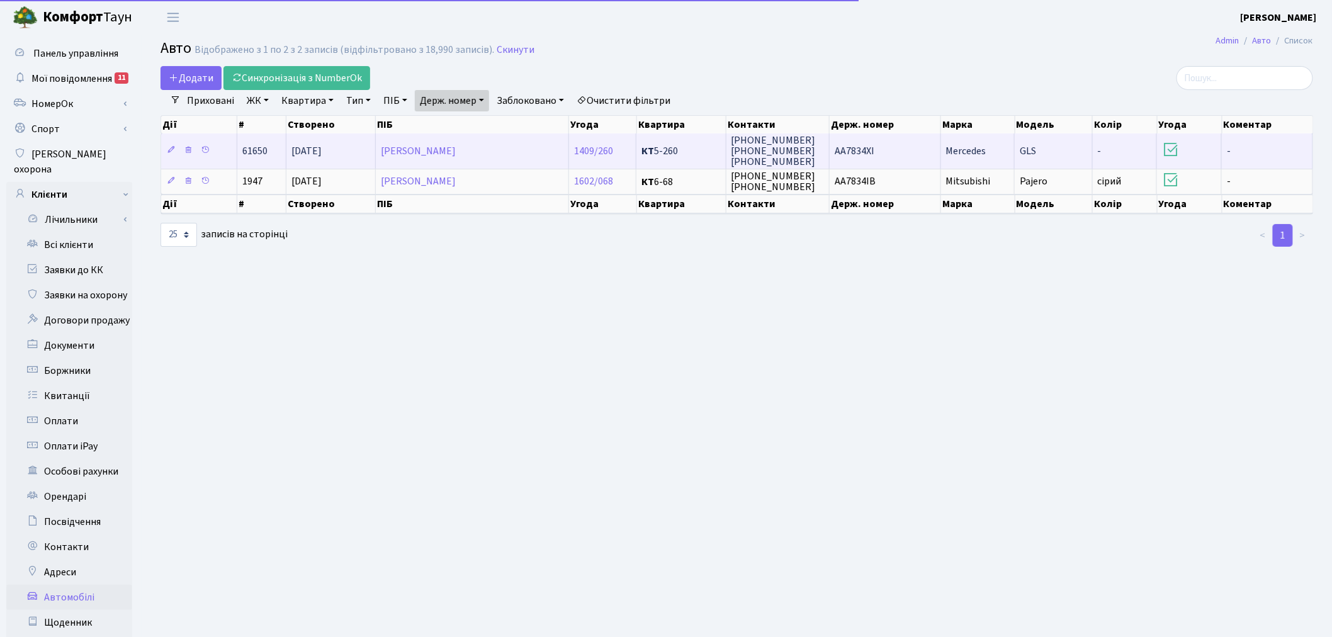
click at [874, 149] on td "AA7834XI" at bounding box center [885, 150] width 111 height 35
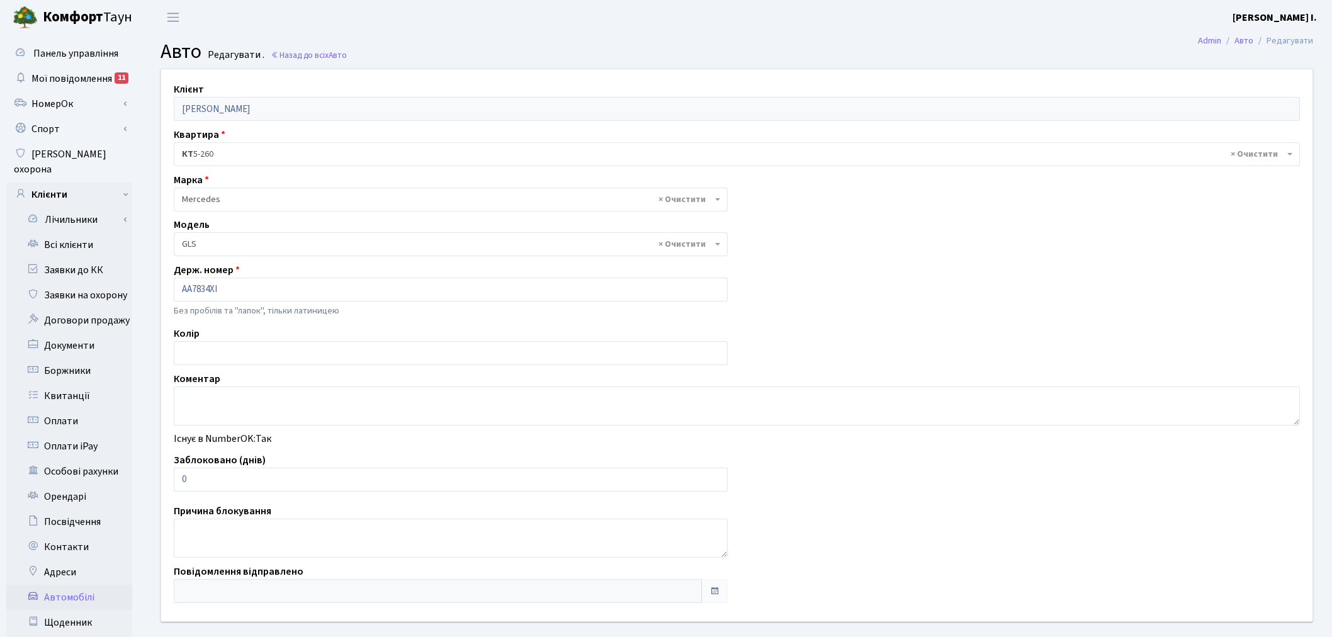
select select "1499"
drag, startPoint x: 201, startPoint y: 480, endPoint x: 159, endPoint y: 480, distance: 42.8
click at [159, 480] on div "Клієнт Герга Дмитро Іванович Квартира - <b>КТ</b>&nbsp;&nbsp;&nbsp;&nbsp;5-260 …" at bounding box center [737, 345] width 1170 height 552
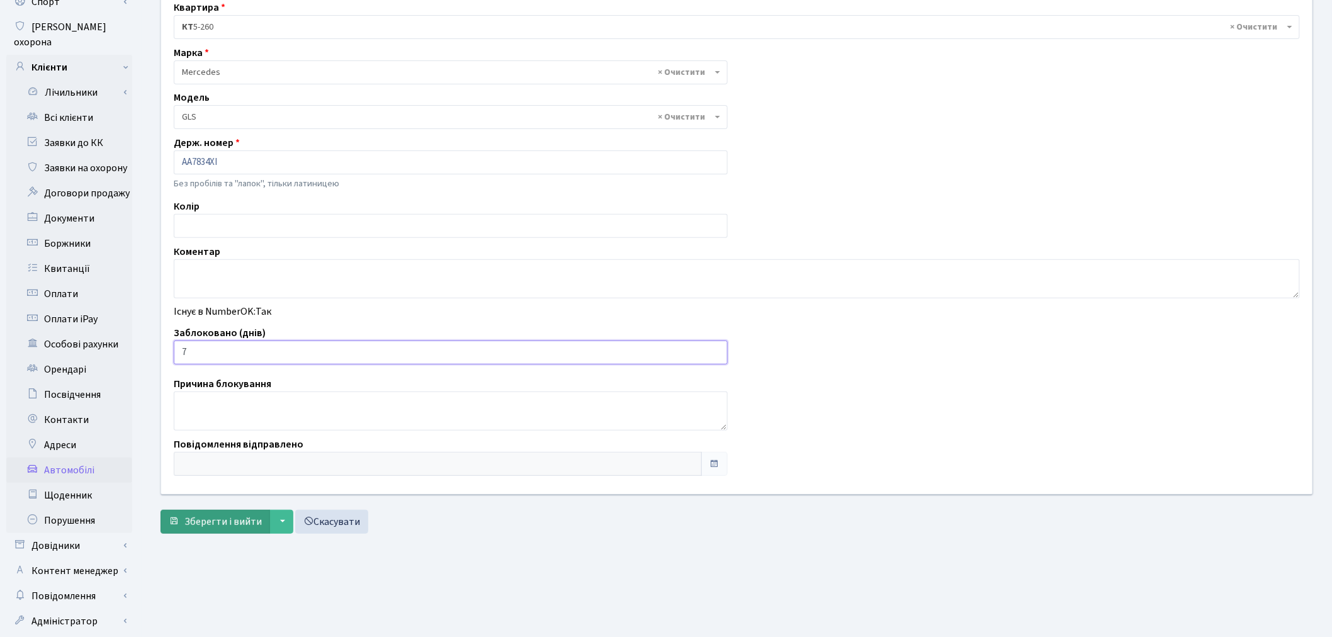
scroll to position [146, 0]
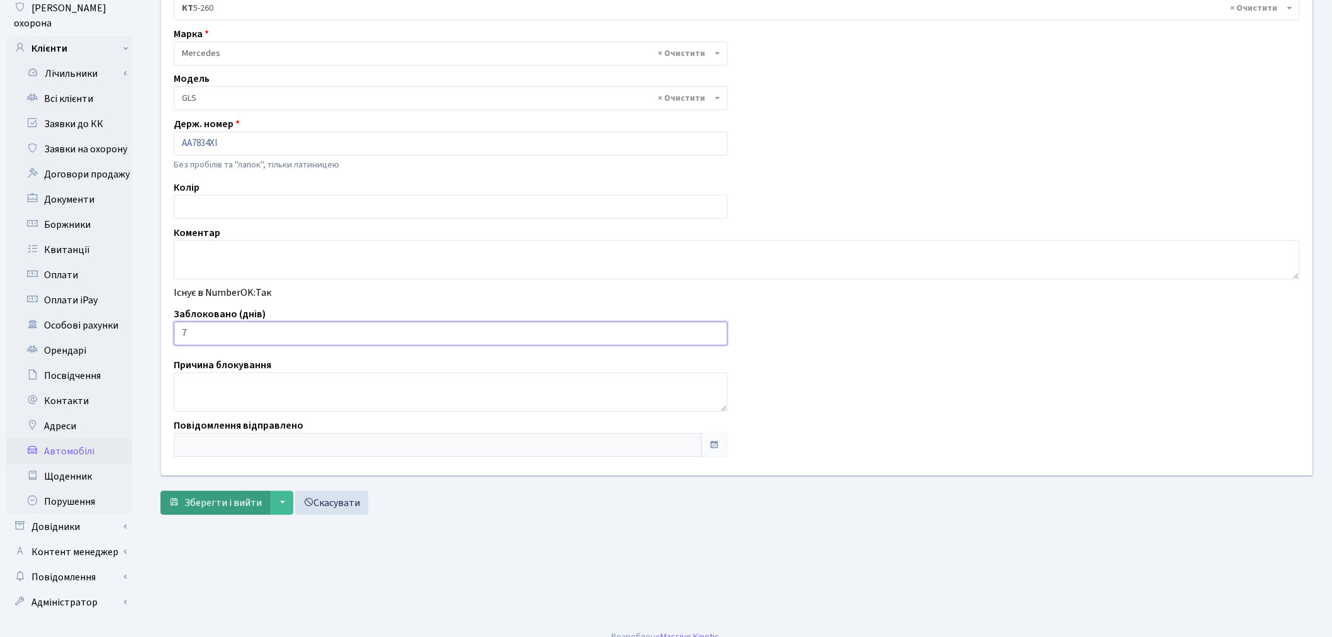
type input "7"
click at [208, 499] on span "Зберегти і вийти" at bounding box center [222, 503] width 77 height 14
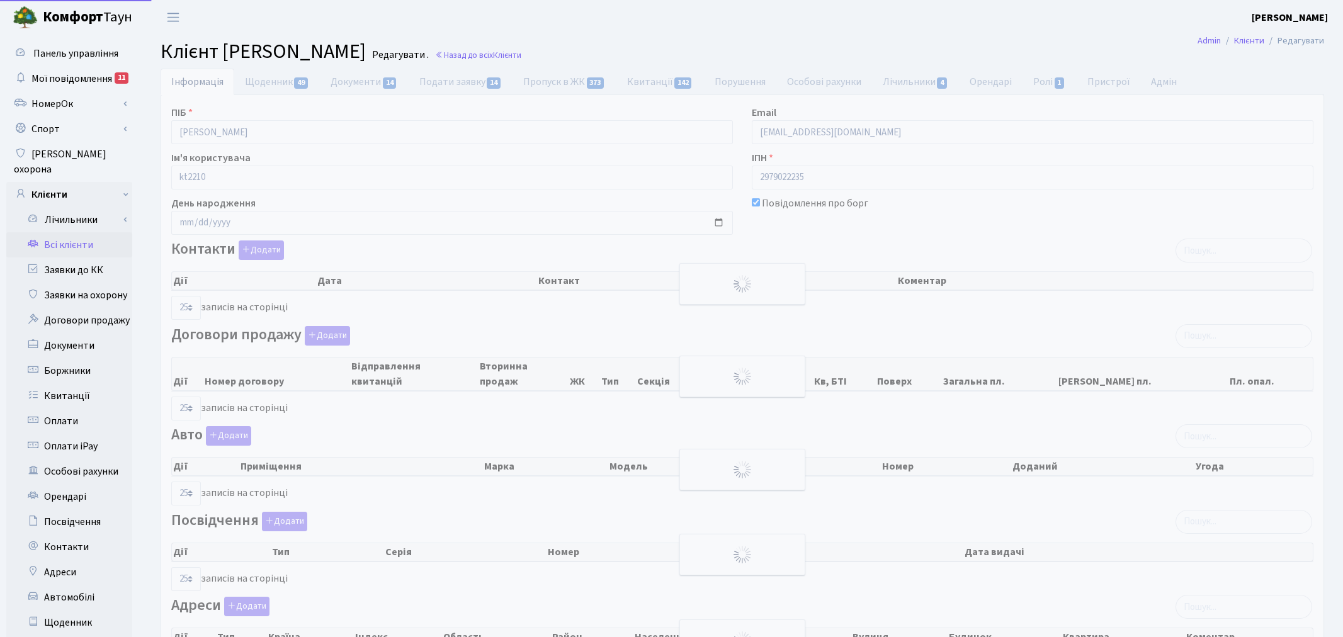
select select "25"
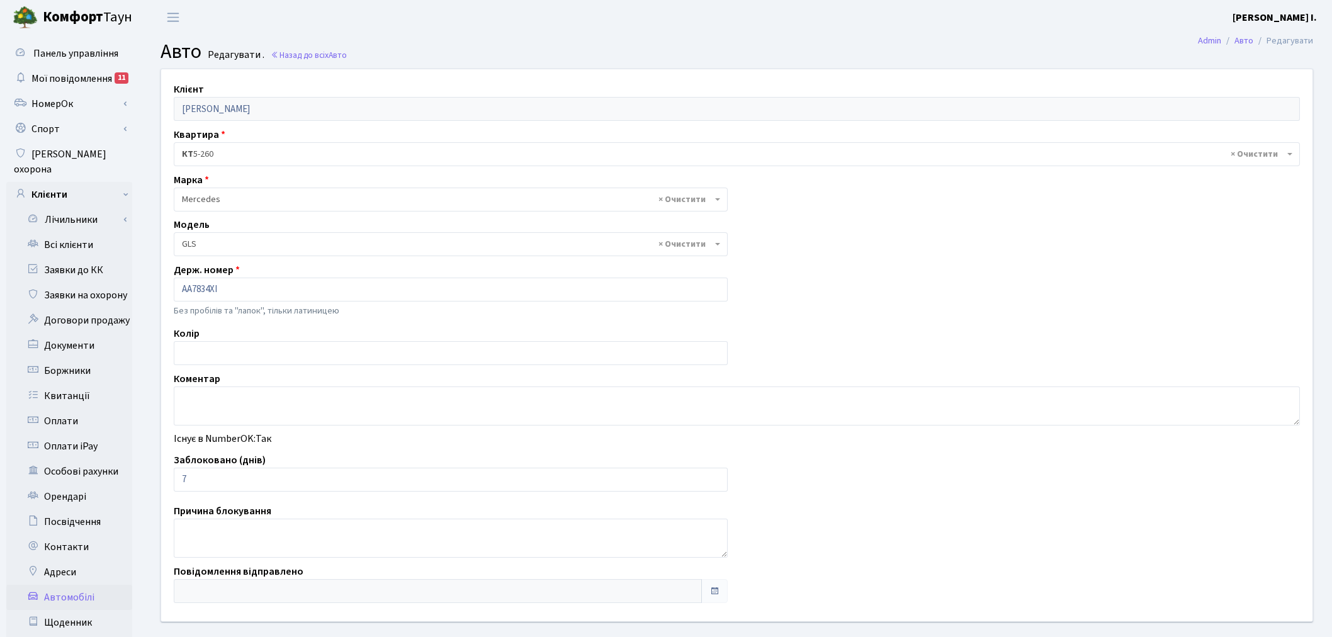
select select "1499"
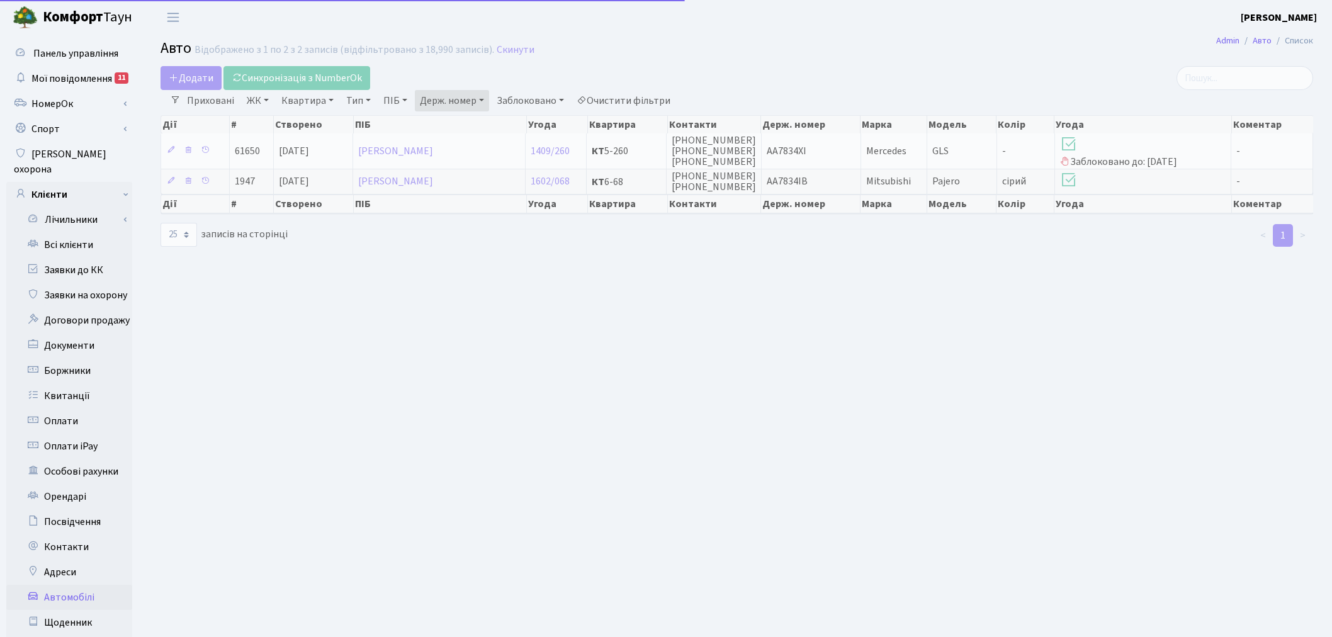
select select "25"
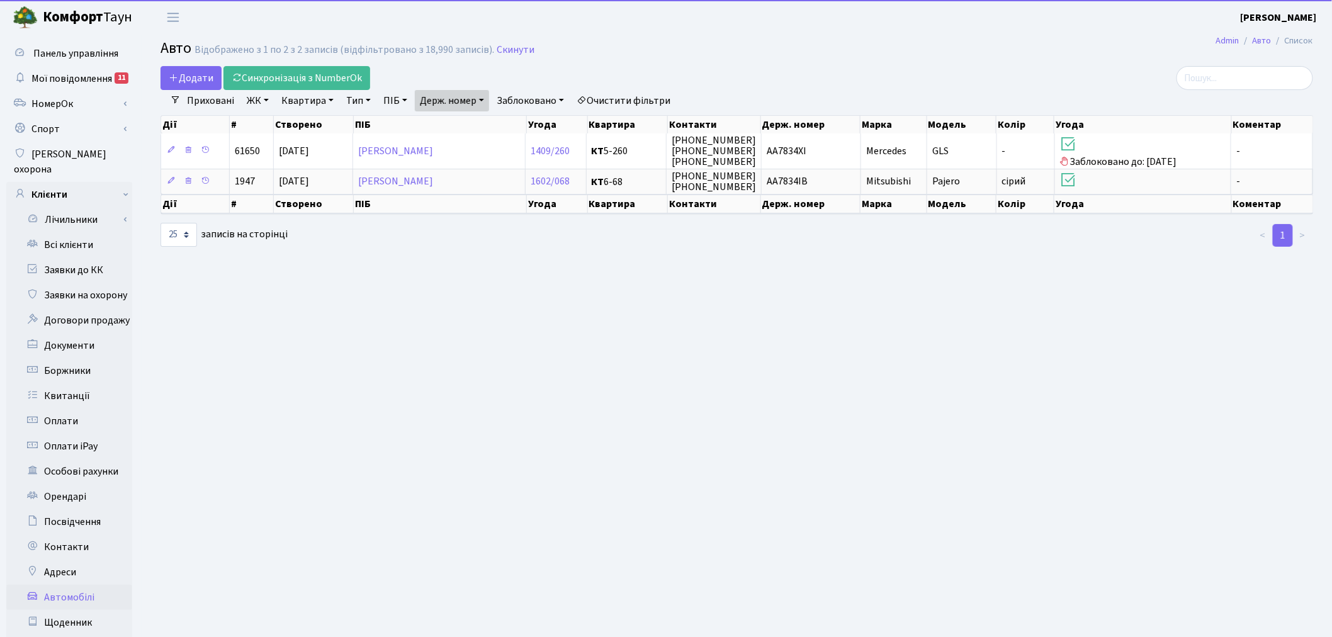
click at [458, 91] on link "Держ. номер" at bounding box center [452, 100] width 74 height 21
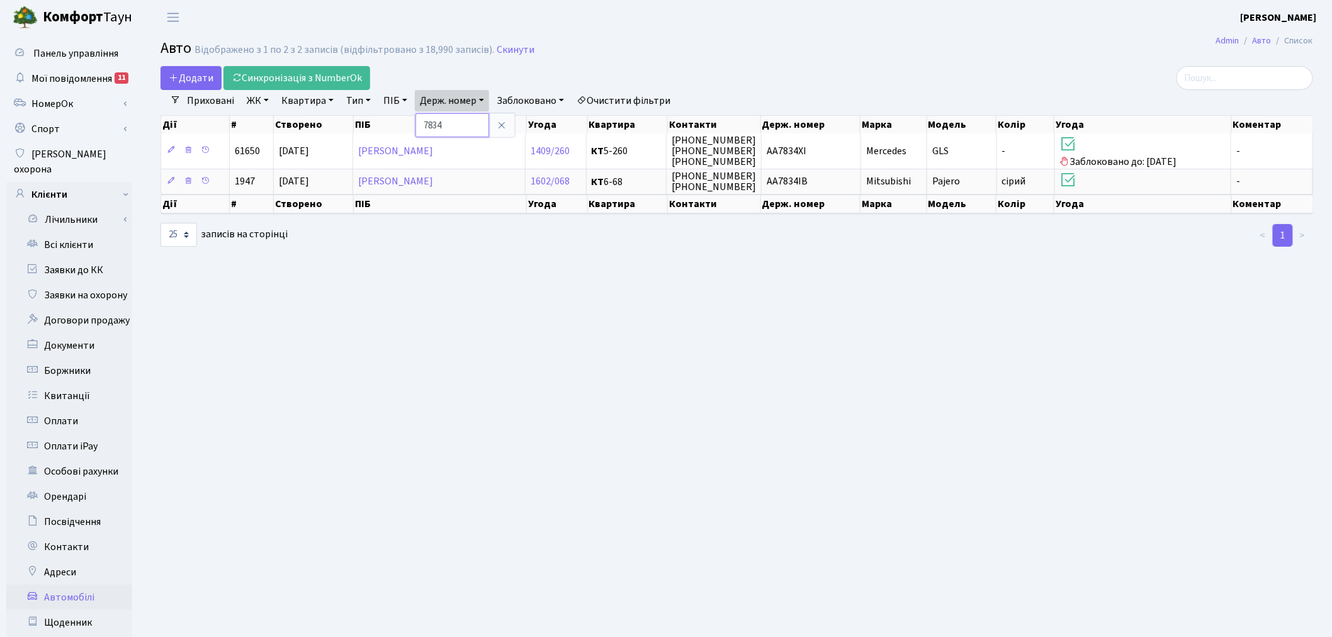
click at [470, 117] on input "7834" at bounding box center [453, 125] width 74 height 24
type input "3007"
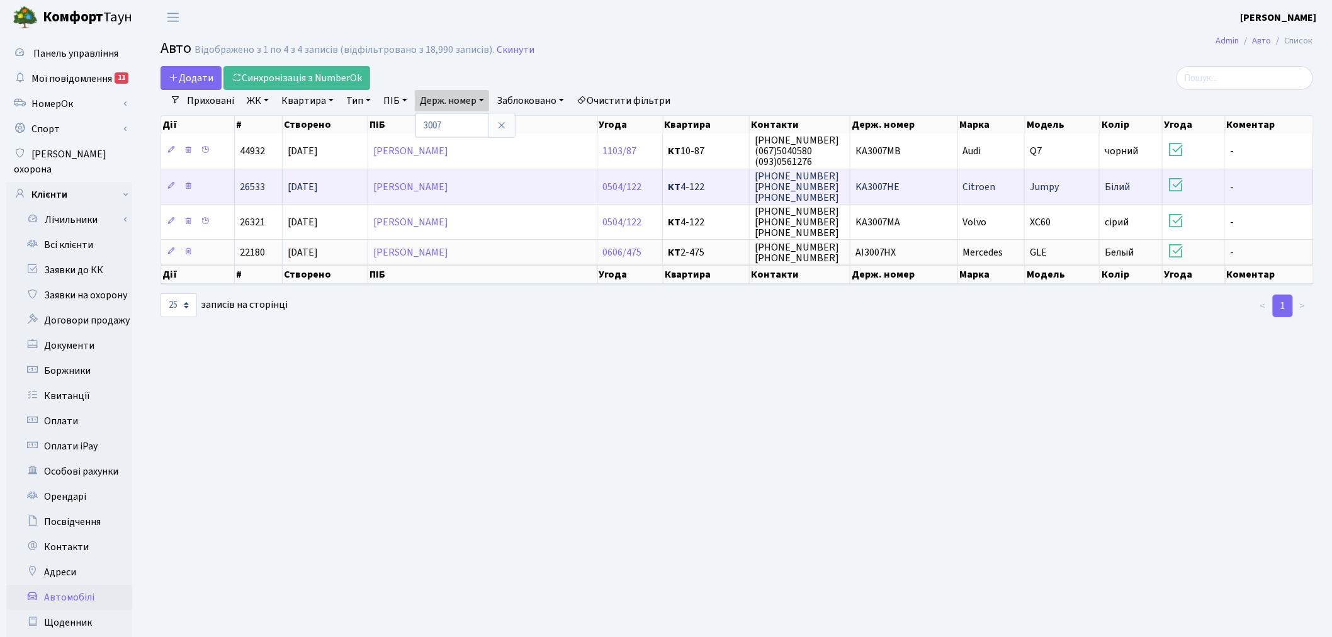
click at [891, 186] on span "KA3007HE" at bounding box center [878, 187] width 45 height 14
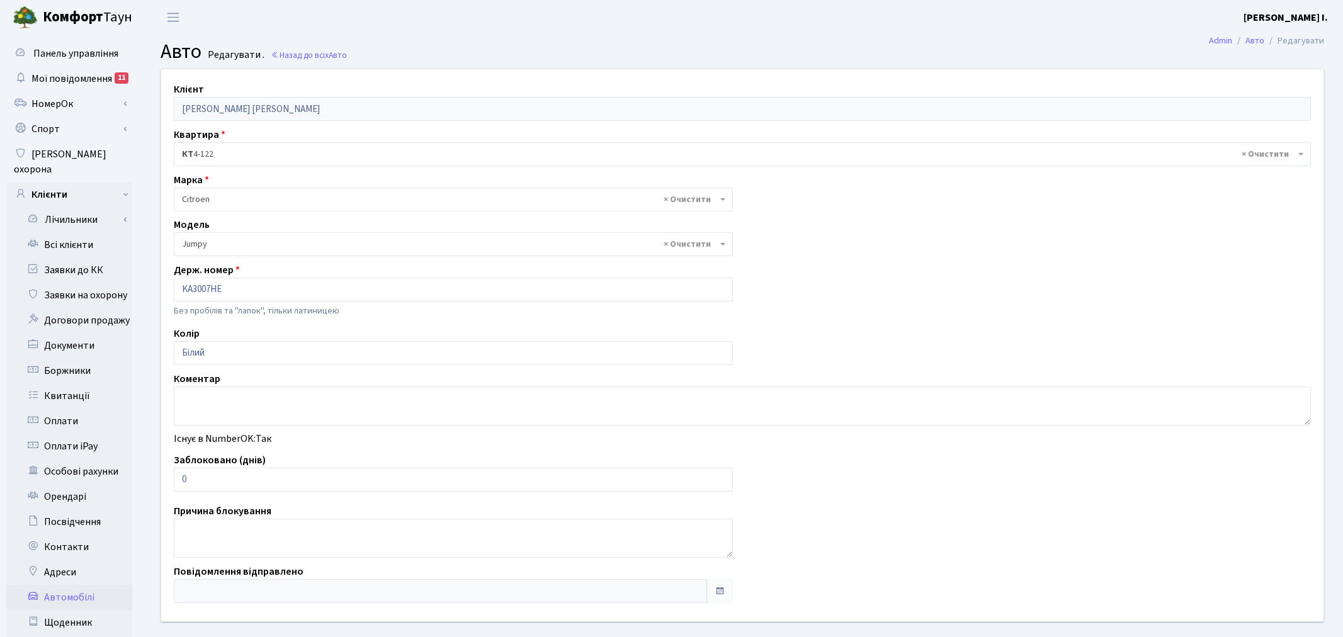
select select "437"
drag, startPoint x: 205, startPoint y: 473, endPoint x: 181, endPoint y: 477, distance: 24.8
click at [181, 477] on input "0" at bounding box center [451, 480] width 554 height 24
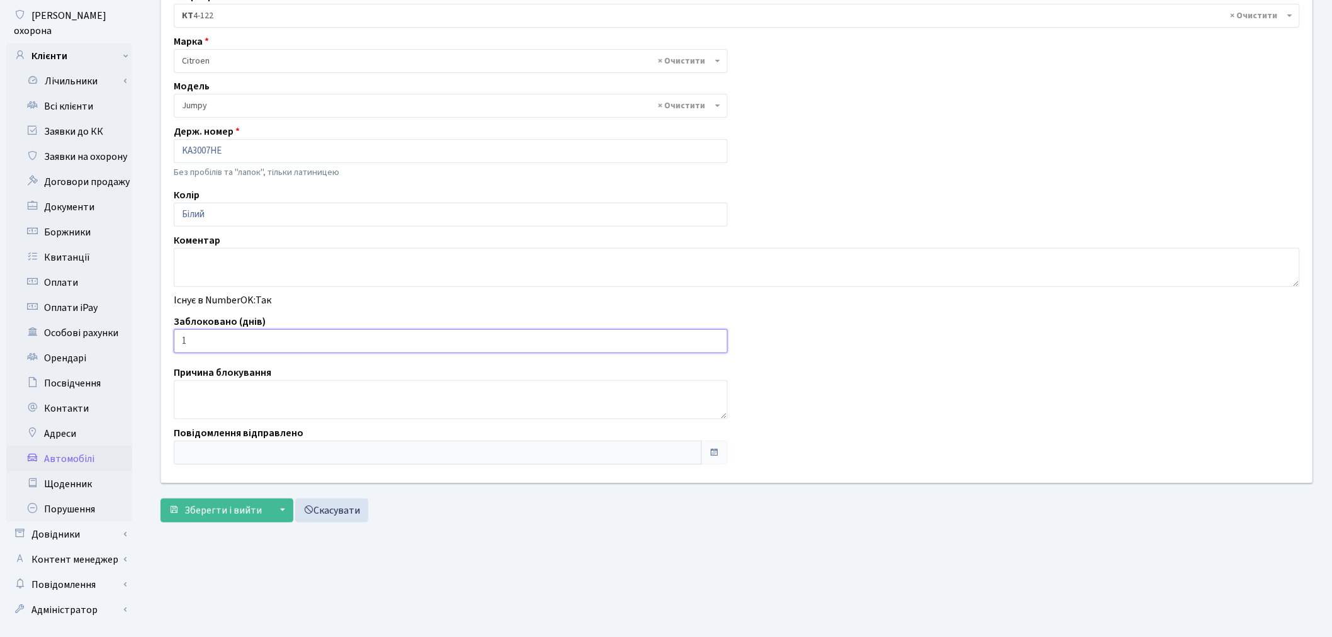
scroll to position [146, 0]
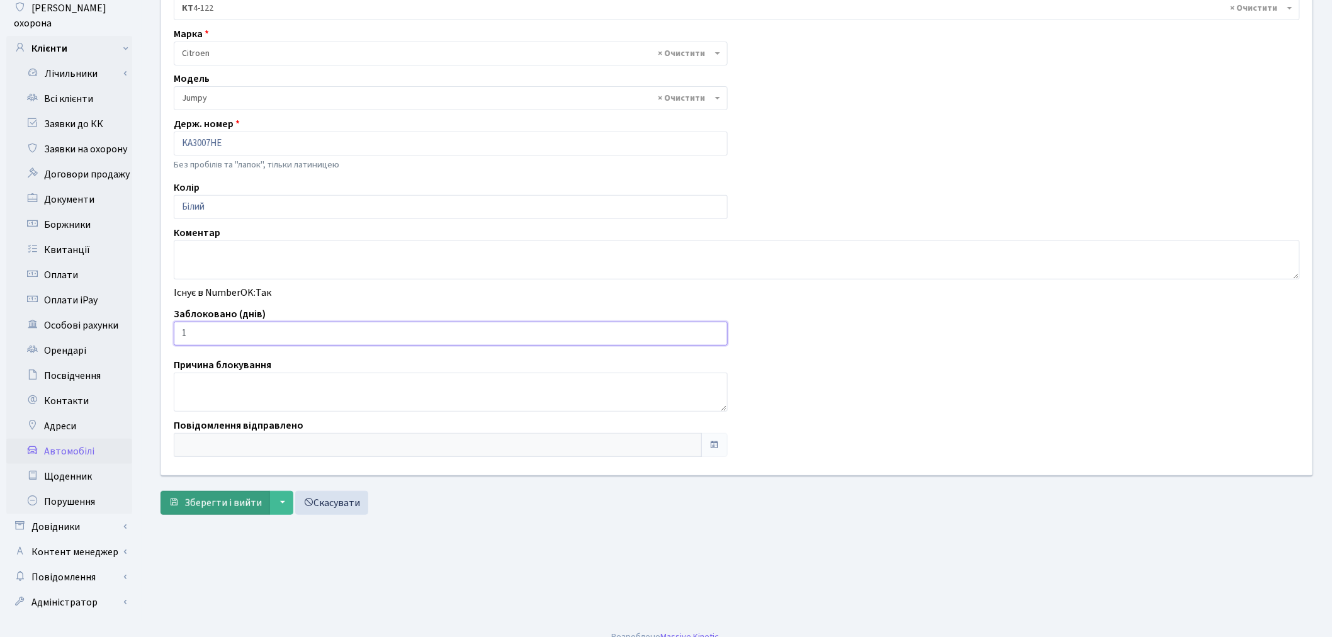
type input "1"
click at [215, 498] on span "Зберегти і вийти" at bounding box center [222, 503] width 77 height 14
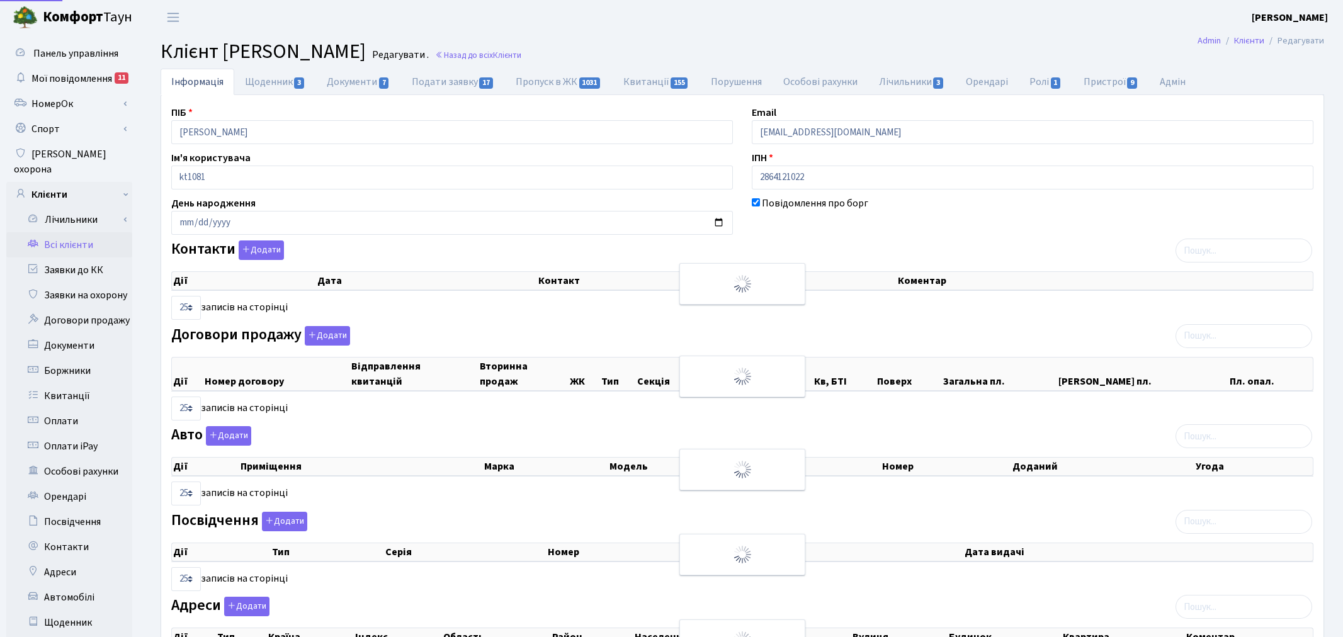
select select "25"
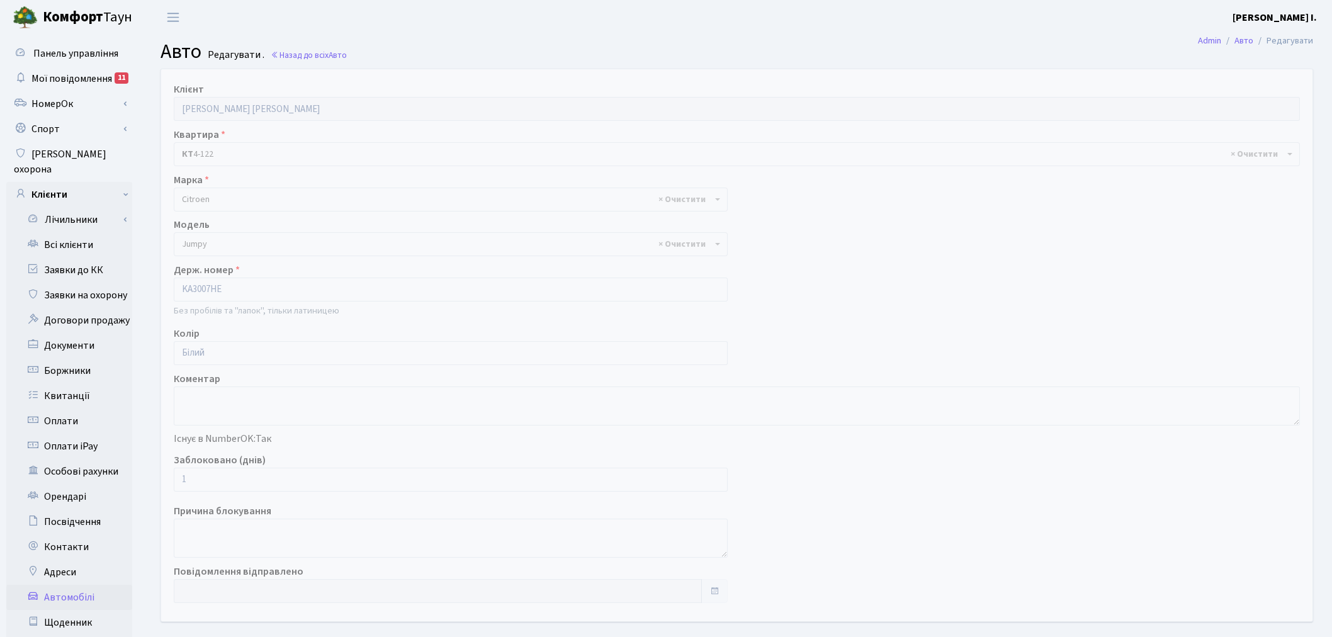
select select "437"
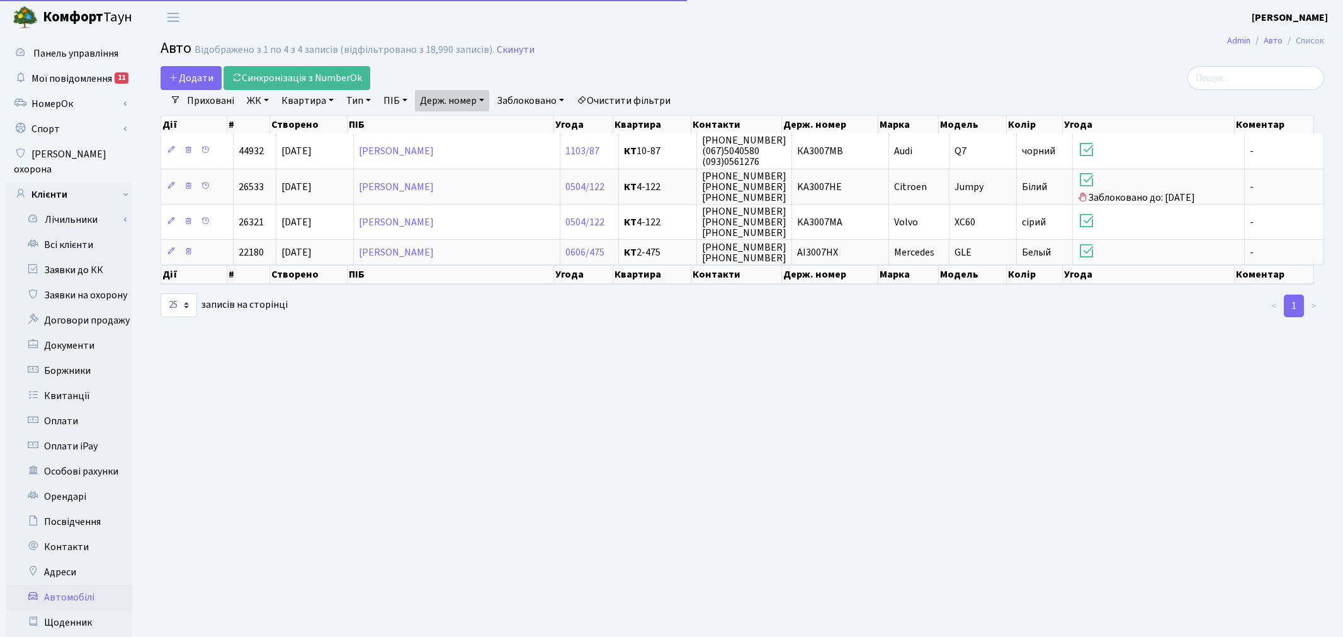
select select "25"
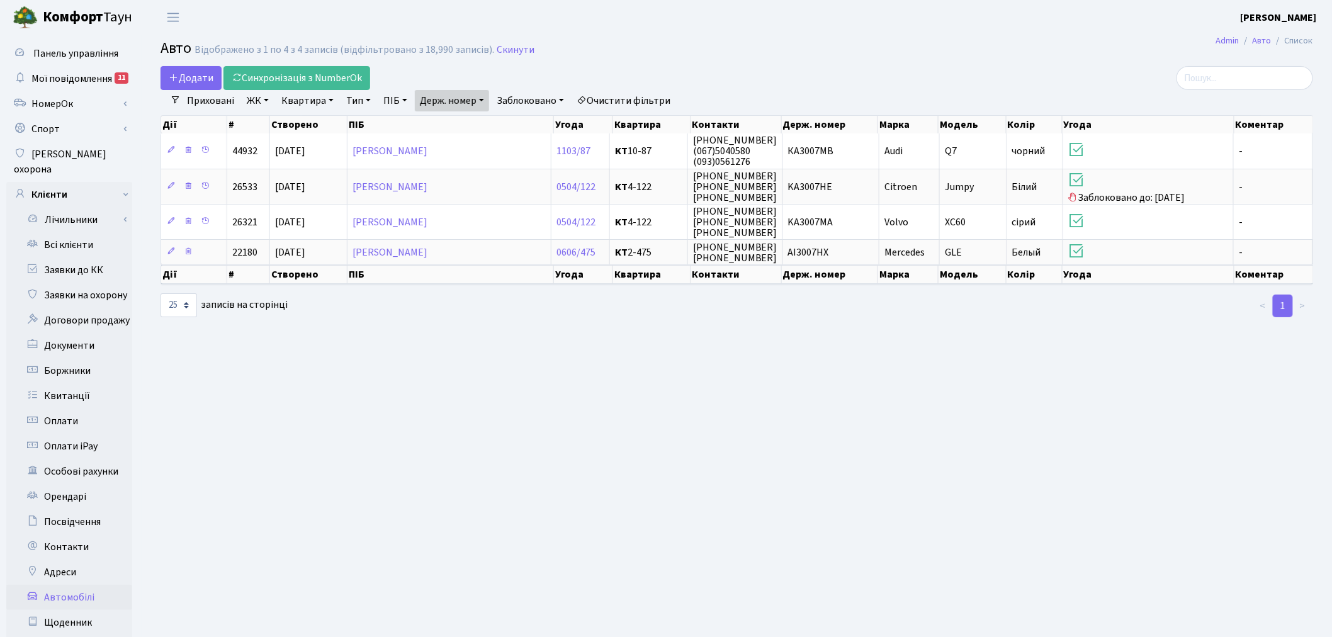
click at [444, 98] on link "Держ. номер" at bounding box center [452, 100] width 74 height 21
click at [463, 127] on input "3007" at bounding box center [453, 125] width 74 height 24
type input "5282"
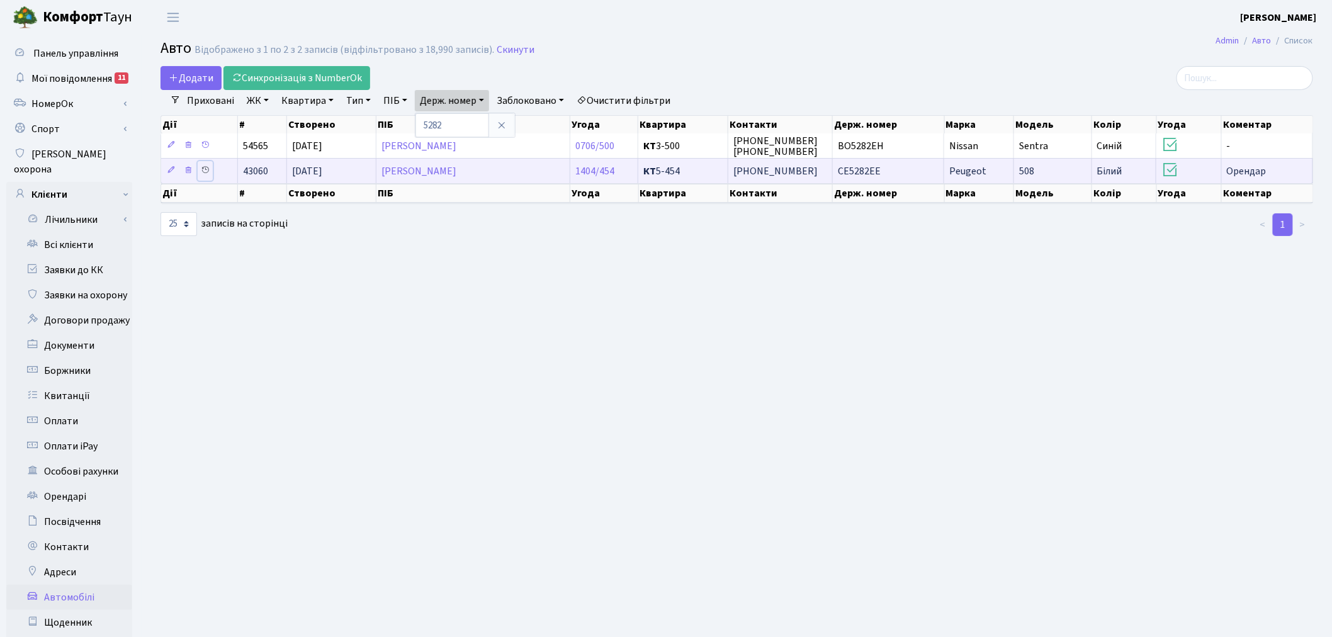
click at [209, 169] on icon at bounding box center [205, 170] width 9 height 9
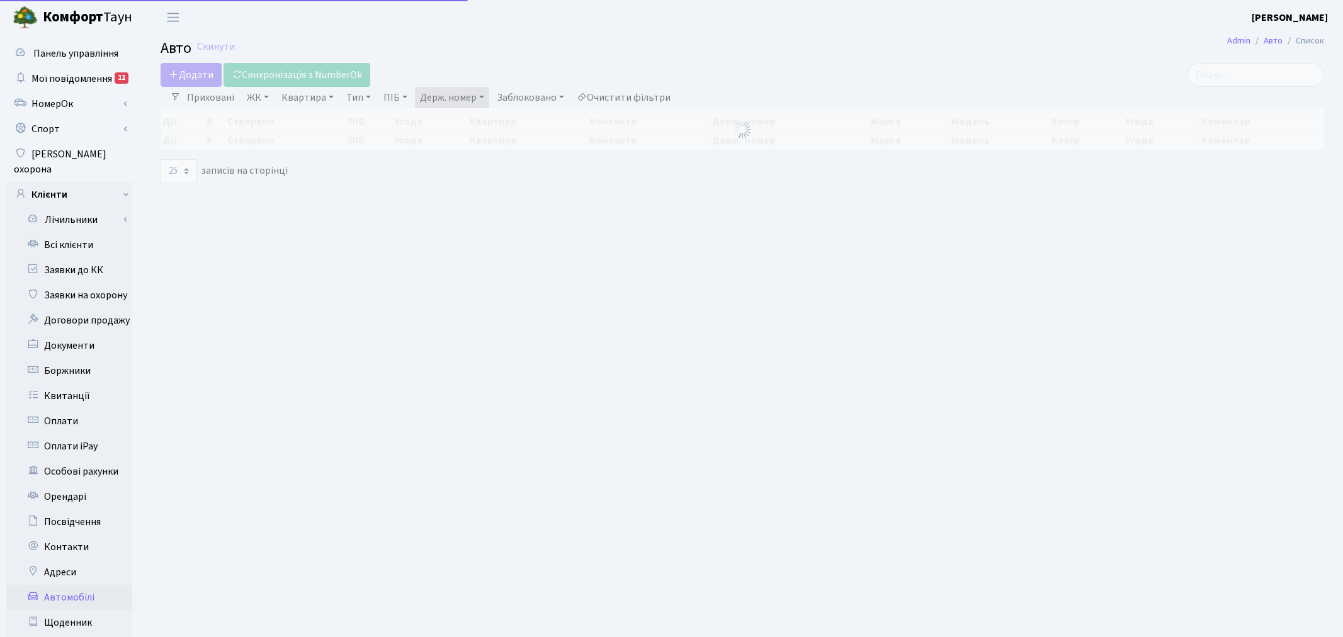
select select "25"
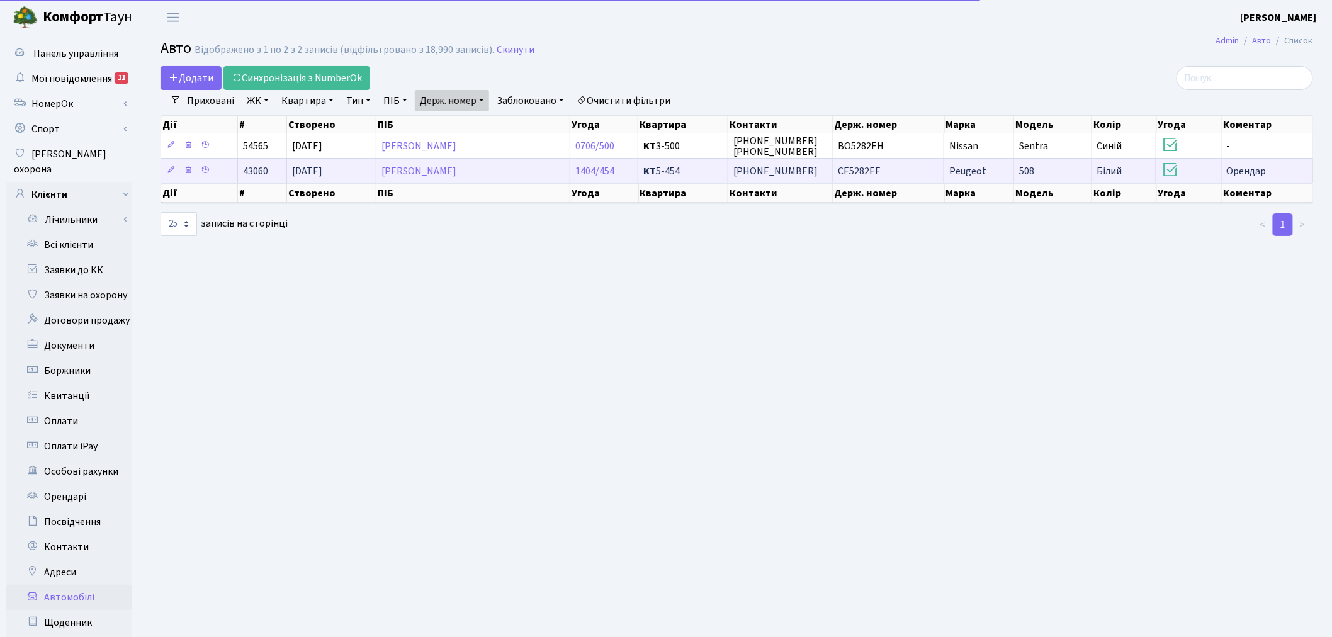
click at [855, 171] on span "СЕ5282ЕЕ" at bounding box center [859, 171] width 43 height 14
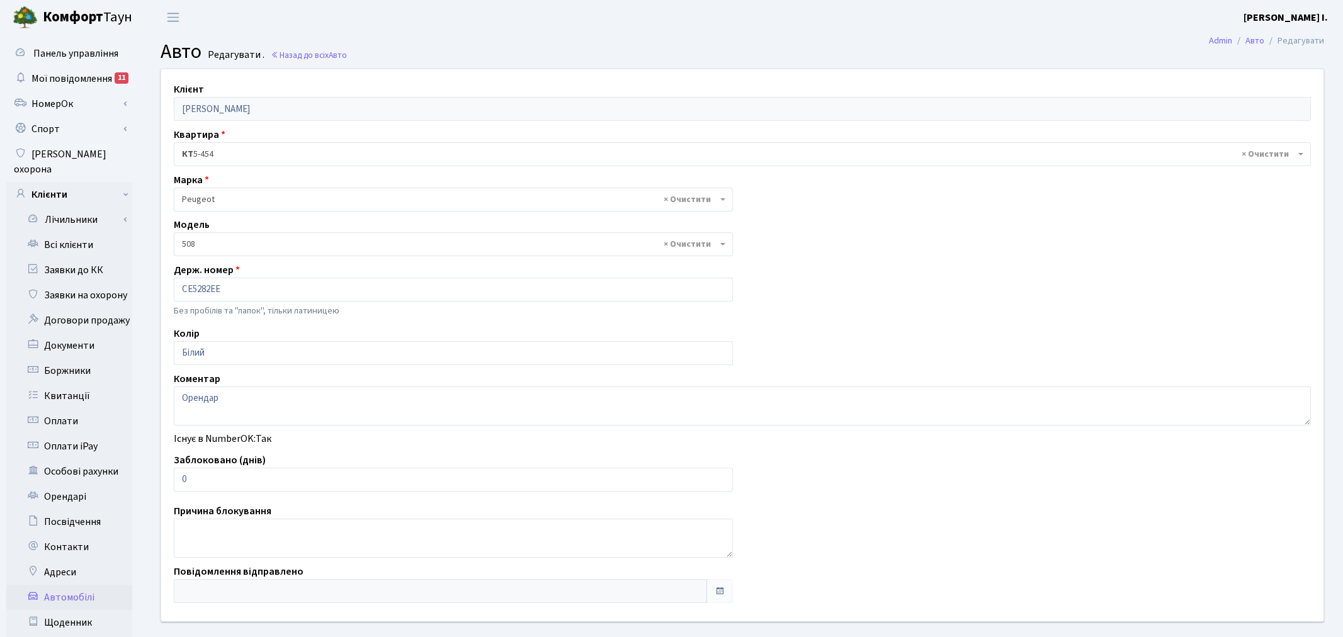
select select "1869"
drag, startPoint x: 200, startPoint y: 480, endPoint x: 173, endPoint y: 480, distance: 27.1
click at [174, 480] on input "0" at bounding box center [451, 480] width 554 height 24
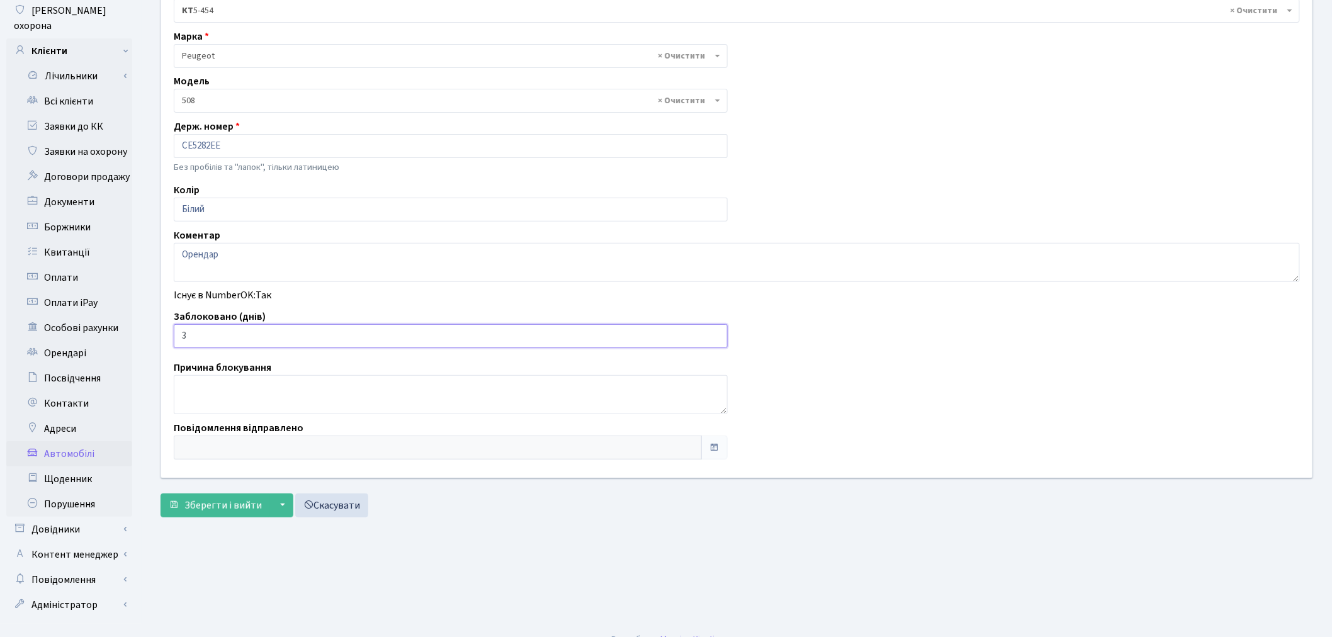
scroll to position [146, 0]
type input "3"
click at [204, 501] on span "Зберегти і вийти" at bounding box center [222, 503] width 77 height 14
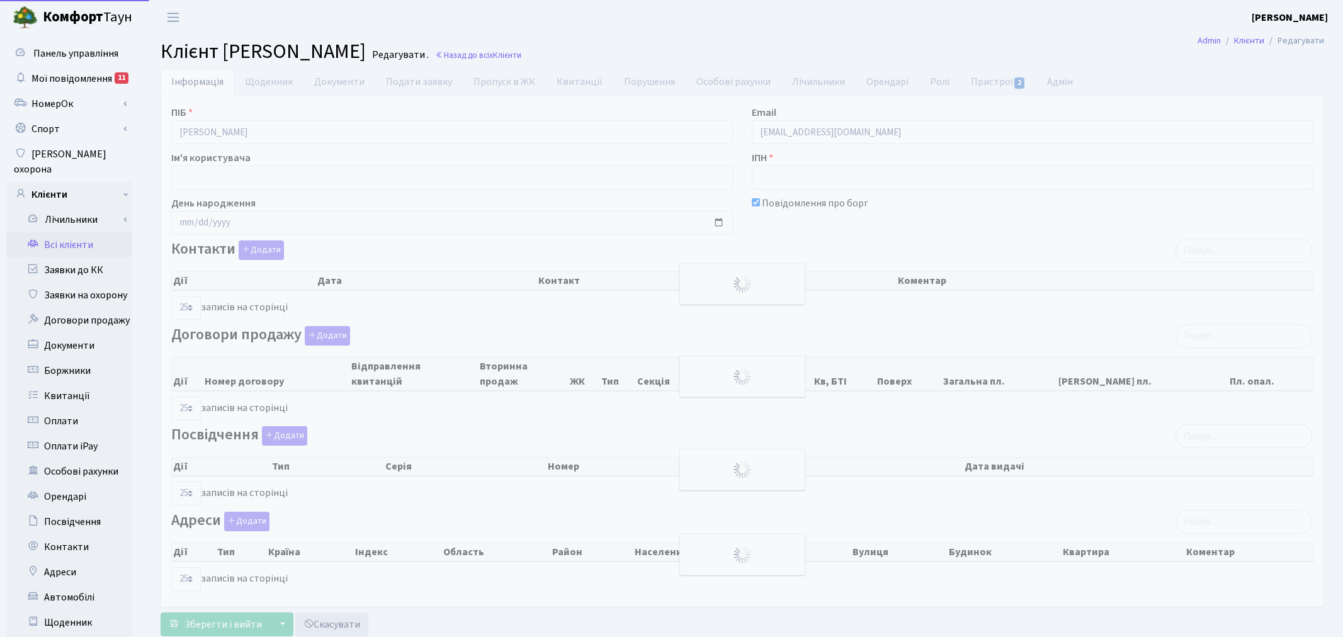
select select "25"
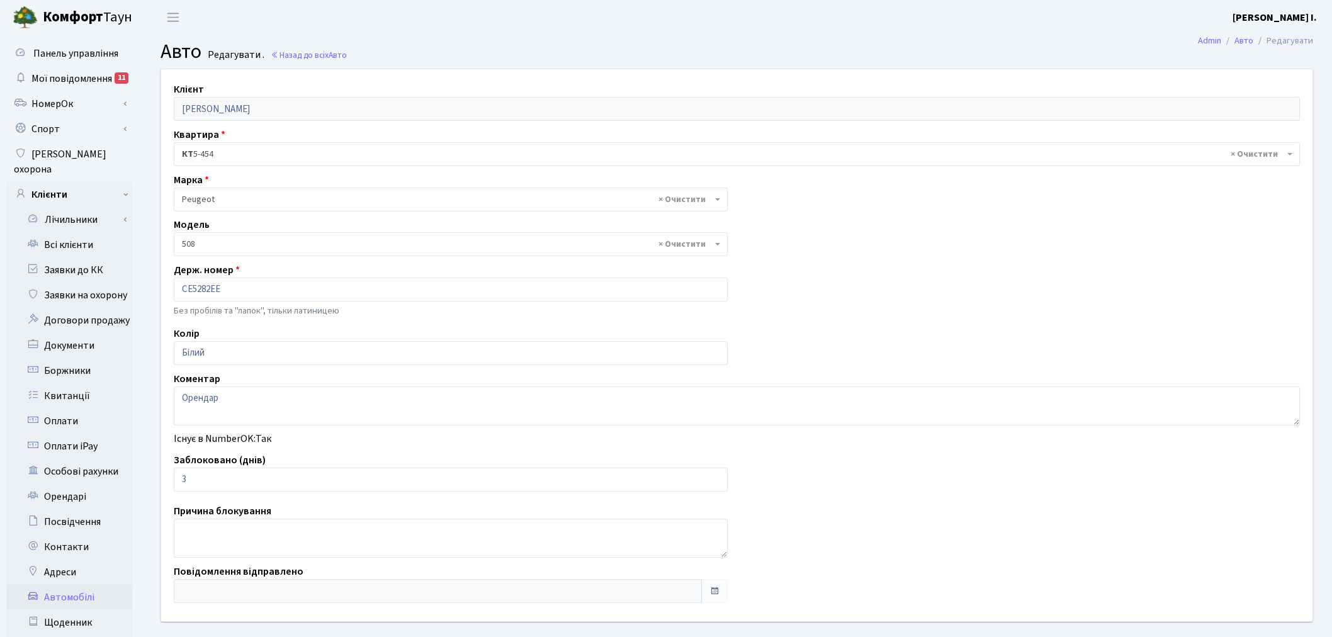
select select "1869"
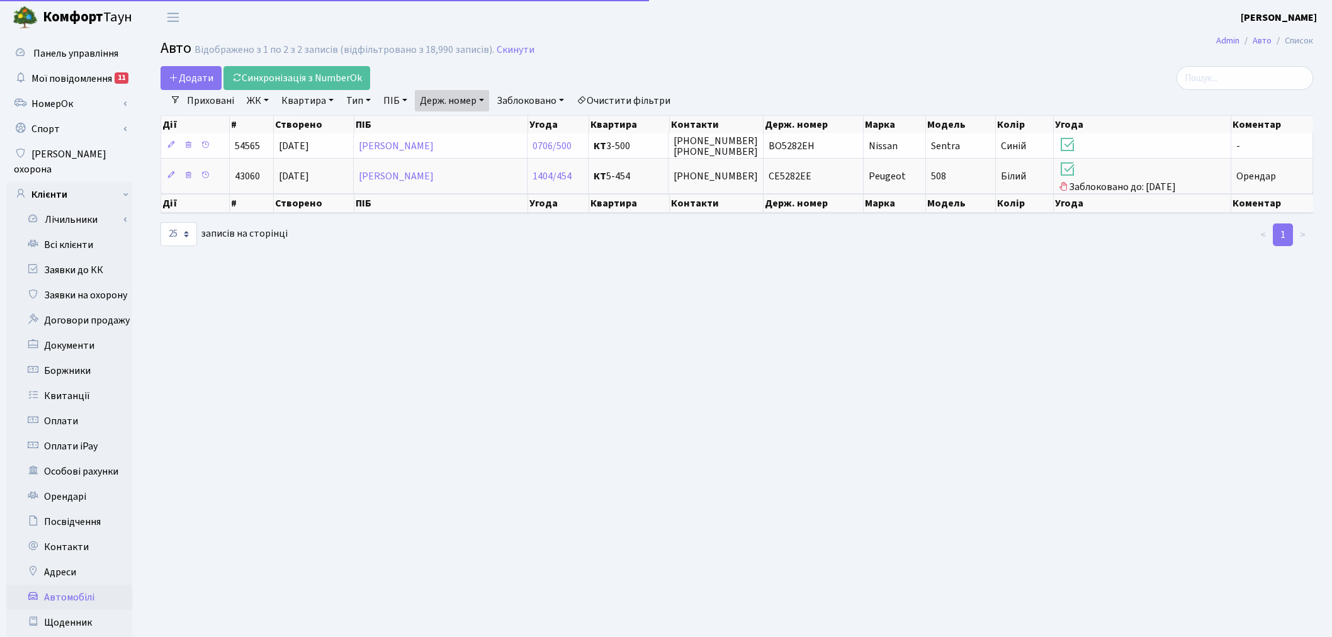
select select "25"
click at [473, 109] on link "Держ. номер" at bounding box center [452, 100] width 74 height 21
click at [475, 122] on input "5282" at bounding box center [453, 125] width 74 height 24
type input "3298"
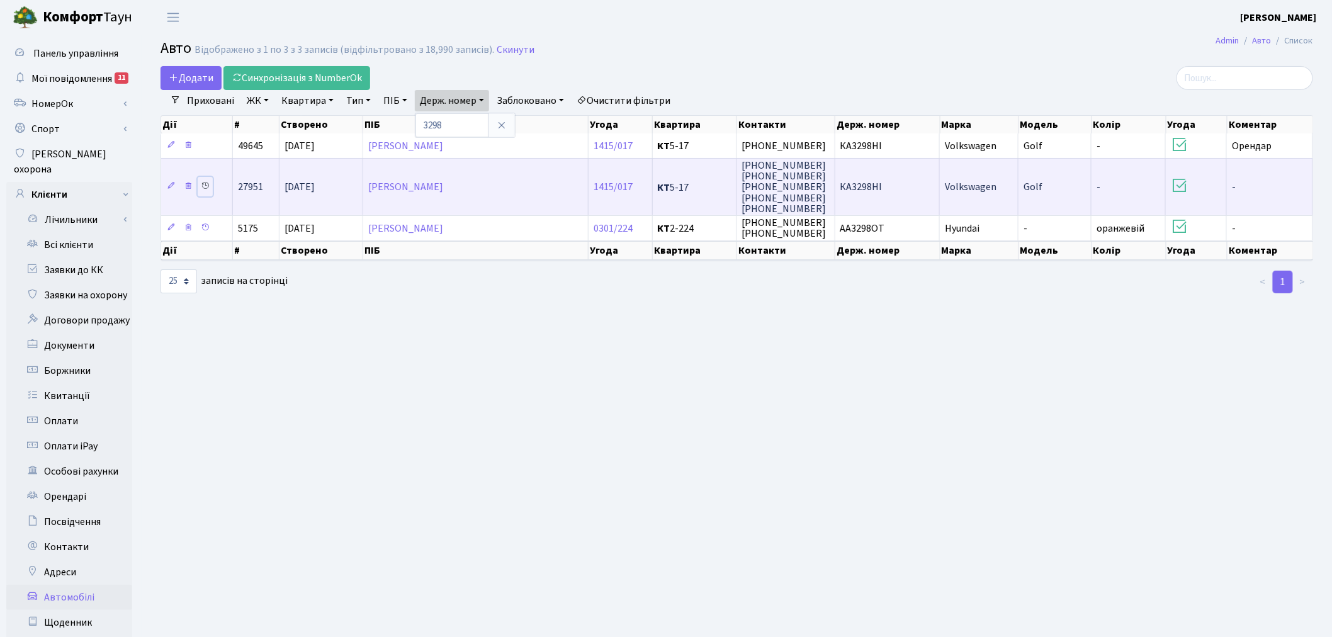
click at [205, 186] on icon at bounding box center [205, 185] width 9 height 9
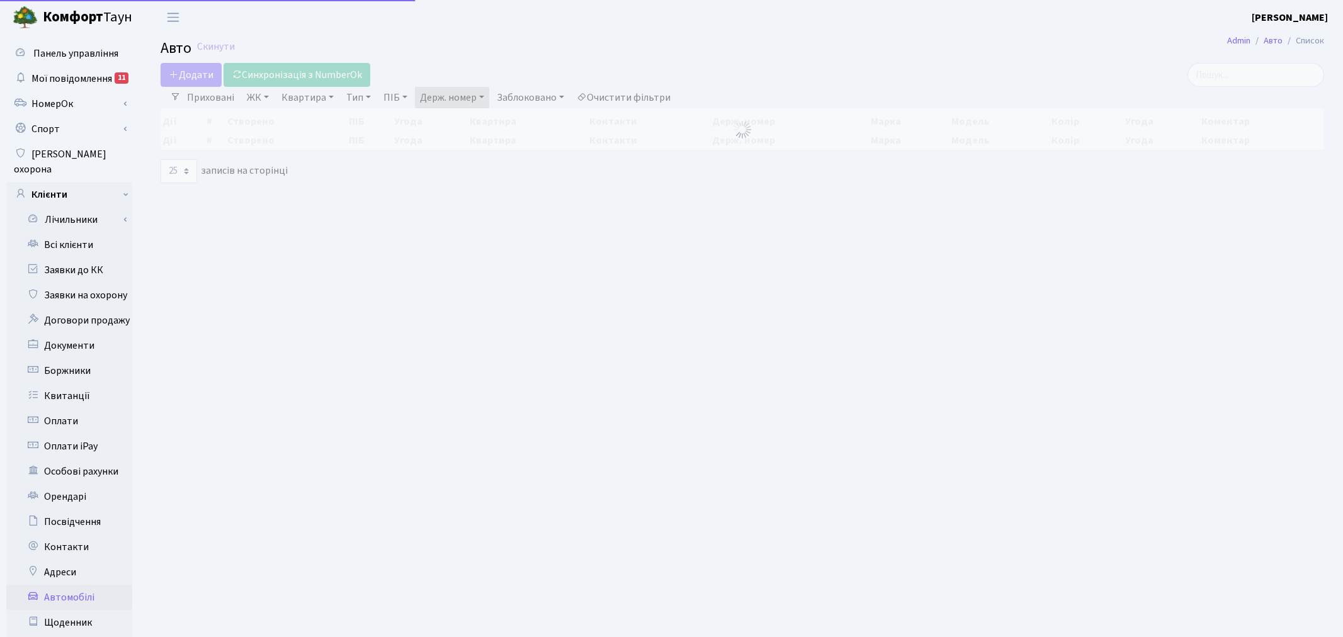
select select "25"
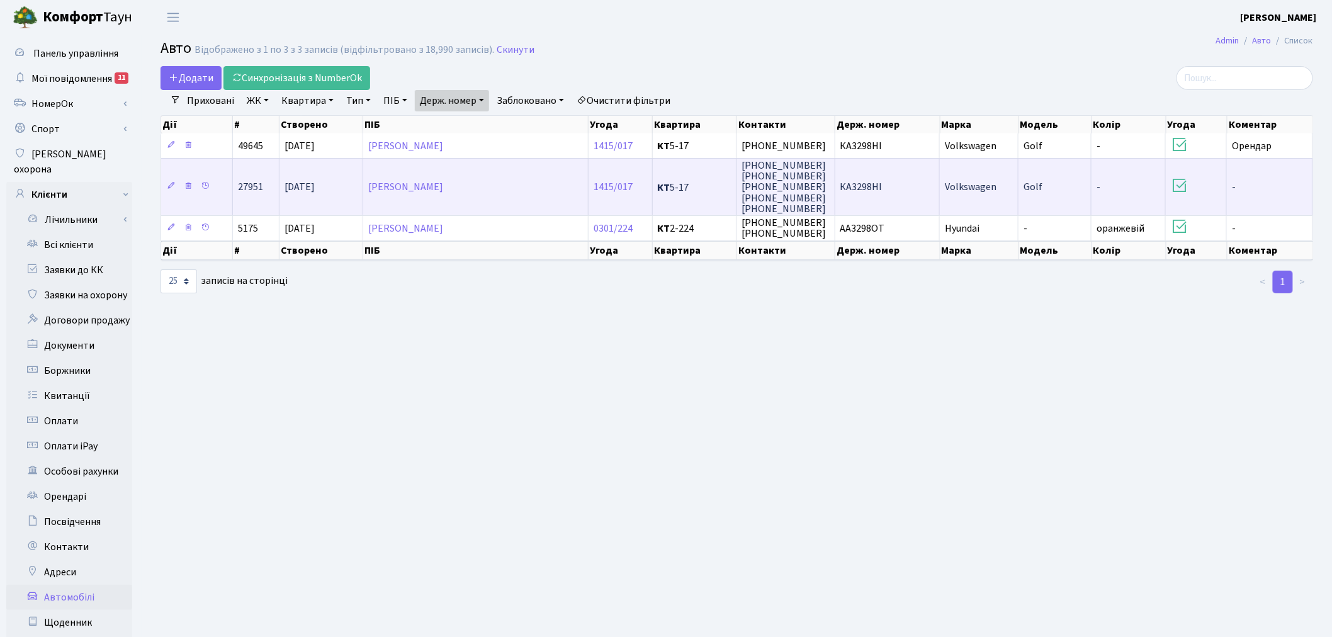
click at [858, 192] on span "КА3298НI" at bounding box center [861, 188] width 42 height 14
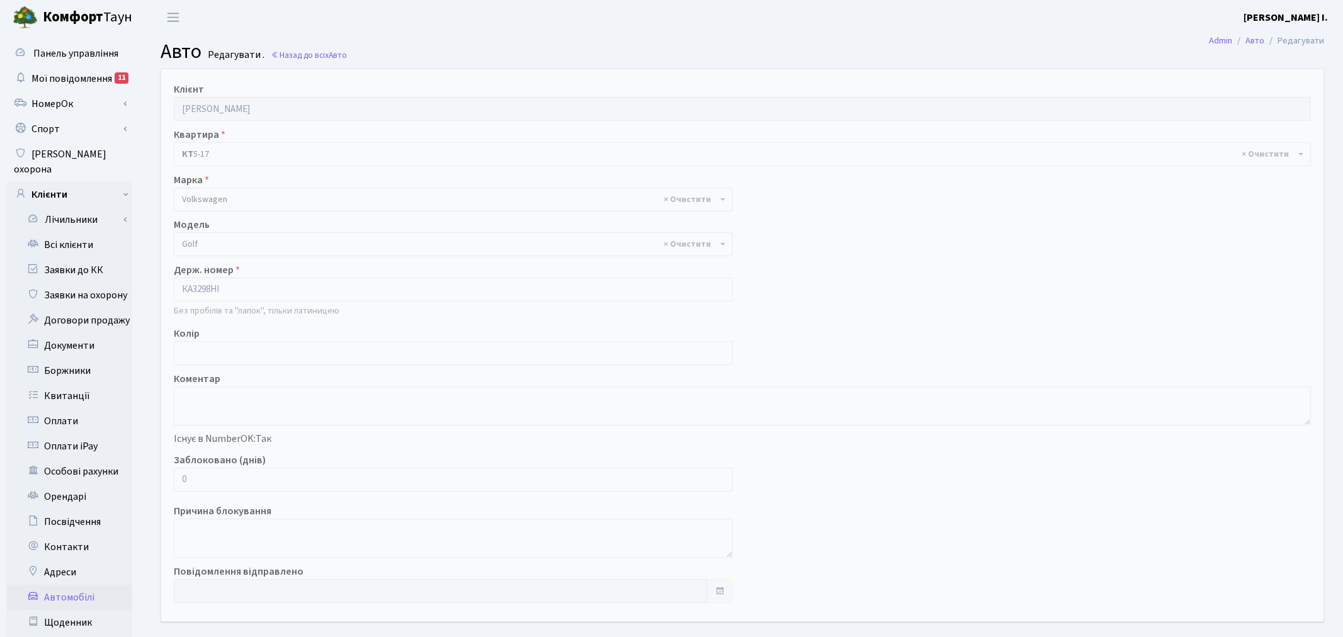
select select "2459"
drag, startPoint x: 222, startPoint y: 479, endPoint x: 165, endPoint y: 477, distance: 56.7
click at [165, 477] on div "Заблоковано (днів) 0" at bounding box center [450, 472] width 573 height 39
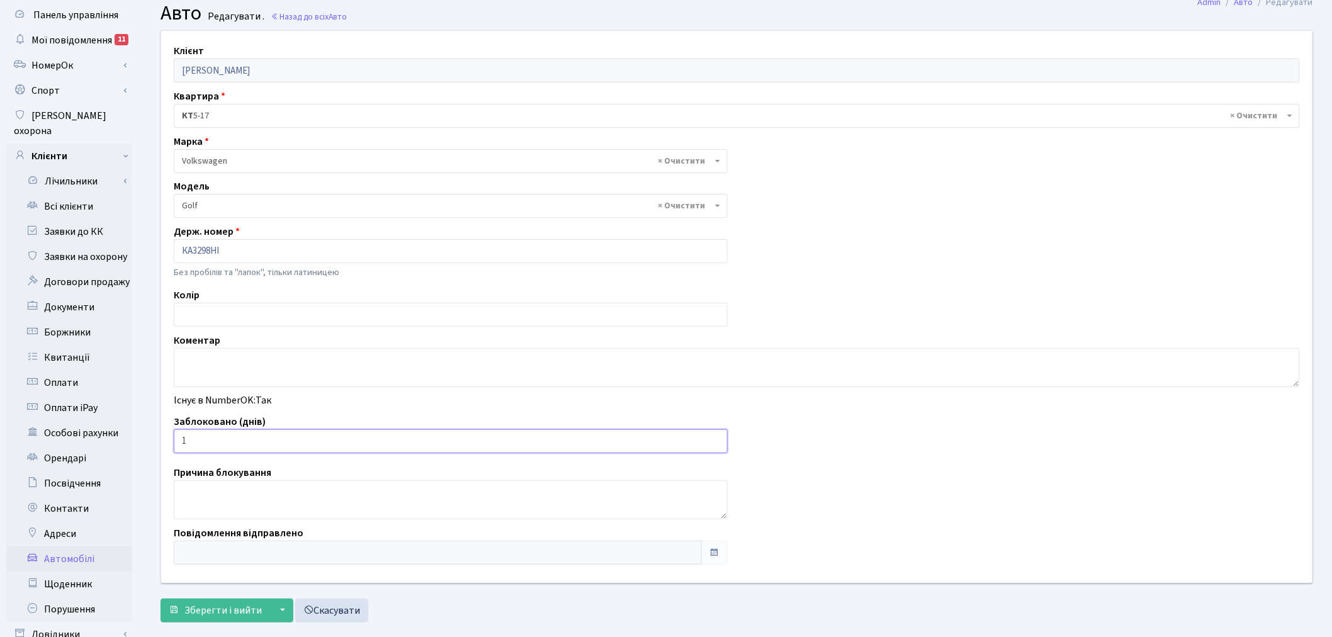
scroll to position [140, 0]
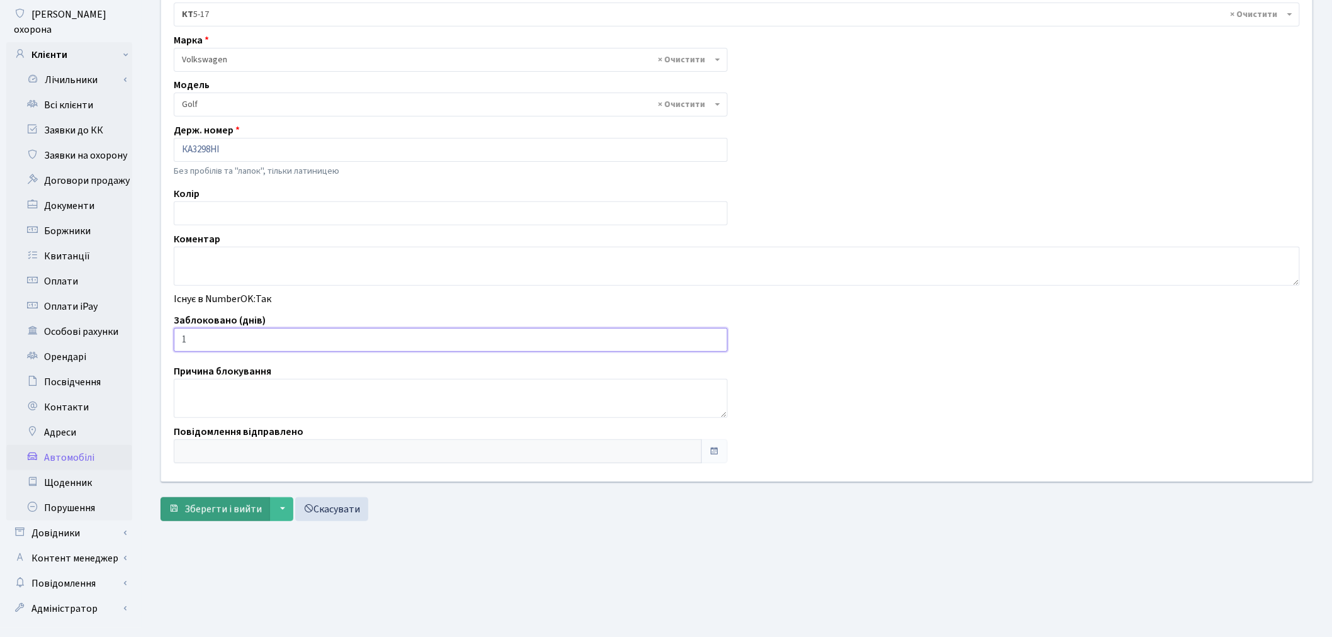
type input "1"
click at [215, 502] on span "Зберегти і вийти" at bounding box center [222, 509] width 77 height 14
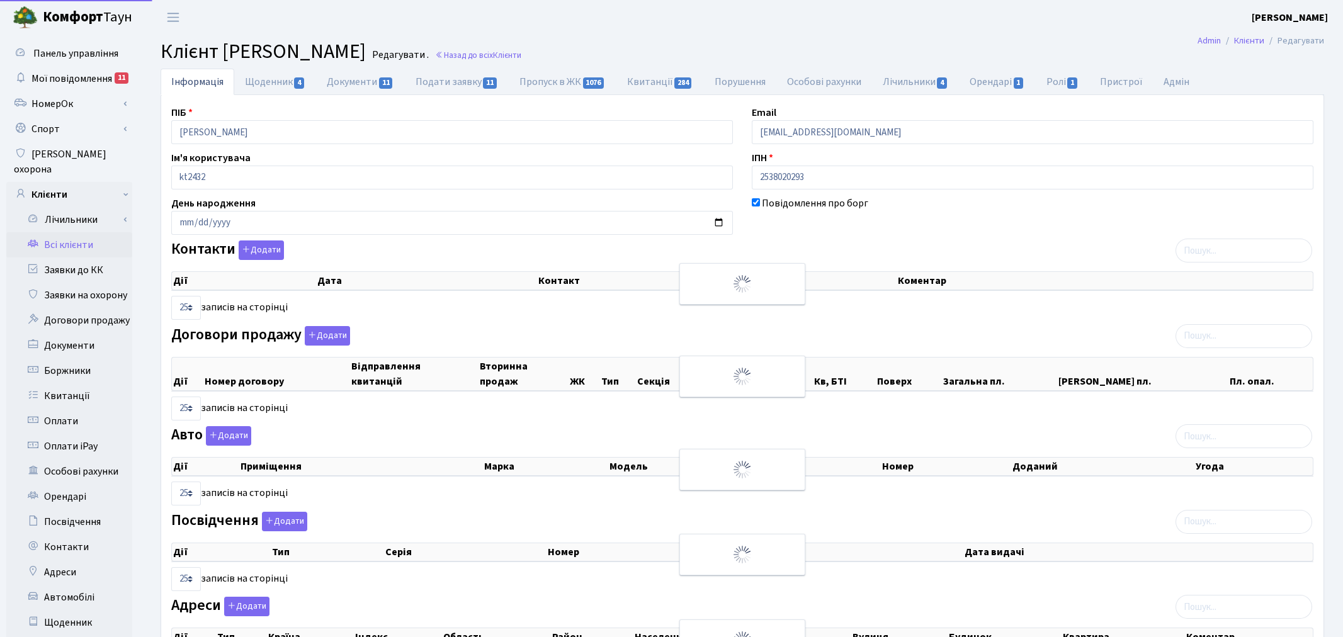
select select "25"
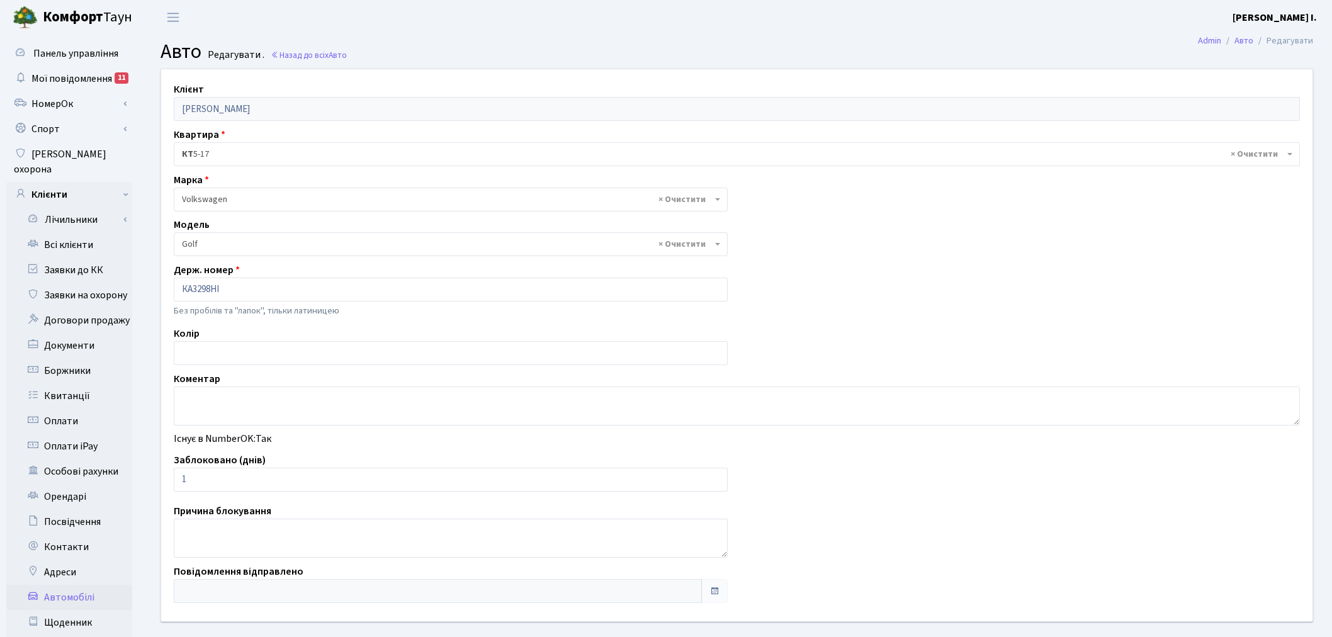
select select "2459"
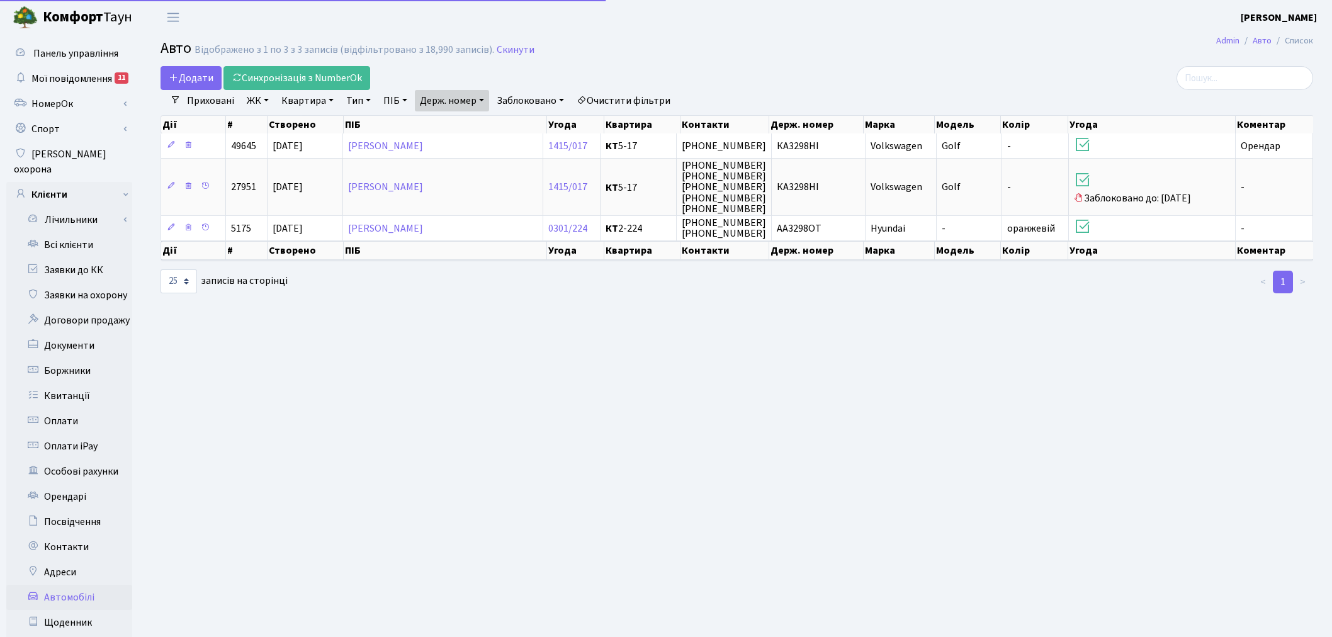
select select "25"
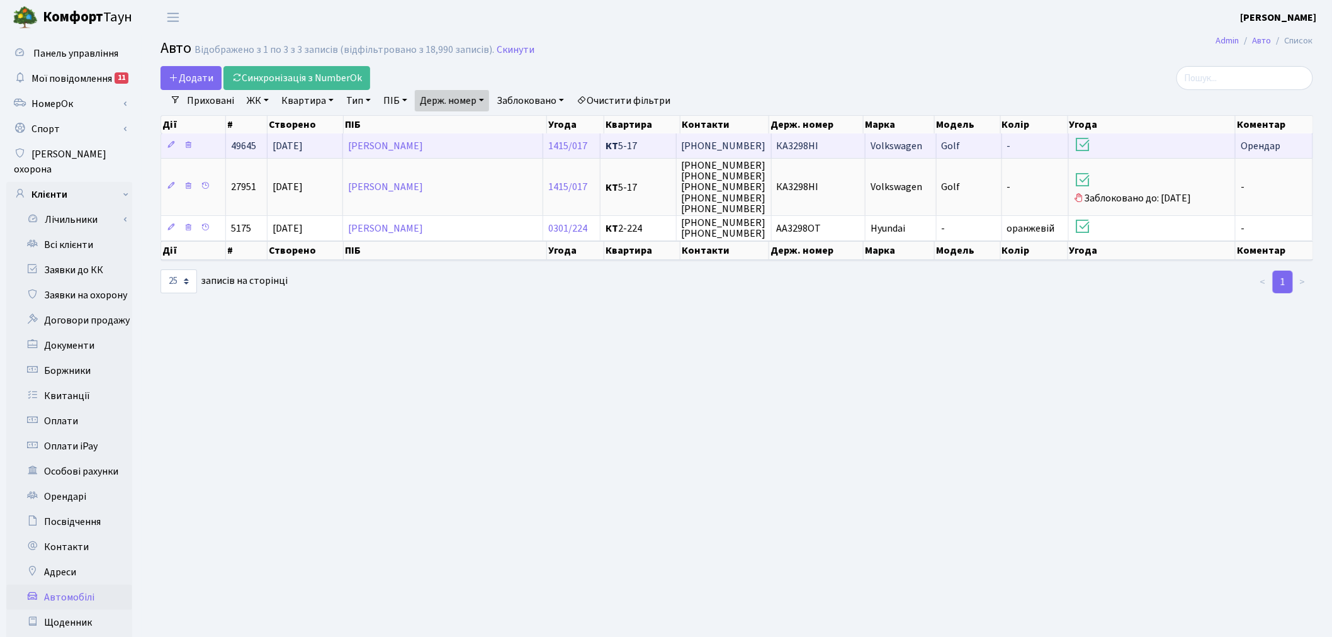
click at [852, 147] on td "КА3298НІ" at bounding box center [819, 145] width 94 height 25
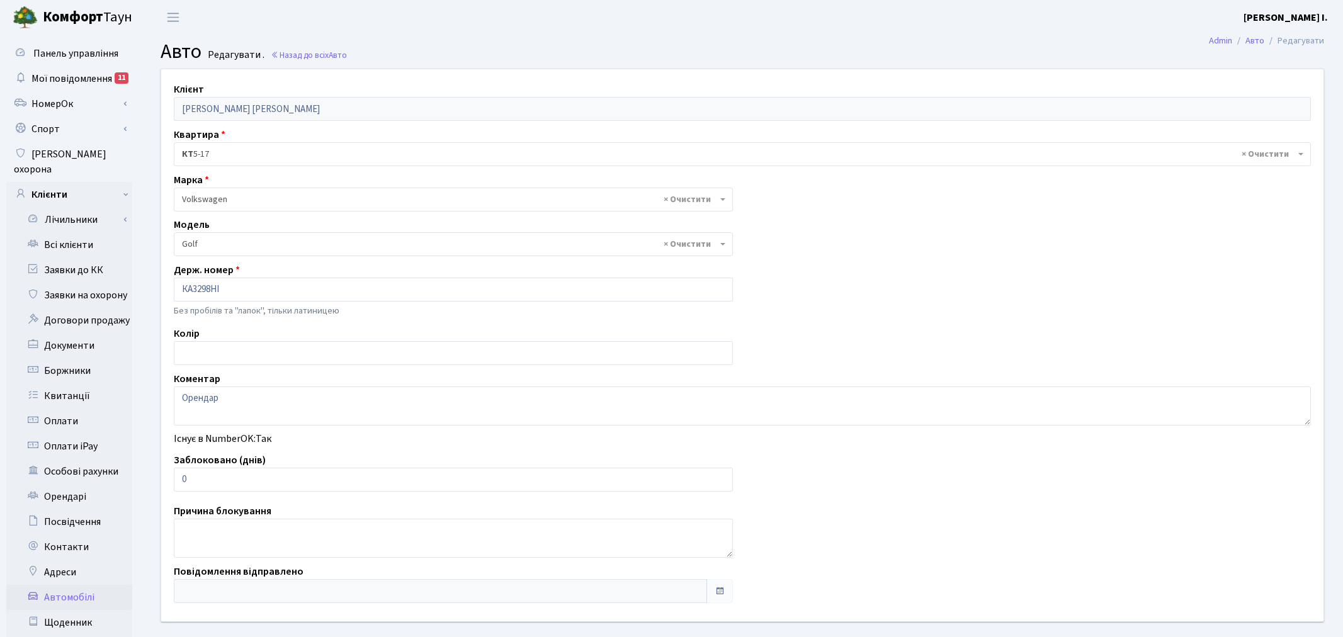
select select "2459"
drag, startPoint x: 191, startPoint y: 480, endPoint x: 179, endPoint y: 482, distance: 12.7
click at [179, 482] on input "0" at bounding box center [451, 480] width 554 height 24
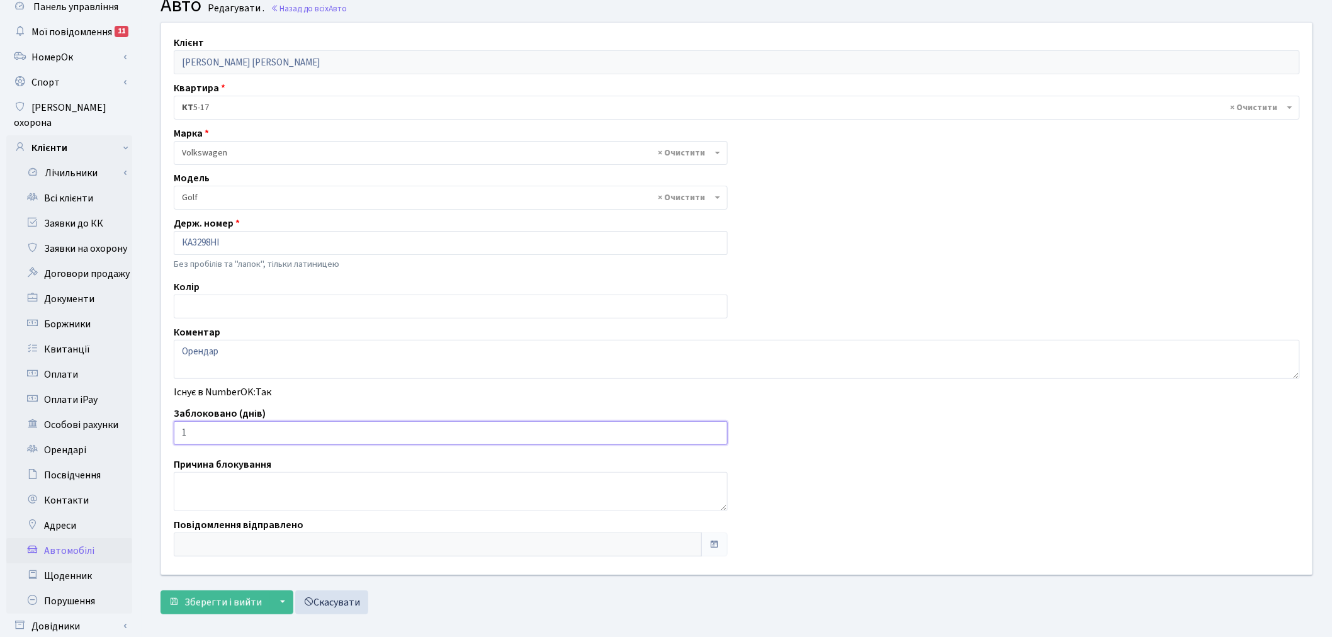
scroll to position [146, 0]
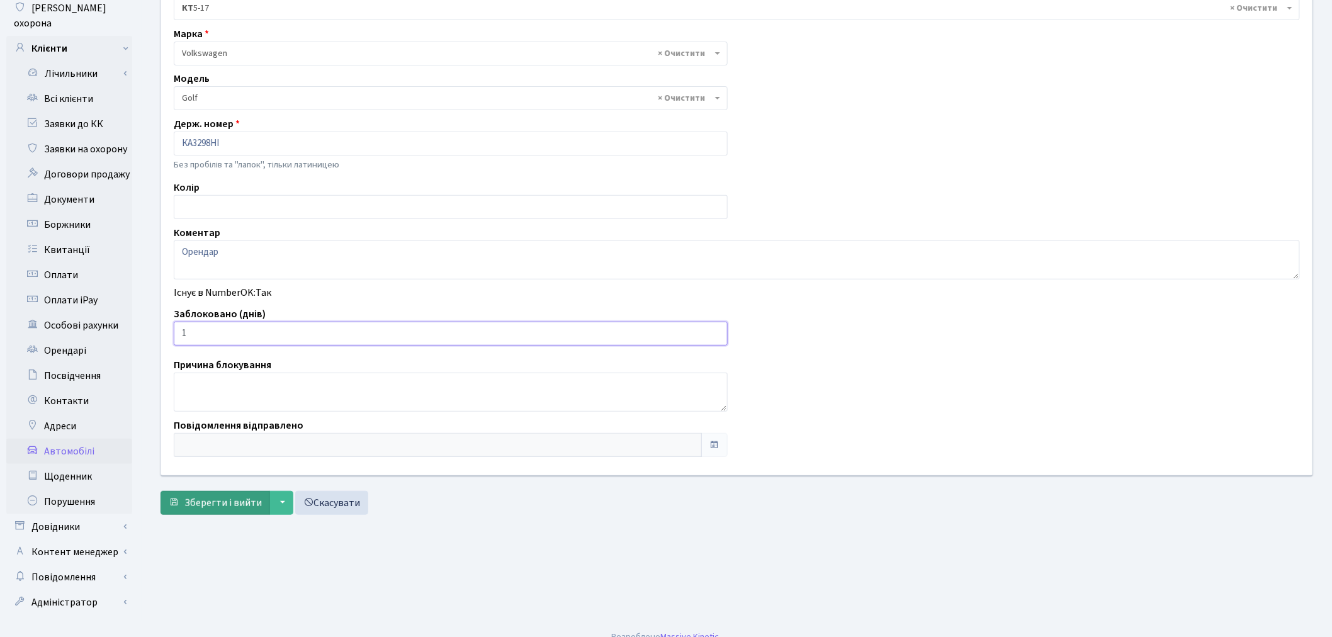
type input "1"
click at [203, 505] on span "Зберегти і вийти" at bounding box center [222, 503] width 77 height 14
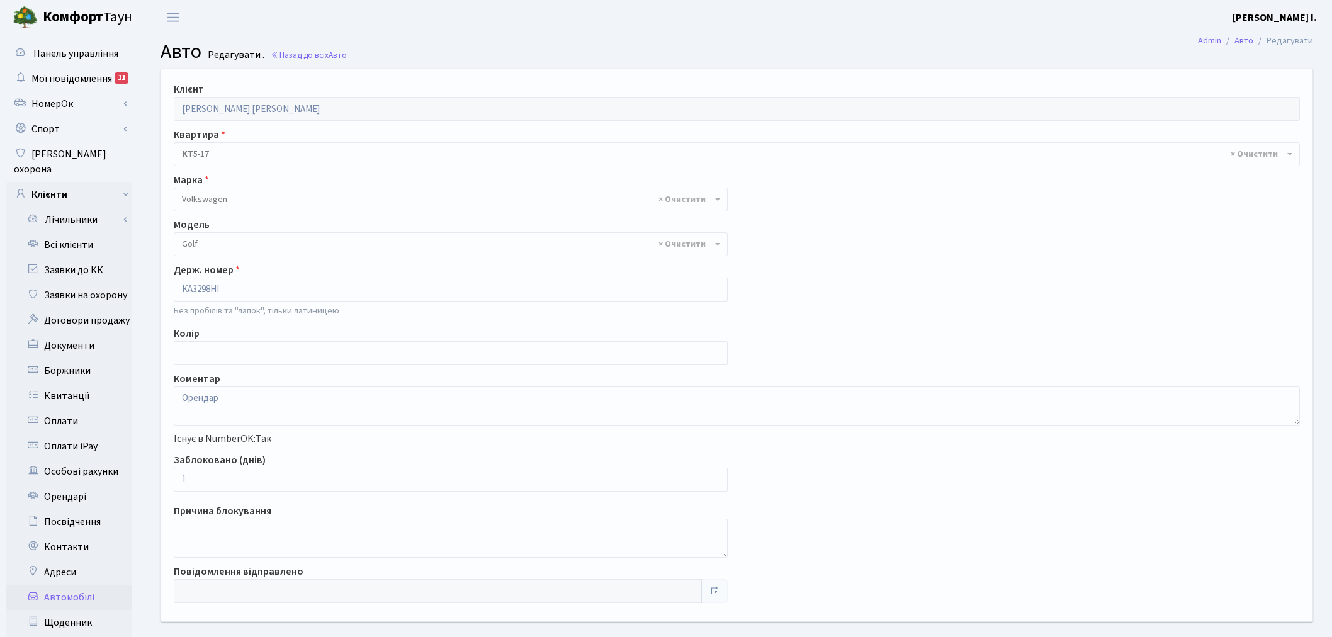
select select "2459"
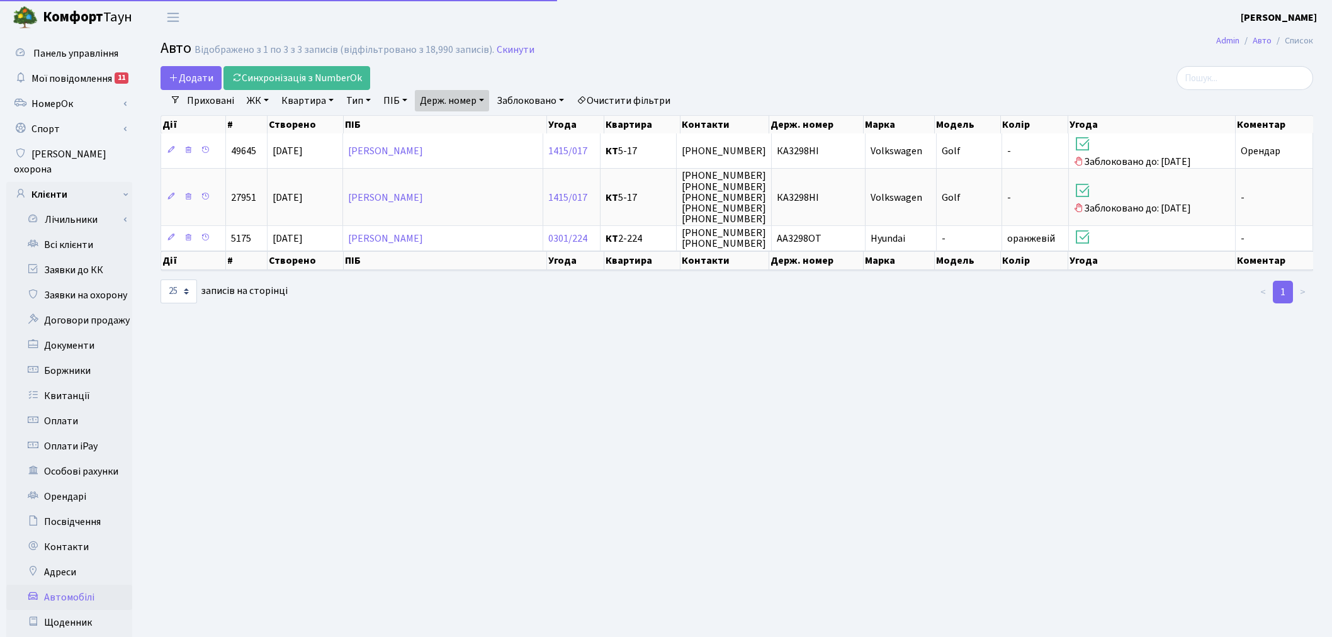
select select "25"
click at [466, 98] on link "Держ. номер" at bounding box center [452, 100] width 74 height 21
click at [470, 127] on input "3298" at bounding box center [453, 125] width 74 height 24
type input "4922"
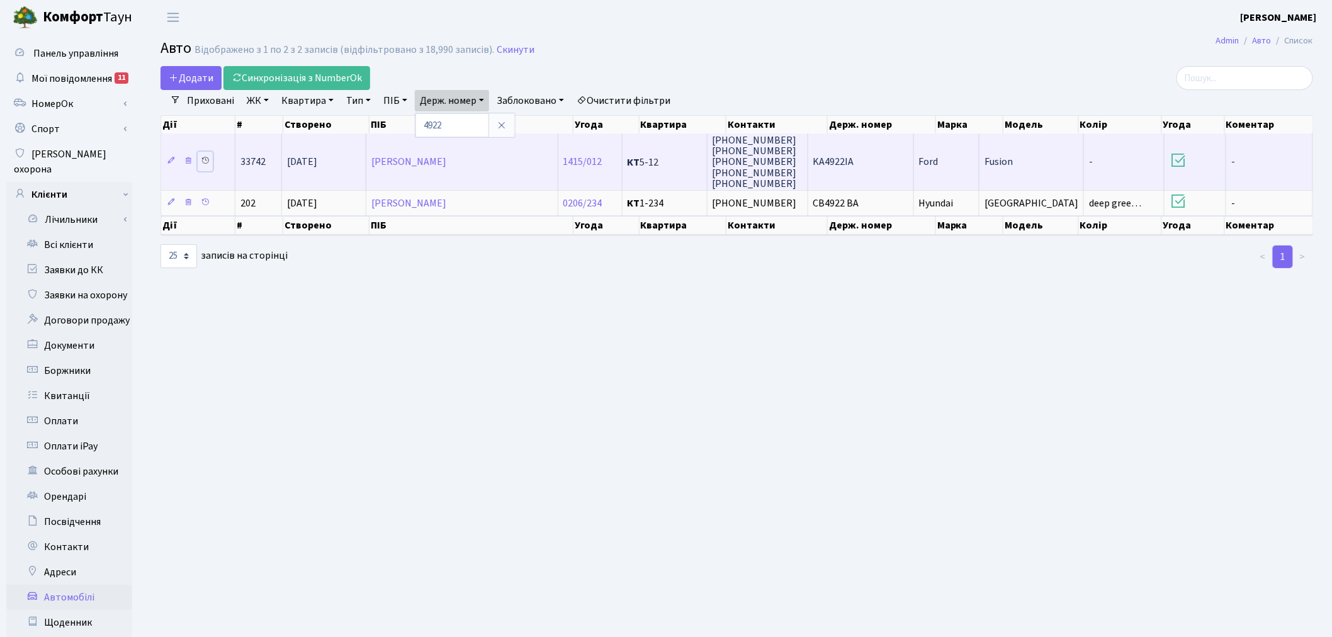
click at [210, 158] on icon at bounding box center [205, 160] width 9 height 9
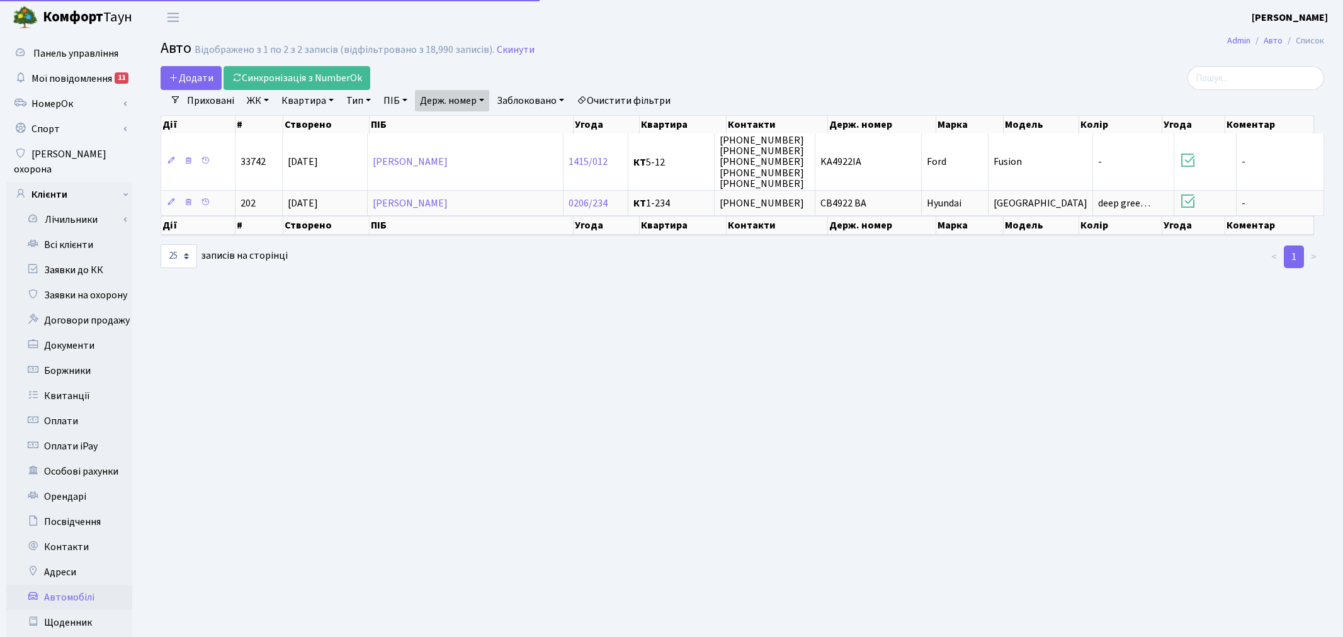
select select "25"
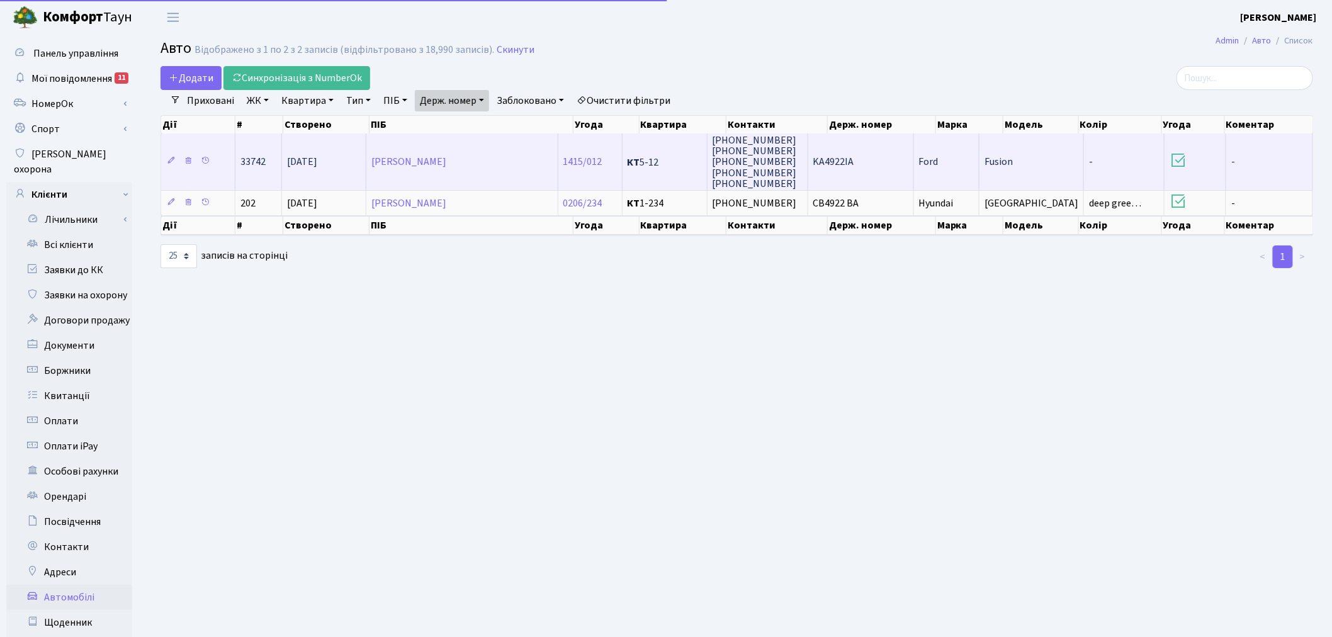
click at [856, 173] on td "KA4922IA" at bounding box center [861, 161] width 106 height 57
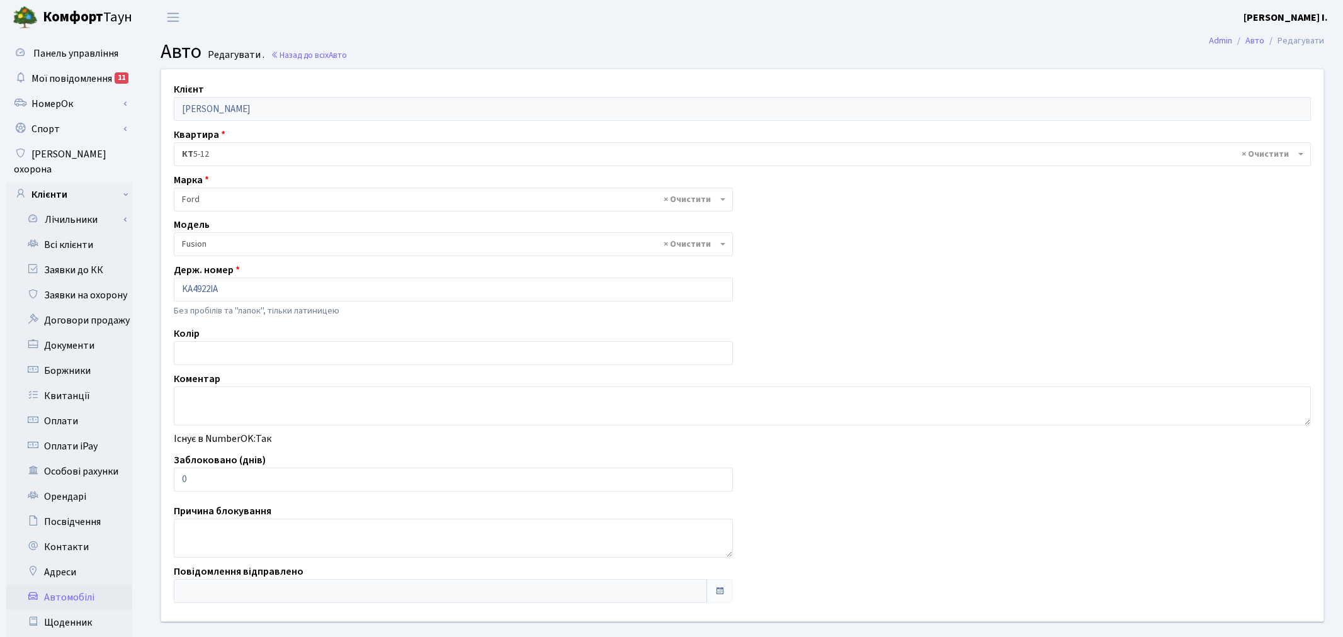
select select "784"
drag, startPoint x: 206, startPoint y: 482, endPoint x: 177, endPoint y: 482, distance: 29.0
click at [177, 482] on input "0" at bounding box center [451, 480] width 554 height 24
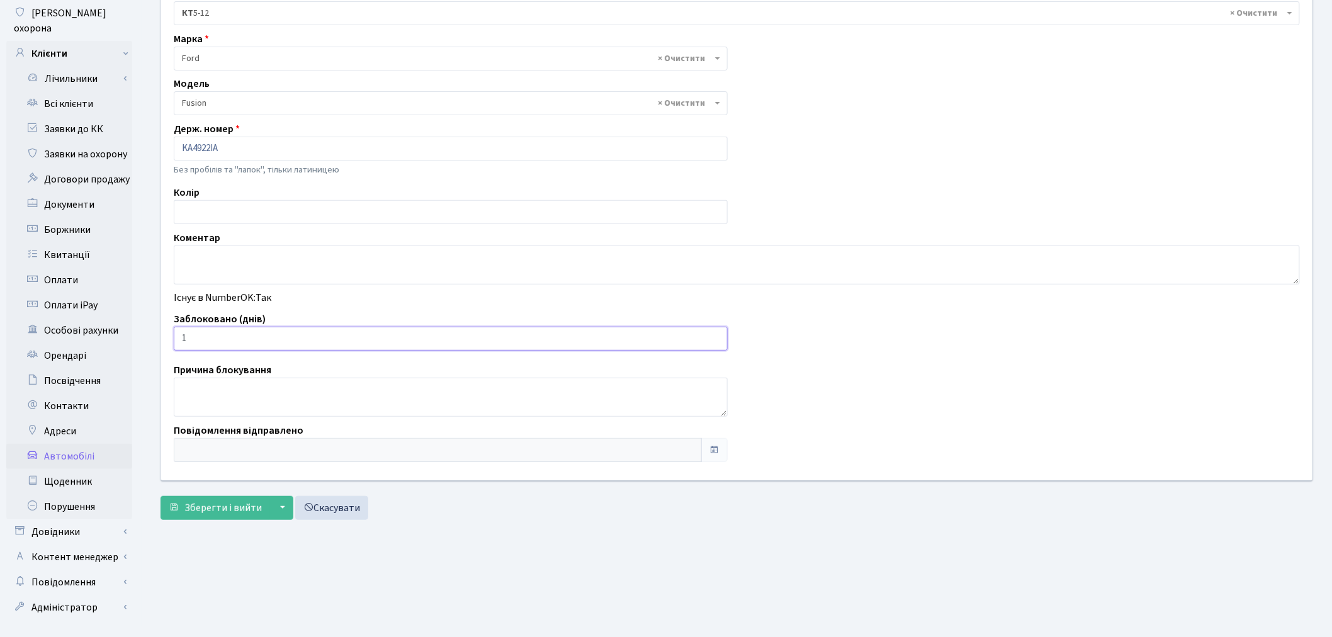
scroll to position [146, 0]
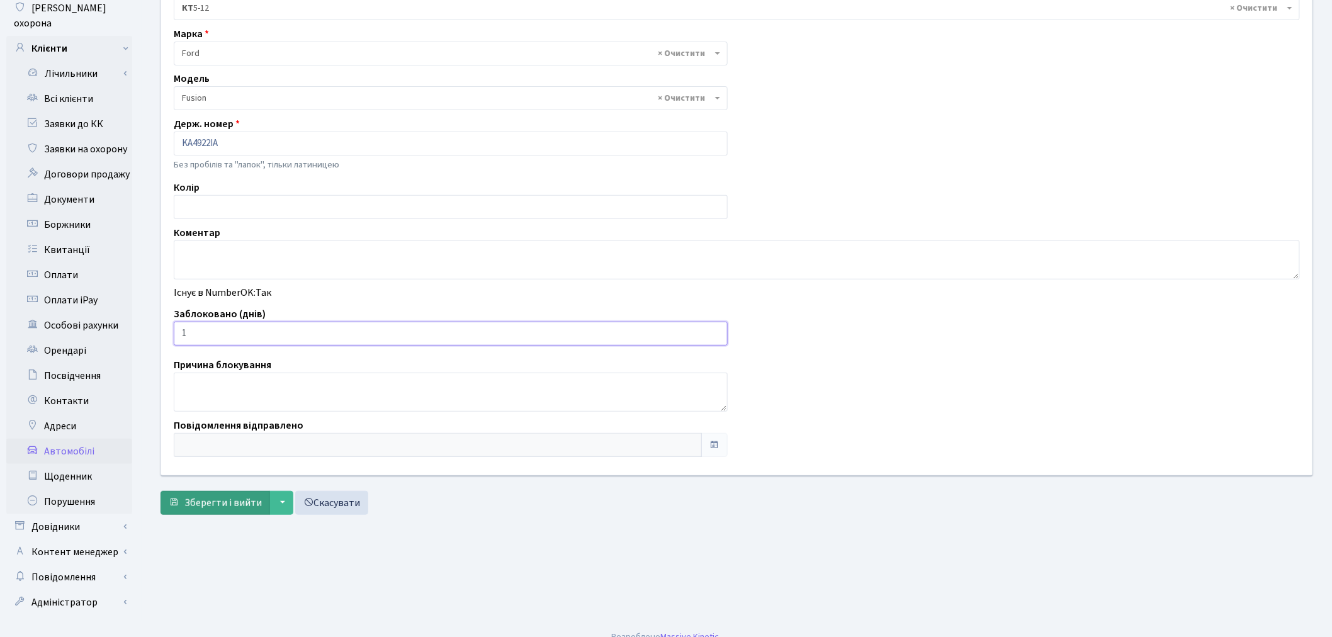
type input "1"
click at [211, 507] on span "Зберегти і вийти" at bounding box center [222, 503] width 77 height 14
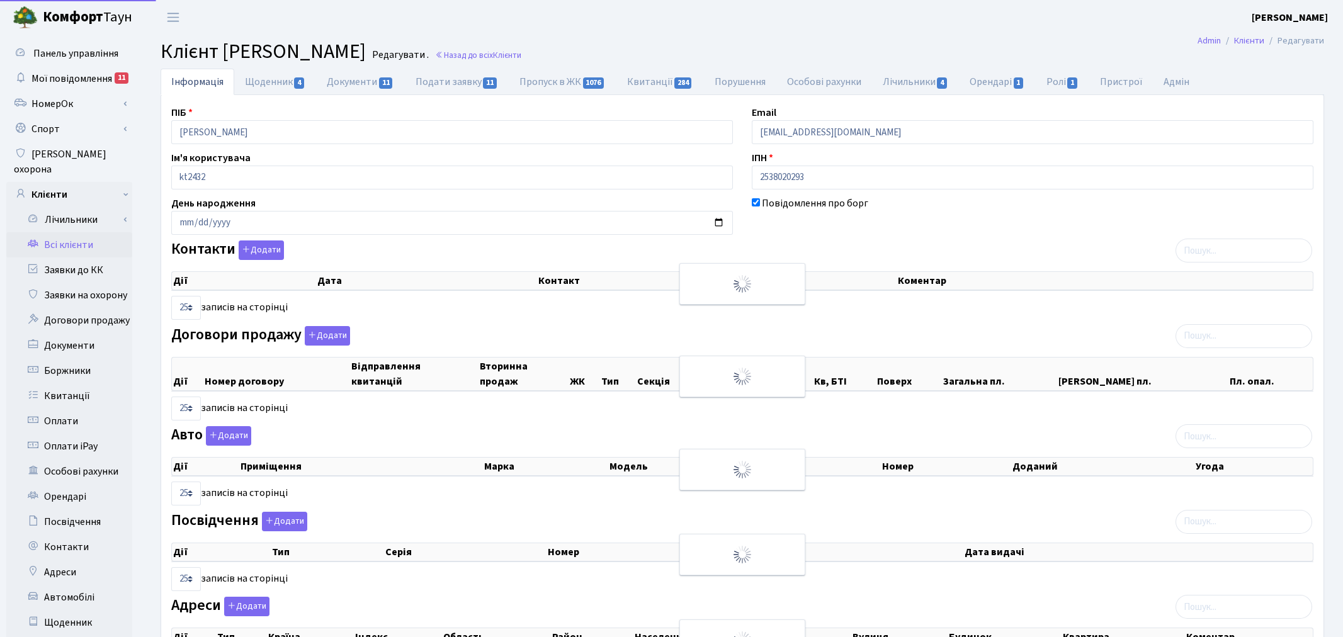
select select "25"
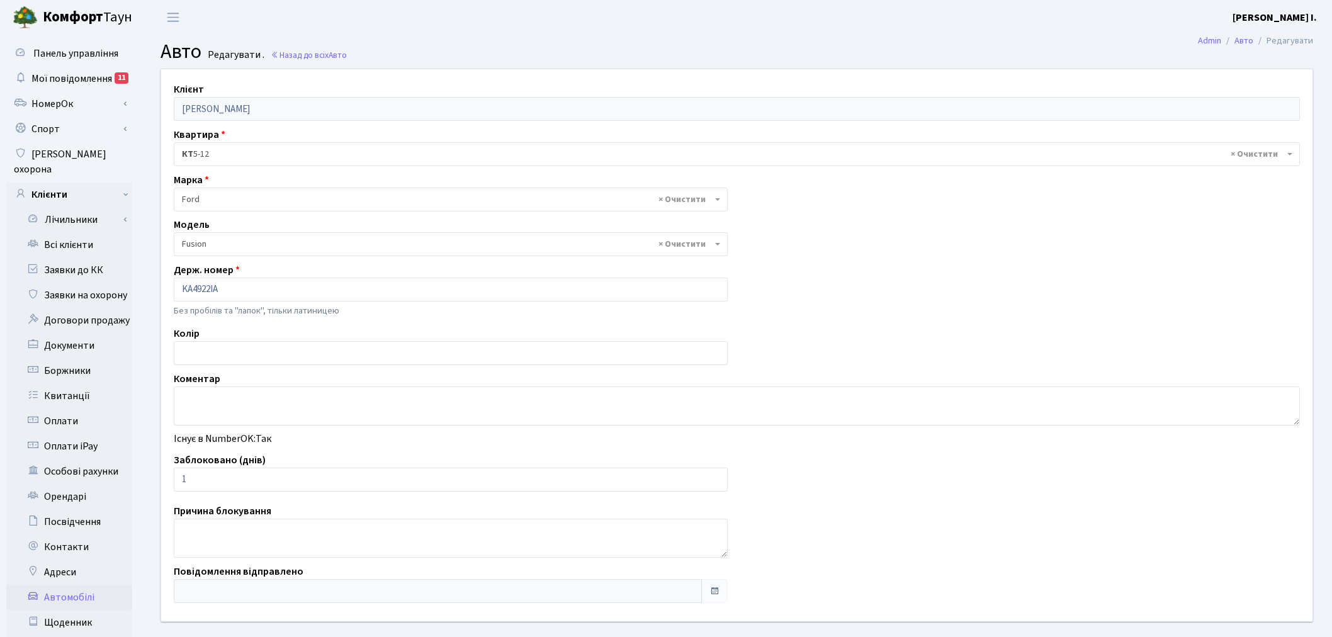
select select "784"
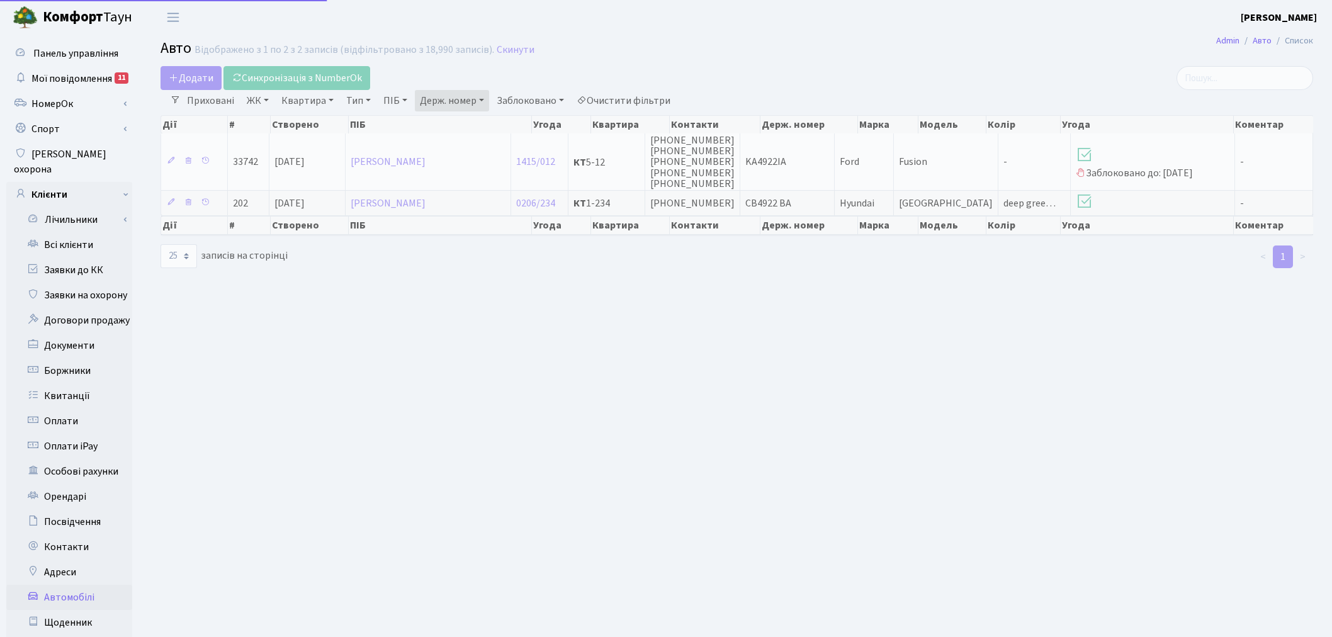
select select "25"
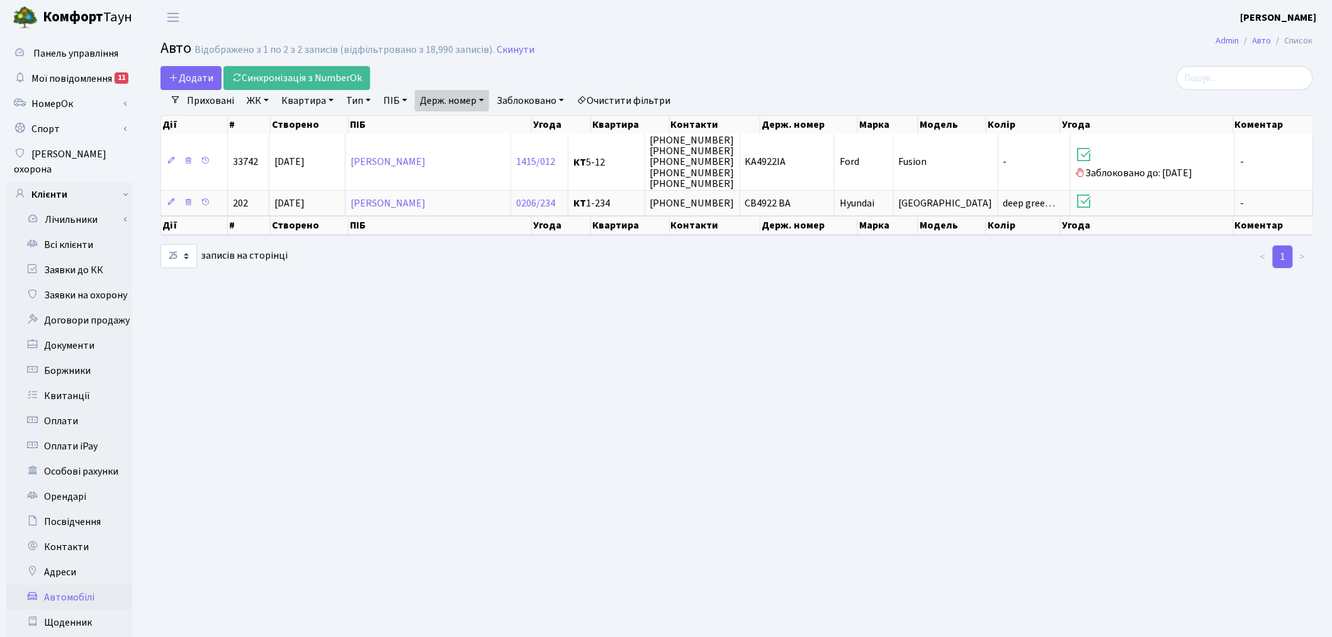
click at [475, 105] on link "Держ. номер" at bounding box center [452, 100] width 74 height 21
click at [483, 120] on input "4922" at bounding box center [453, 125] width 74 height 24
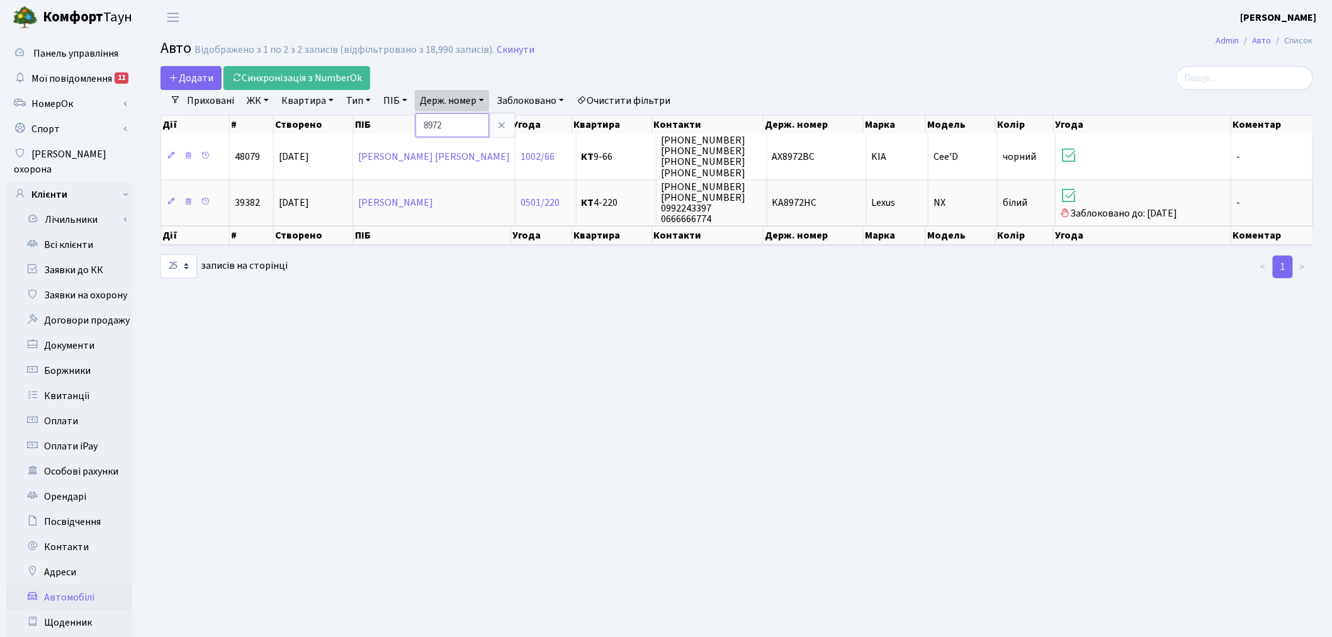
drag, startPoint x: 454, startPoint y: 123, endPoint x: 423, endPoint y: 123, distance: 30.8
click at [423, 123] on input "8972" at bounding box center [453, 125] width 74 height 24
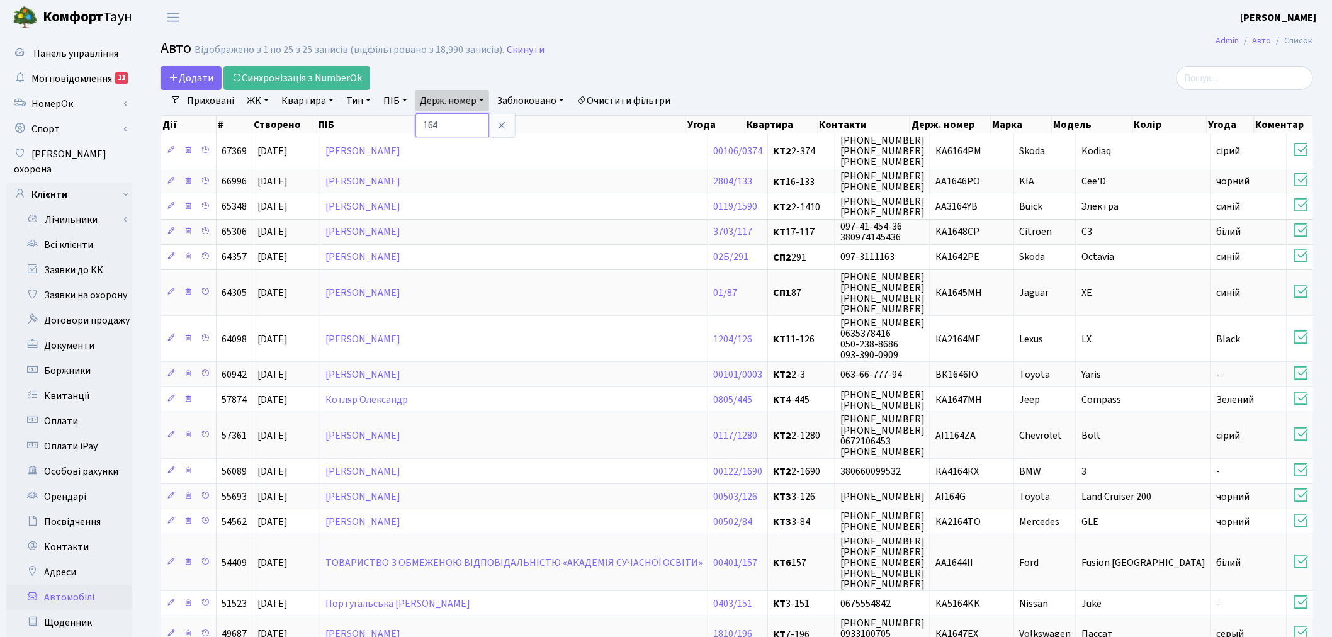
click at [456, 118] on input "164" at bounding box center [453, 125] width 74 height 24
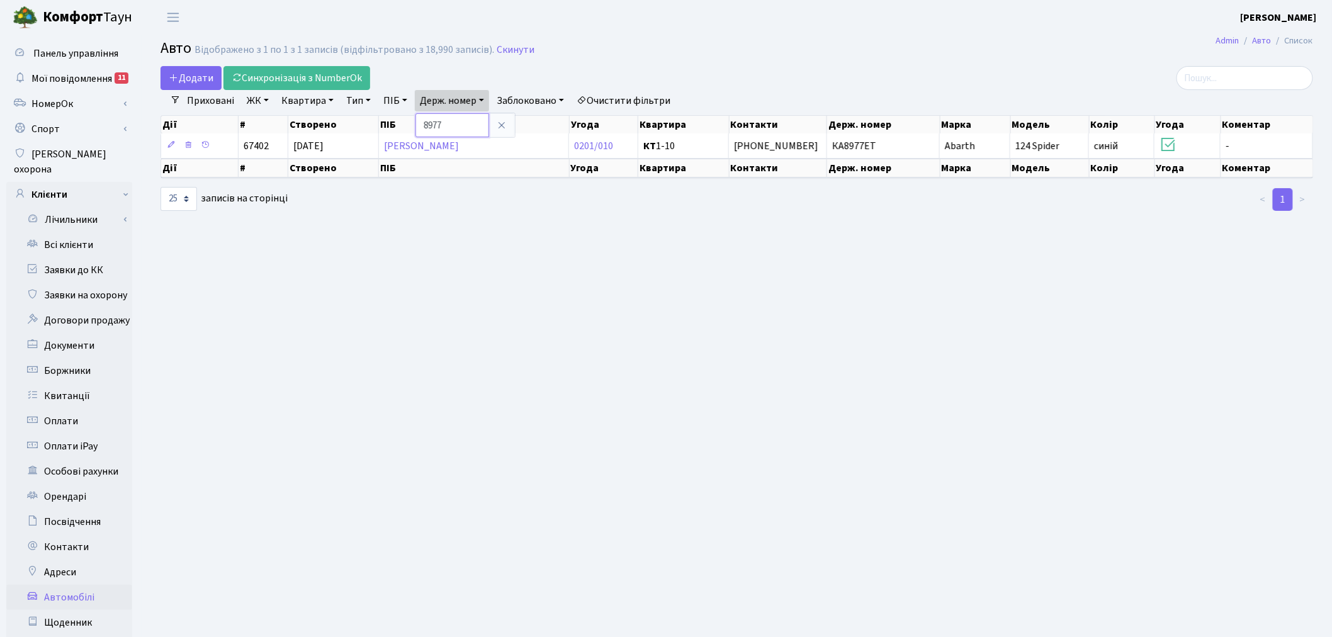
click at [467, 126] on input "8977" at bounding box center [453, 125] width 74 height 24
type input "2222"
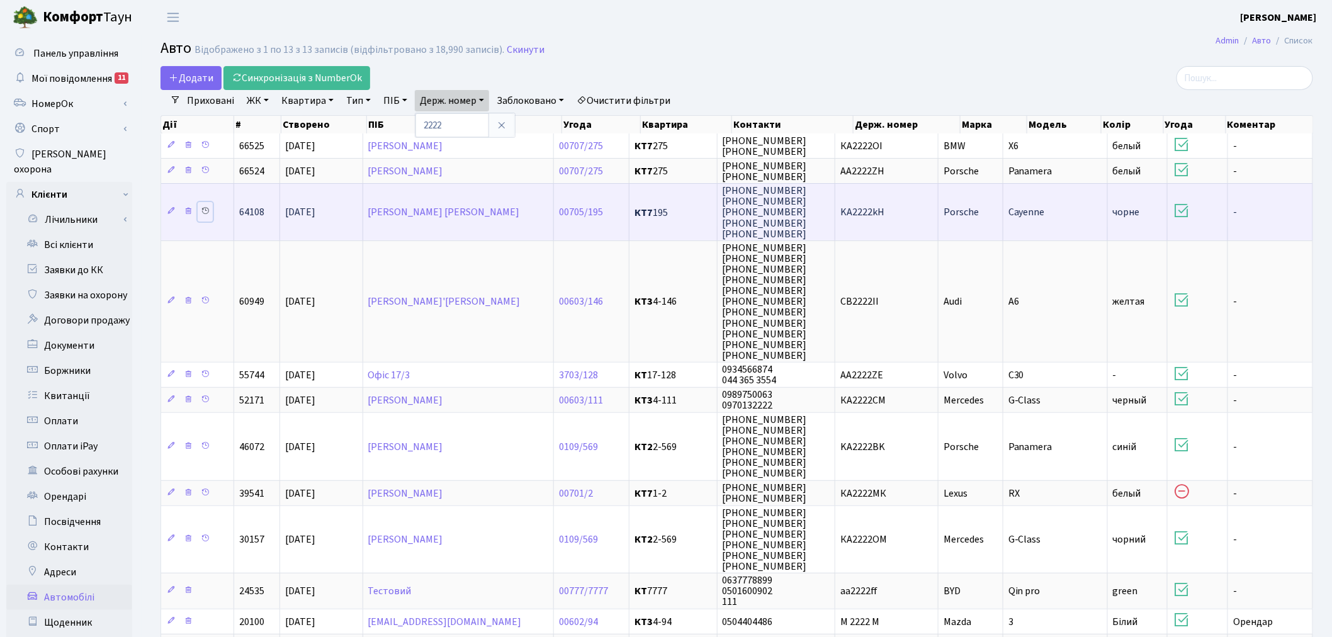
click at [205, 212] on icon at bounding box center [205, 211] width 9 height 9
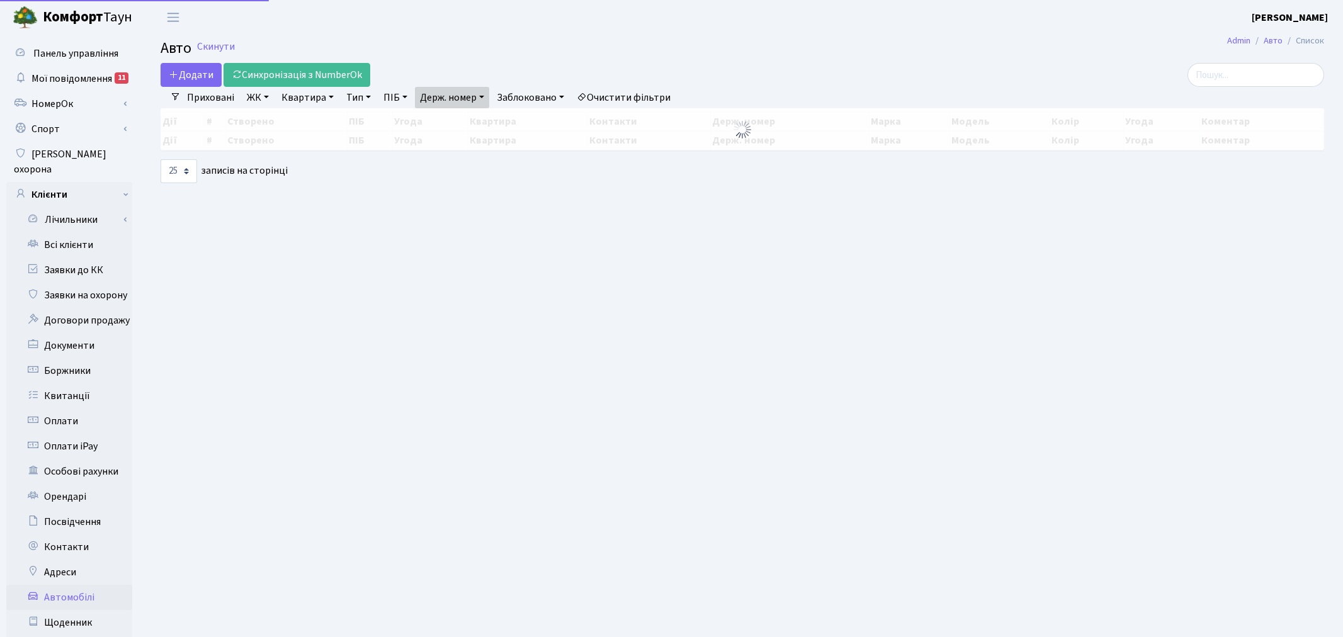
select select "25"
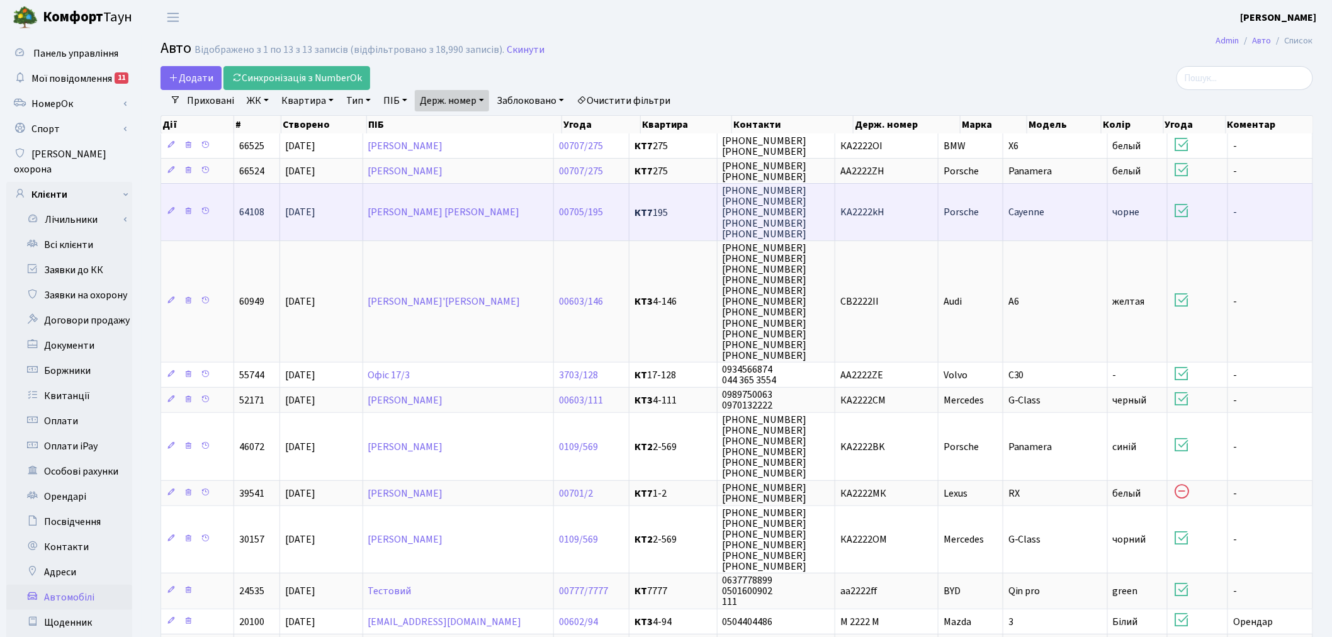
click at [915, 212] on td "KA2222kH" at bounding box center [886, 211] width 103 height 57
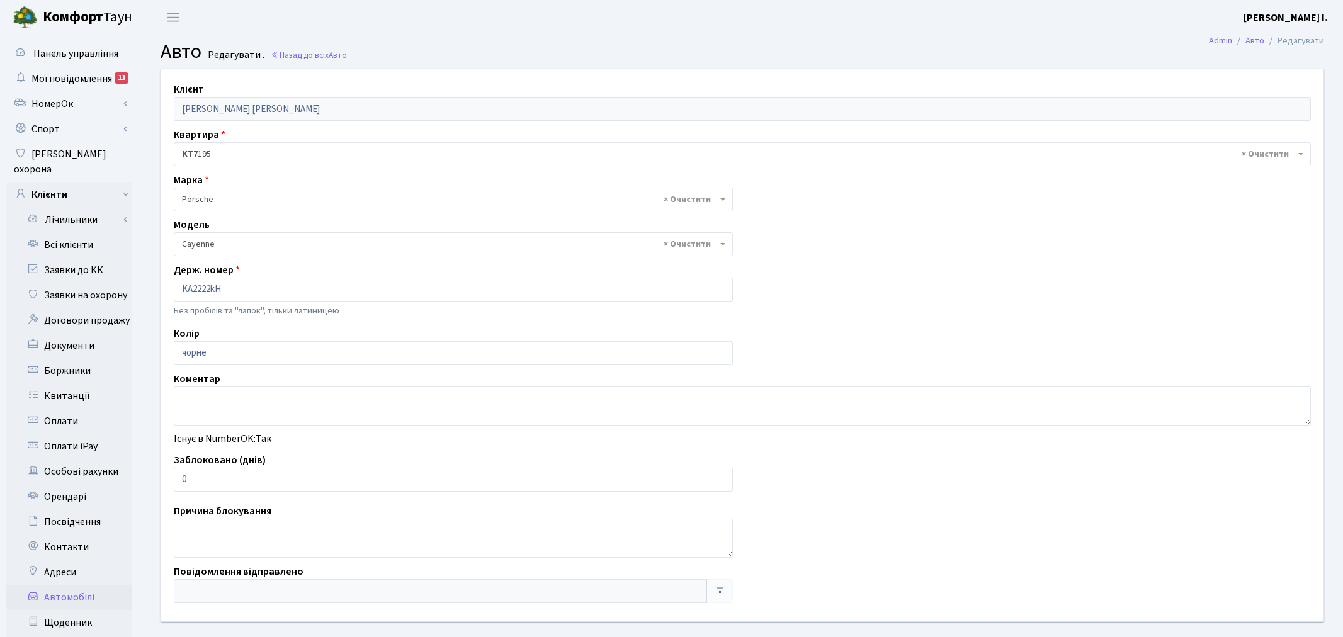
select select "1963"
drag, startPoint x: 205, startPoint y: 477, endPoint x: 173, endPoint y: 485, distance: 33.7
click at [174, 480] on input "0" at bounding box center [451, 480] width 554 height 24
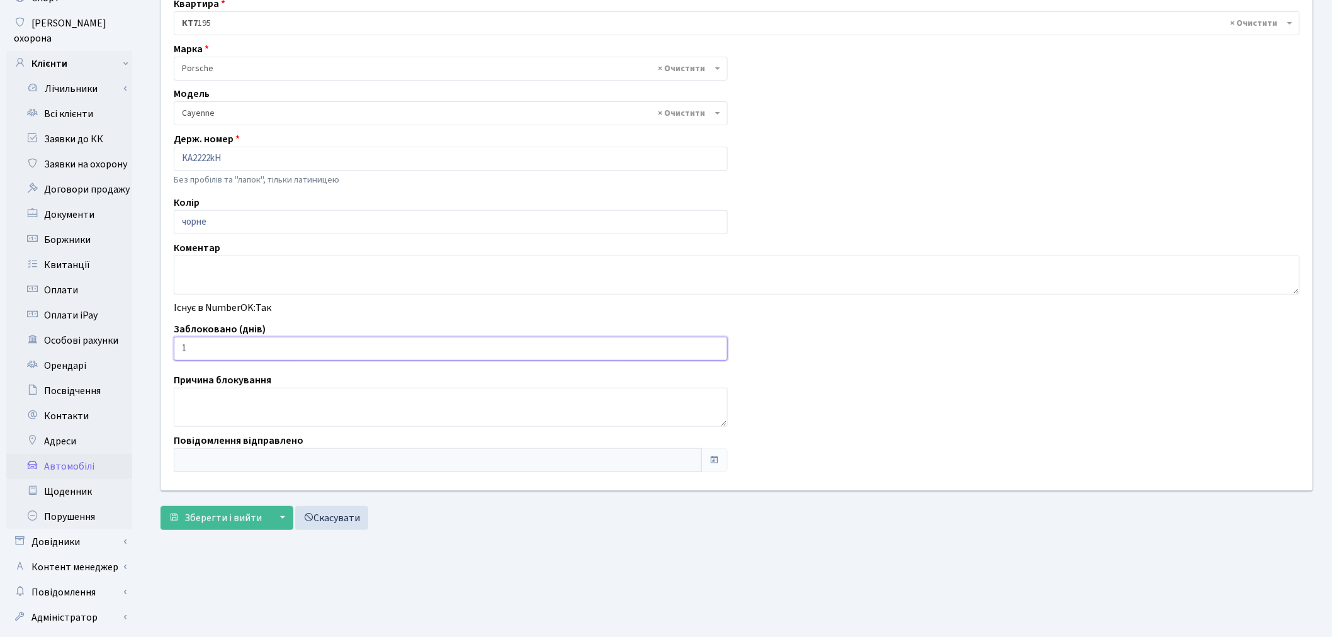
scroll to position [146, 0]
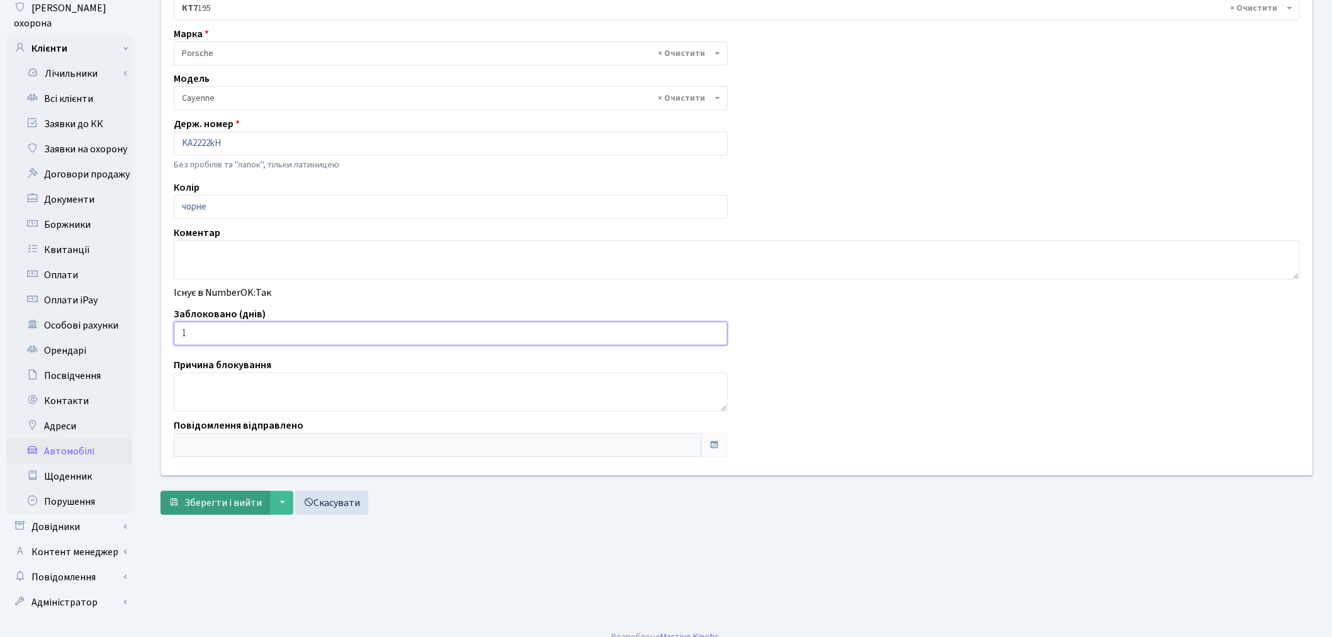
type input "1"
click at [222, 506] on span "Зберегти і вийти" at bounding box center [222, 503] width 77 height 14
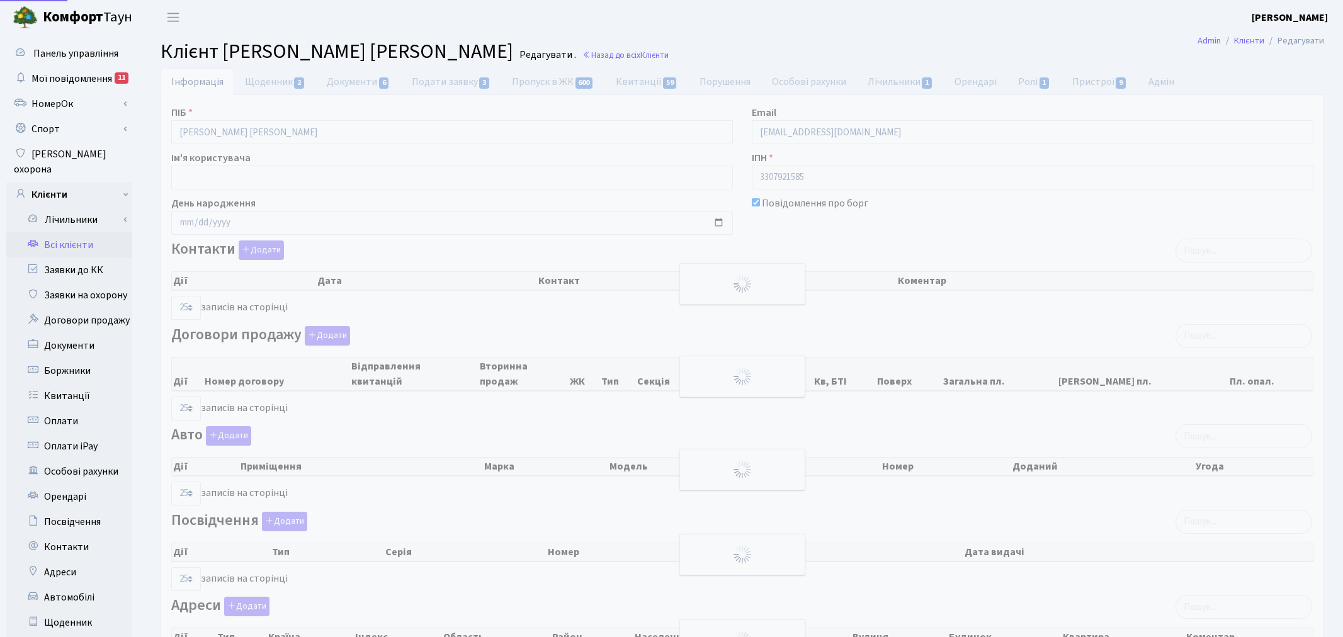
select select "25"
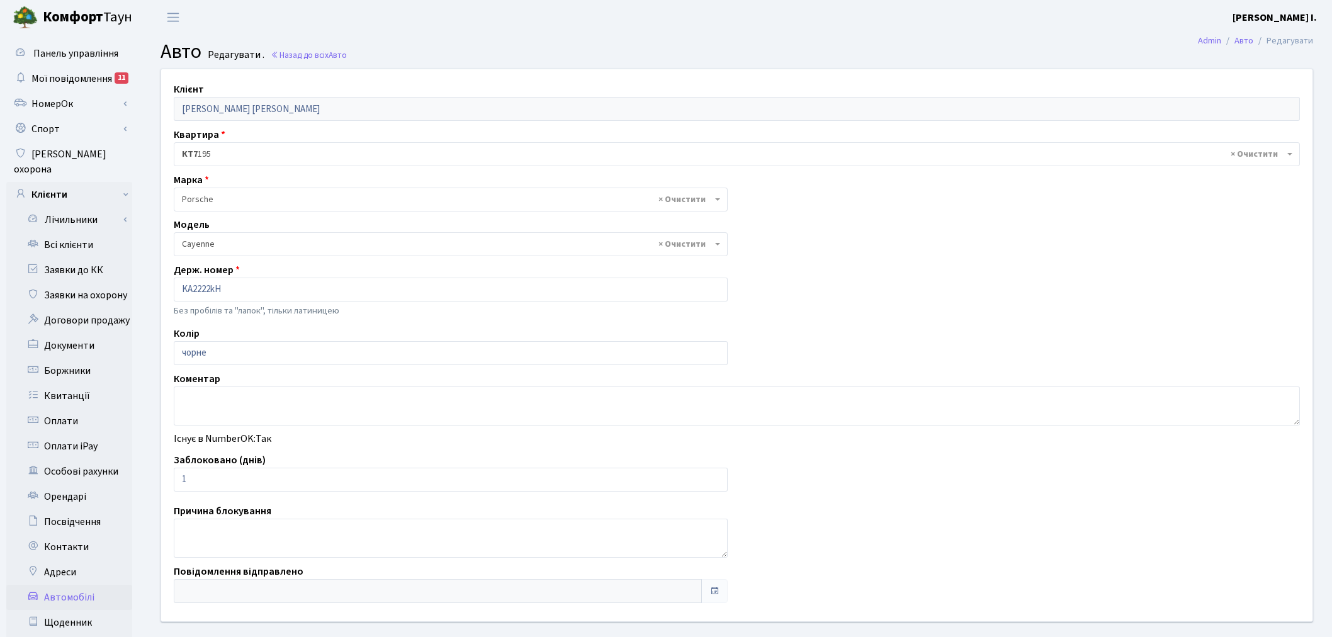
select select "1963"
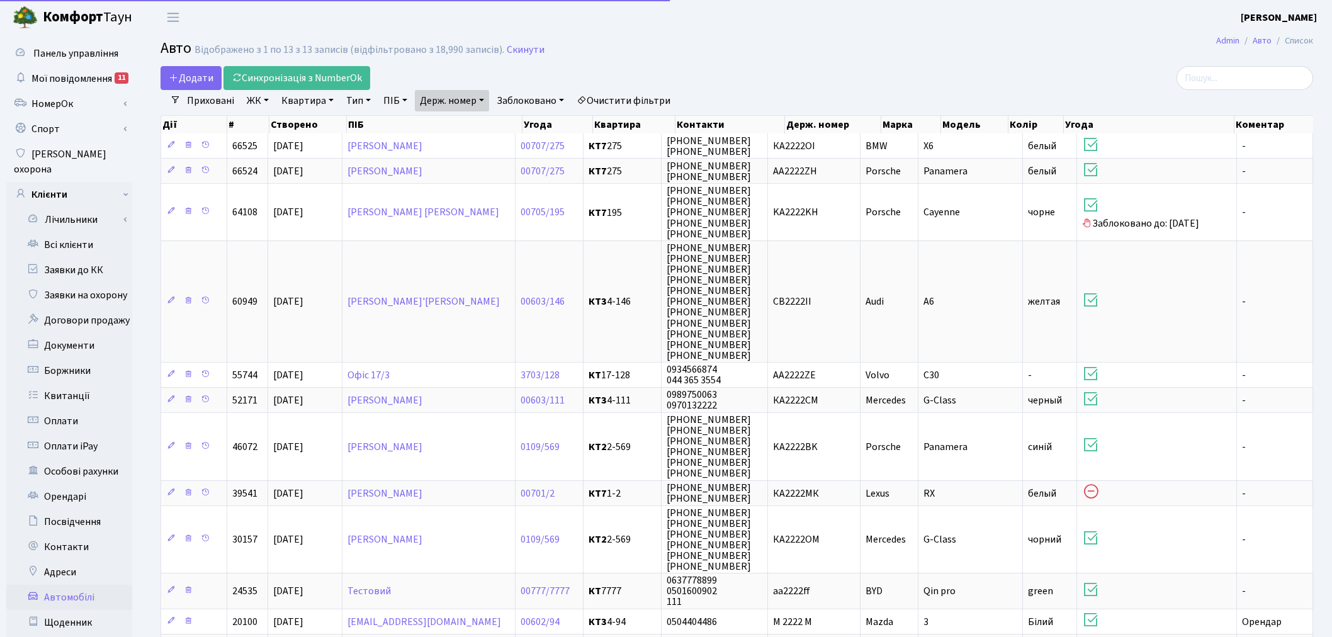
select select "25"
click at [479, 99] on link "Держ. номер" at bounding box center [452, 100] width 74 height 21
click at [479, 120] on input "2222" at bounding box center [453, 125] width 74 height 24
type input "9940"
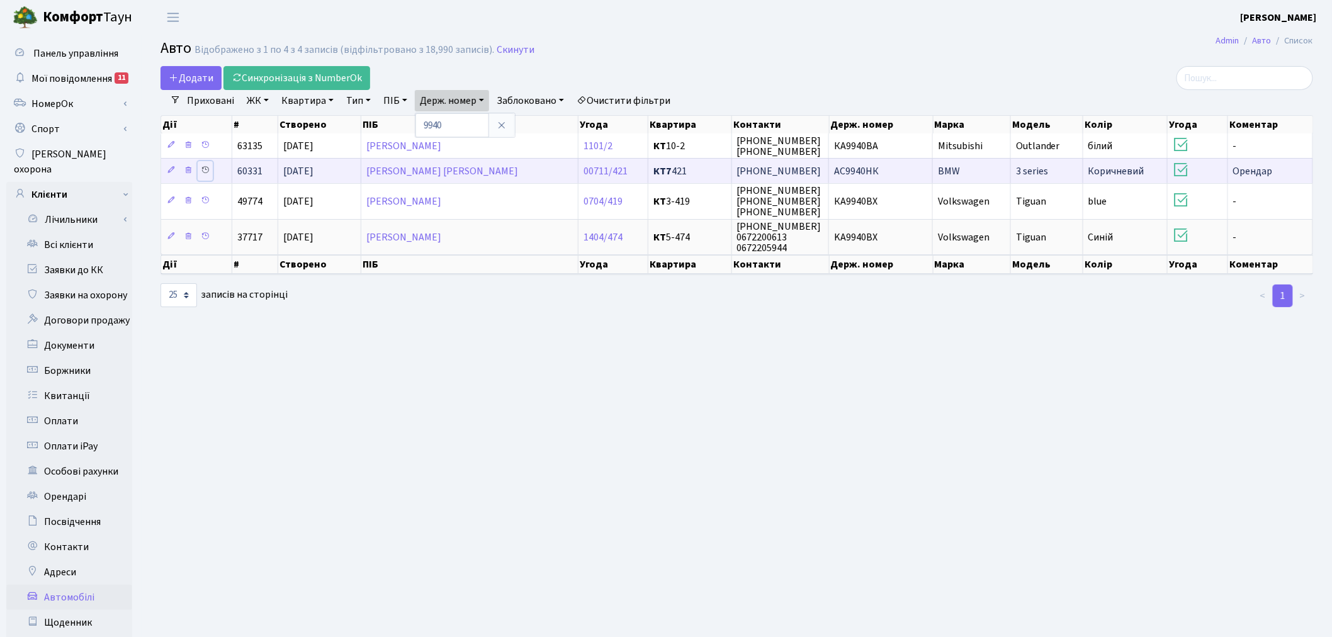
click at [205, 171] on icon at bounding box center [205, 170] width 9 height 9
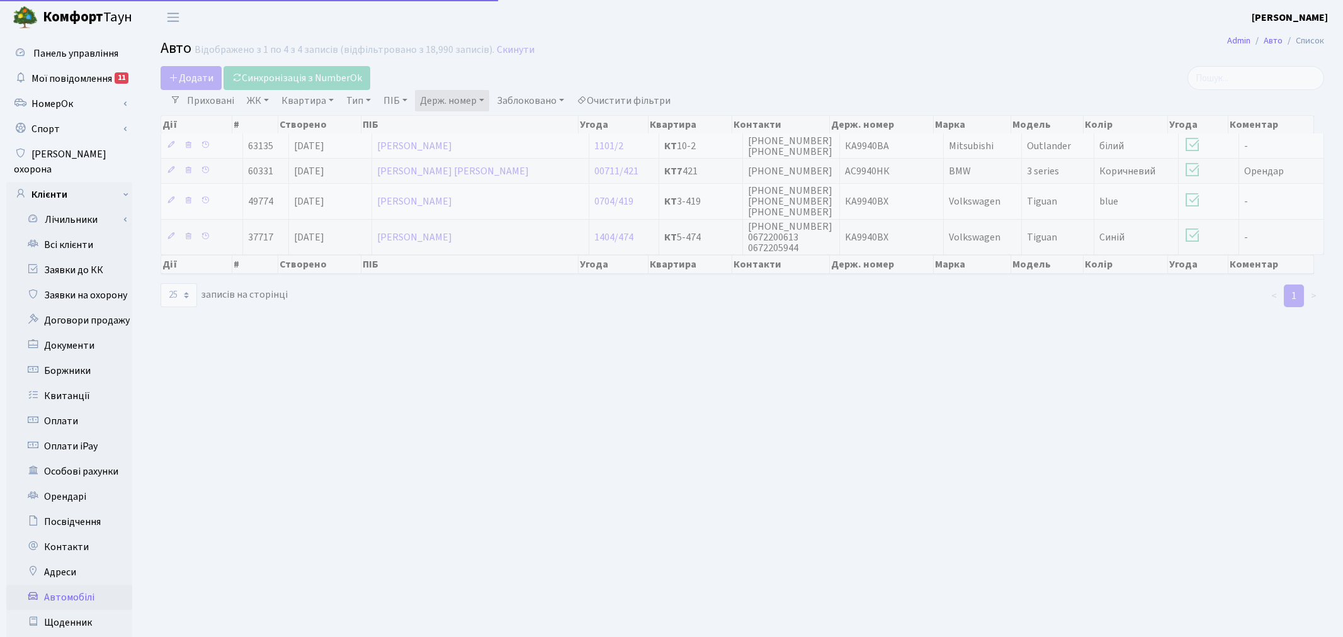
select select "25"
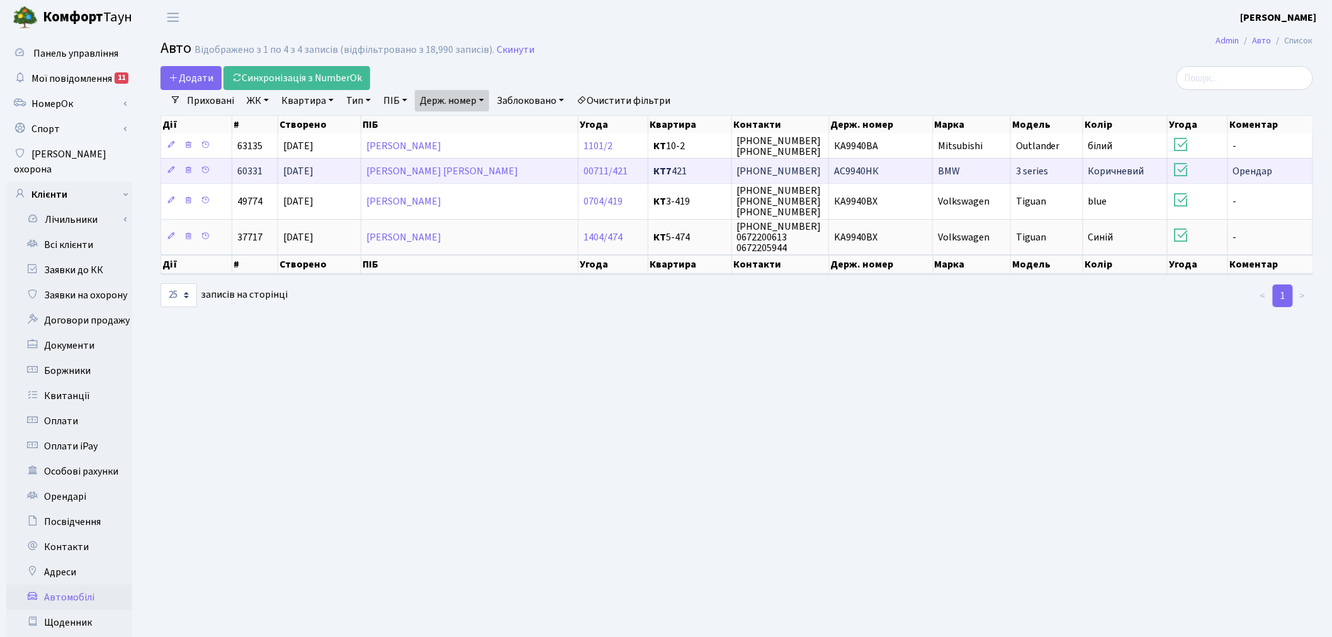
click at [888, 175] on td "AC9940НК" at bounding box center [881, 170] width 104 height 25
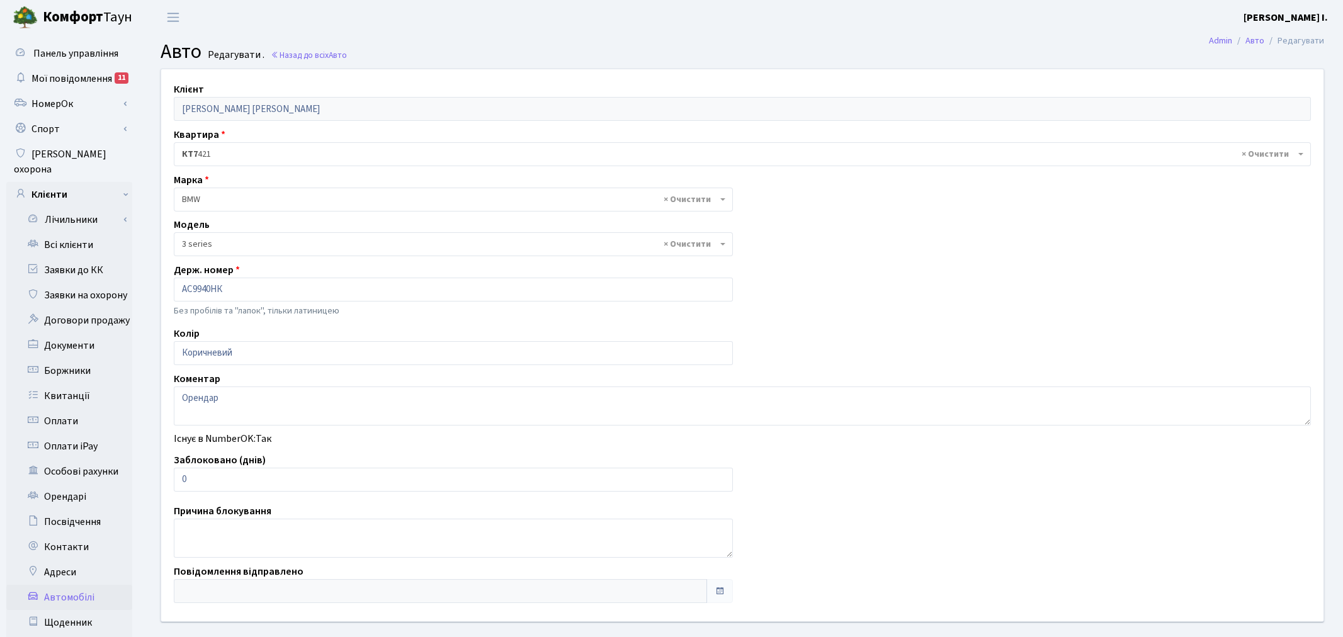
select select "4556"
drag, startPoint x: 195, startPoint y: 480, endPoint x: 180, endPoint y: 481, distance: 15.1
click at [180, 481] on input "0" at bounding box center [451, 480] width 554 height 24
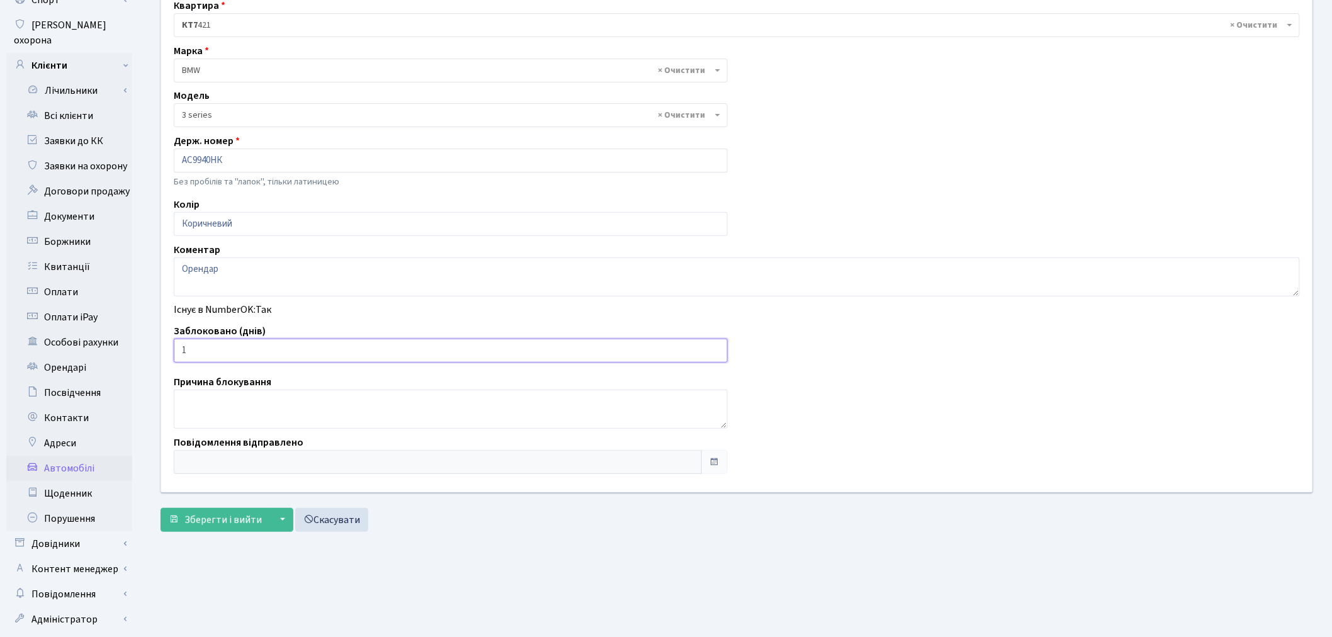
scroll to position [146, 0]
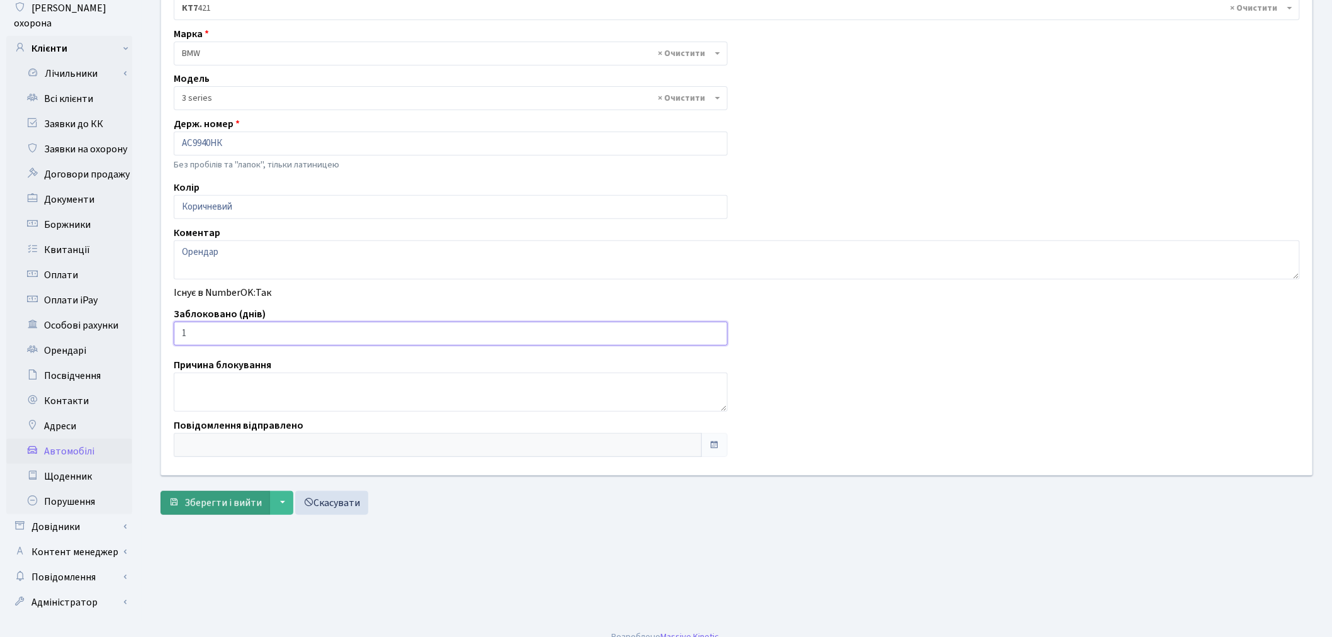
type input "1"
click at [215, 500] on span "Зберегти і вийти" at bounding box center [222, 503] width 77 height 14
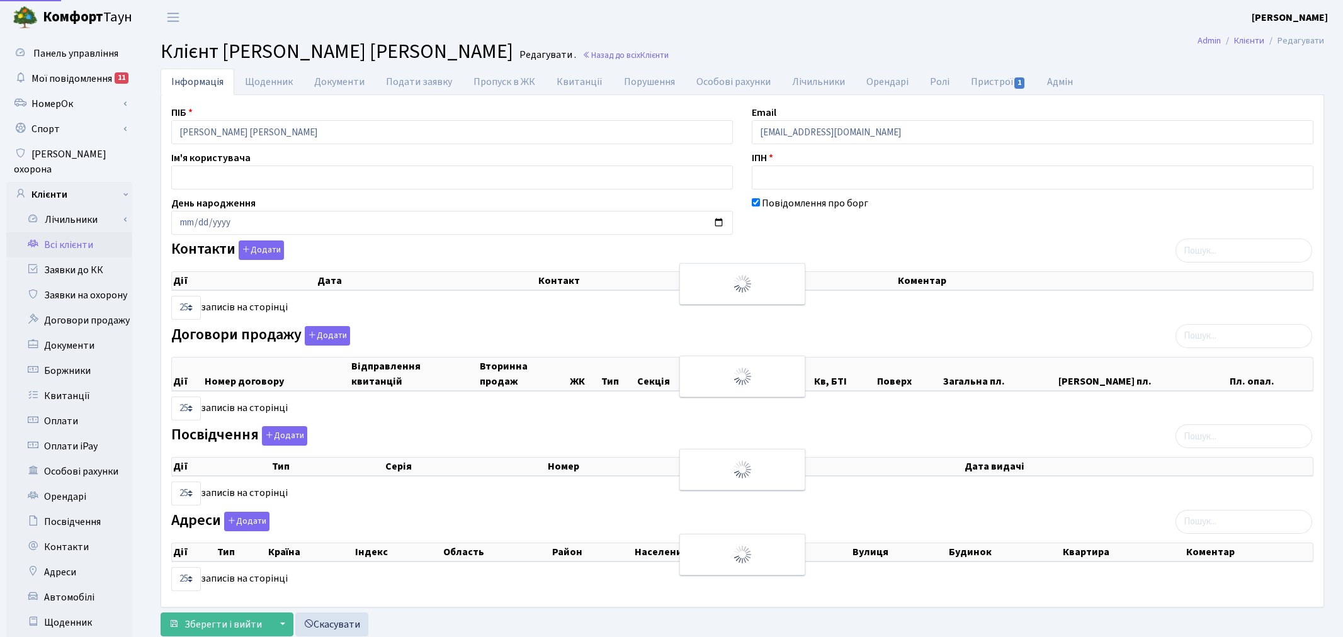
select select "25"
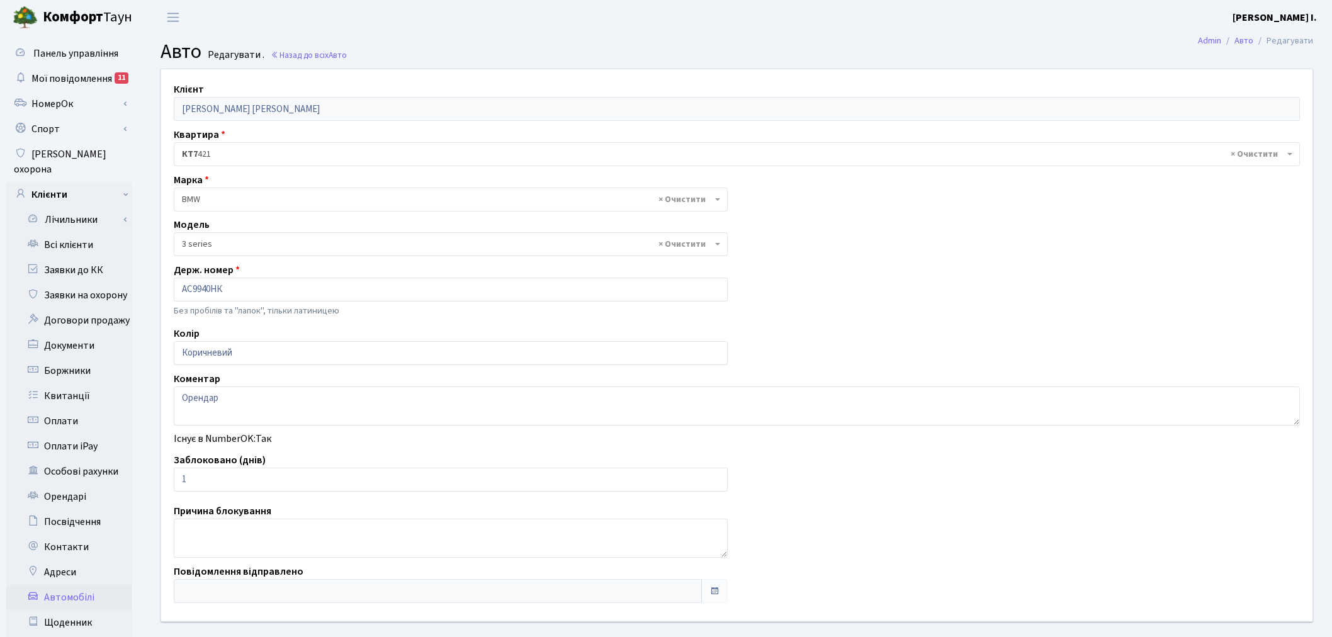
select select "4556"
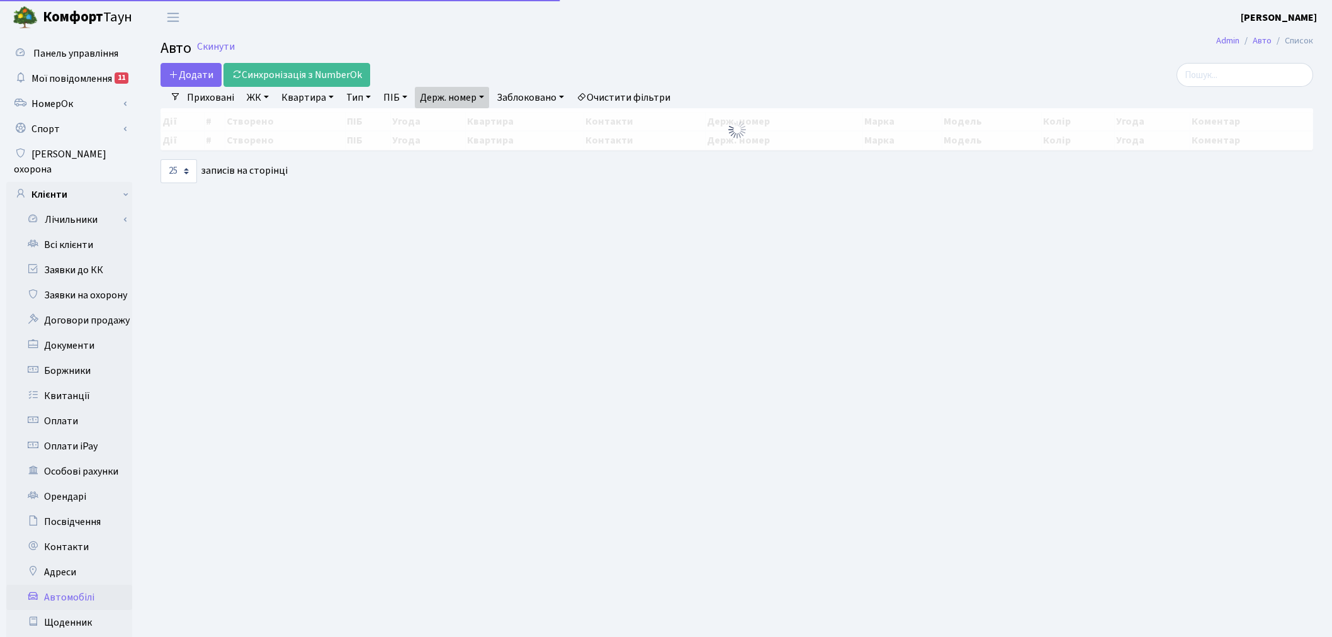
select select "25"
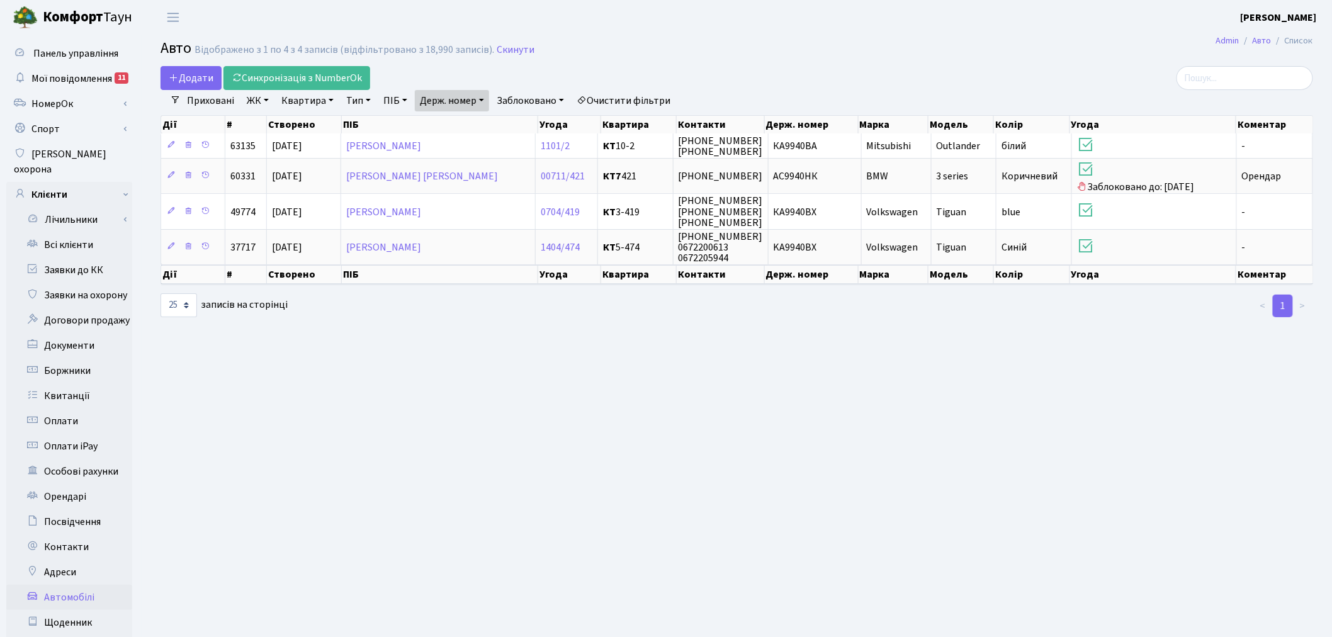
drag, startPoint x: 460, startPoint y: 90, endPoint x: 463, endPoint y: 98, distance: 8.4
click at [460, 90] on link "Держ. номер" at bounding box center [452, 100] width 74 height 21
click at [472, 111] on div "Дії # Створено ПІБ Угода Квартира Контакти Держ. номер Марка Модель Колір Угода…" at bounding box center [737, 122] width 1153 height 22
click at [464, 99] on link "Держ. номер" at bounding box center [452, 100] width 74 height 21
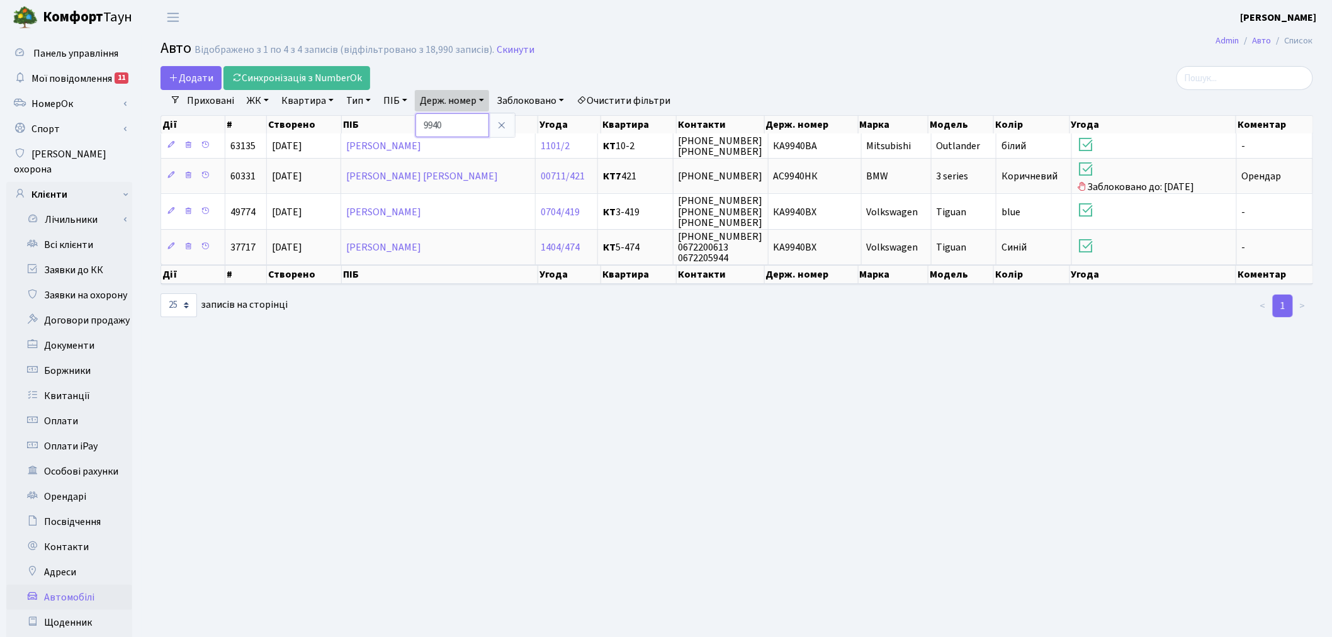
click at [464, 117] on input "9940" at bounding box center [453, 125] width 74 height 24
type input "8463"
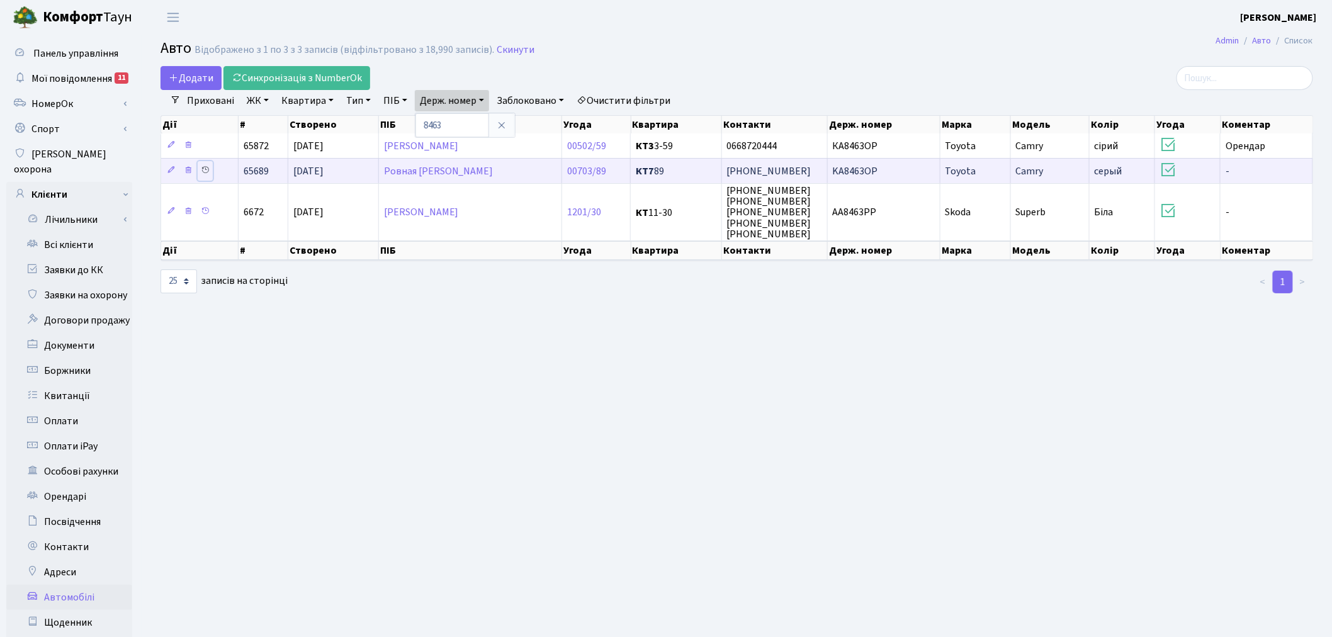
click at [204, 171] on icon at bounding box center [205, 170] width 9 height 9
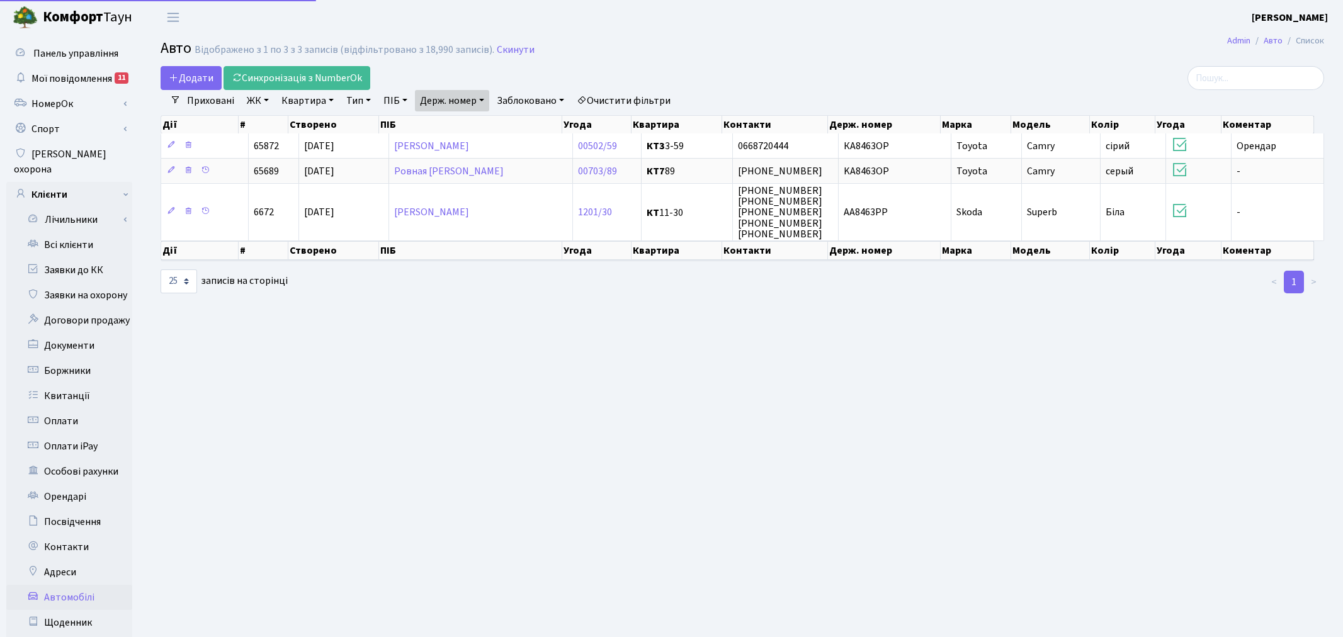
select select "25"
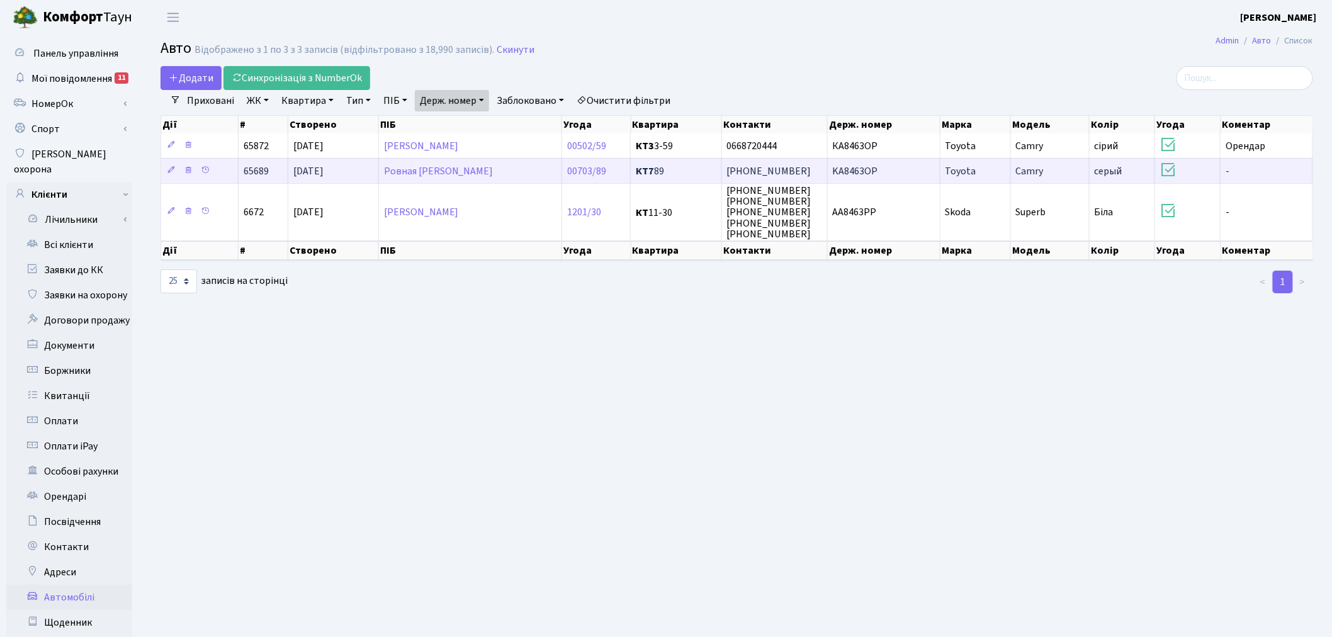
click at [911, 173] on td "KA8463OP" at bounding box center [884, 170] width 113 height 25
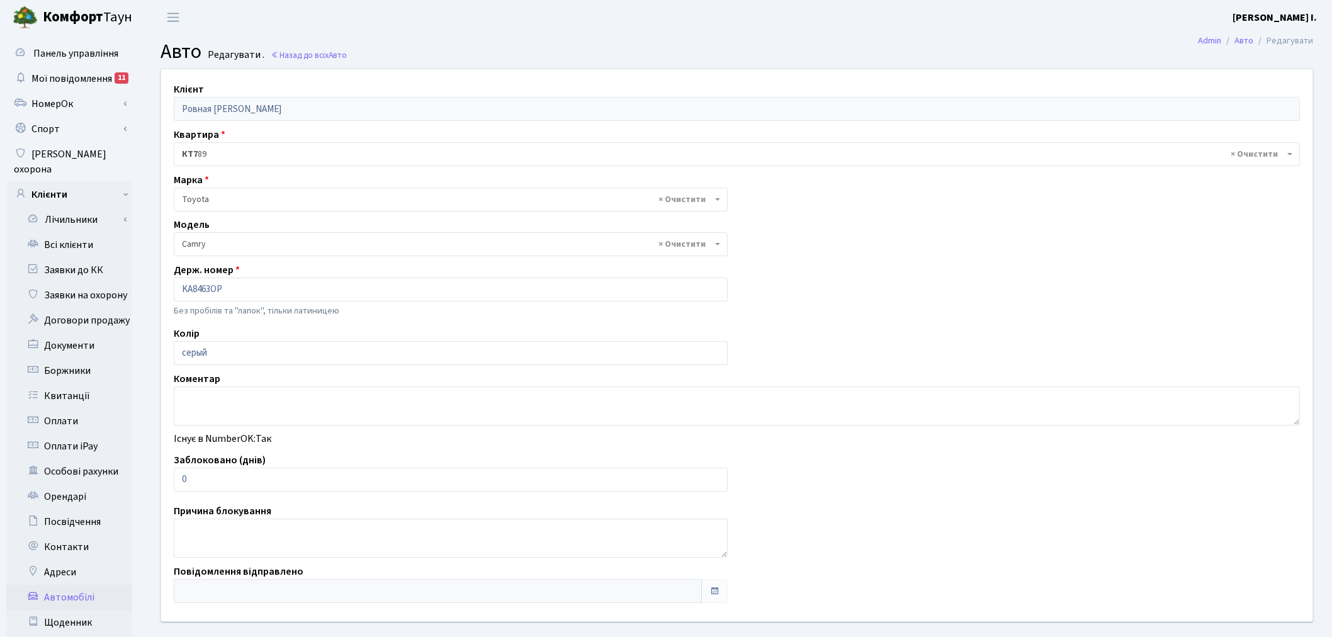
select select "2305"
drag, startPoint x: 217, startPoint y: 477, endPoint x: 177, endPoint y: 479, distance: 39.7
click at [177, 479] on input "0" at bounding box center [451, 480] width 554 height 24
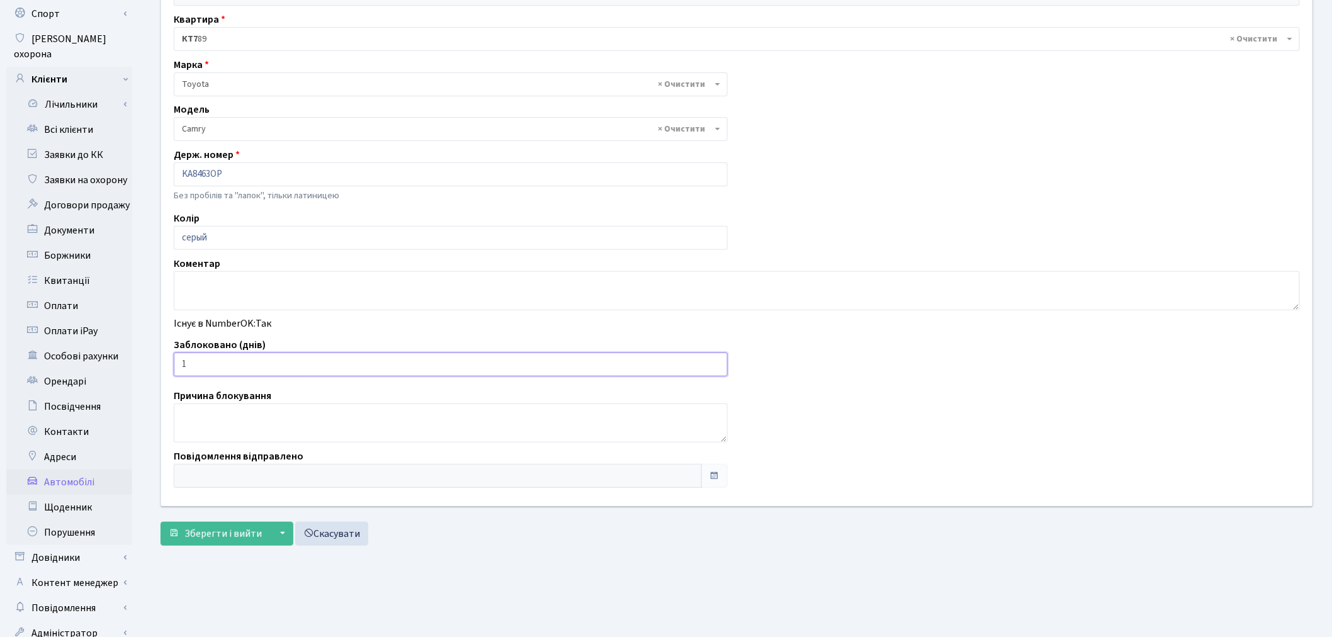
scroll to position [146, 0]
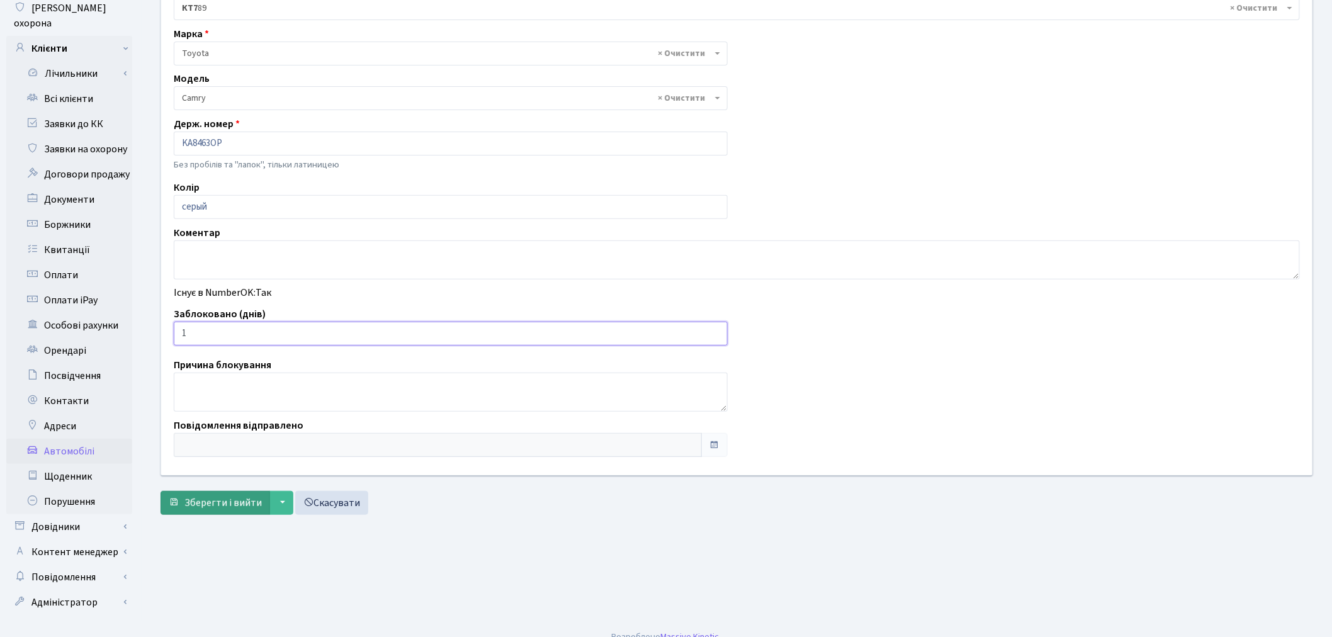
type input "1"
click at [228, 497] on span "Зберегти і вийти" at bounding box center [222, 503] width 77 height 14
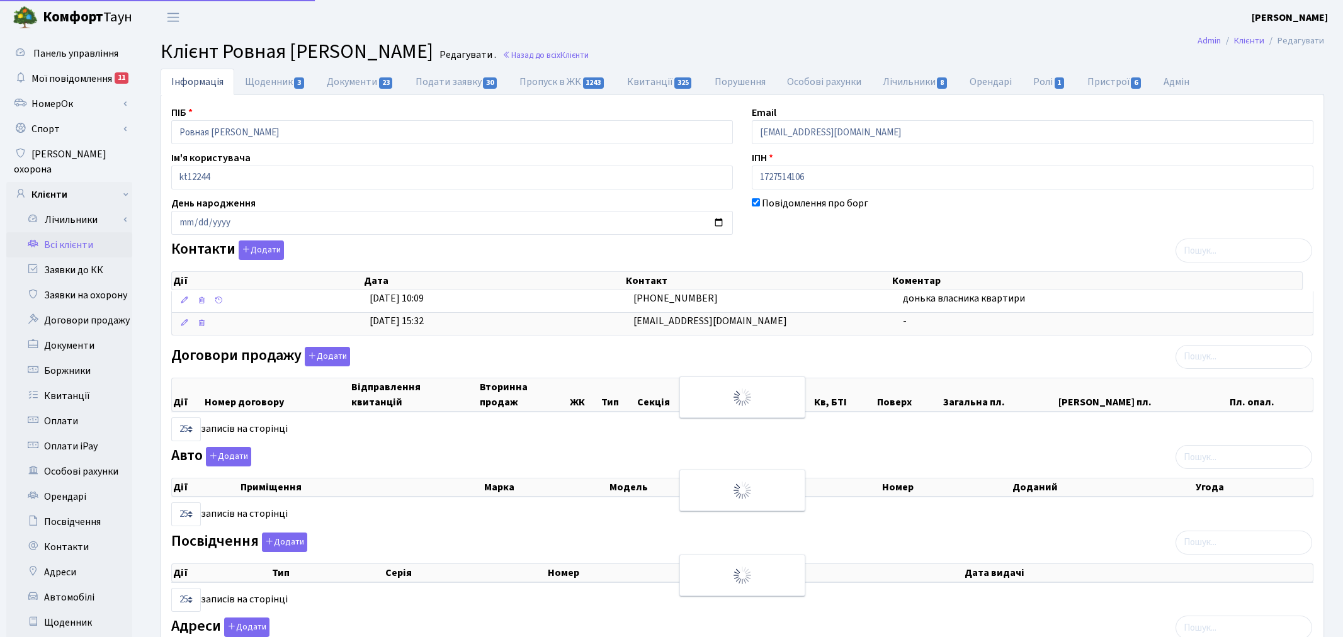
select select "25"
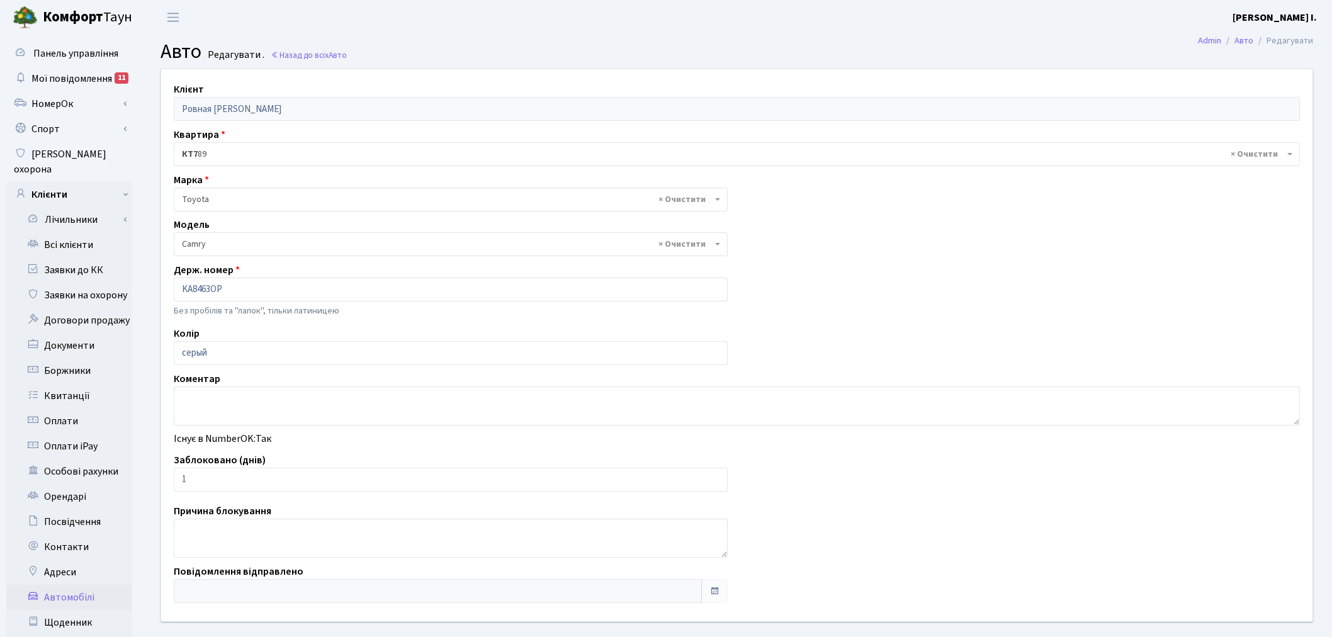
select select "2305"
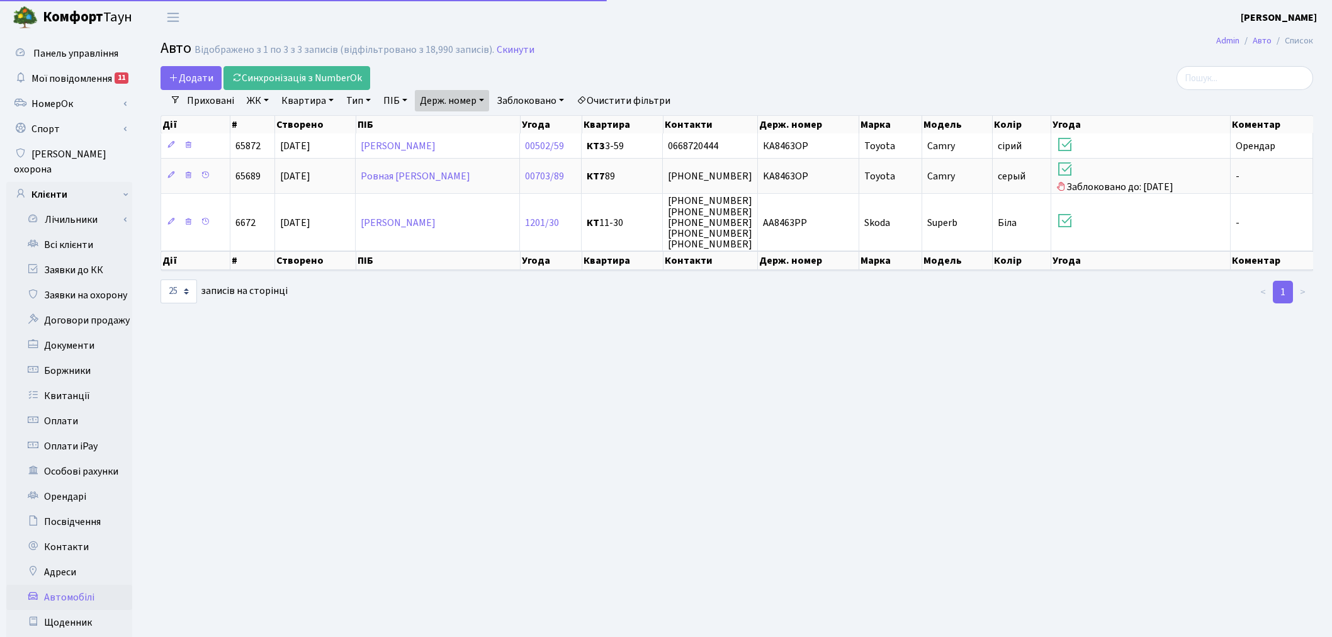
select select "25"
click at [451, 101] on link "Держ. номер" at bounding box center [452, 100] width 74 height 21
click at [458, 125] on input "8463" at bounding box center [453, 125] width 74 height 24
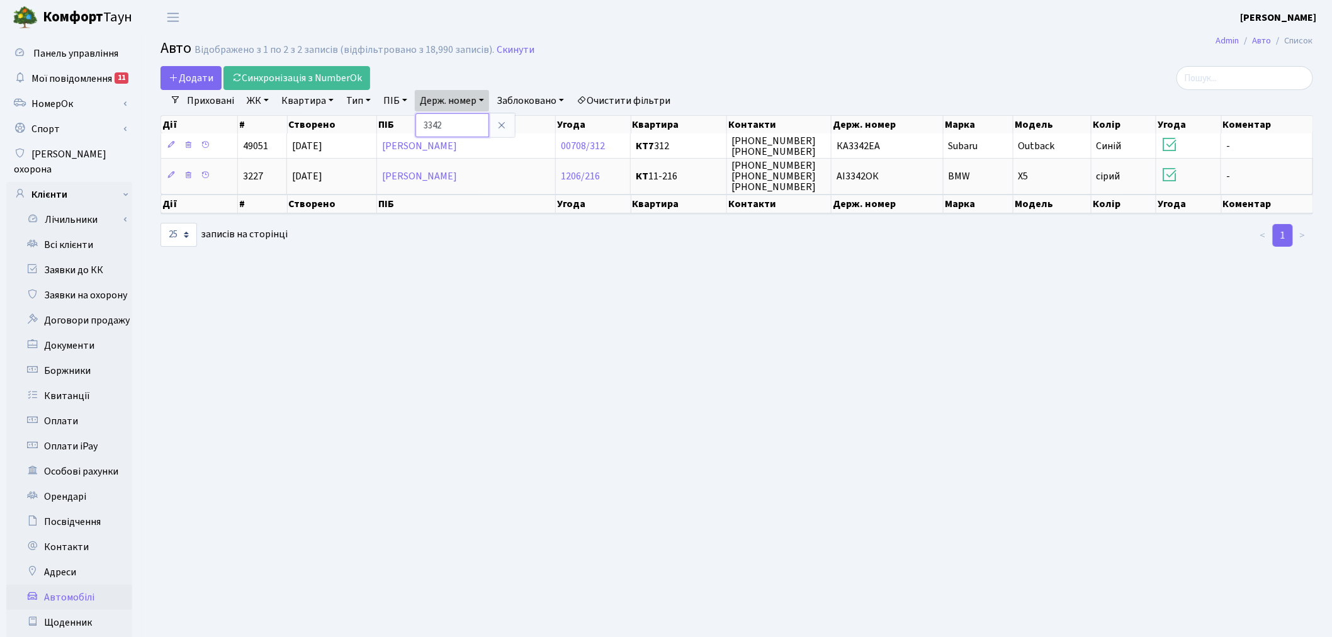
click at [455, 128] on input "3342" at bounding box center [453, 125] width 74 height 24
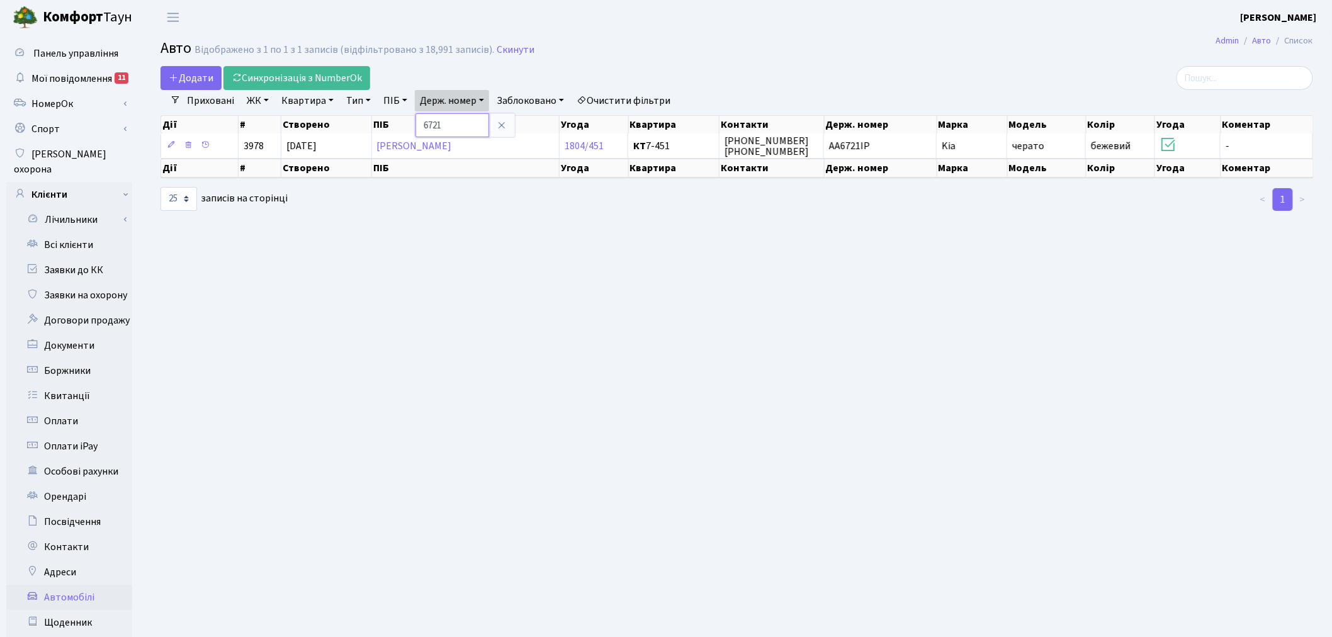
click at [458, 123] on input "6721" at bounding box center [453, 125] width 74 height 24
type input "0778"
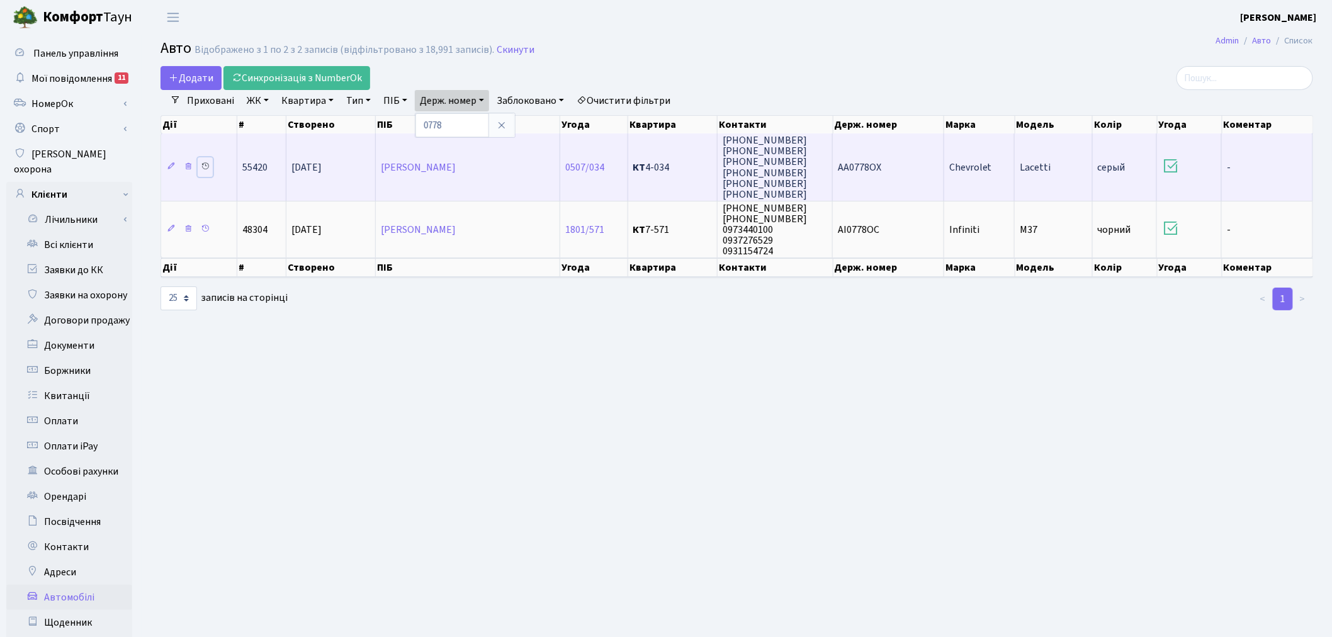
click at [209, 162] on icon at bounding box center [205, 166] width 9 height 9
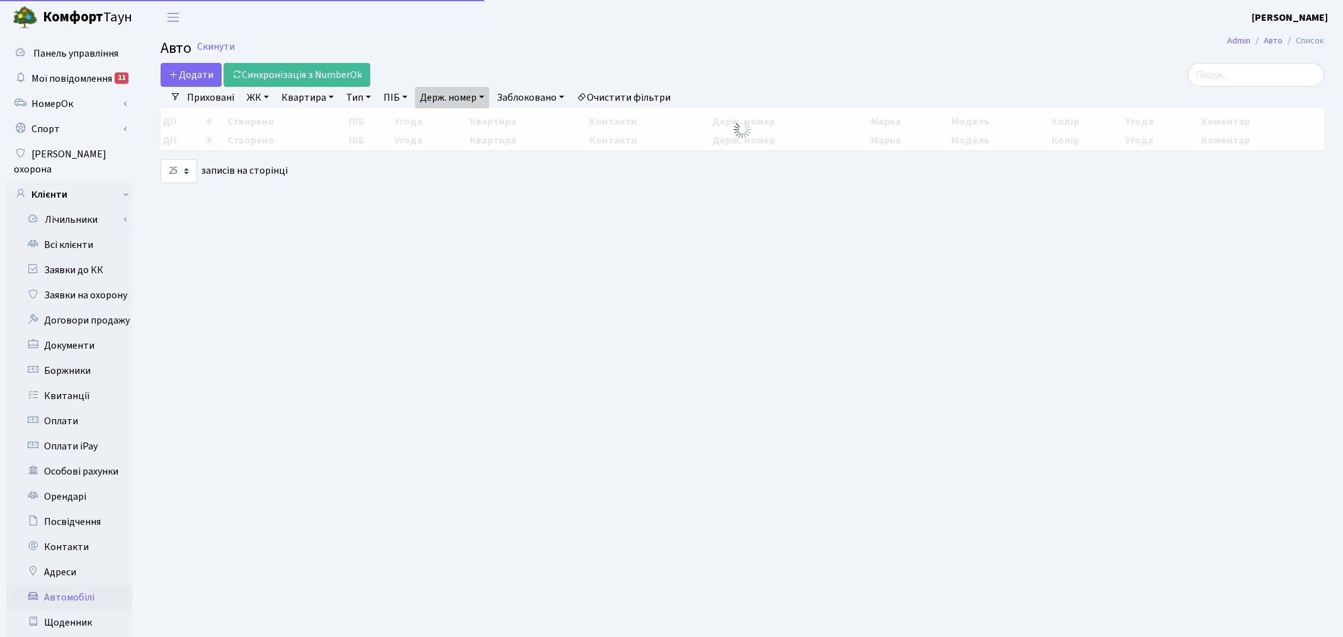
select select "25"
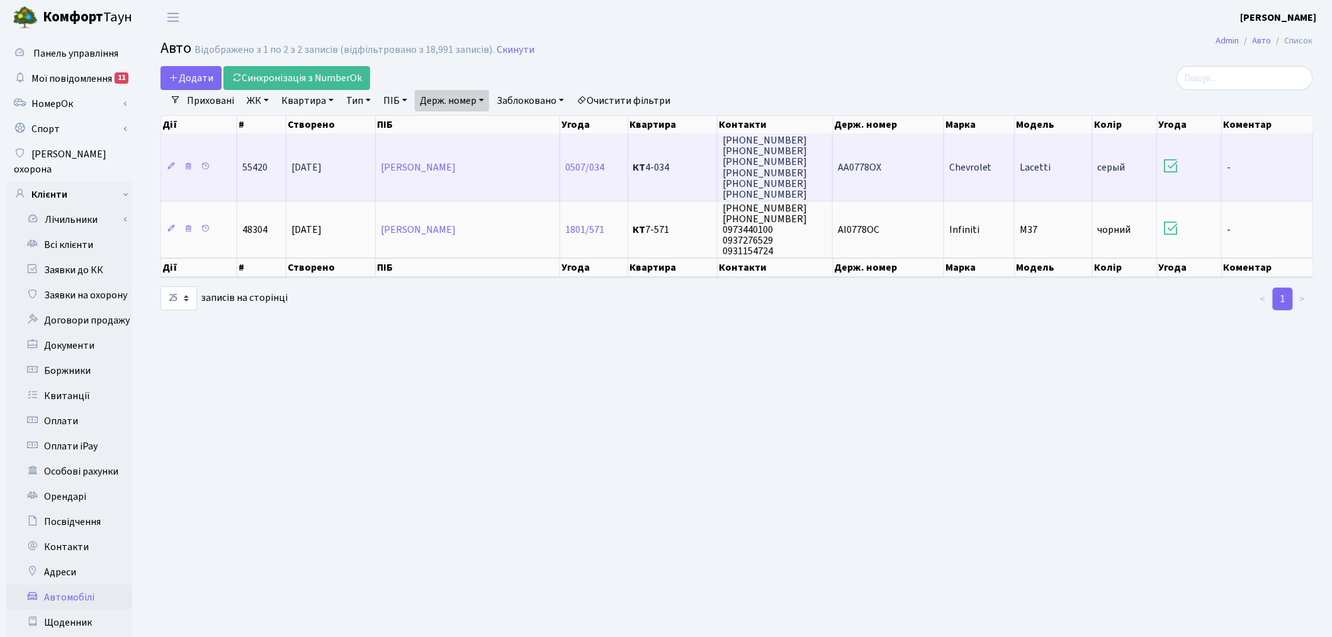
click at [905, 162] on td "АА0778ОХ" at bounding box center [888, 166] width 111 height 67
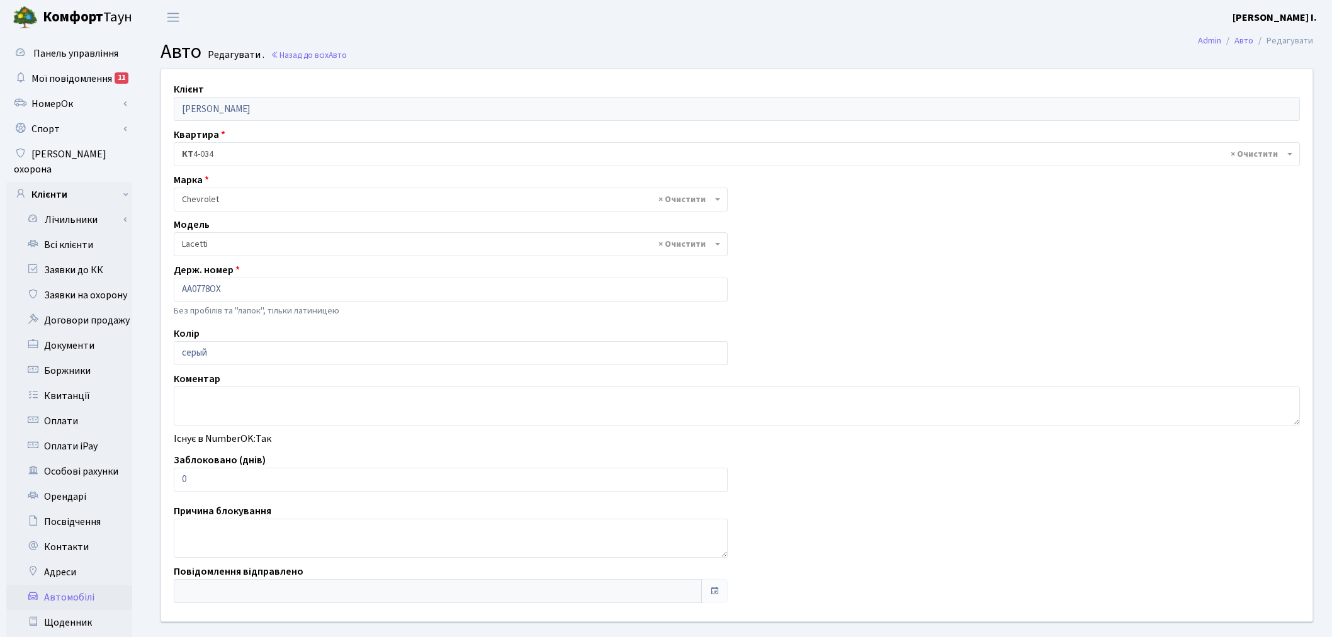
select select "350"
drag, startPoint x: 215, startPoint y: 476, endPoint x: 169, endPoint y: 481, distance: 46.2
click at [169, 481] on div "Заблоковано (днів) 0" at bounding box center [450, 472] width 573 height 39
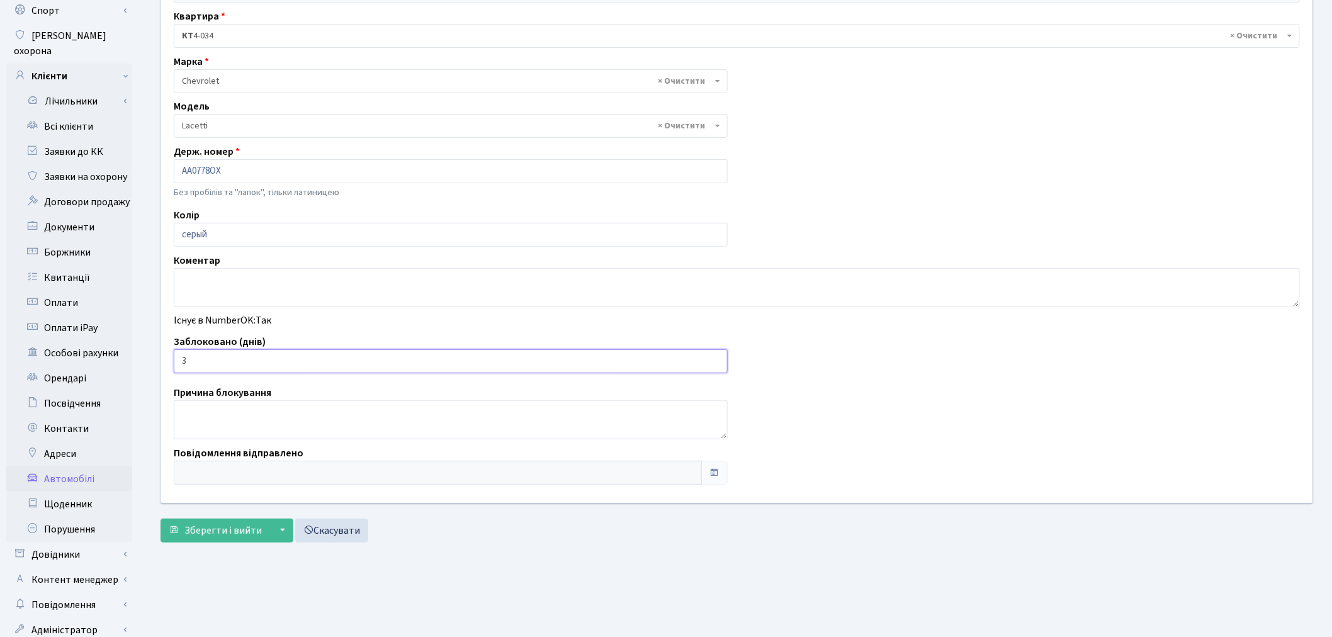
scroll to position [140, 0]
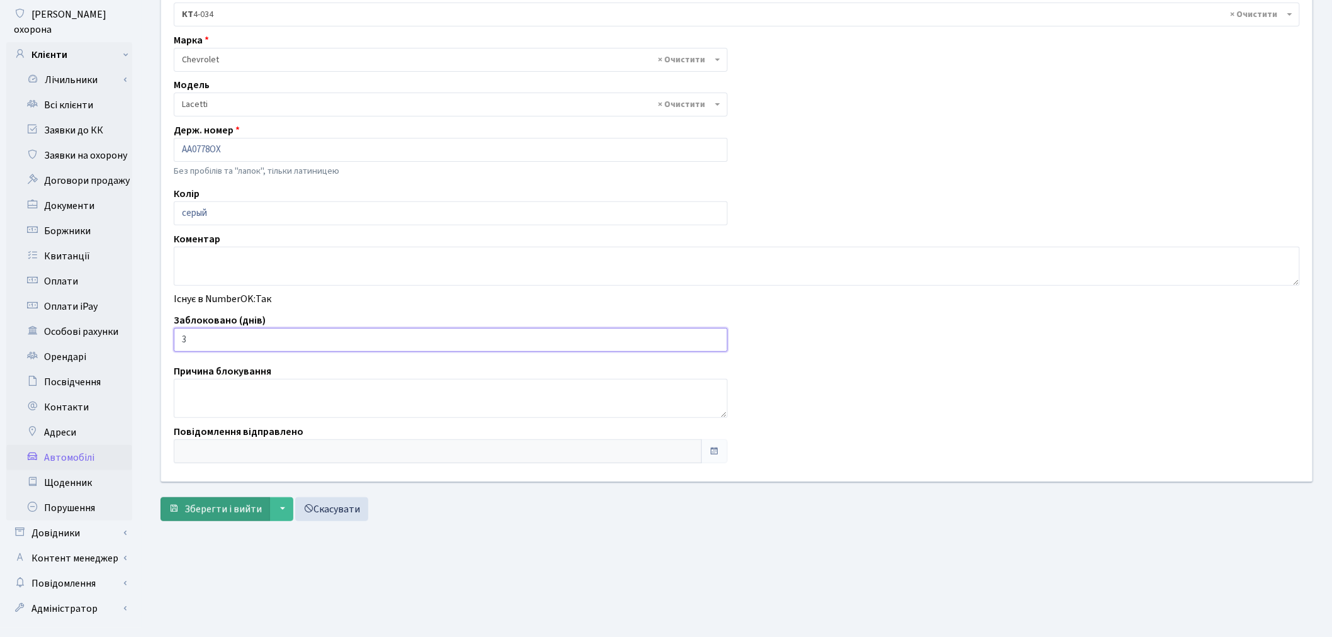
type input "3"
click at [224, 508] on span "Зберегти і вийти" at bounding box center [222, 509] width 77 height 14
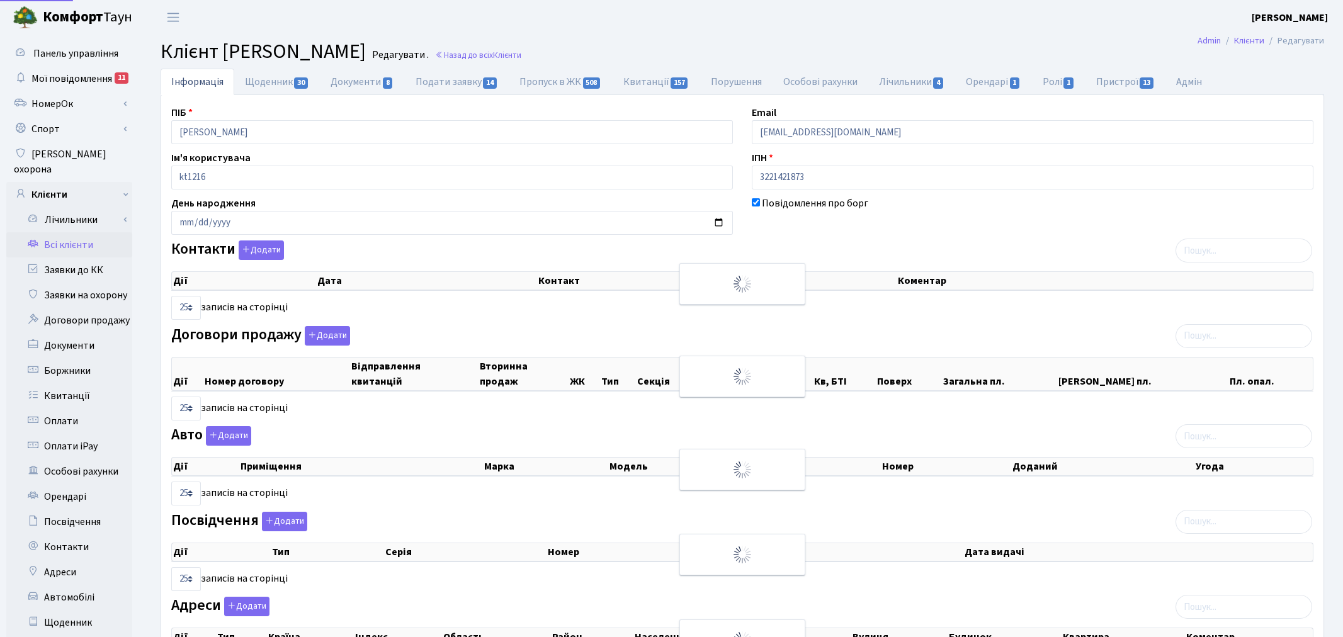
select select "25"
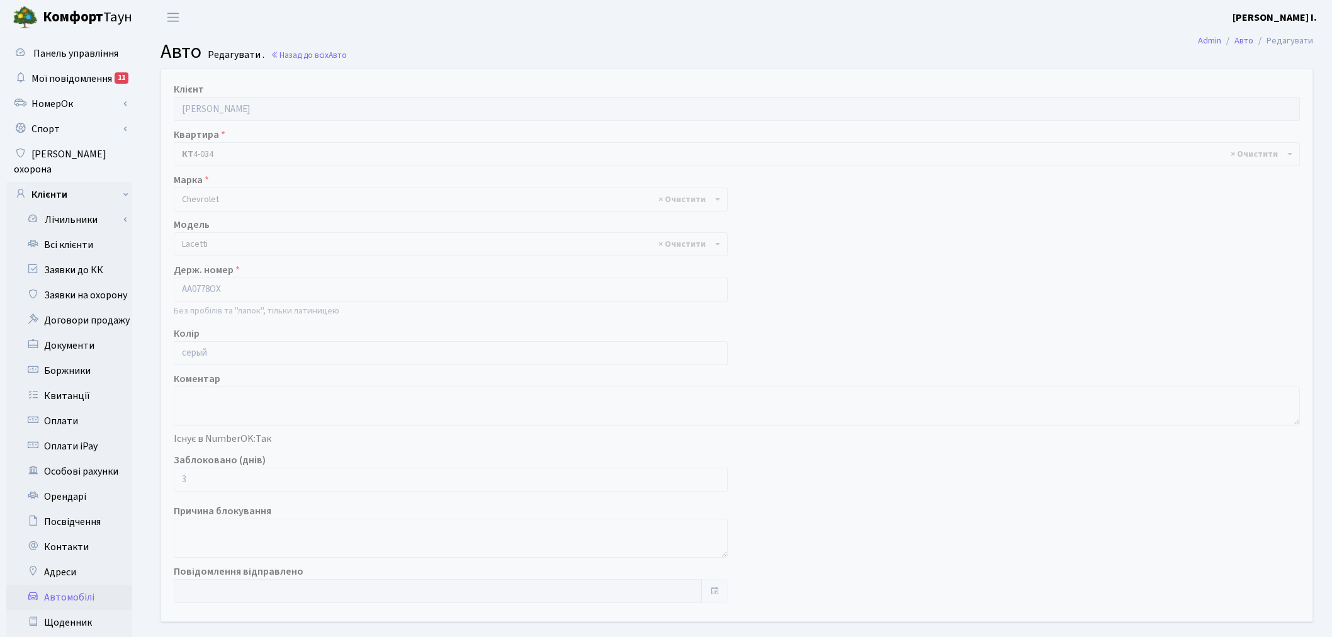
select select "350"
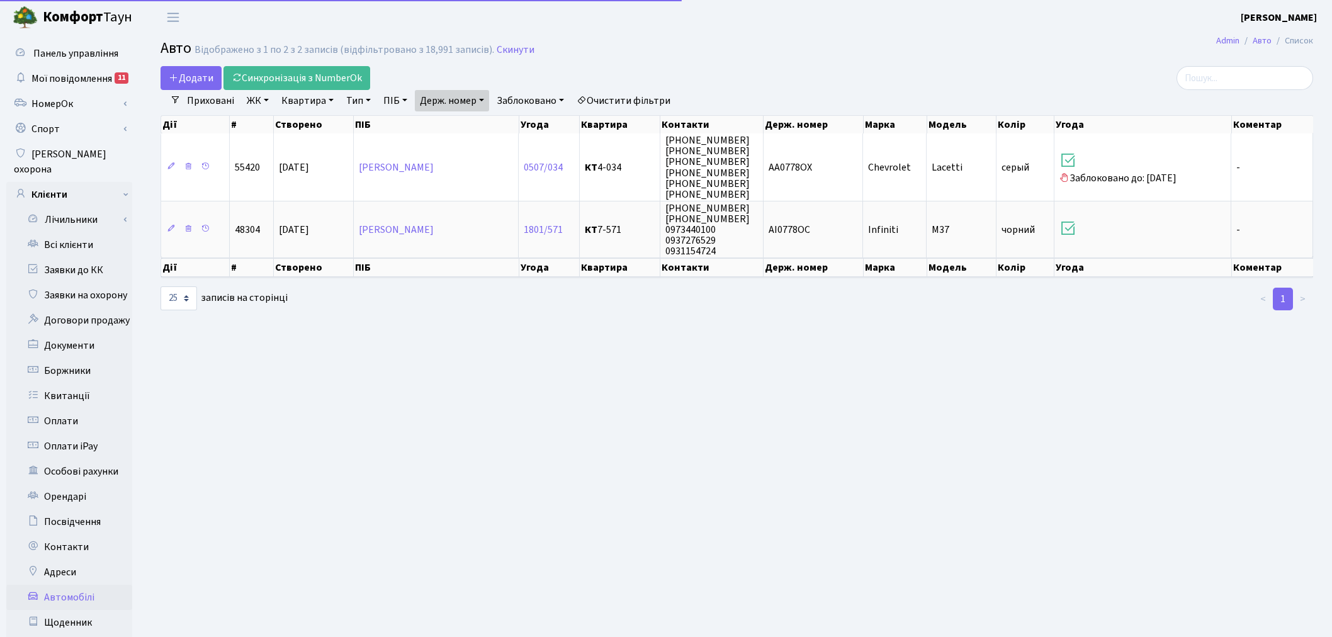
select select "25"
click at [474, 99] on link "Держ. номер" at bounding box center [452, 100] width 74 height 21
click at [464, 122] on input "0778" at bounding box center [453, 125] width 74 height 24
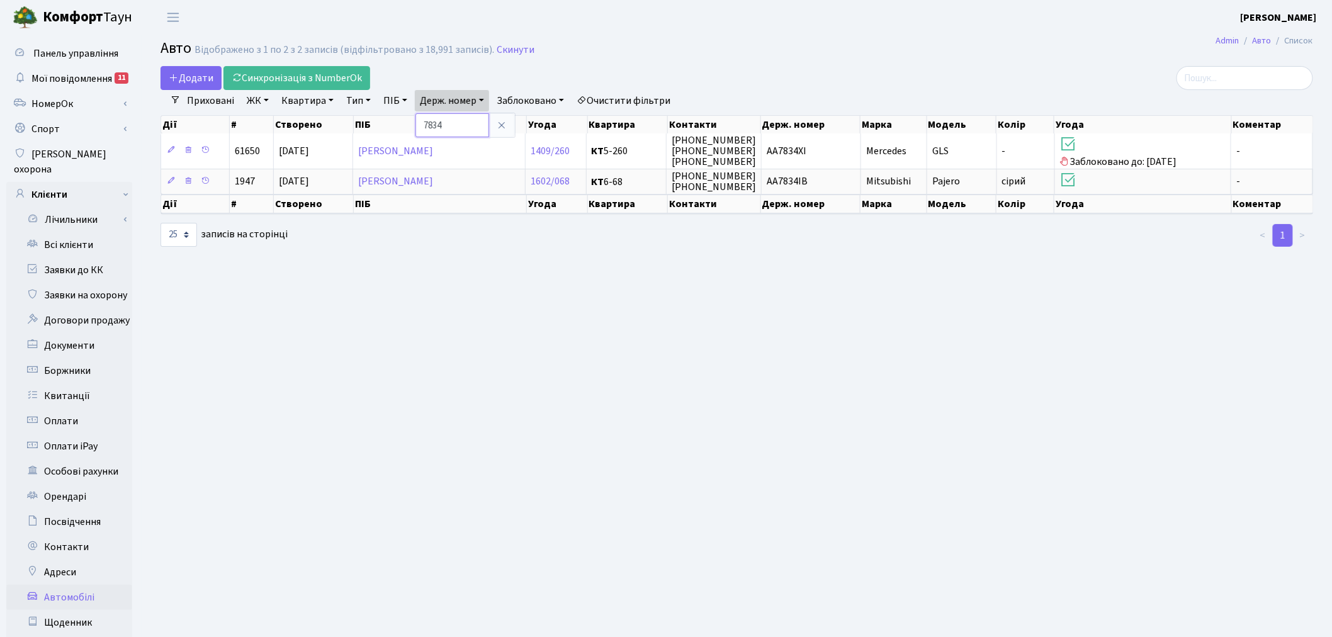
drag, startPoint x: 461, startPoint y: 123, endPoint x: 404, endPoint y: 124, distance: 57.3
click at [404, 124] on div "Додати Синхронізація з NumberOk Фільтри Приховані ЖК - ТХ, вул. Ділова, 1/2 КТ,…" at bounding box center [737, 156] width 1172 height 181
click at [469, 98] on link "Держ. номер" at bounding box center [452, 100] width 74 height 21
click at [468, 120] on input "7834" at bounding box center [453, 125] width 74 height 24
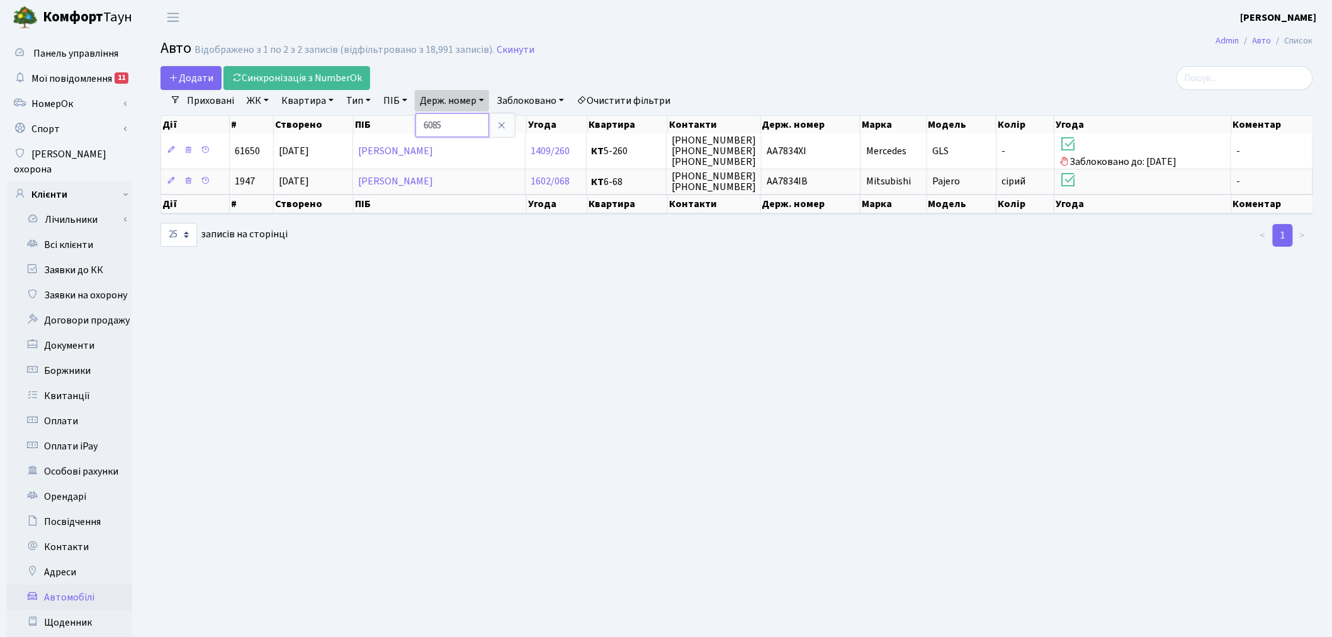
type input "6085"
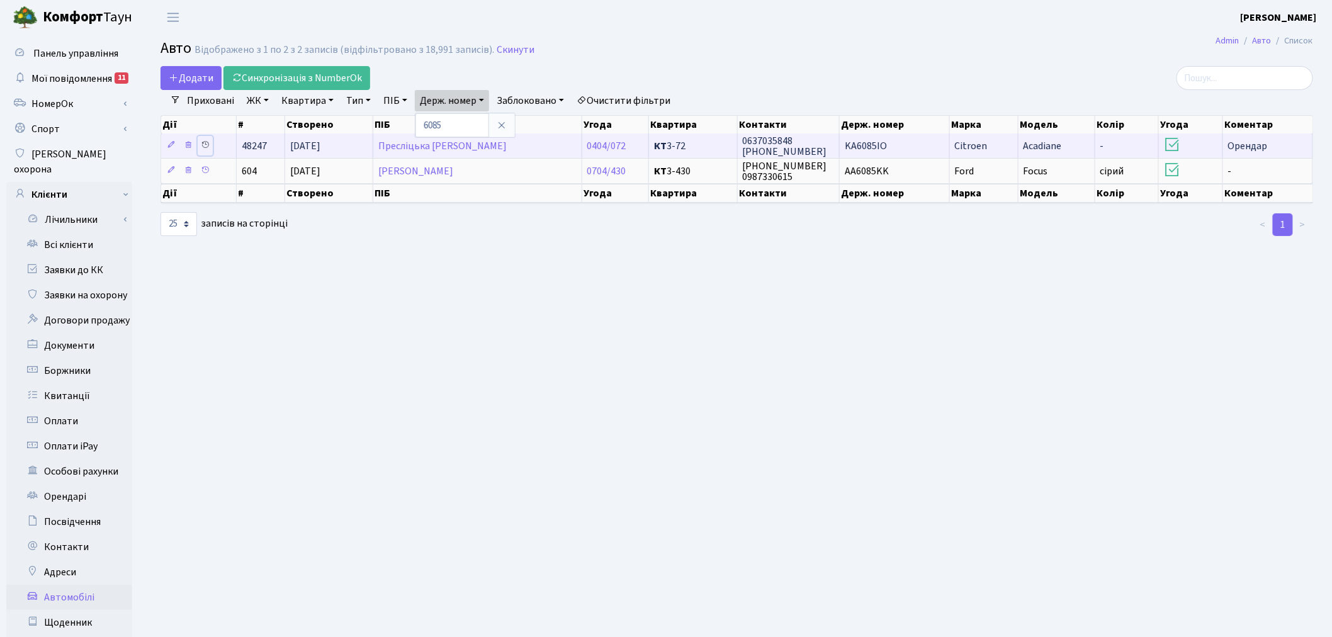
click at [203, 141] on icon at bounding box center [205, 144] width 9 height 9
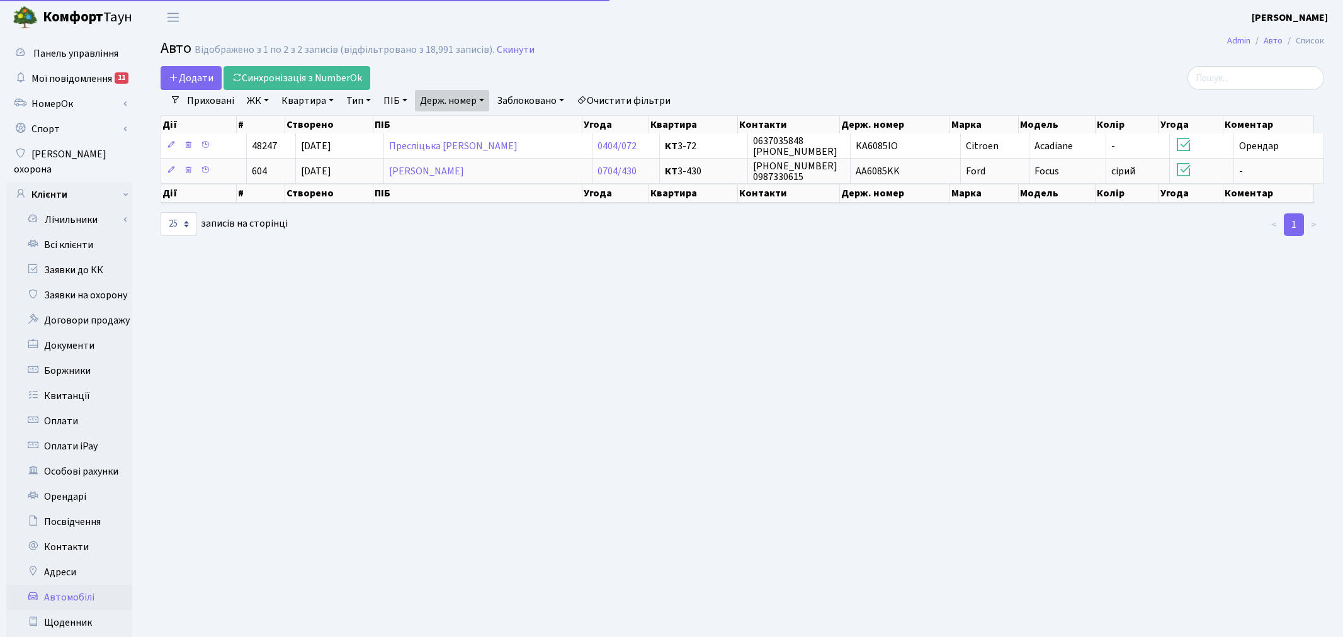
select select "25"
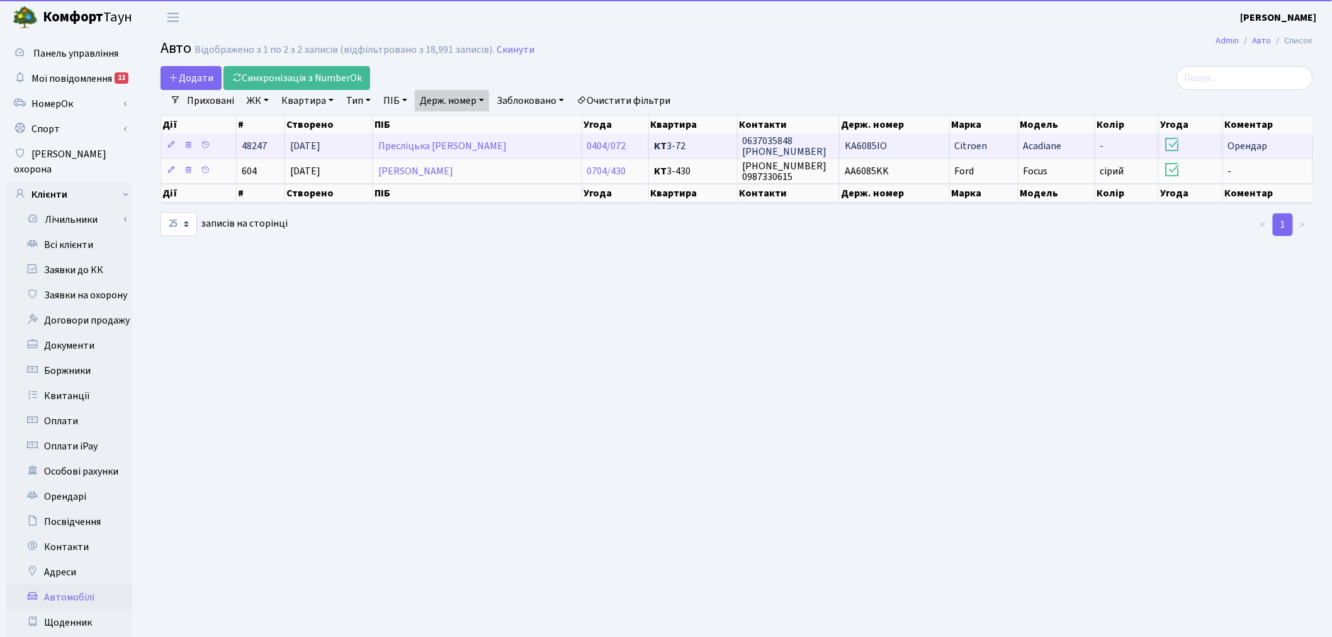
click at [876, 151] on span "KA6085IO" at bounding box center [866, 146] width 42 height 14
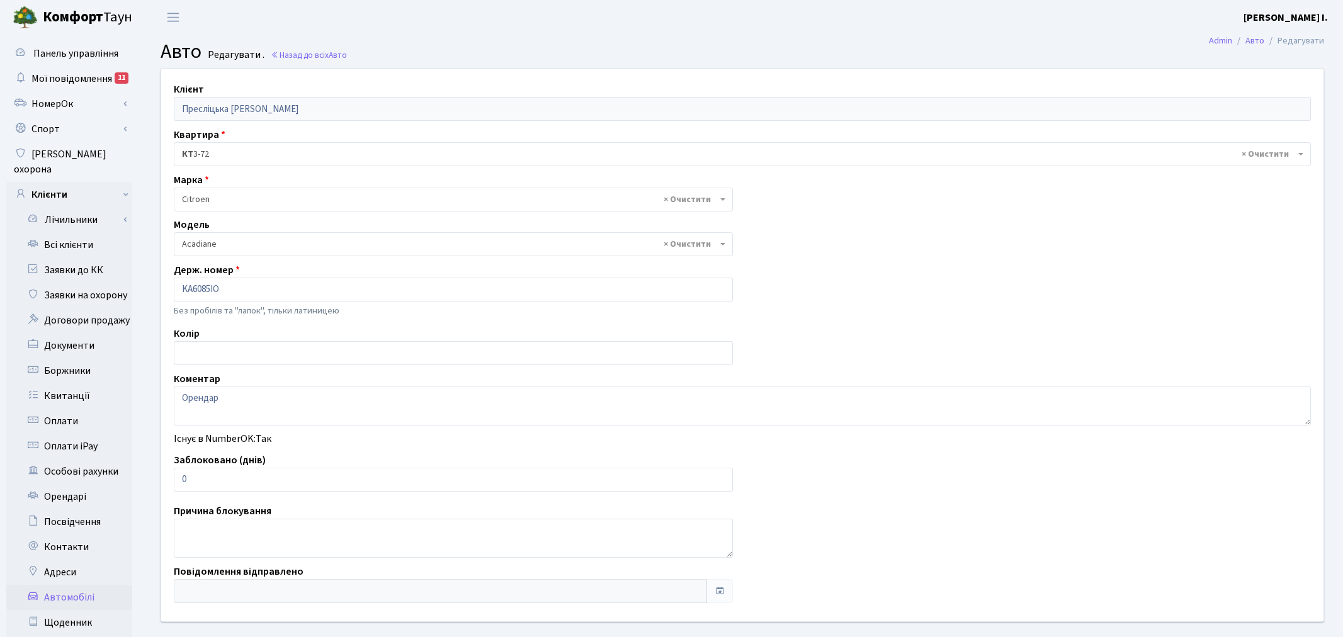
select select "401"
drag, startPoint x: 201, startPoint y: 474, endPoint x: 174, endPoint y: 480, distance: 27.7
click at [175, 480] on input "0" at bounding box center [451, 480] width 554 height 24
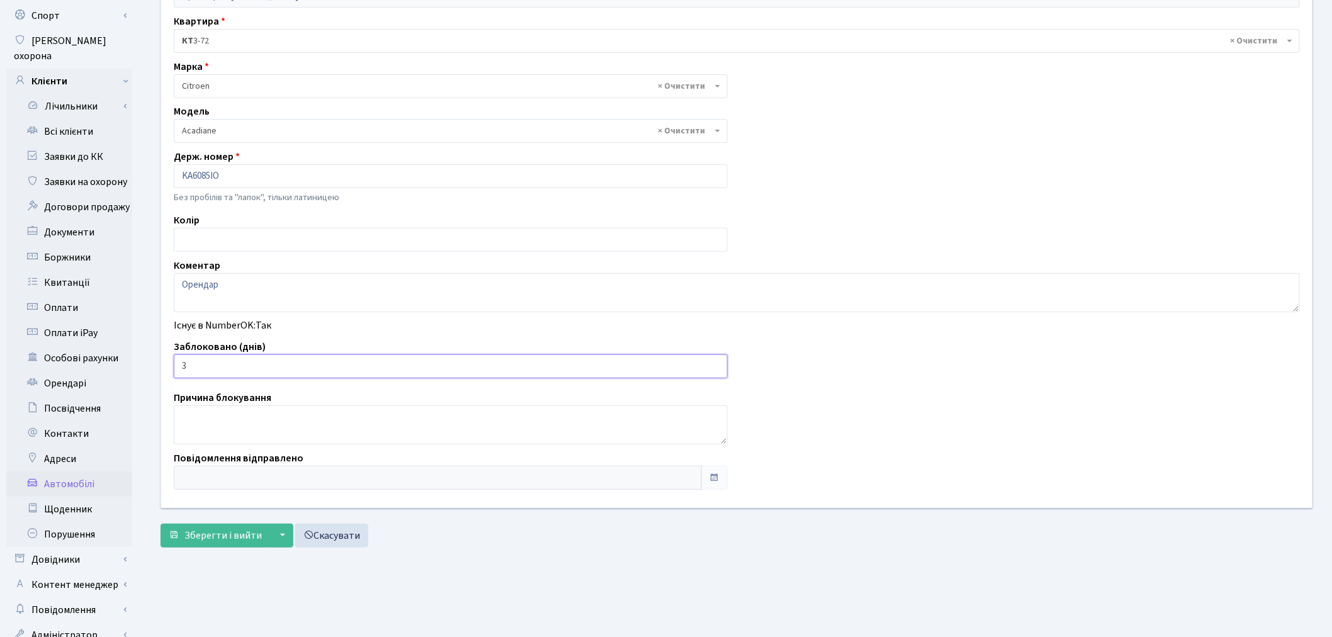
scroll to position [140, 0]
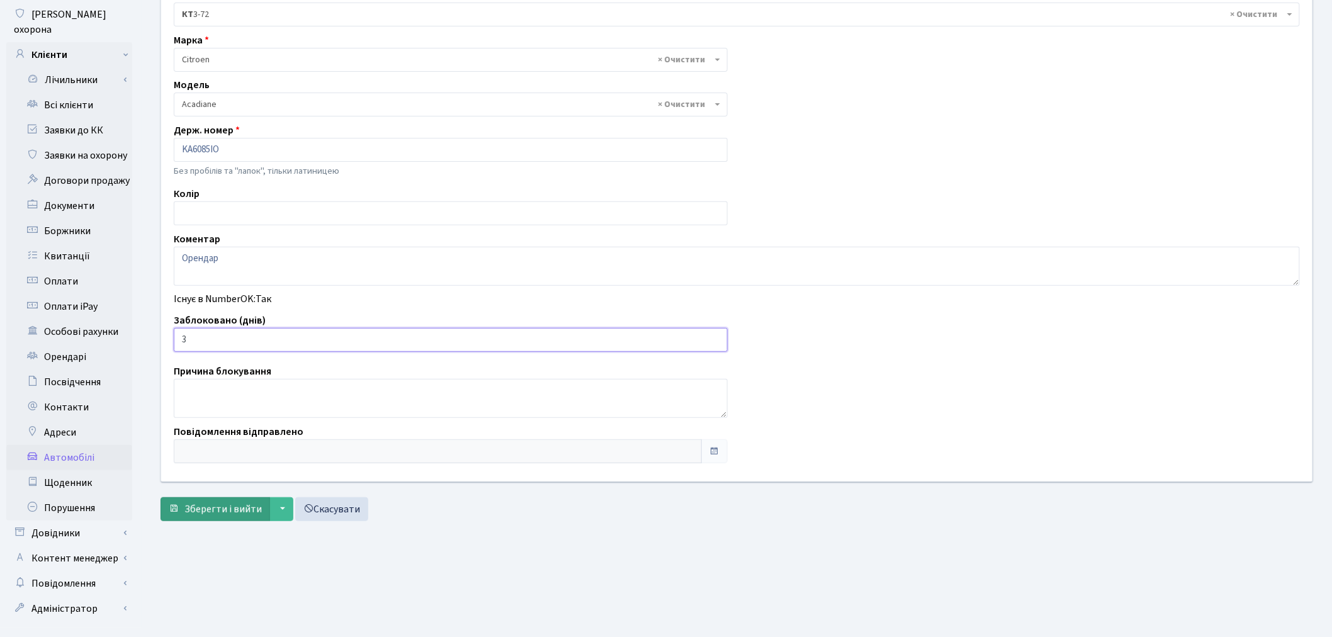
type input "3"
click at [222, 514] on span "Зберегти і вийти" at bounding box center [222, 509] width 77 height 14
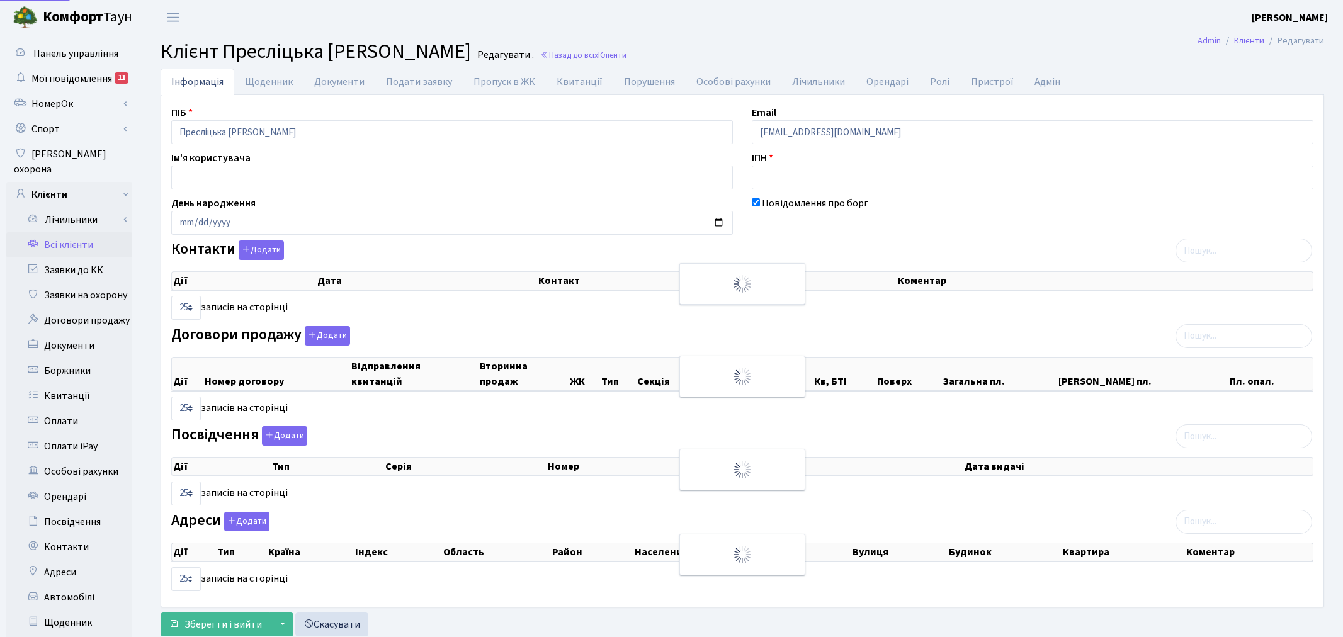
select select "25"
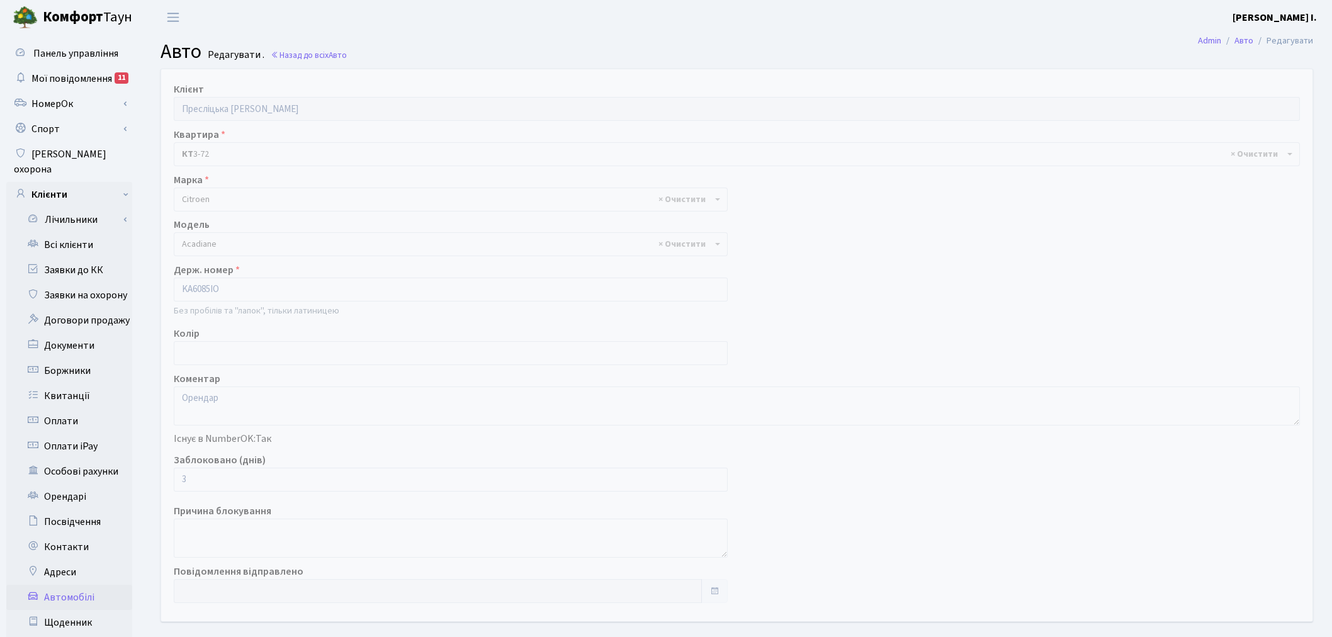
select select "401"
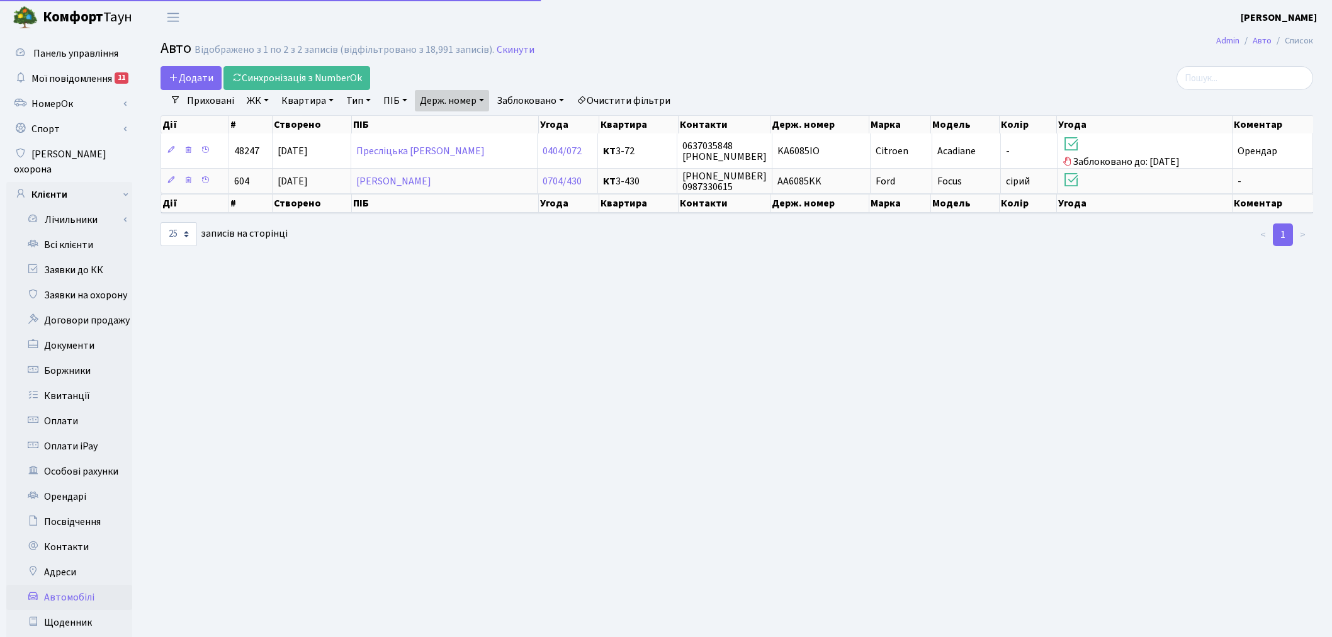
select select "25"
click at [451, 99] on link "Держ. номер" at bounding box center [452, 100] width 74 height 21
click at [460, 130] on input "6085" at bounding box center [453, 125] width 74 height 24
type input "1302"
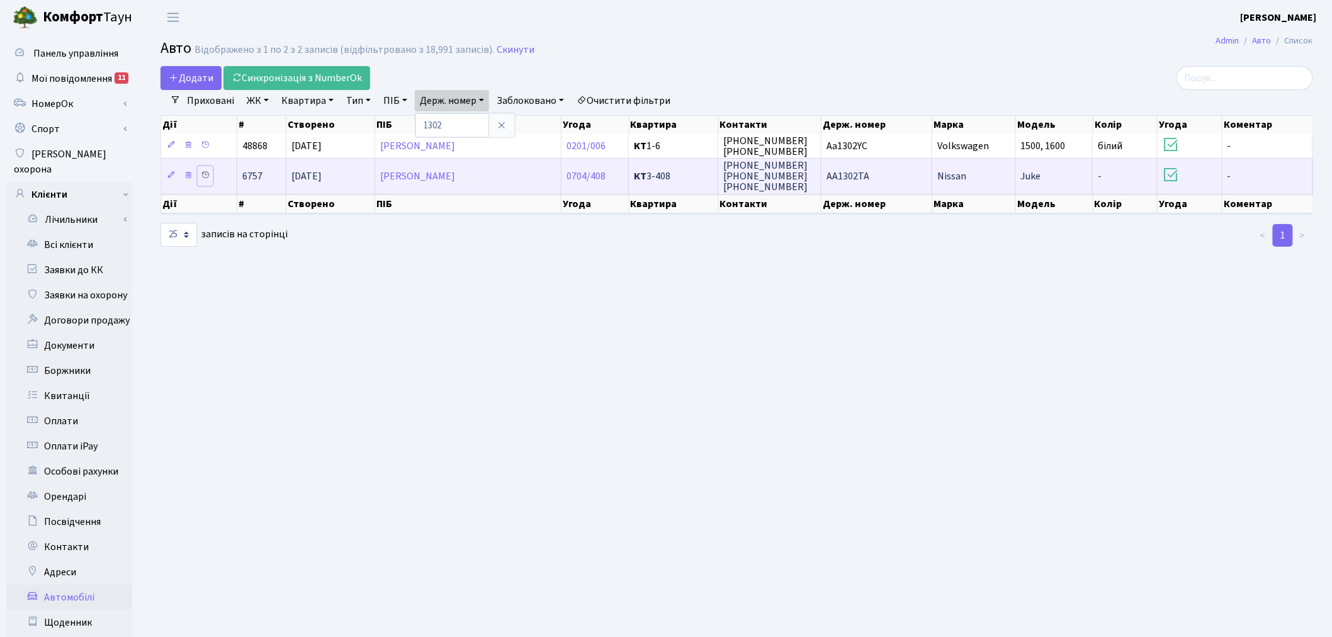
click at [207, 178] on icon at bounding box center [205, 175] width 9 height 9
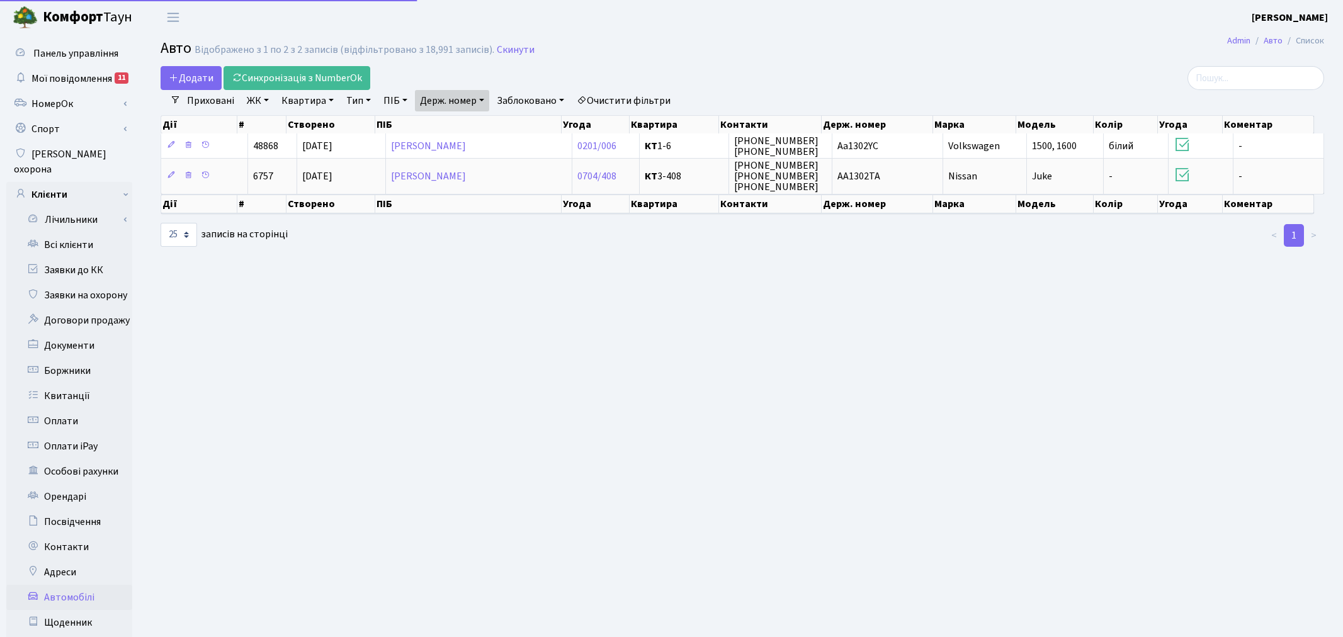
select select "25"
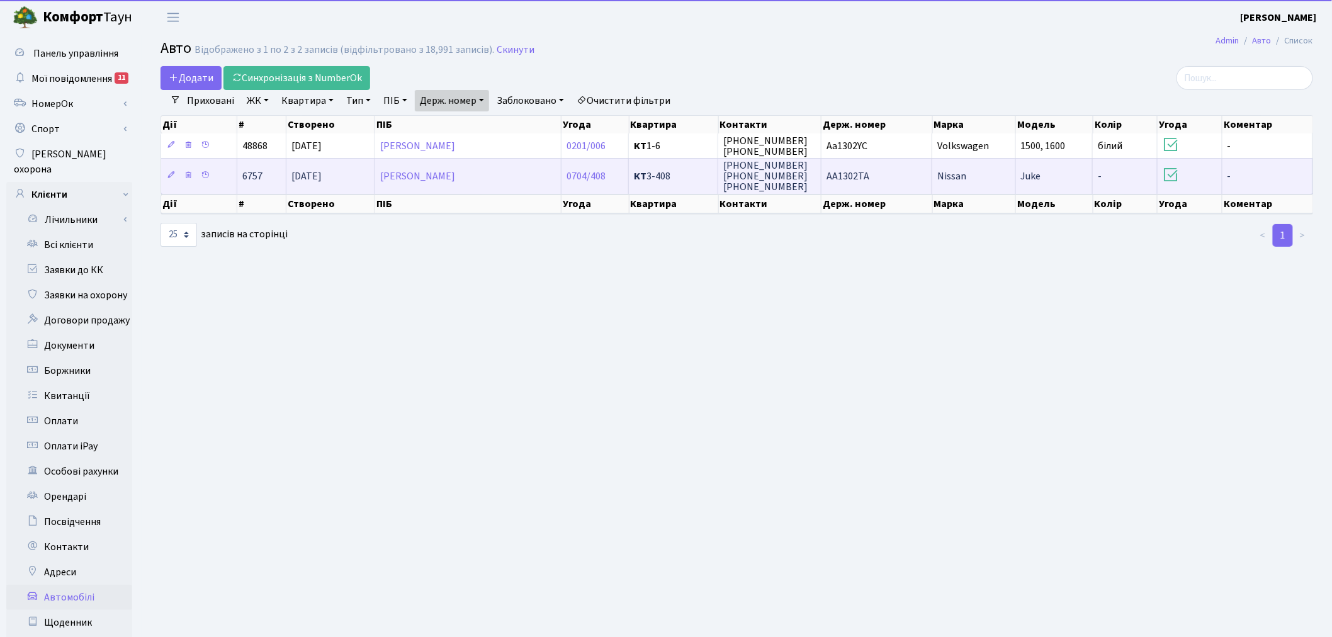
click at [886, 179] on td "АА1302ТА" at bounding box center [877, 175] width 111 height 35
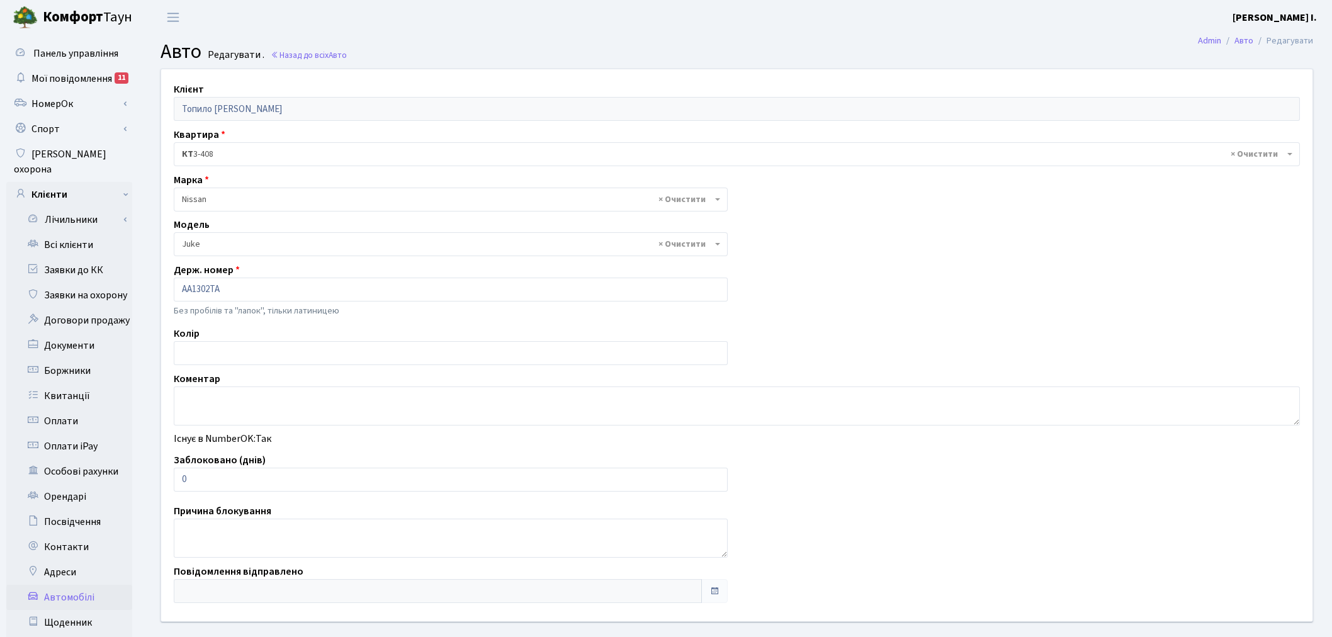
select select "1691"
click at [171, 477] on div "Заблоковано (днів) 0" at bounding box center [450, 472] width 573 height 39
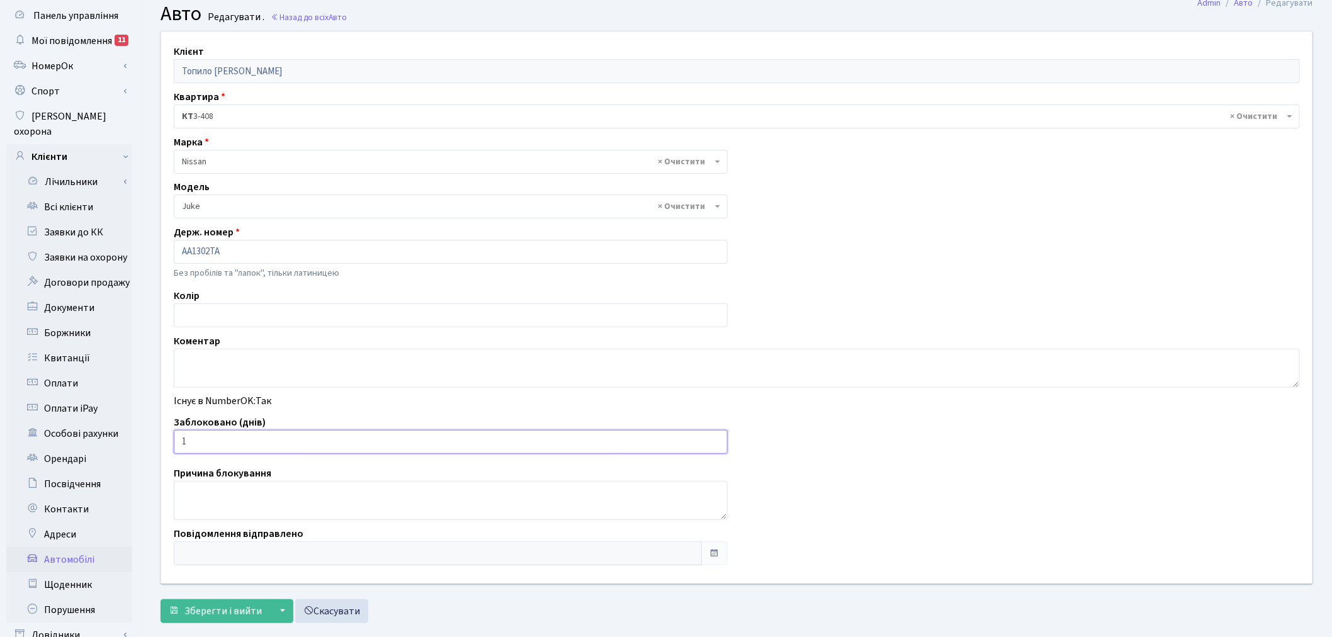
scroll to position [140, 0]
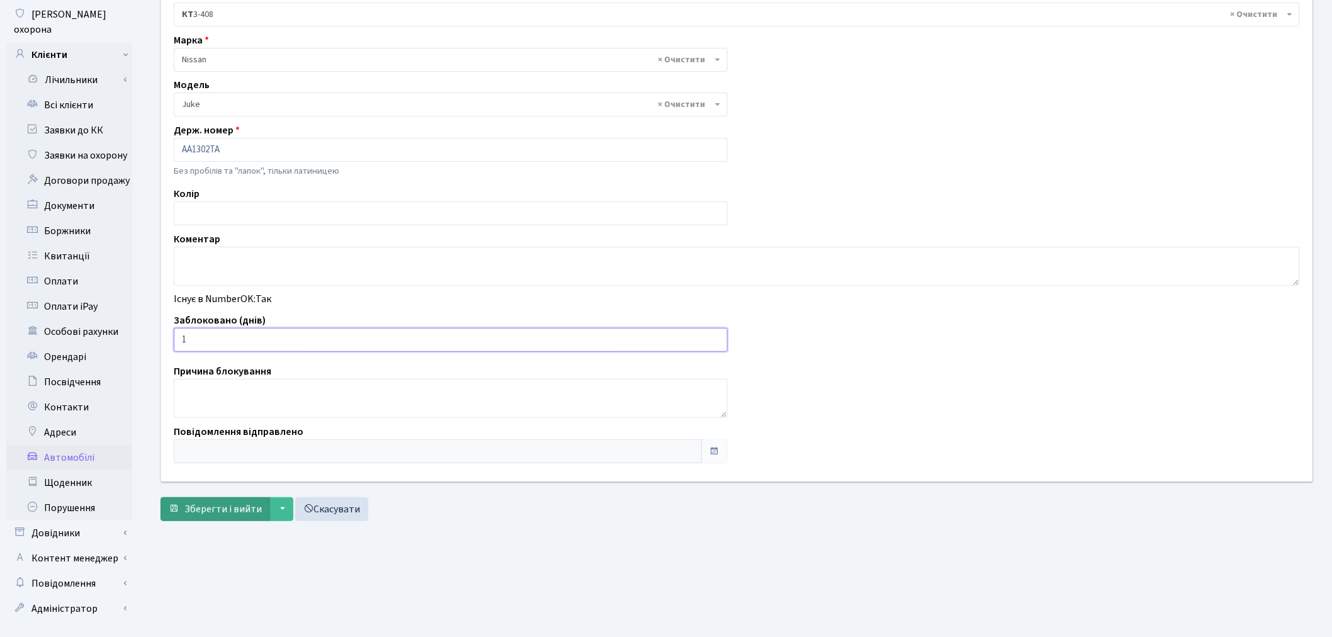
type input "1"
click at [234, 509] on span "Зберегти і вийти" at bounding box center [222, 509] width 77 height 14
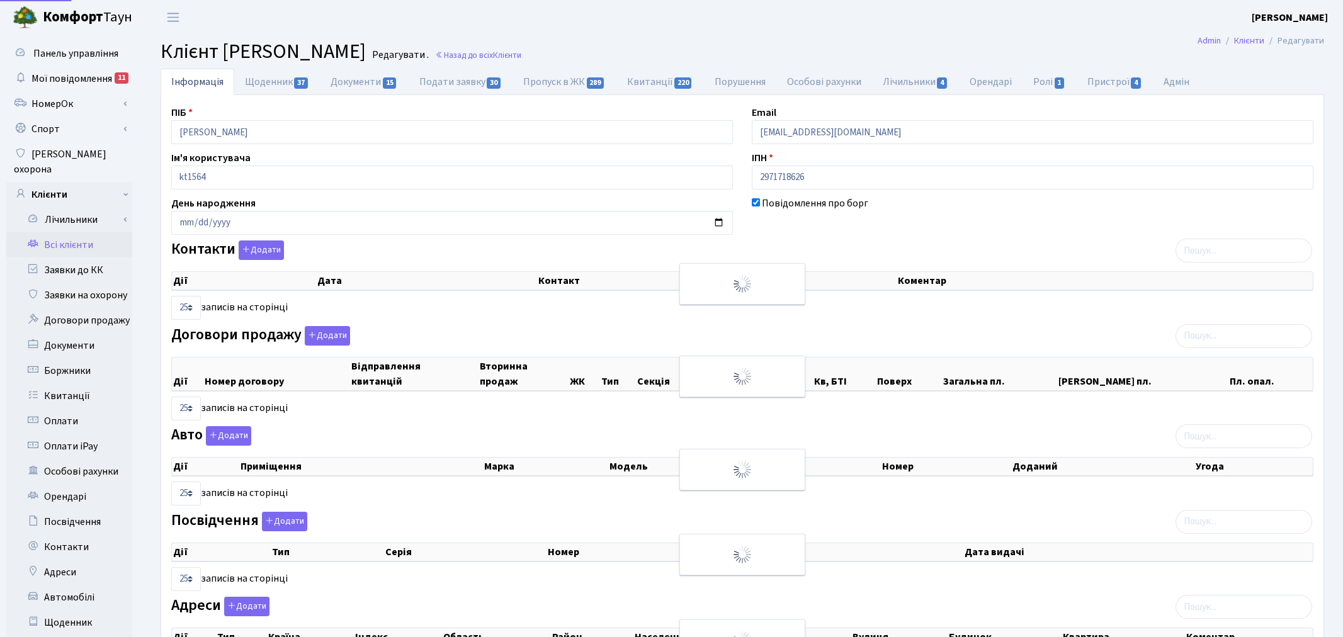
select select "25"
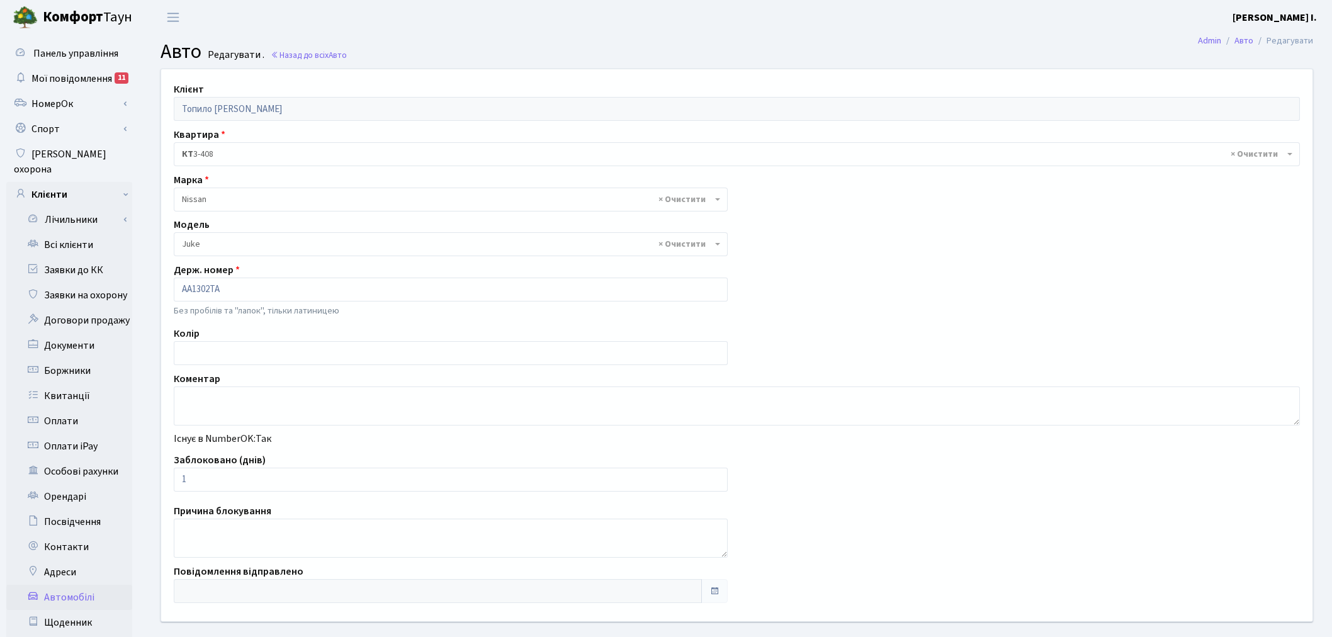
select select "1691"
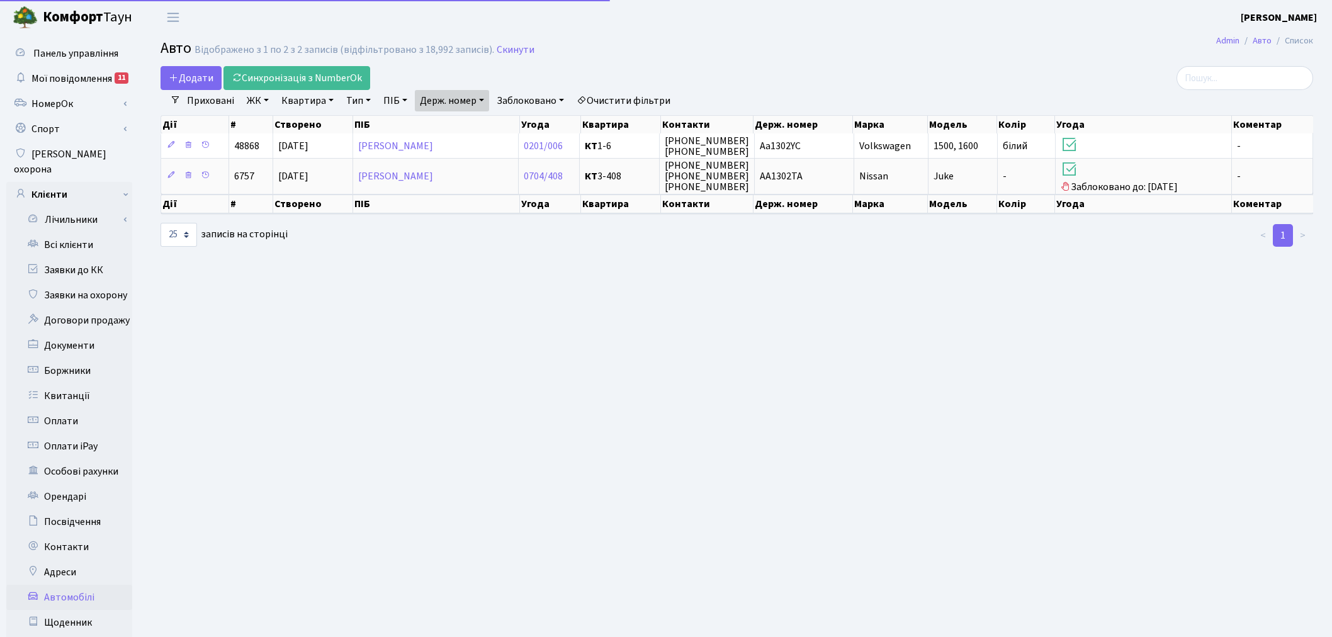
select select "25"
drag, startPoint x: 475, startPoint y: 98, endPoint x: 467, endPoint y: 110, distance: 13.6
click at [475, 98] on link "Держ. номер" at bounding box center [452, 100] width 74 height 21
click at [458, 123] on input "1302" at bounding box center [453, 125] width 74 height 24
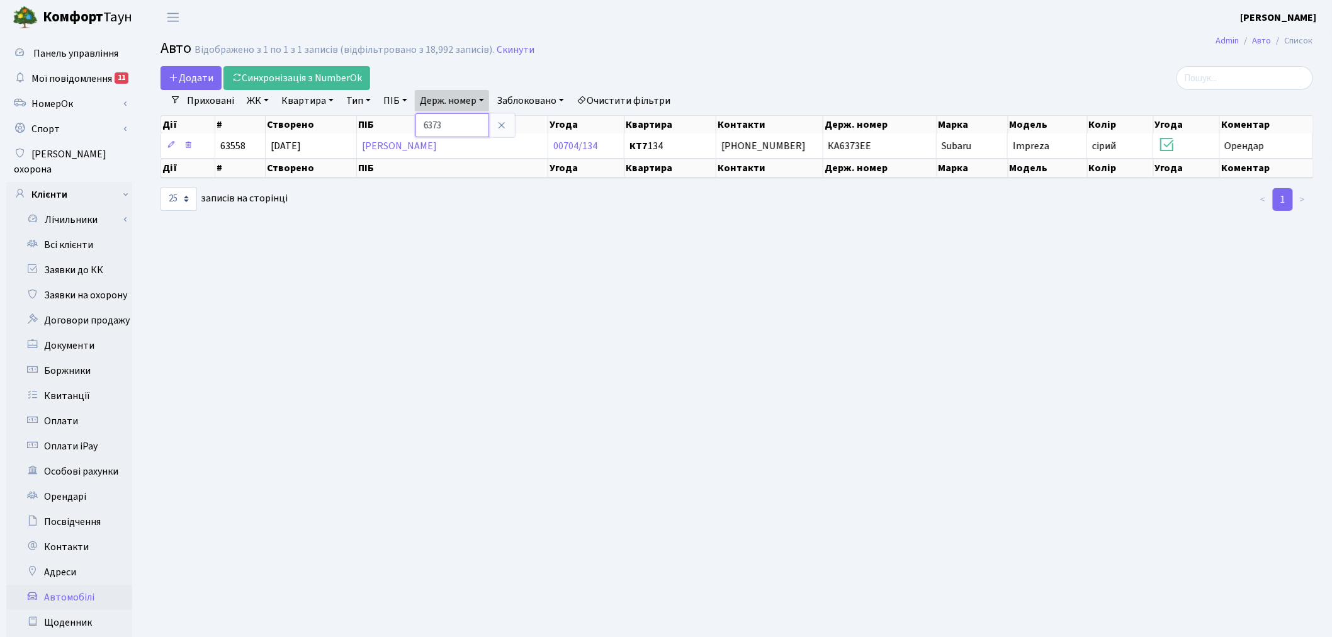
click at [460, 117] on input "6373" at bounding box center [453, 125] width 74 height 24
type input "4588"
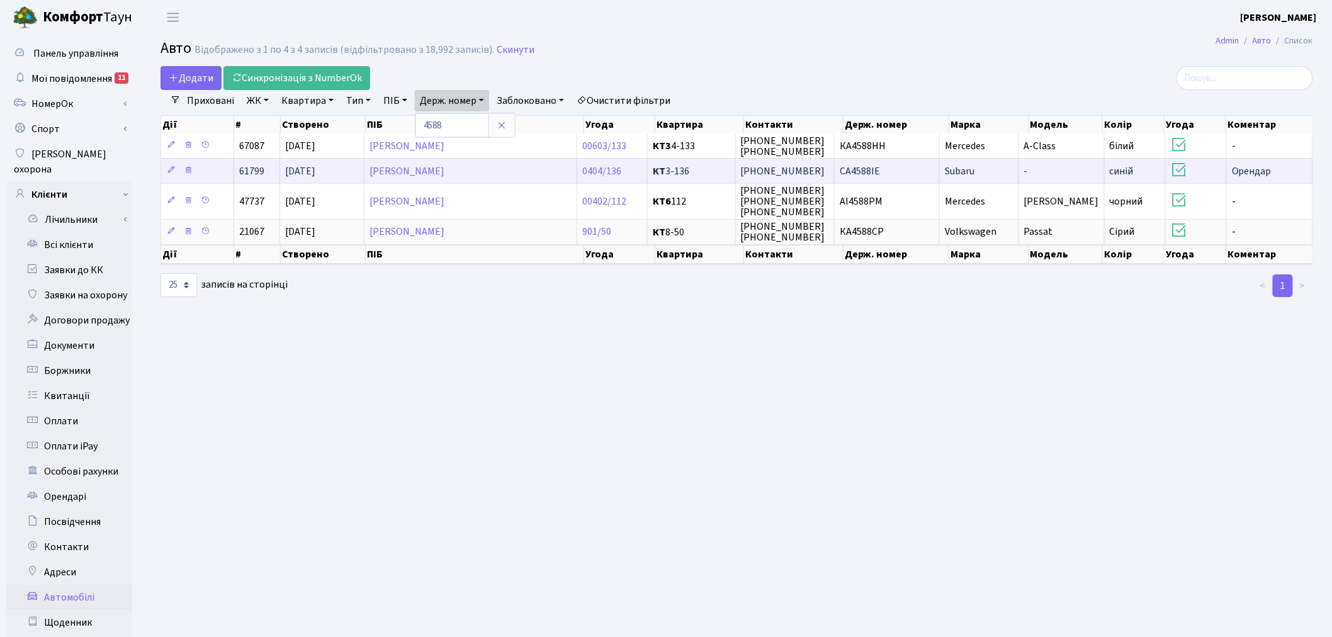
click at [897, 172] on td "CA4588IE" at bounding box center [887, 170] width 105 height 25
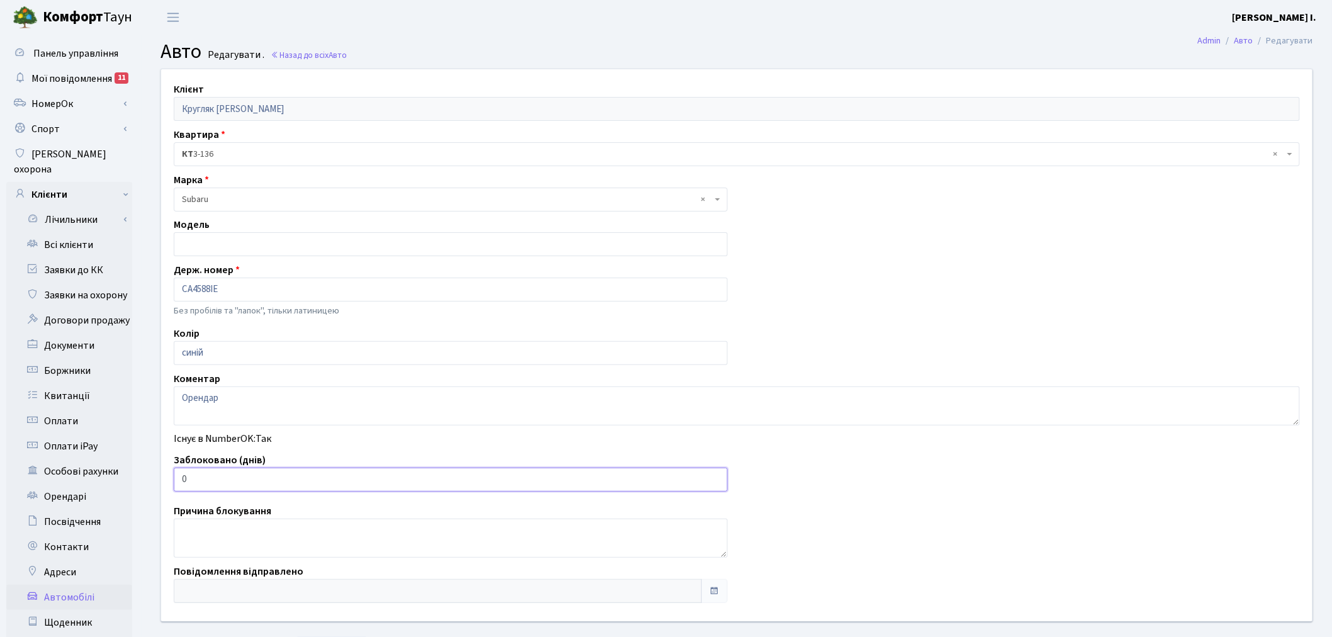
drag, startPoint x: 217, startPoint y: 477, endPoint x: 174, endPoint y: 477, distance: 43.4
click at [180, 475] on input "0" at bounding box center [451, 480] width 554 height 24
click at [186, 474] on input "0" at bounding box center [451, 480] width 554 height 24
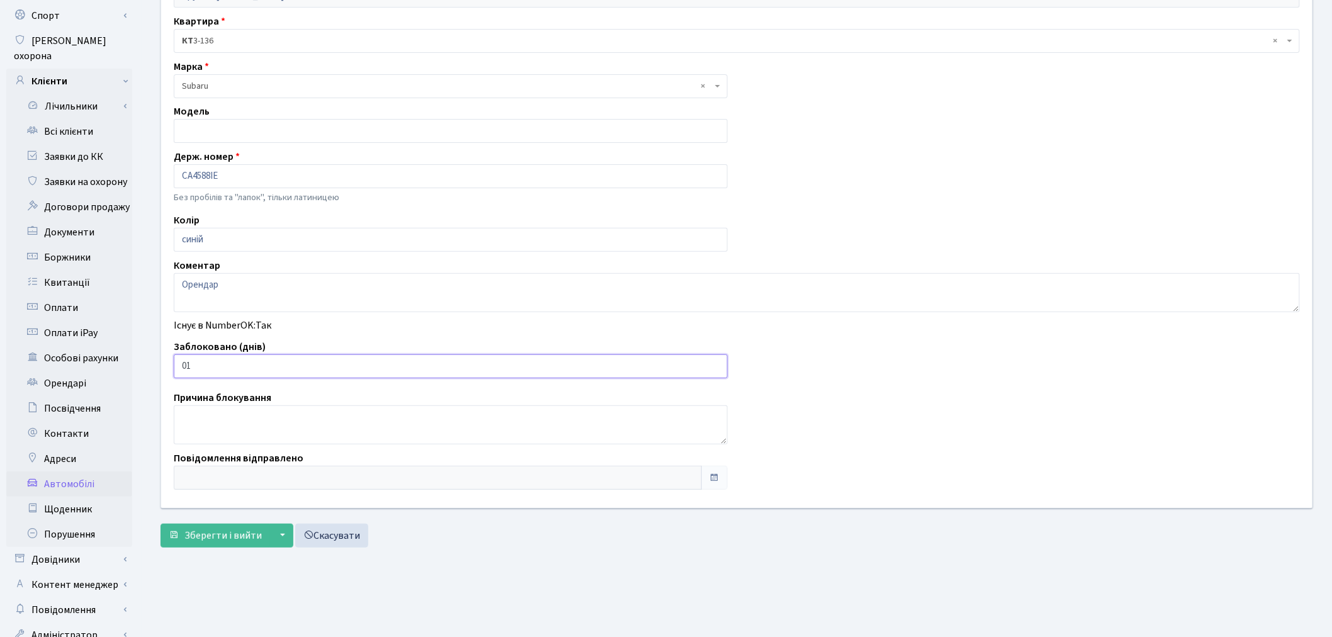
scroll to position [146, 0]
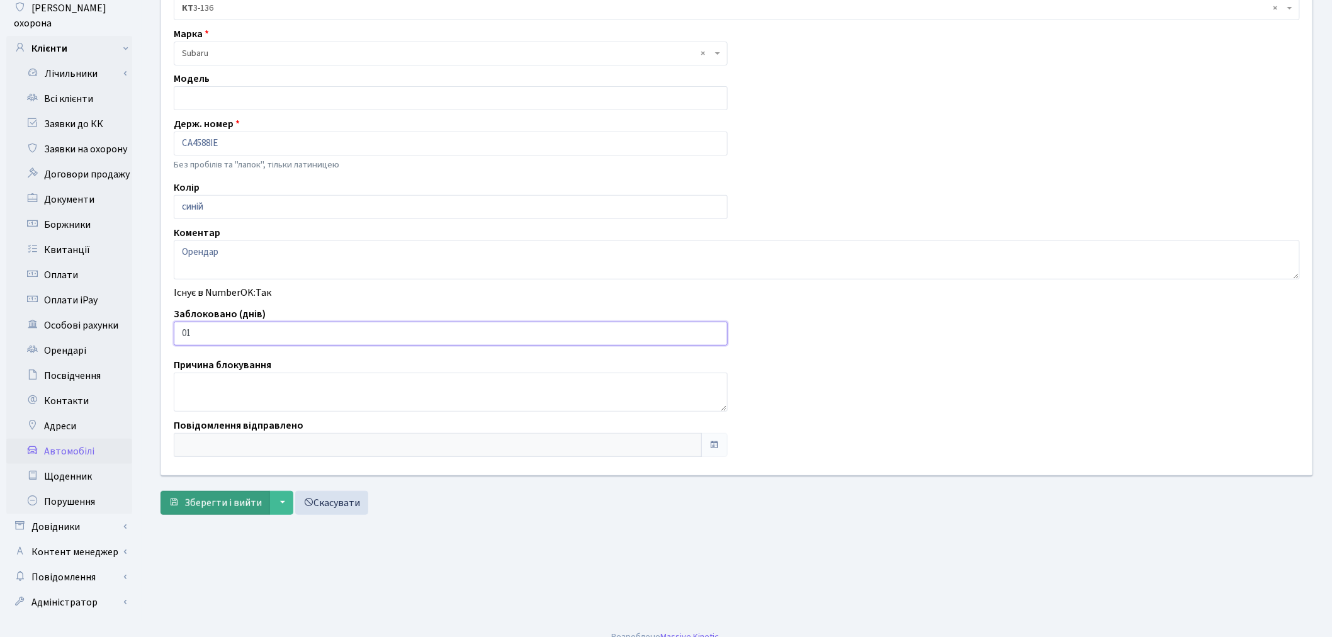
type input "01"
click at [191, 496] on span "Зберегти і вийти" at bounding box center [222, 503] width 77 height 14
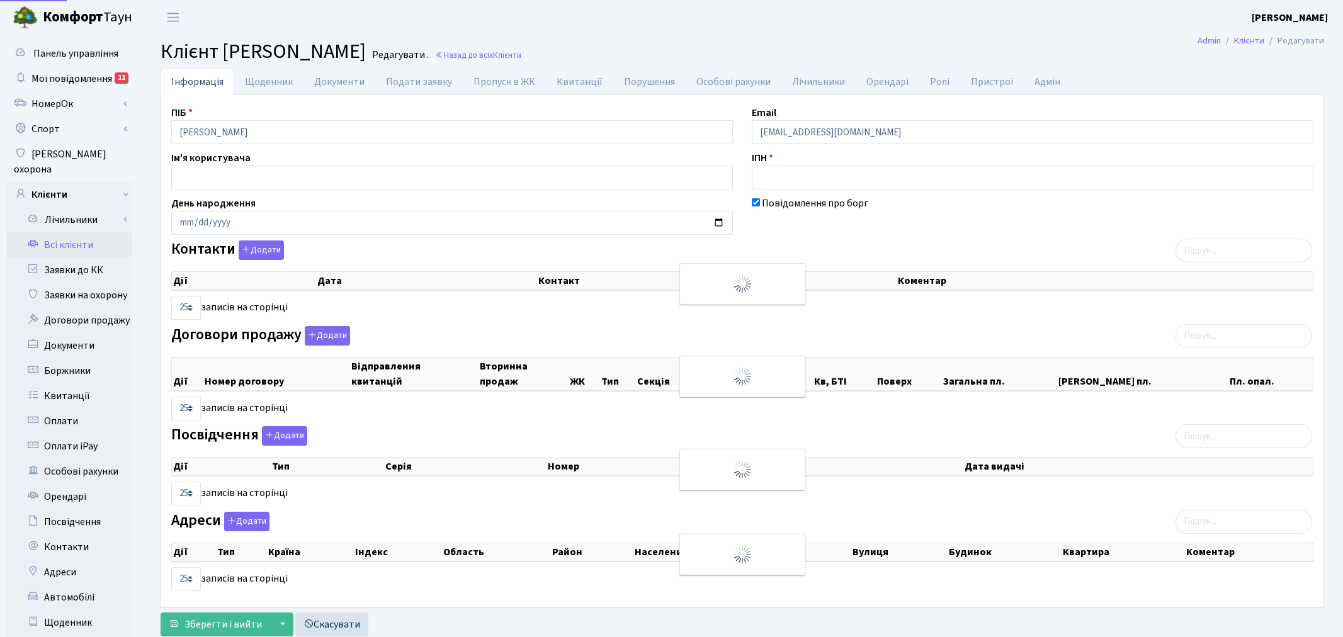
select select "25"
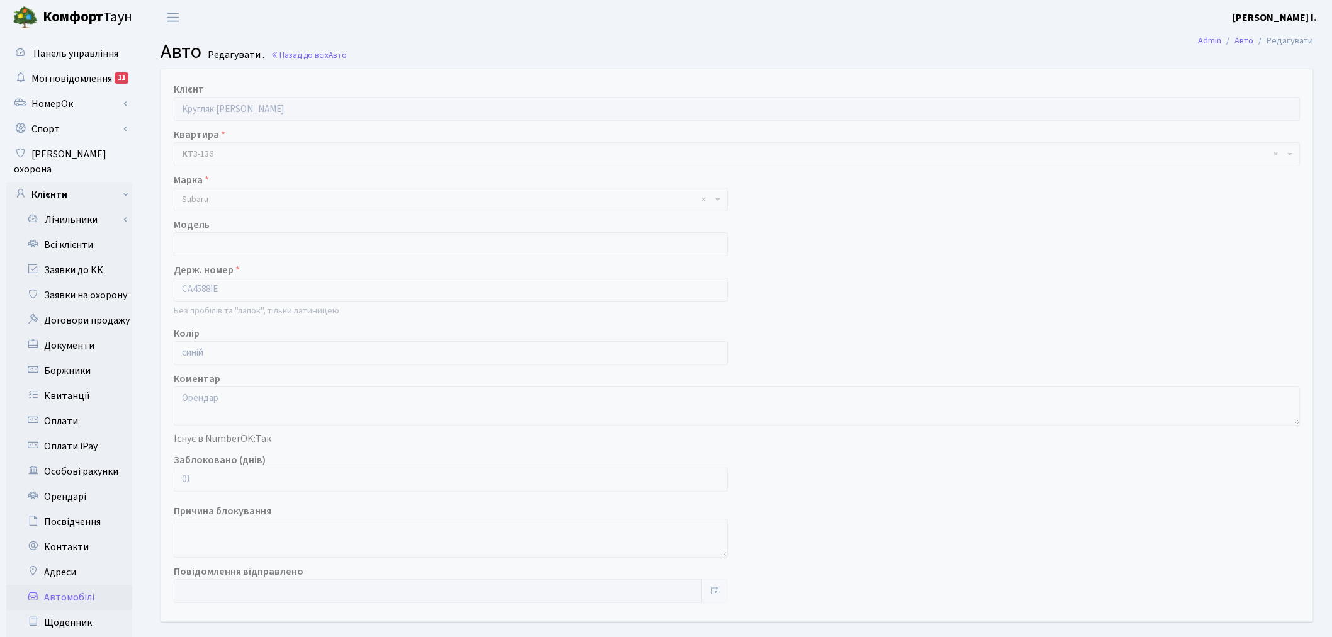
scroll to position [146, 0]
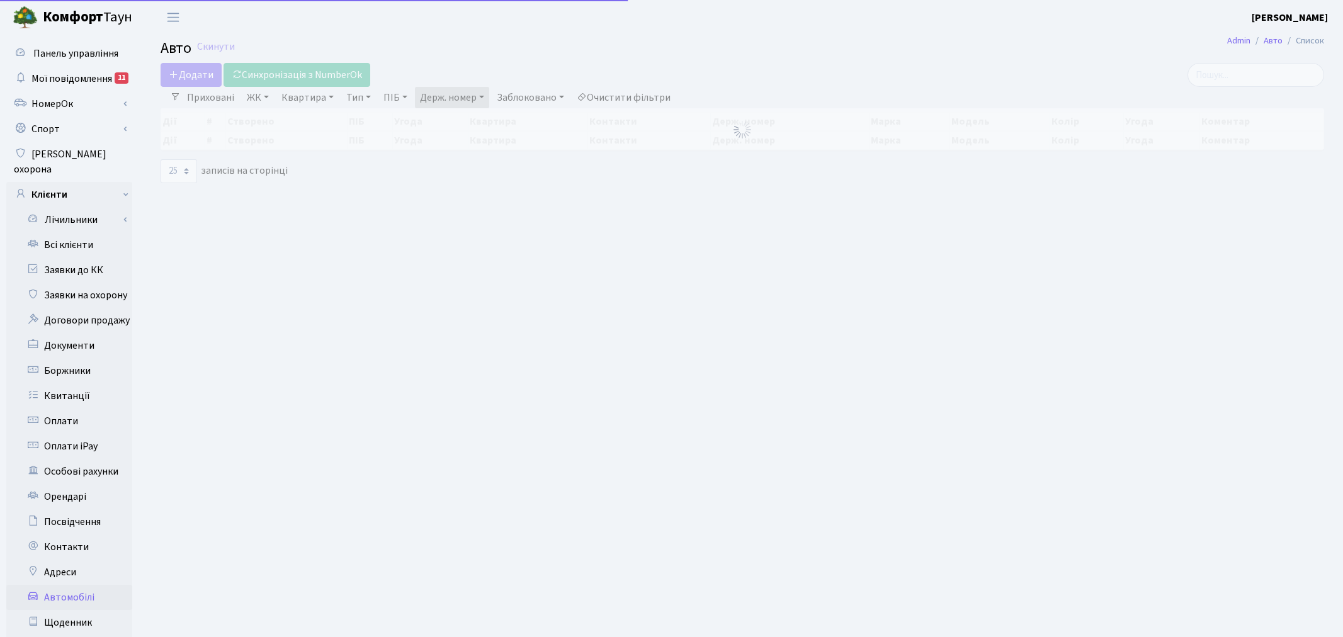
select select "25"
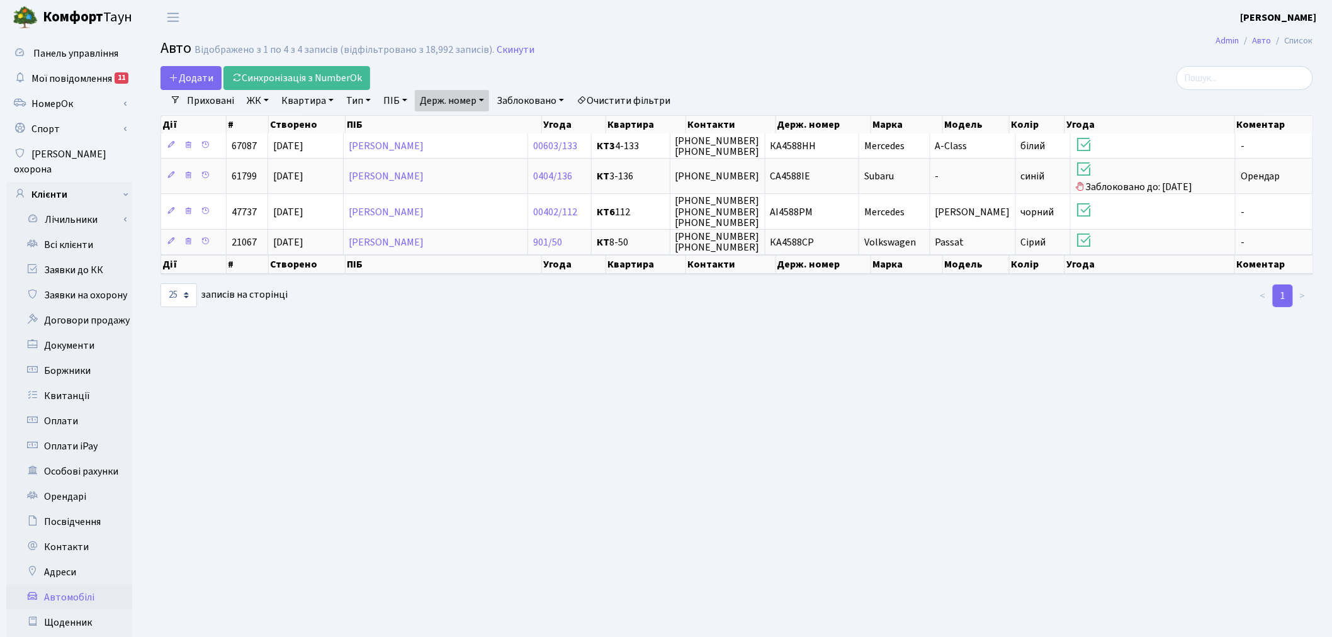
click at [455, 101] on link "Держ. номер" at bounding box center [452, 100] width 74 height 21
click at [454, 118] on input "4588" at bounding box center [453, 125] width 74 height 24
type input "0808"
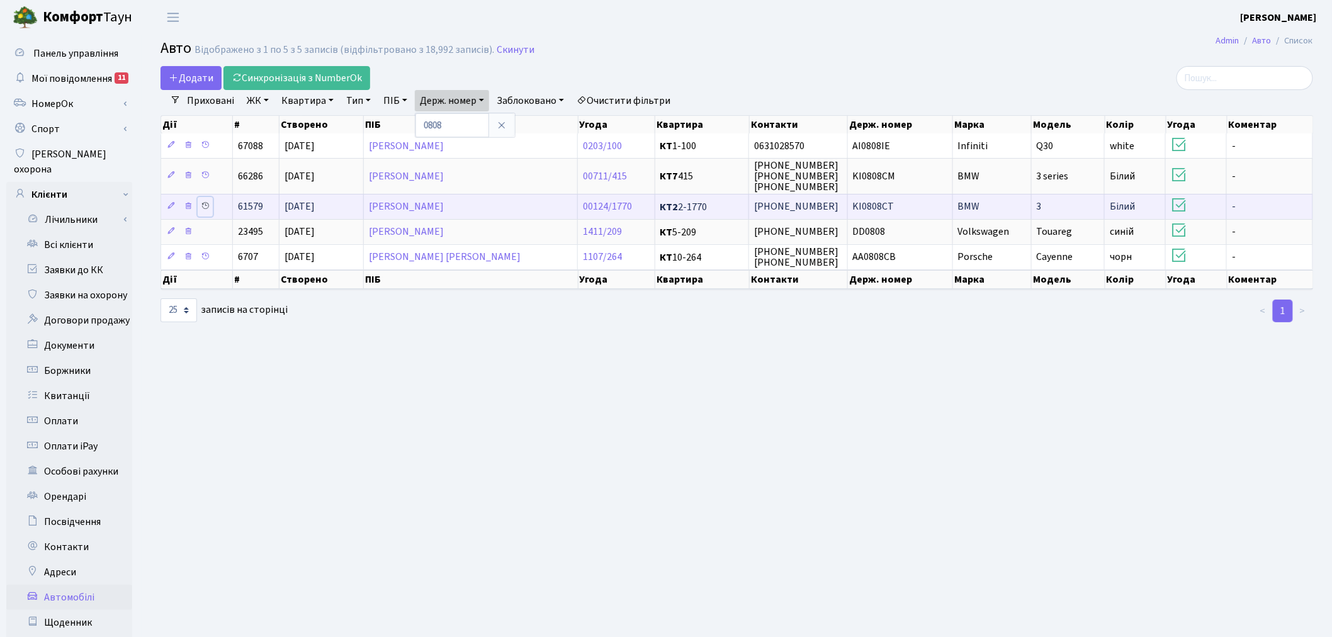
click at [204, 205] on icon at bounding box center [205, 205] width 9 height 9
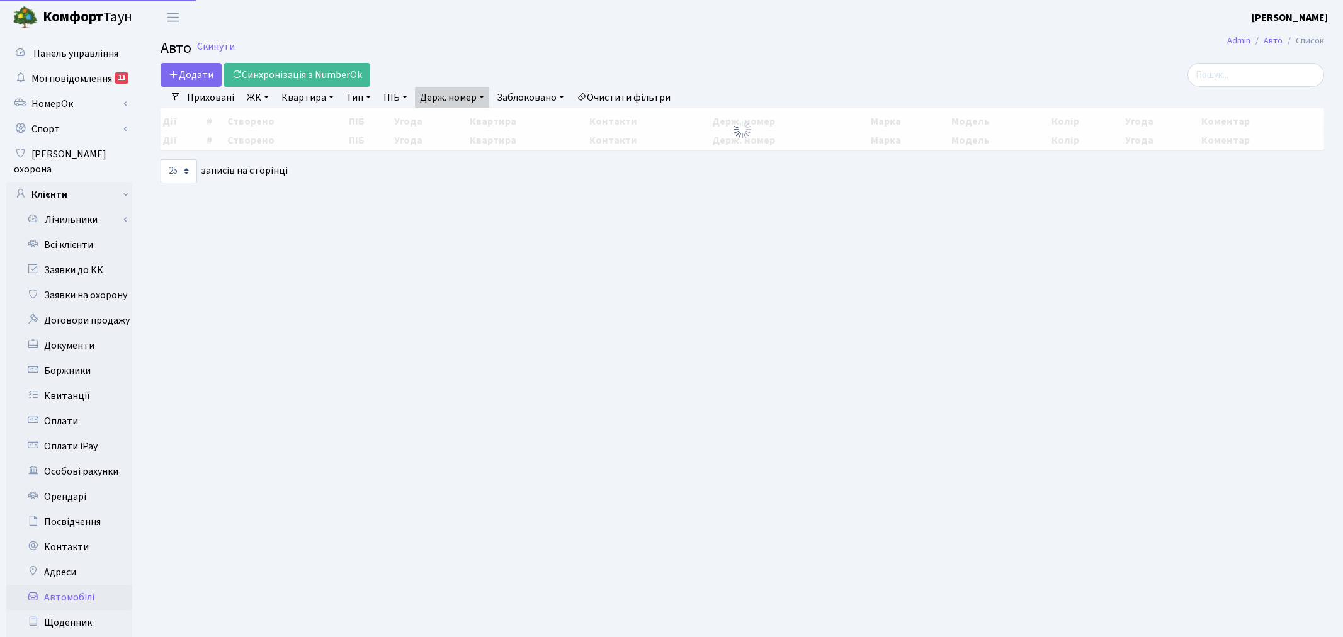
select select "25"
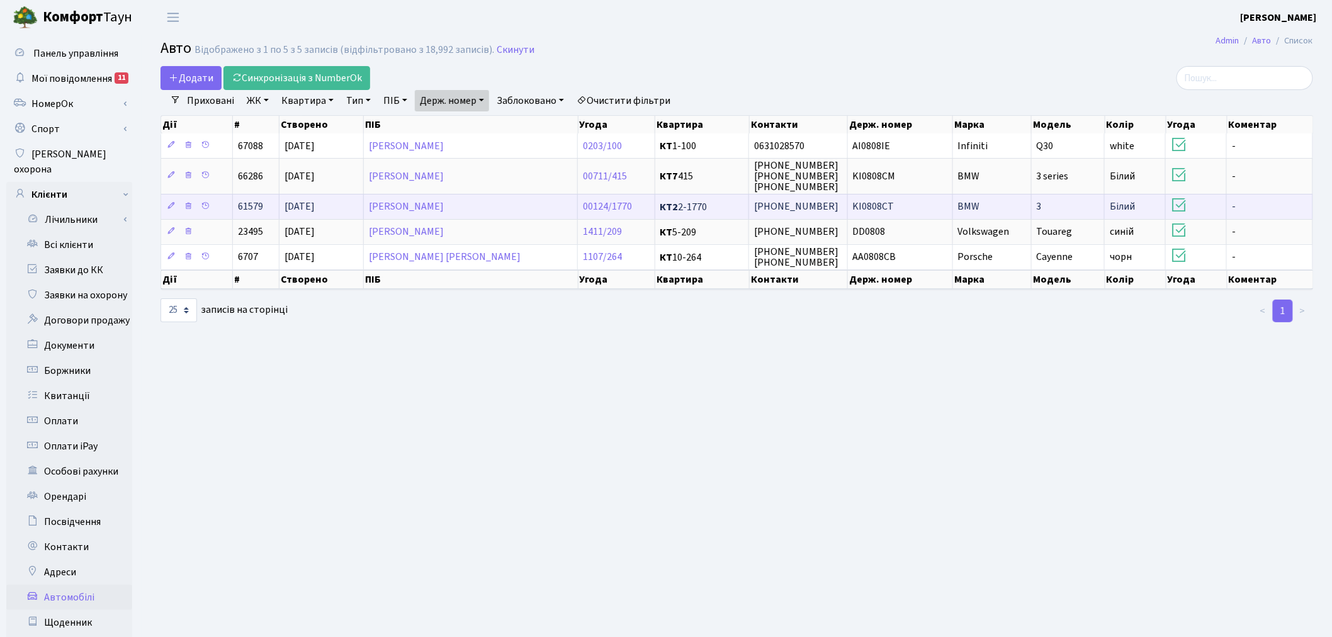
click at [953, 207] on td "BMW" at bounding box center [992, 206] width 79 height 25
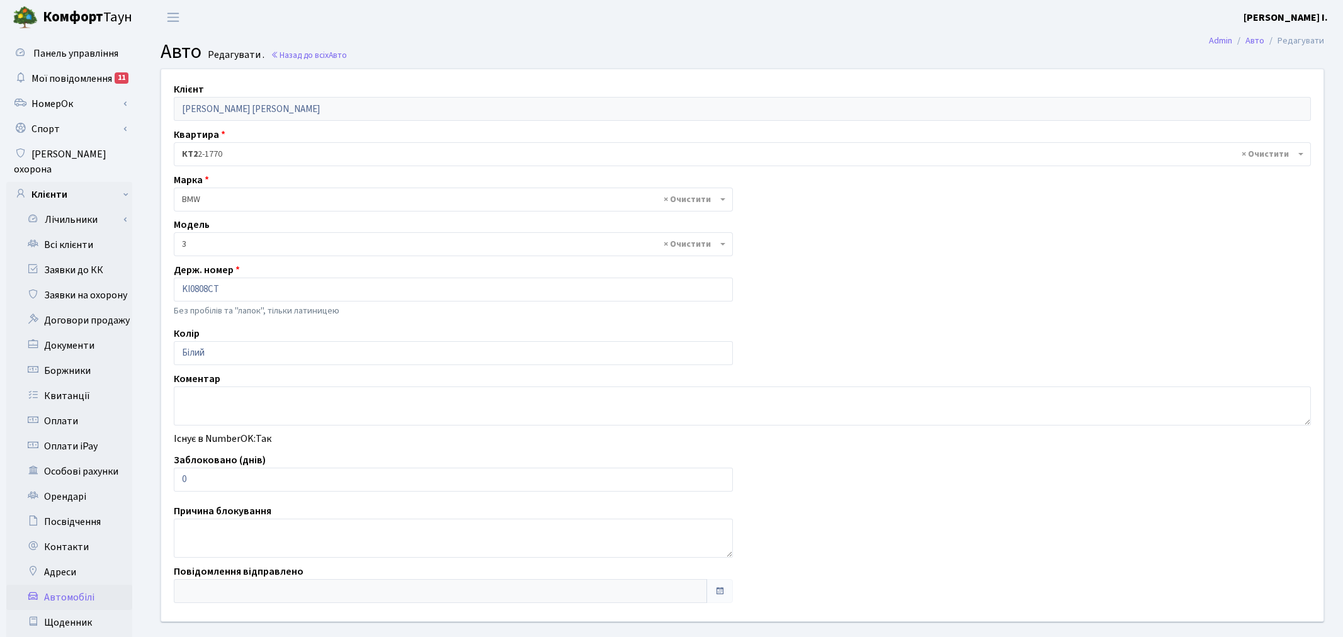
select select "219"
drag, startPoint x: 204, startPoint y: 476, endPoint x: 165, endPoint y: 479, distance: 39.2
click at [165, 479] on div "Заблоковано (днів) 0" at bounding box center [450, 472] width 573 height 39
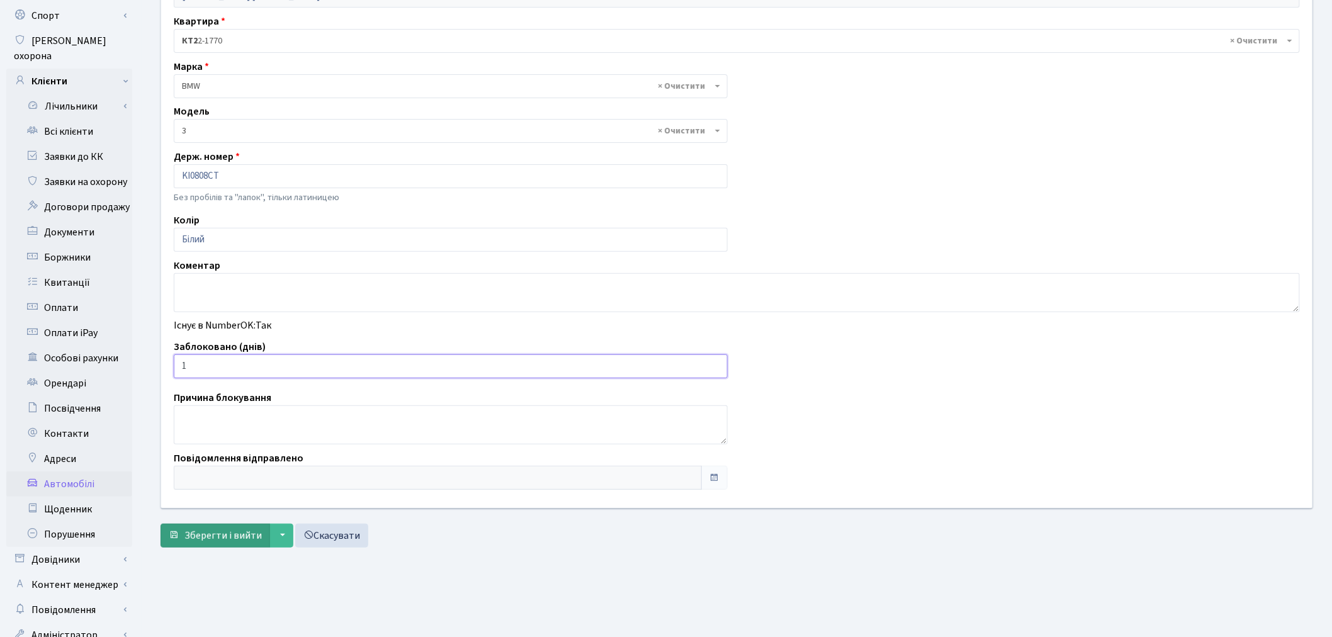
scroll to position [140, 0]
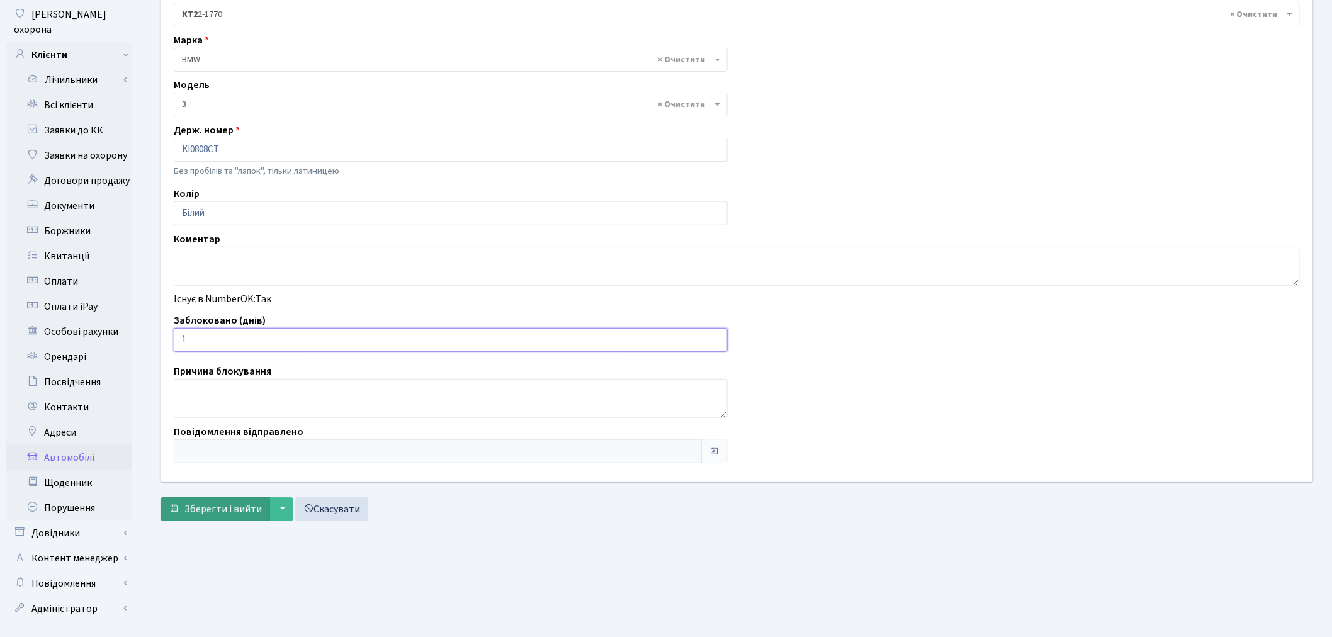
type input "1"
click at [191, 513] on span "Зберегти і вийти" at bounding box center [222, 509] width 77 height 14
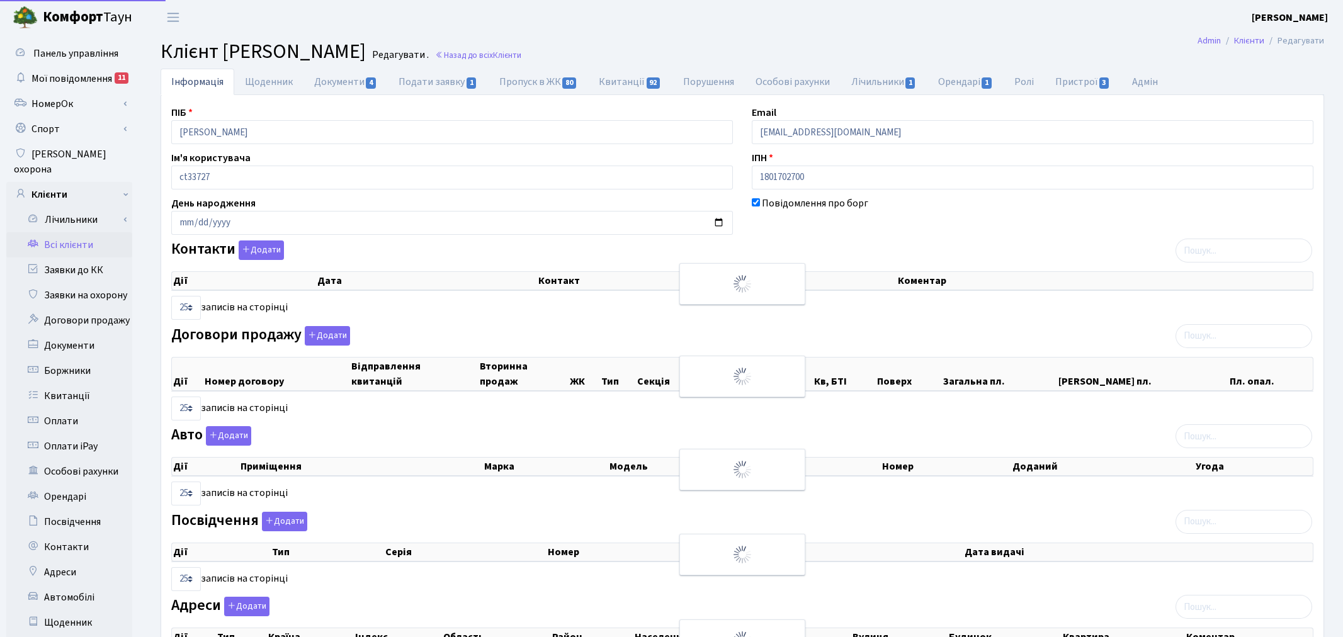
select select "25"
